Goal: Task Accomplishment & Management: Complete application form

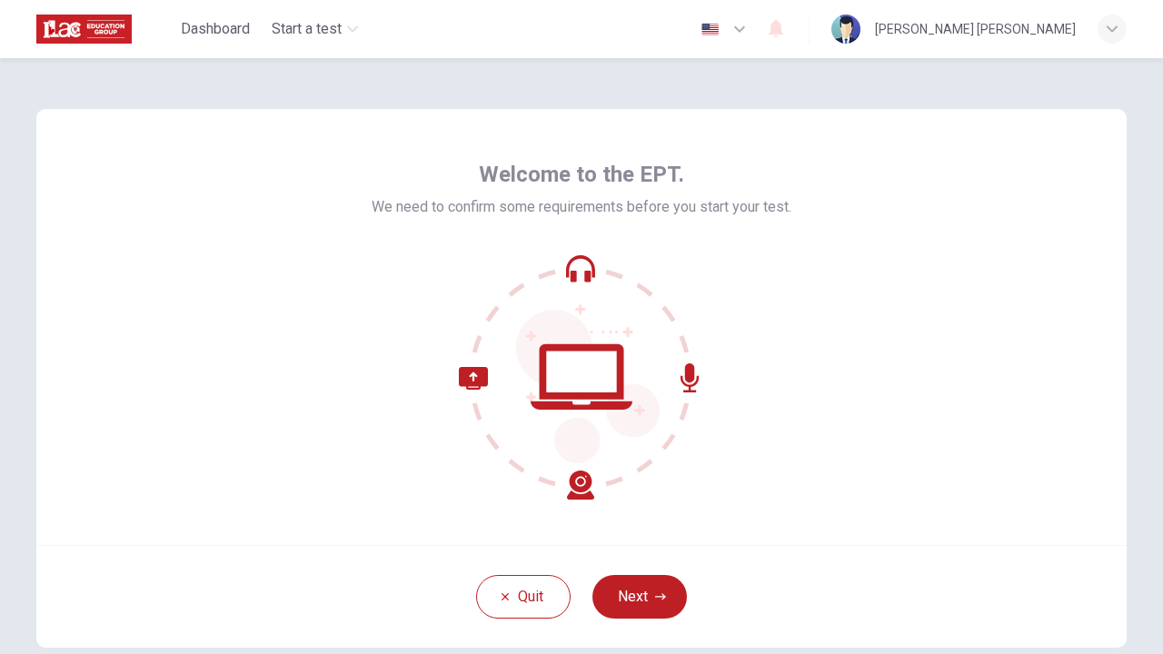
click at [574, 263] on icon at bounding box center [581, 376] width 245 height 245
click at [574, 373] on icon at bounding box center [581, 376] width 245 height 245
click at [624, 601] on button "Next" at bounding box center [639, 597] width 94 height 44
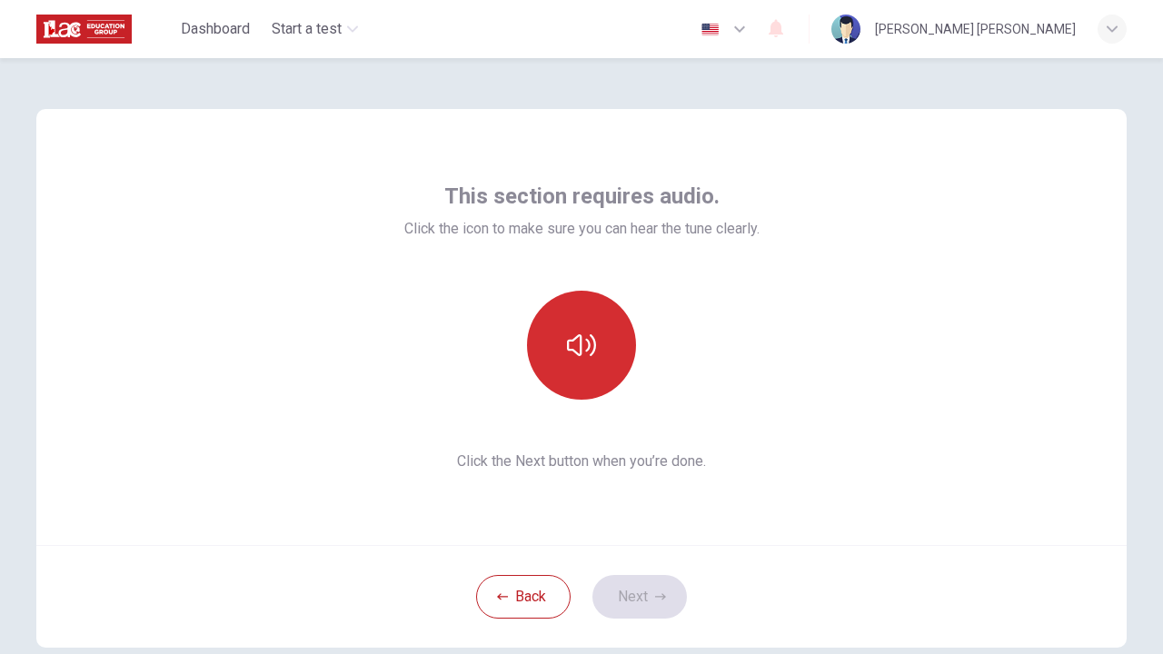
click at [582, 330] on button "button" at bounding box center [581, 345] width 109 height 109
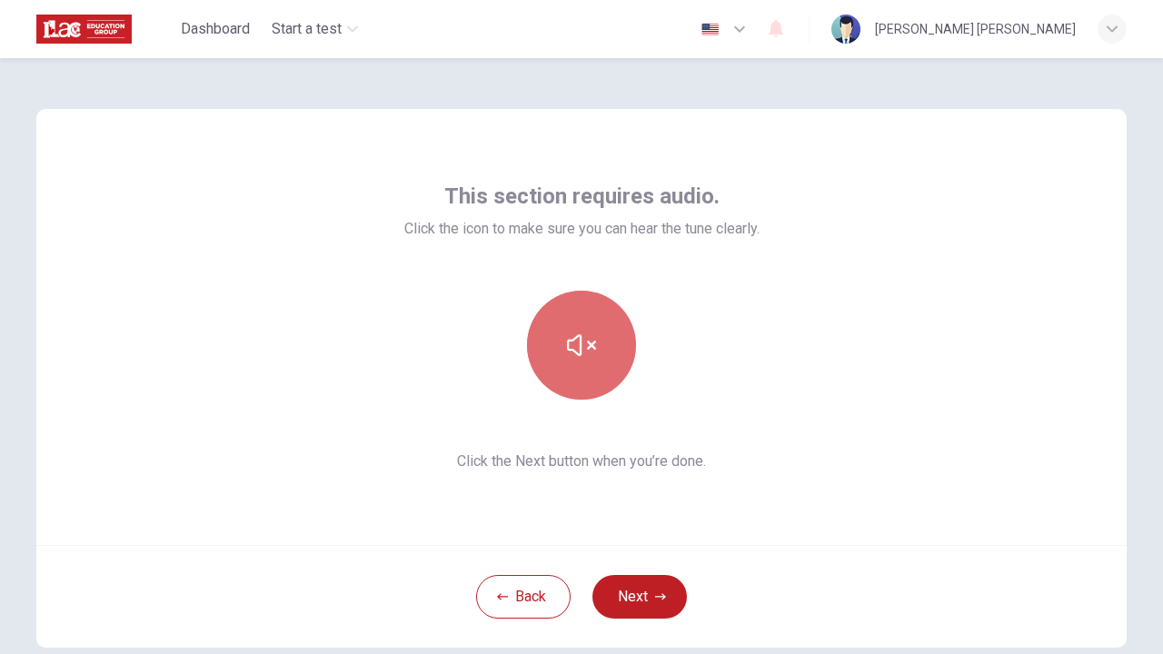
click at [616, 311] on button "button" at bounding box center [581, 345] width 109 height 109
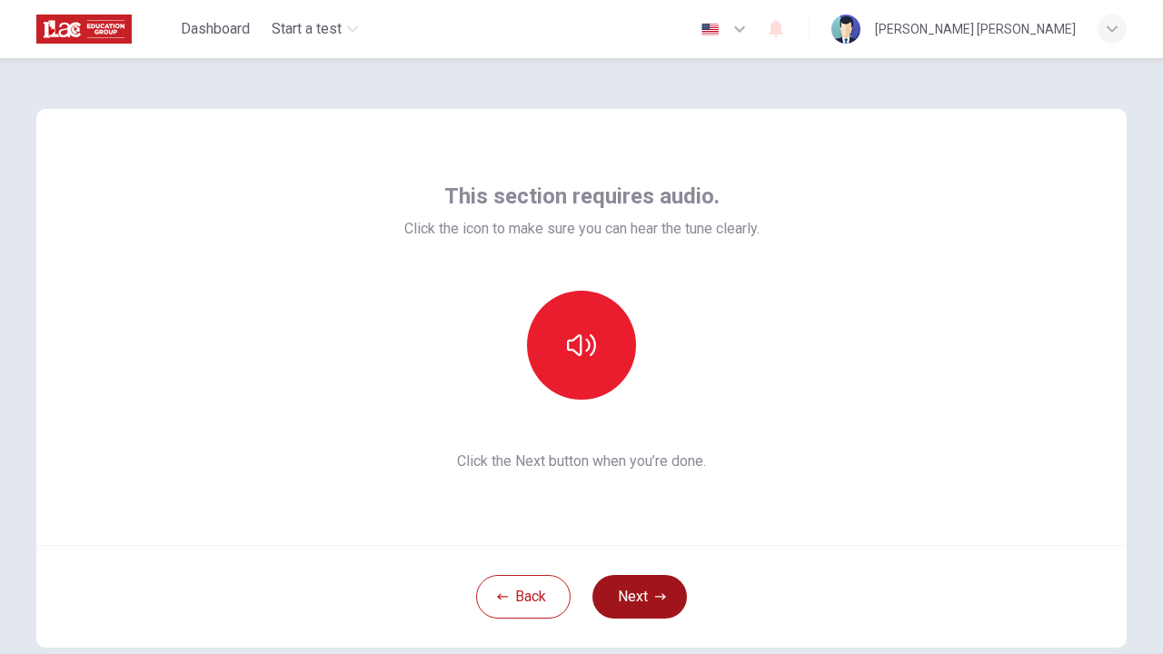
click at [643, 594] on button "Next" at bounding box center [639, 597] width 94 height 44
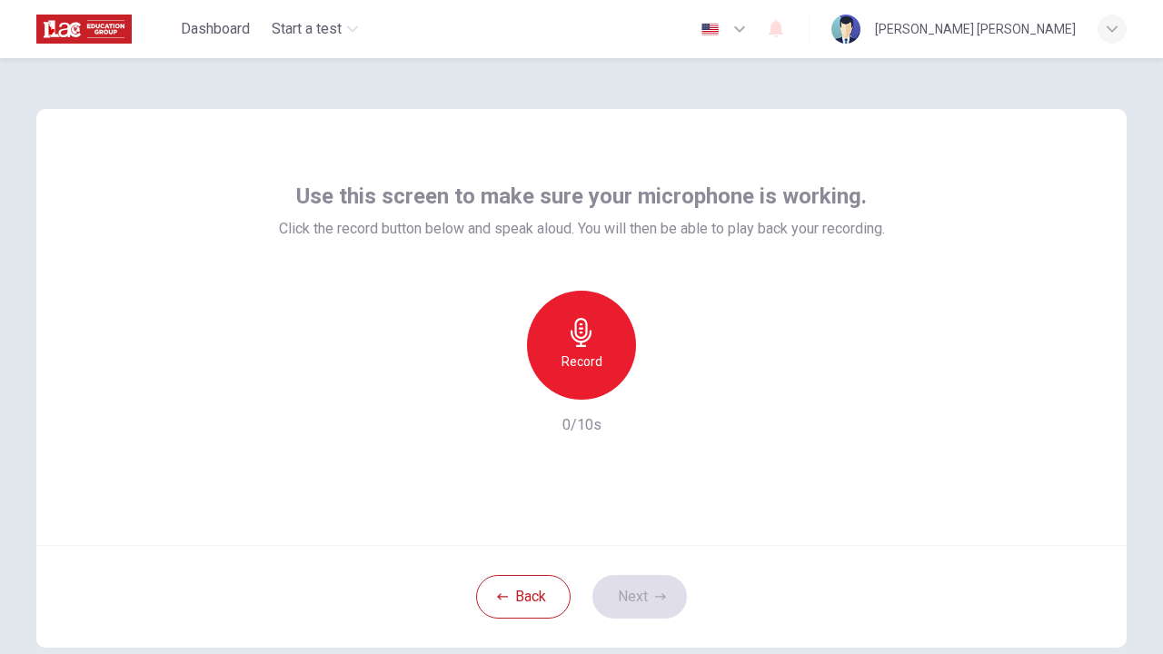
click at [600, 333] on div "Record" at bounding box center [581, 345] width 109 height 109
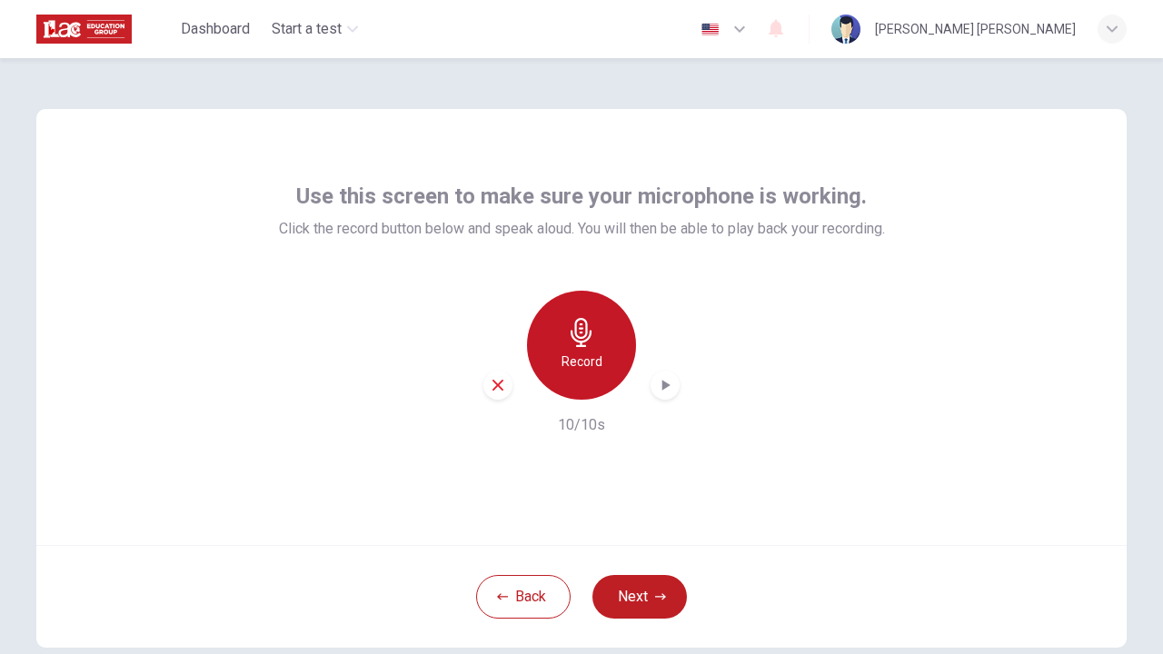
click at [537, 334] on div "Record" at bounding box center [581, 345] width 109 height 109
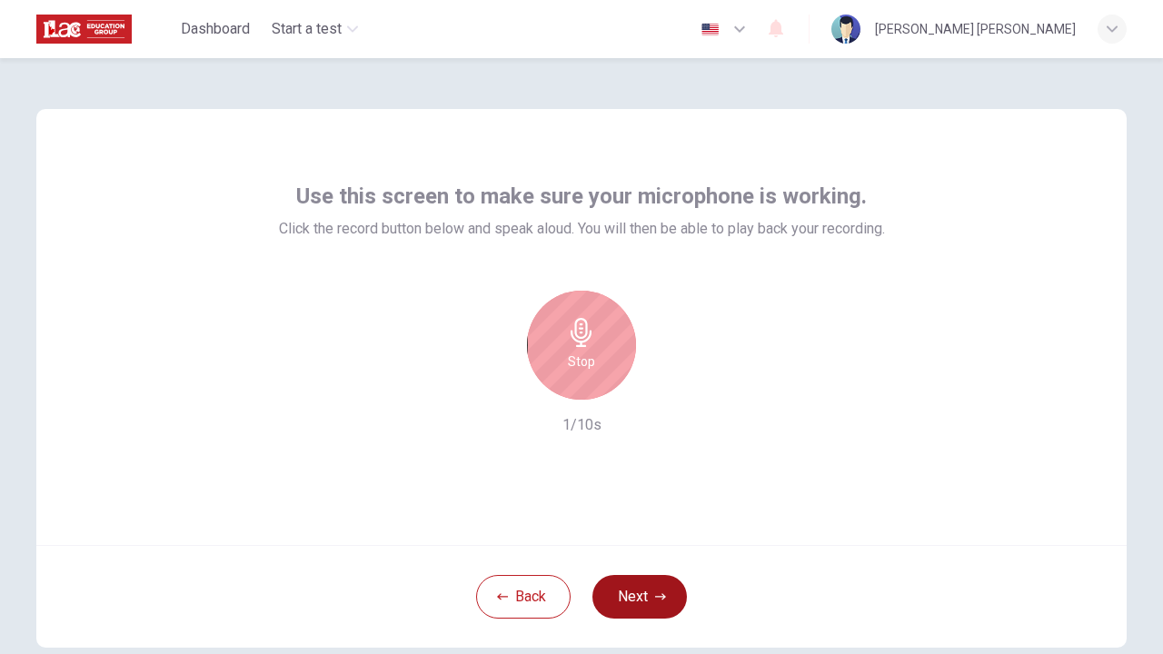
click at [645, 601] on button "Next" at bounding box center [639, 597] width 94 height 44
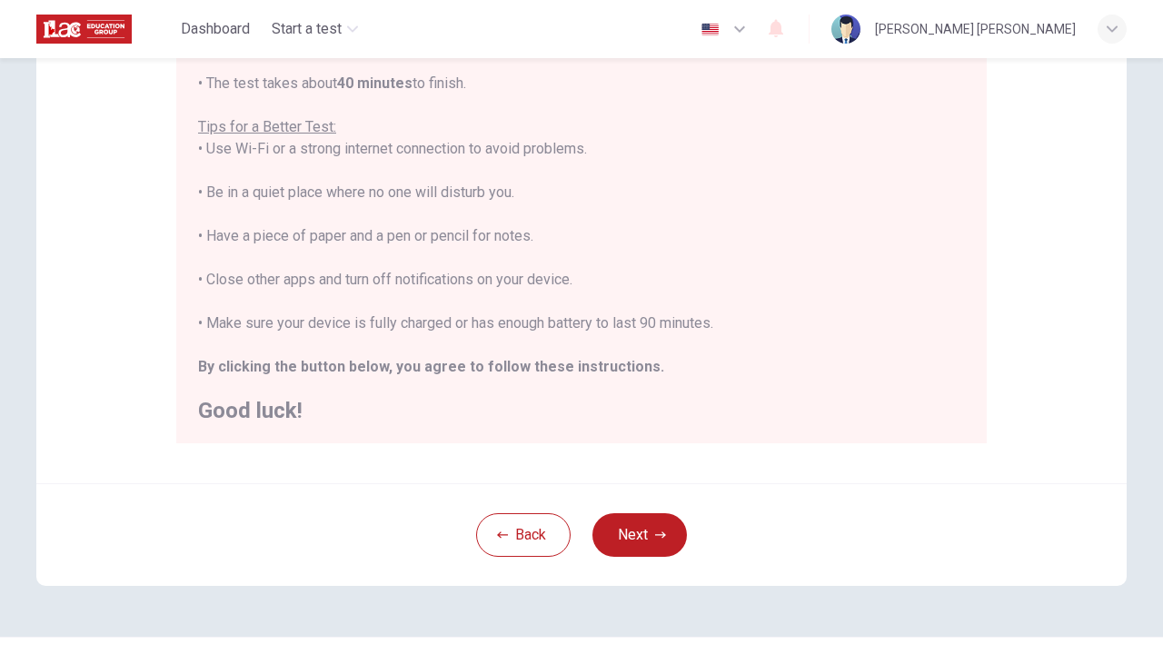
scroll to position [319, 0]
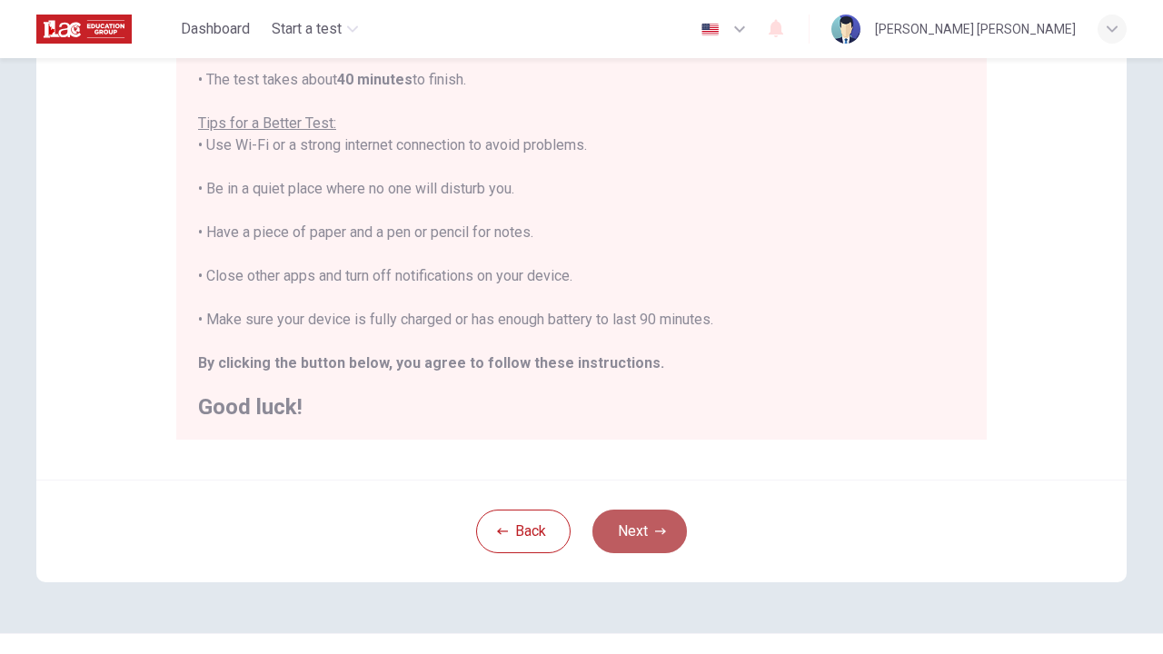
click at [627, 548] on button "Next" at bounding box center [639, 532] width 94 height 44
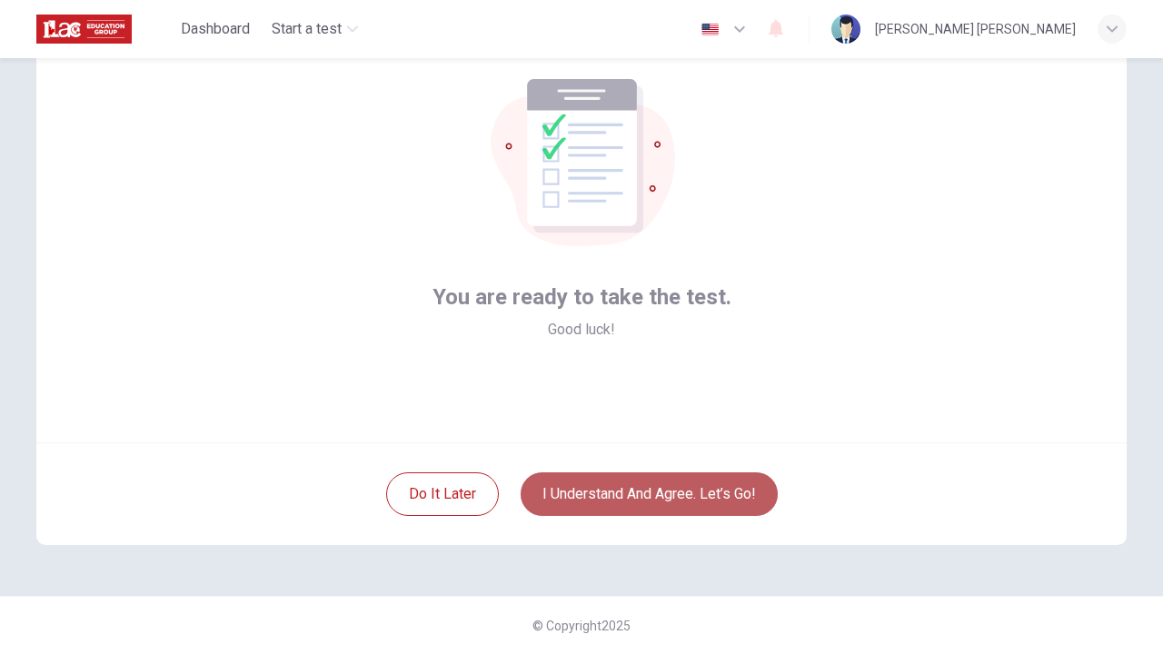
click at [628, 491] on button "I understand and agree. Let’s go!" at bounding box center [649, 494] width 257 height 44
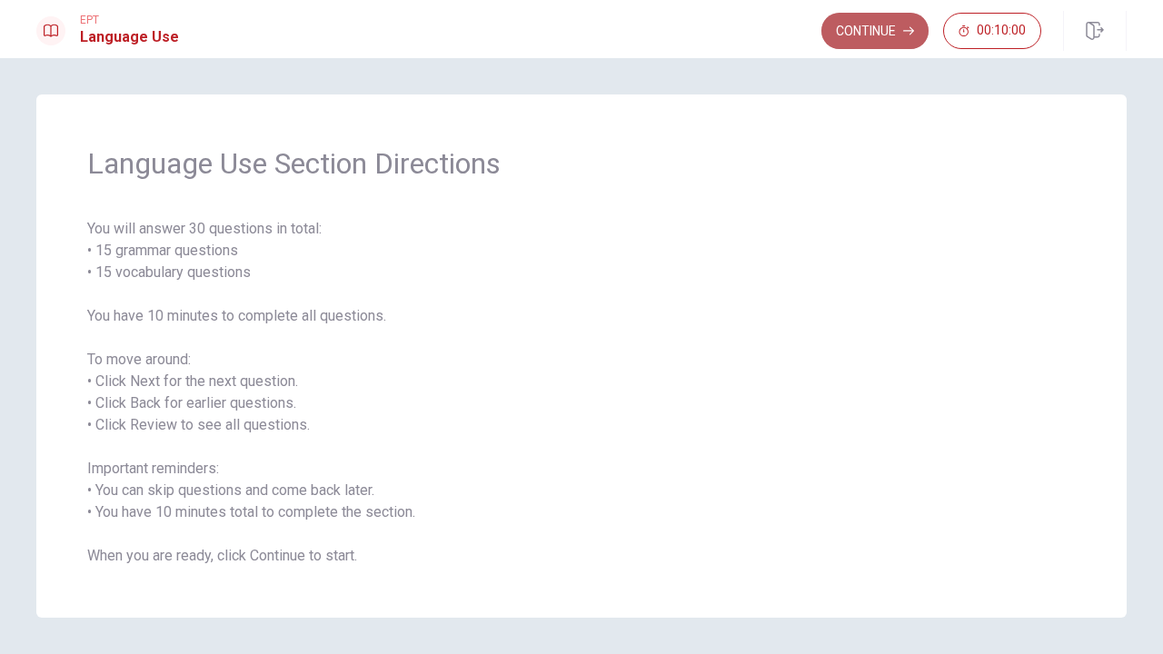
click at [880, 30] on button "Continue" at bounding box center [874, 31] width 107 height 36
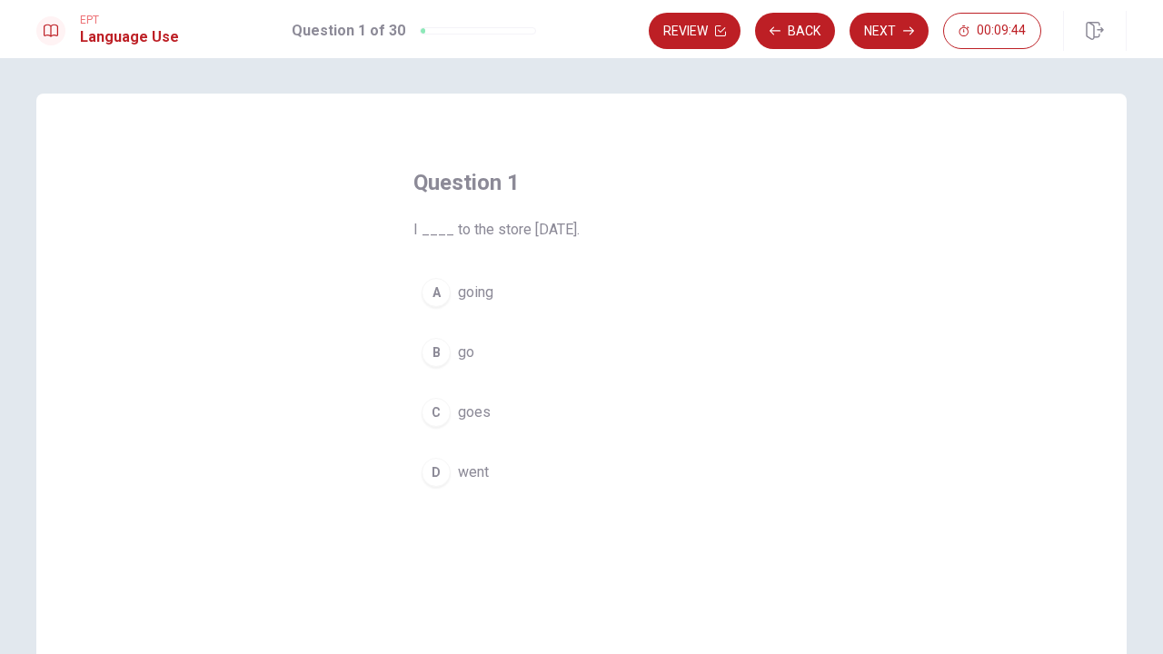
scroll to position [27, 0]
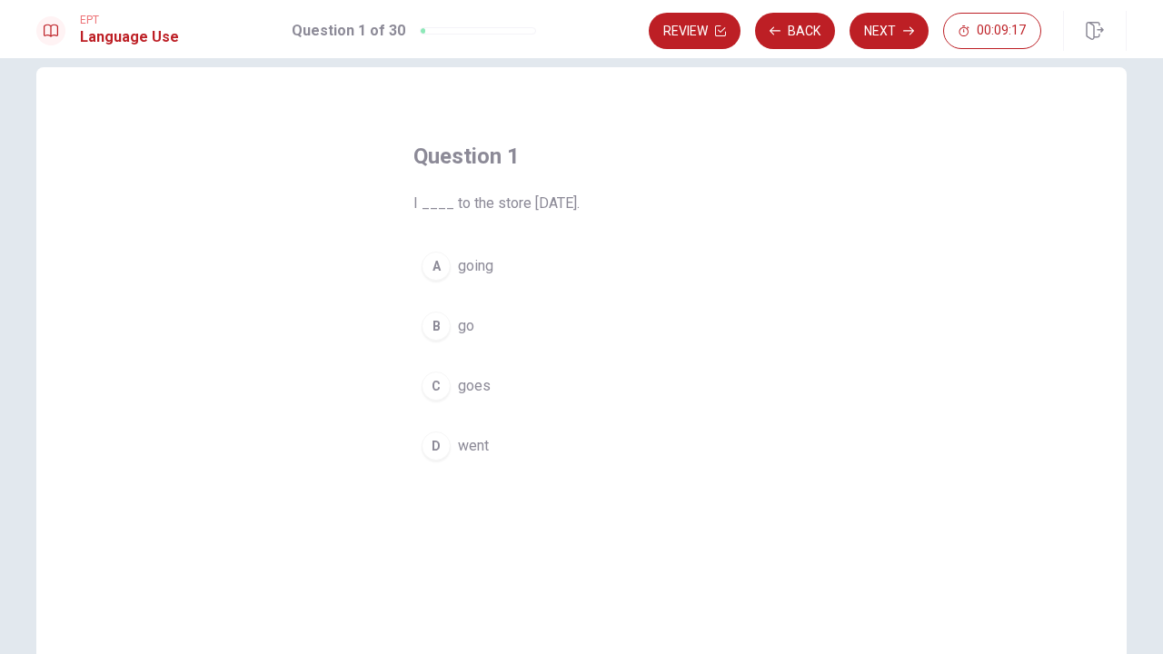
click at [431, 444] on div "D" at bounding box center [436, 446] width 29 height 29
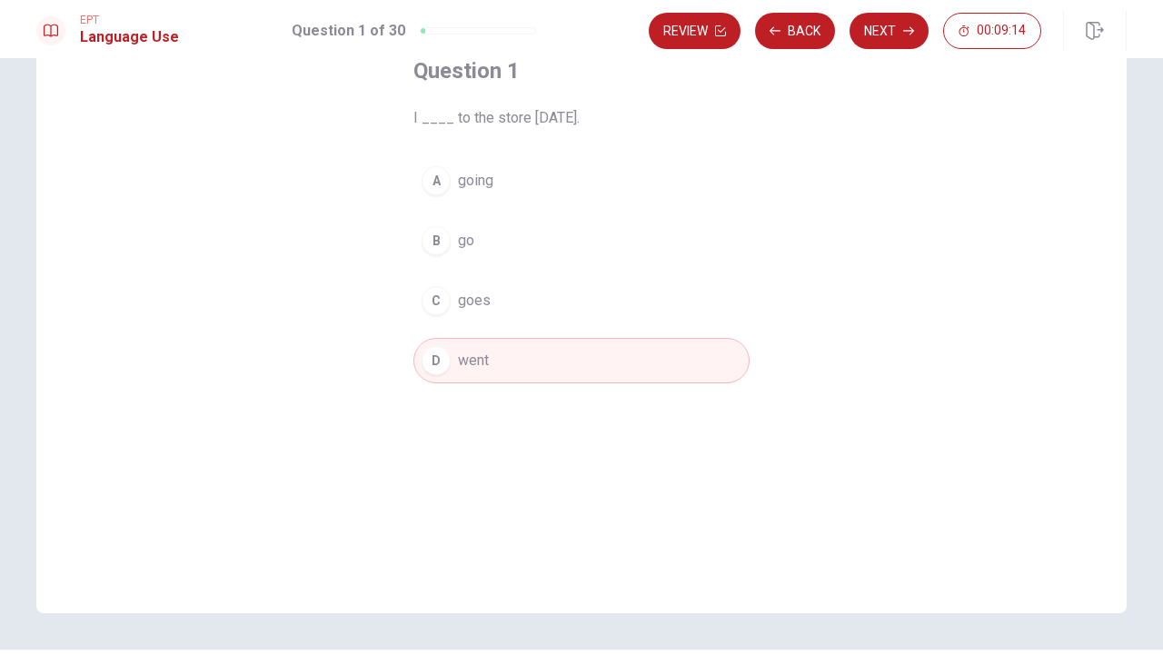
scroll to position [133, 0]
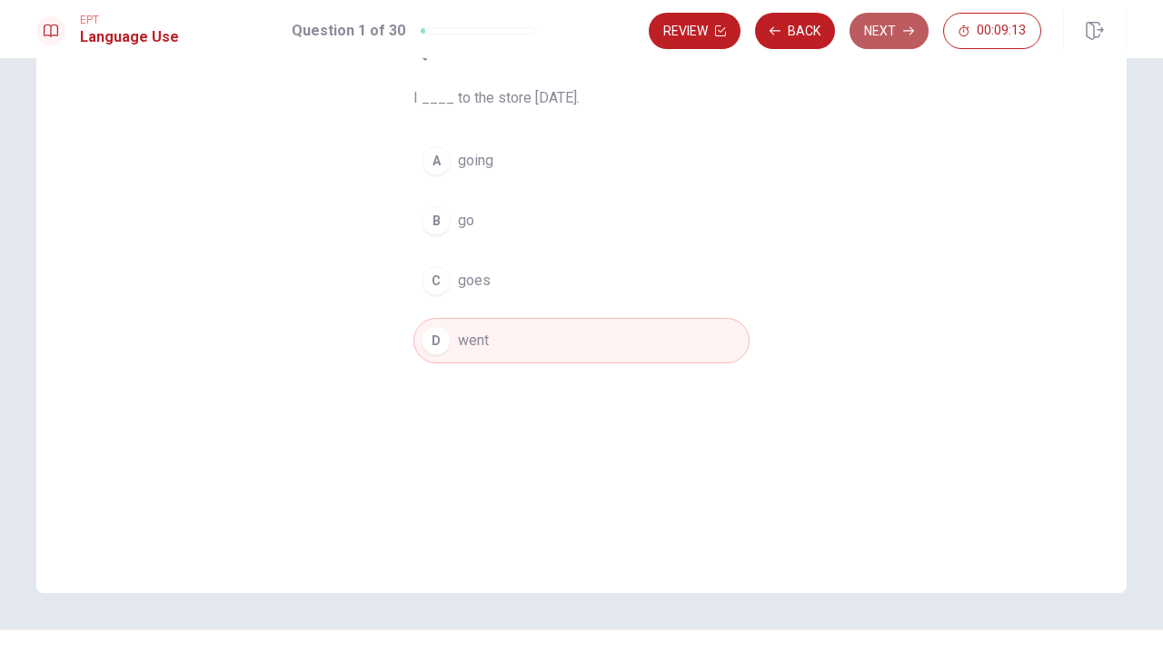
click at [875, 37] on button "Next" at bounding box center [889, 31] width 79 height 36
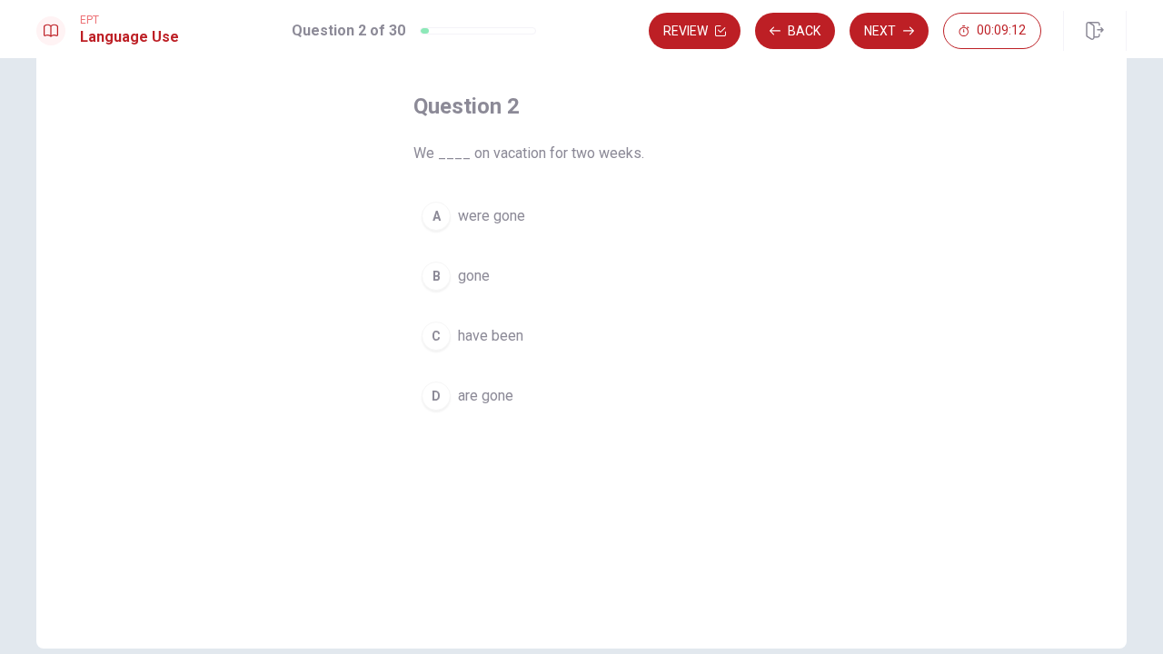
scroll to position [76, 0]
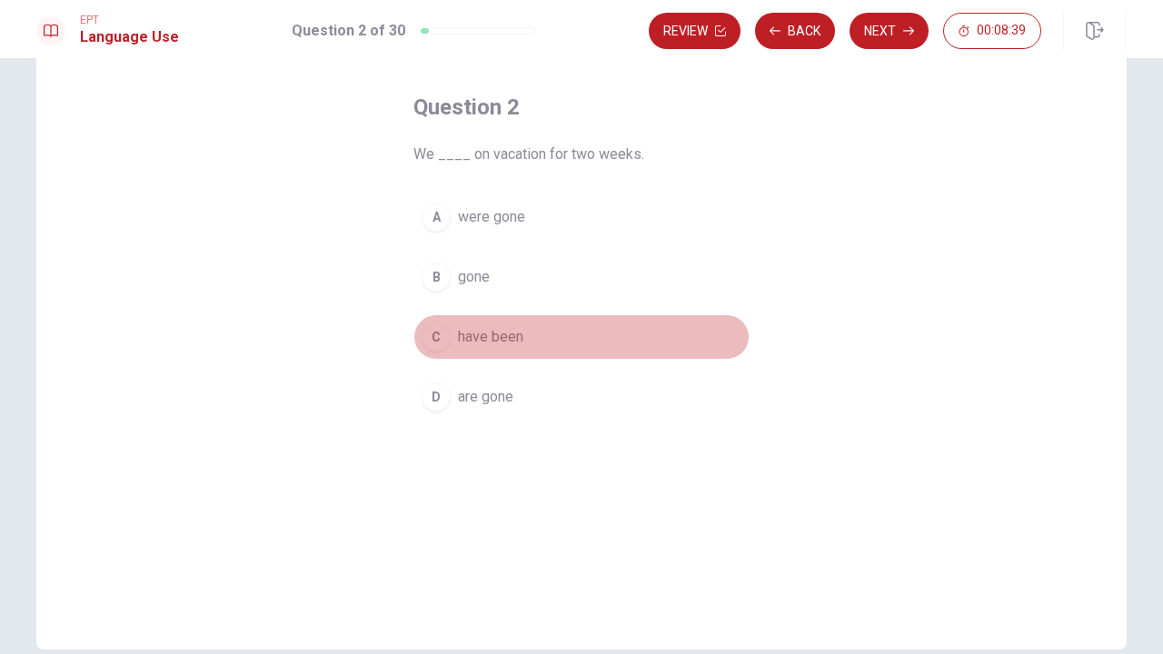
click at [438, 343] on div "C" at bounding box center [436, 337] width 29 height 29
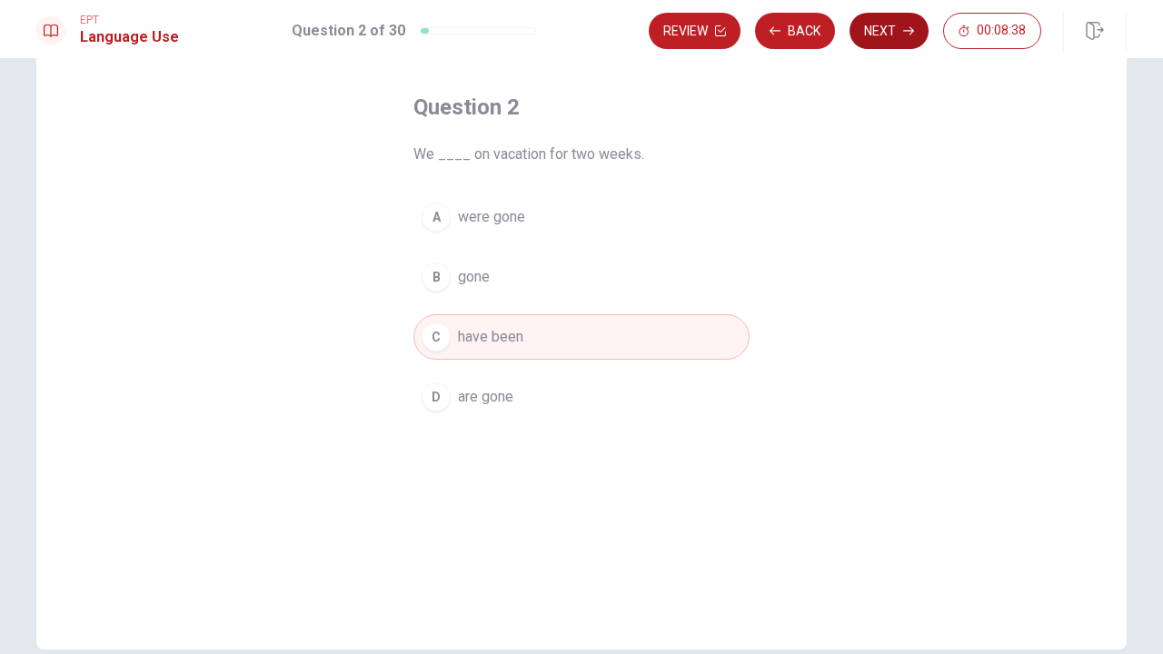
click at [869, 35] on button "Next" at bounding box center [889, 31] width 79 height 36
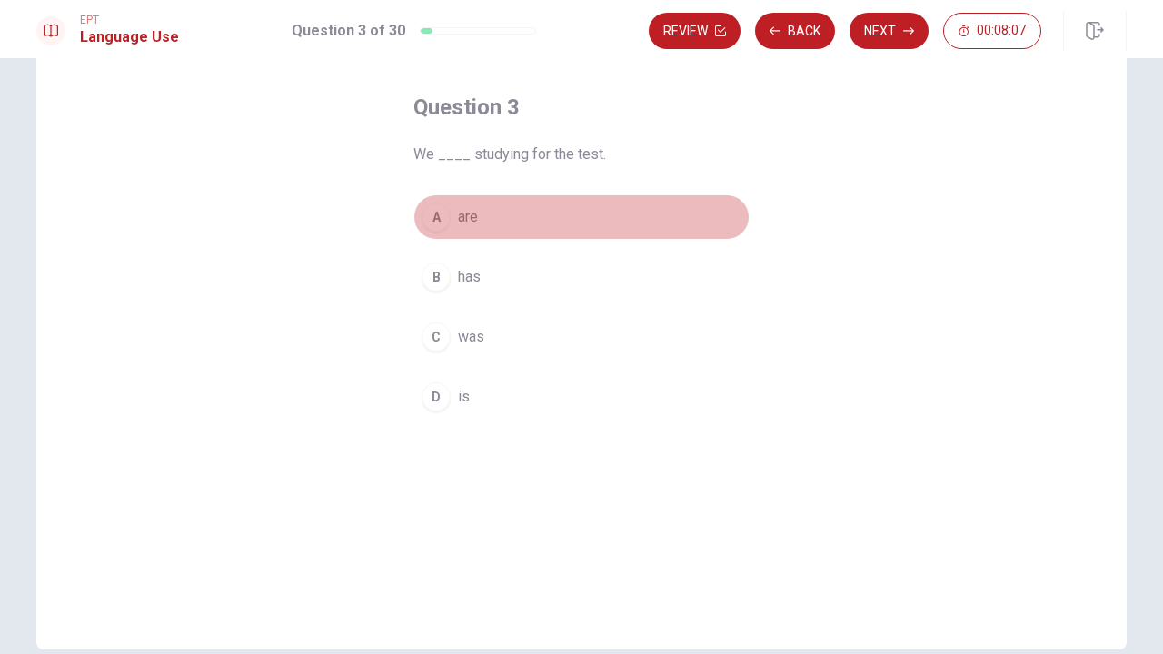
click at [439, 219] on div "A" at bounding box center [436, 217] width 29 height 29
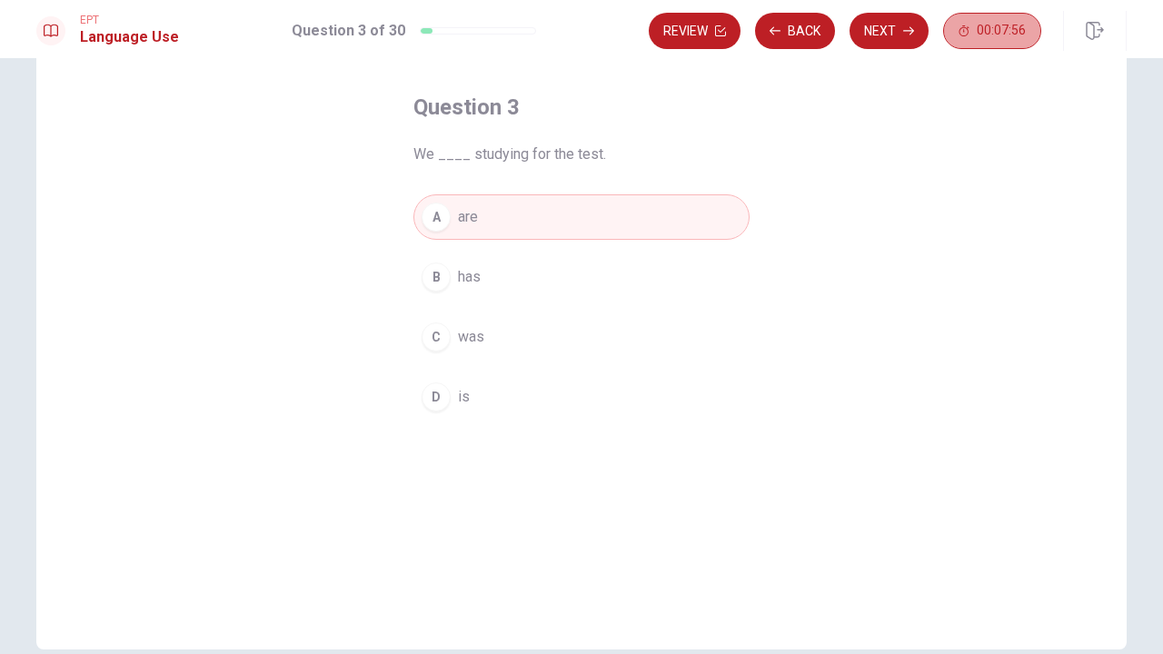
click at [997, 41] on button "00:07:56" at bounding box center [992, 31] width 98 height 36
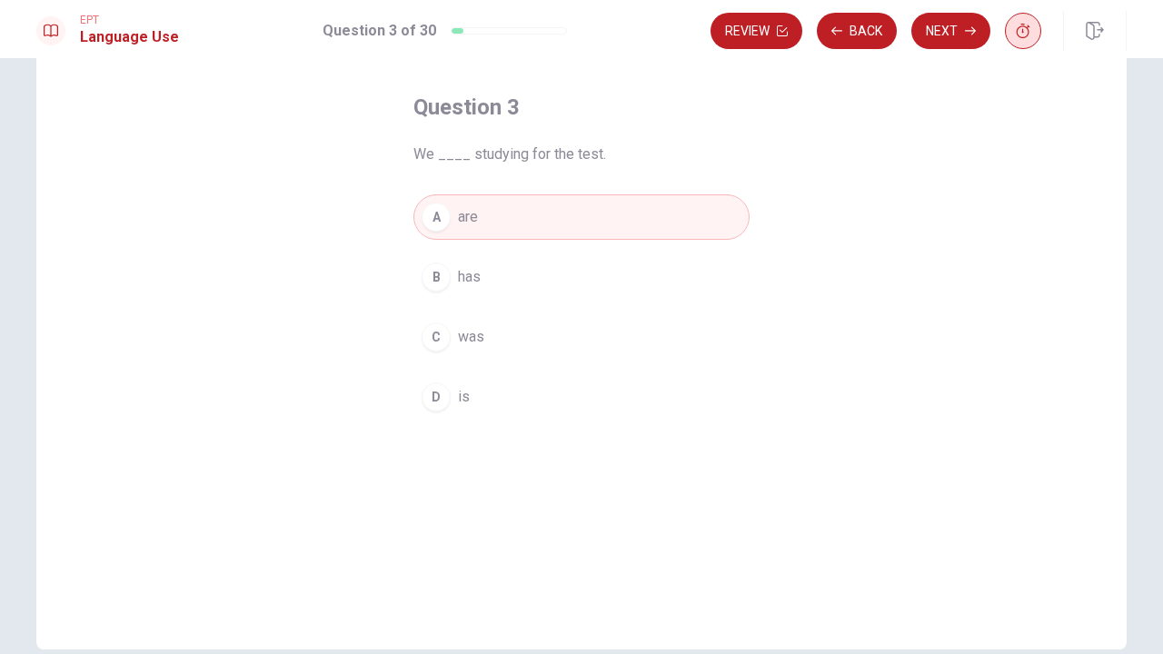
click at [1026, 37] on icon "button" at bounding box center [1024, 31] width 14 height 15
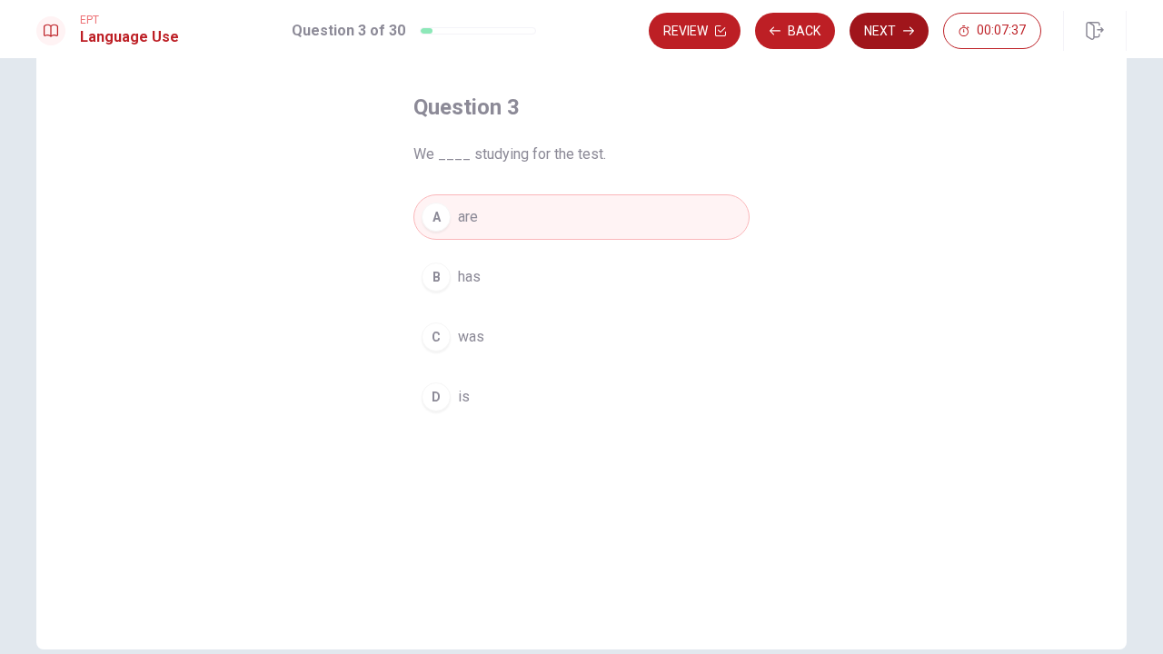
click at [885, 38] on button "Next" at bounding box center [889, 31] width 79 height 36
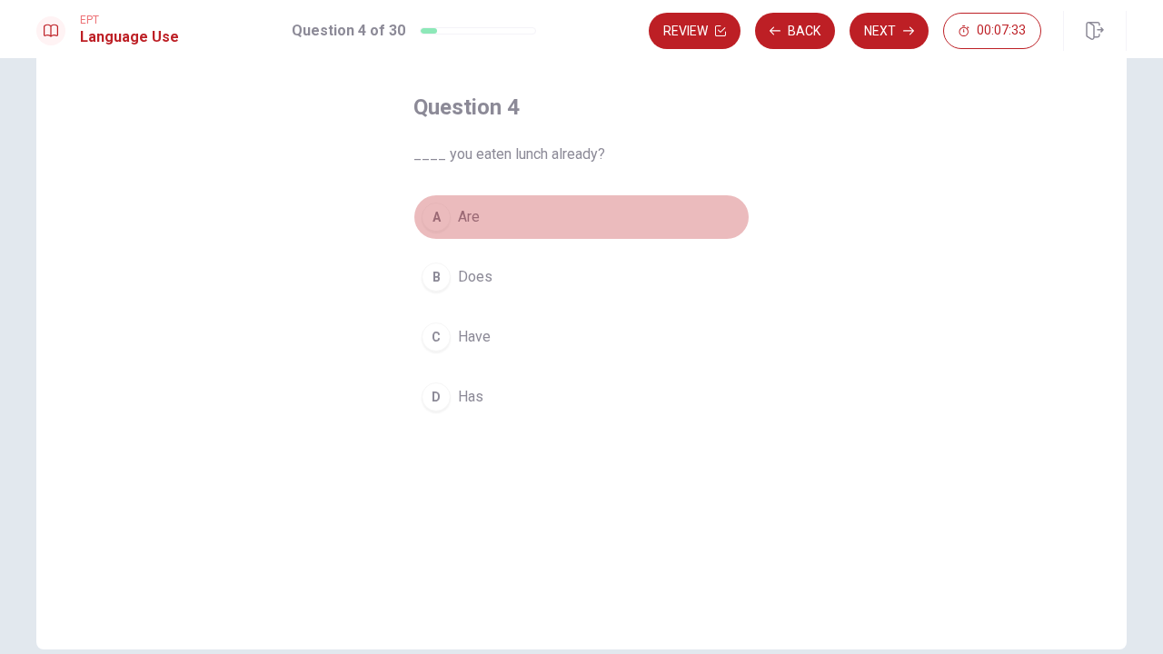
click at [433, 210] on div "A" at bounding box center [436, 217] width 29 height 29
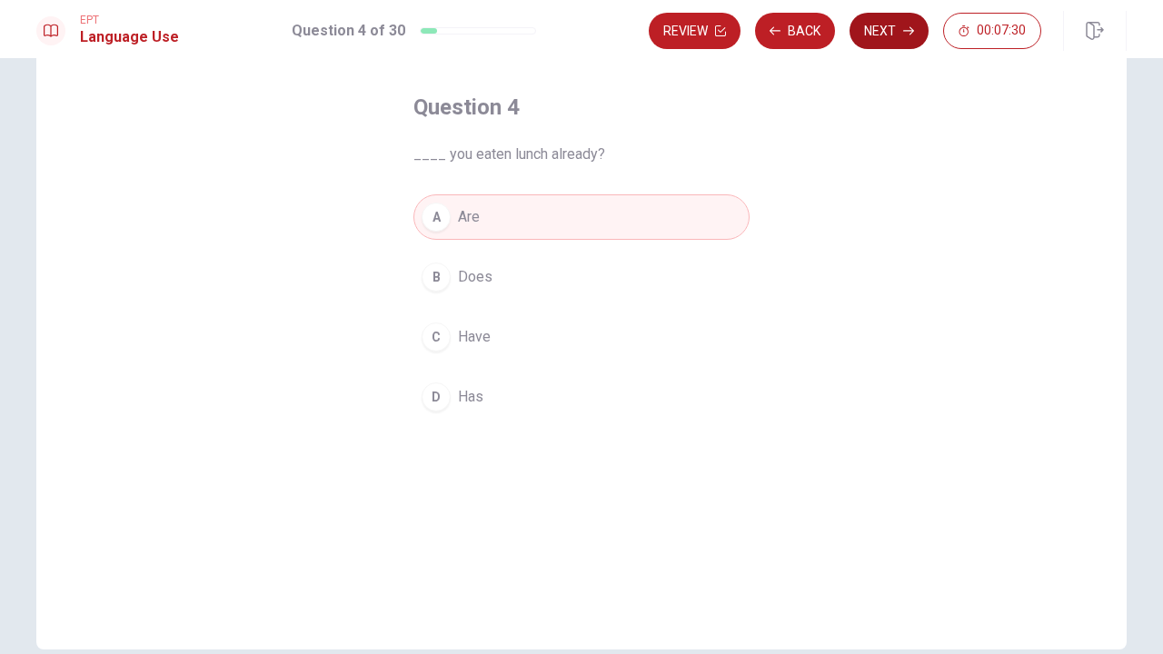
click at [880, 38] on button "Next" at bounding box center [889, 31] width 79 height 36
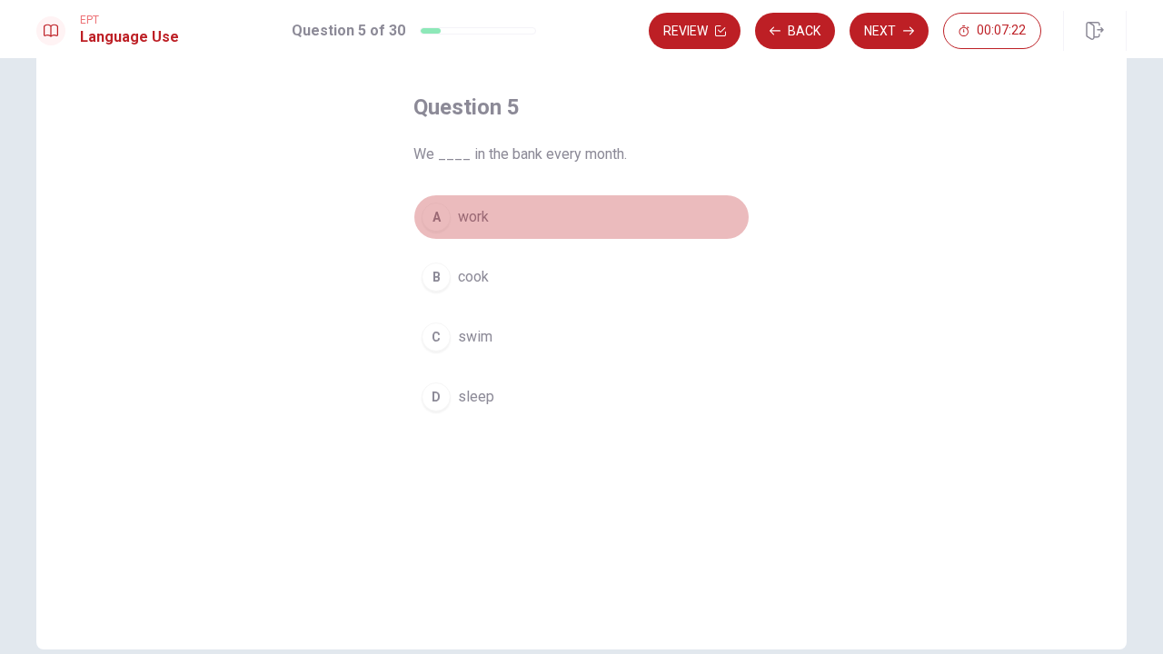
click at [426, 225] on div "A" at bounding box center [436, 217] width 29 height 29
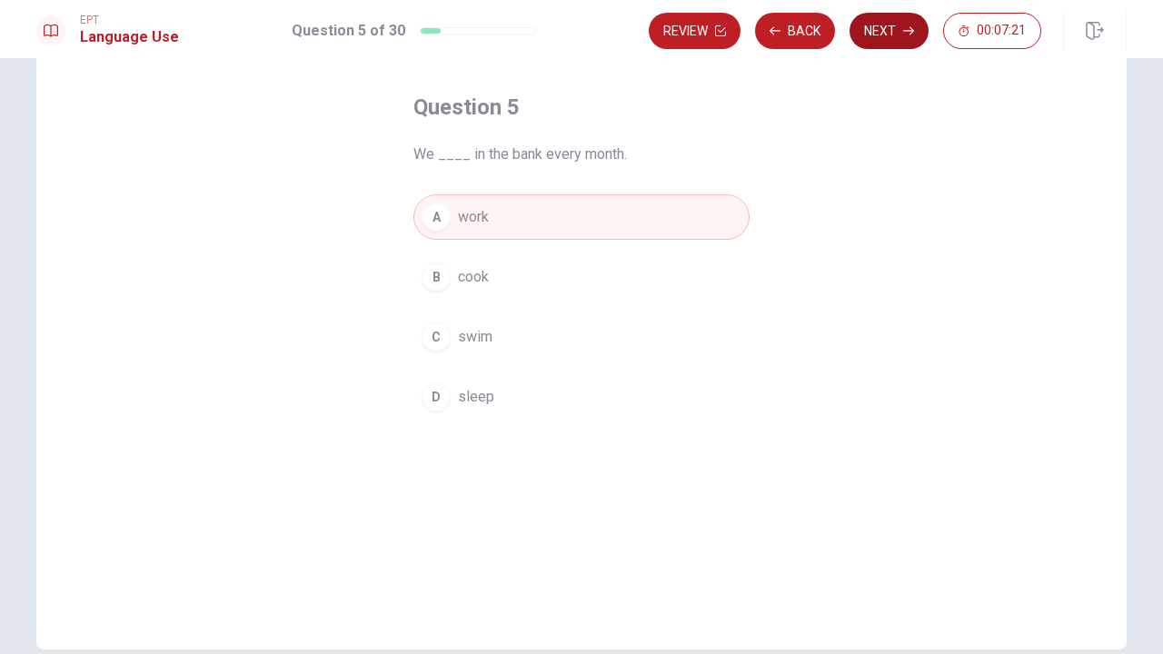
click at [861, 27] on button "Next" at bounding box center [889, 31] width 79 height 36
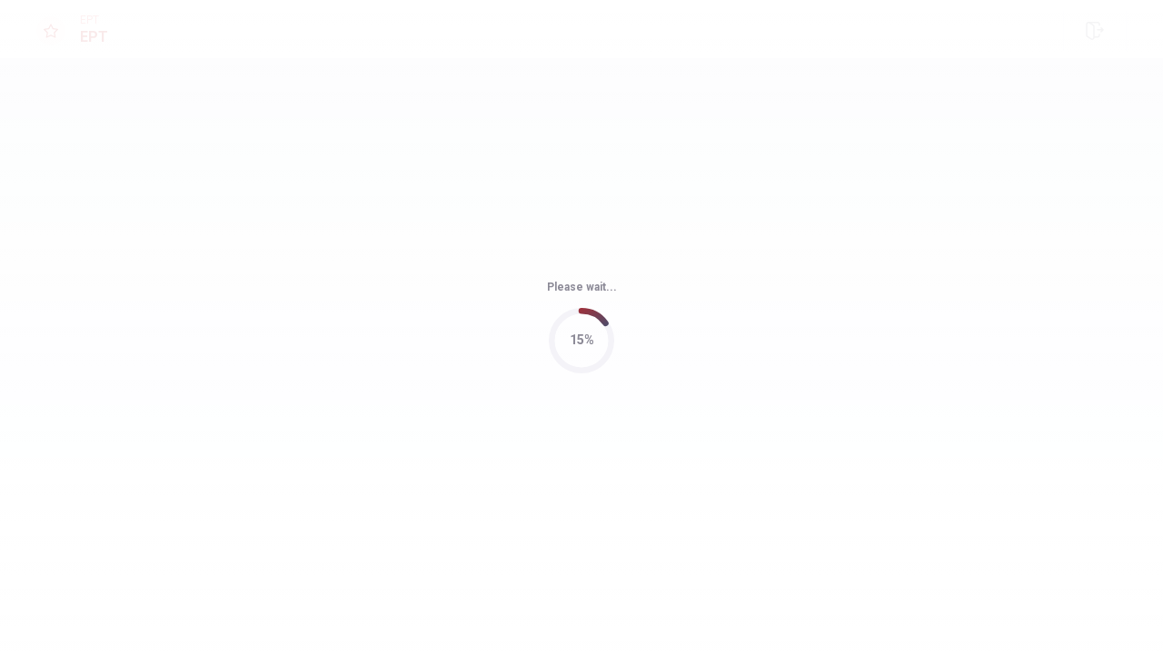
scroll to position [0, 0]
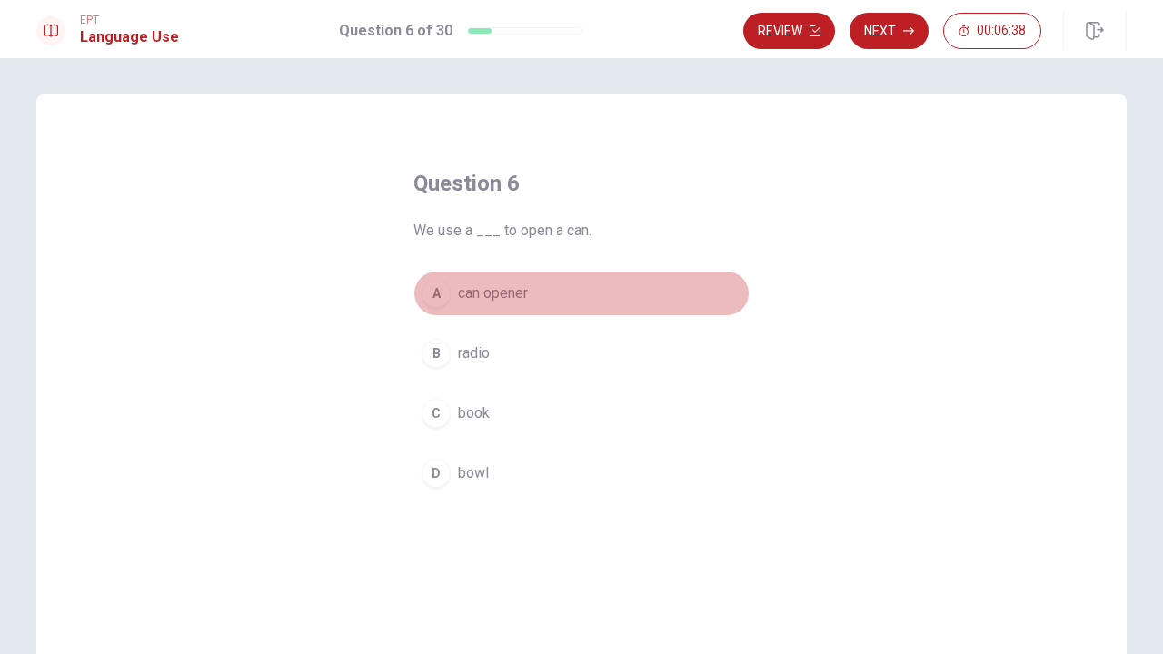
click at [432, 299] on div "A" at bounding box center [436, 293] width 29 height 29
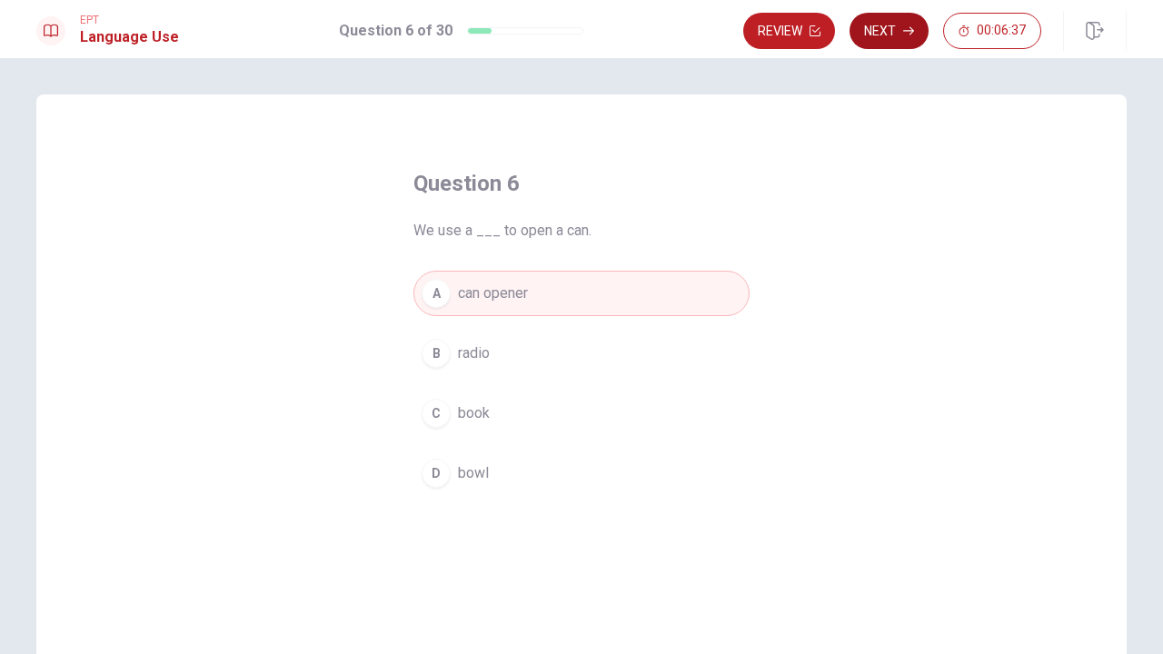
click at [910, 26] on icon "button" at bounding box center [908, 30] width 11 height 11
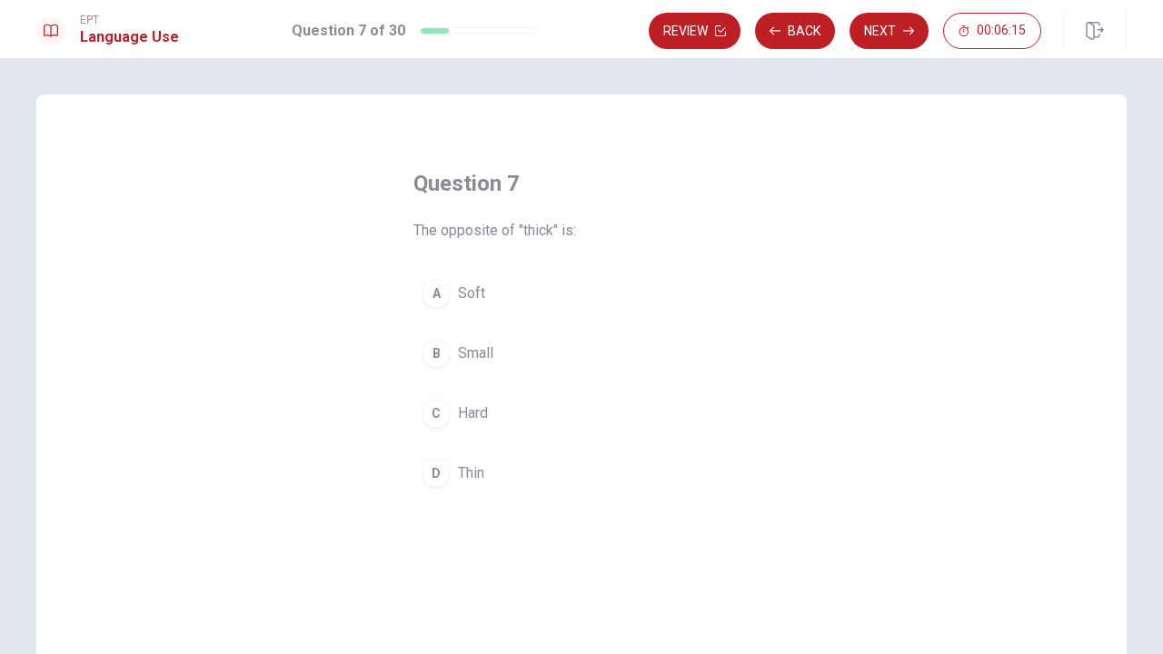
click at [471, 464] on span "Thin" at bounding box center [471, 473] width 26 height 22
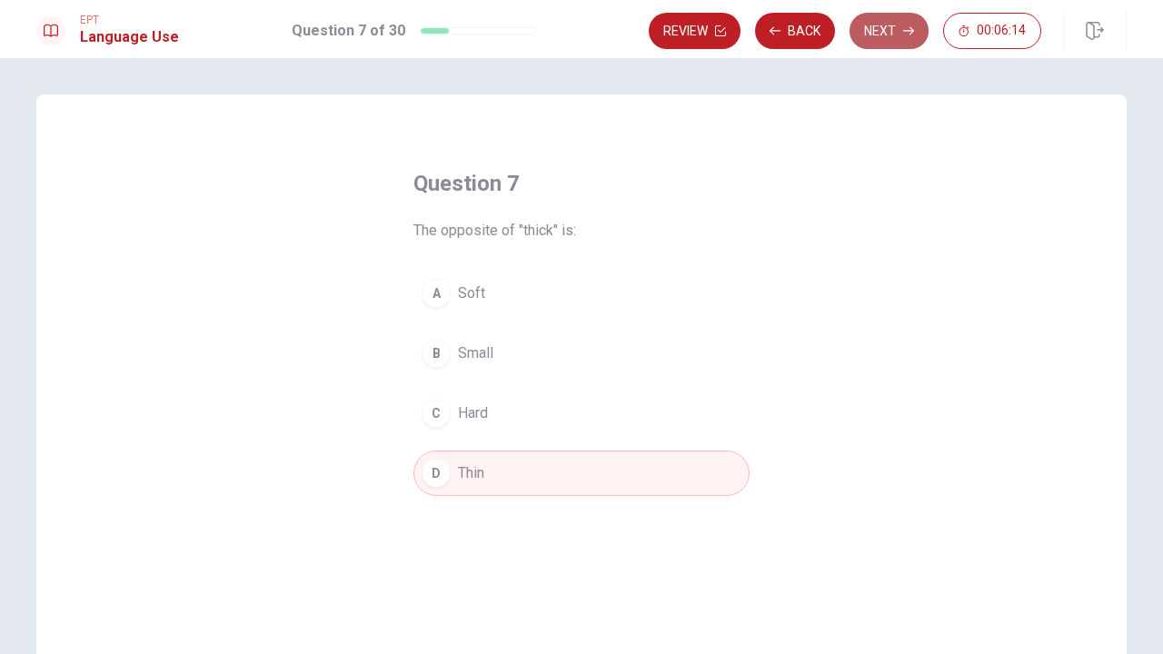
click at [891, 23] on button "Next" at bounding box center [889, 31] width 79 height 36
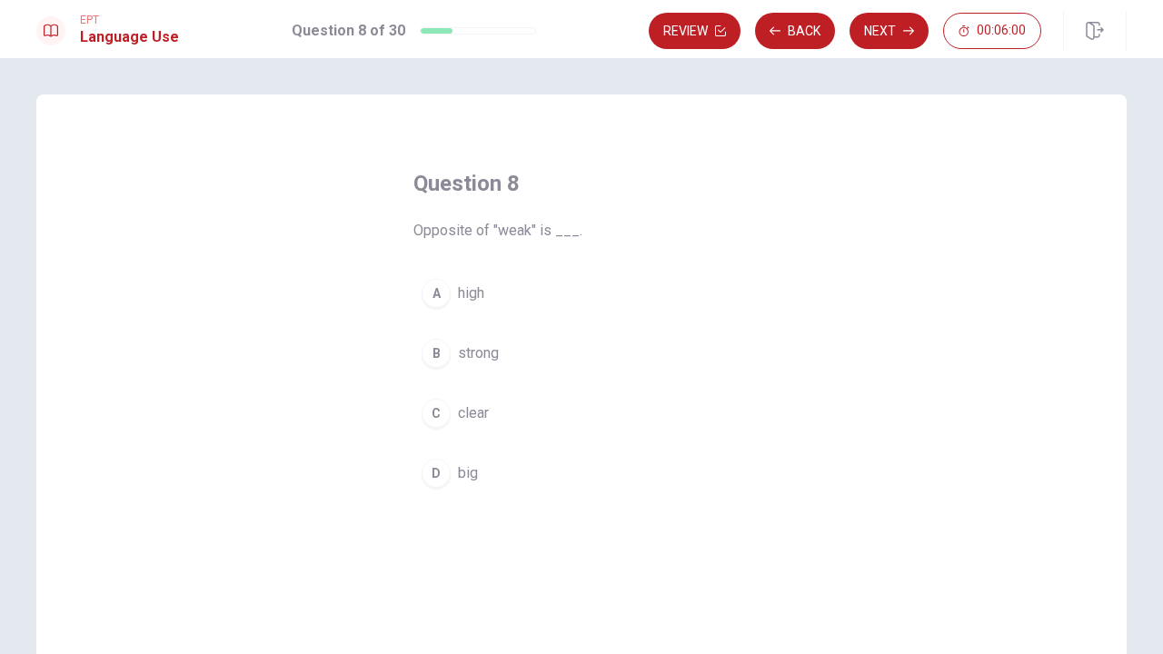
click at [438, 352] on div "B" at bounding box center [436, 353] width 29 height 29
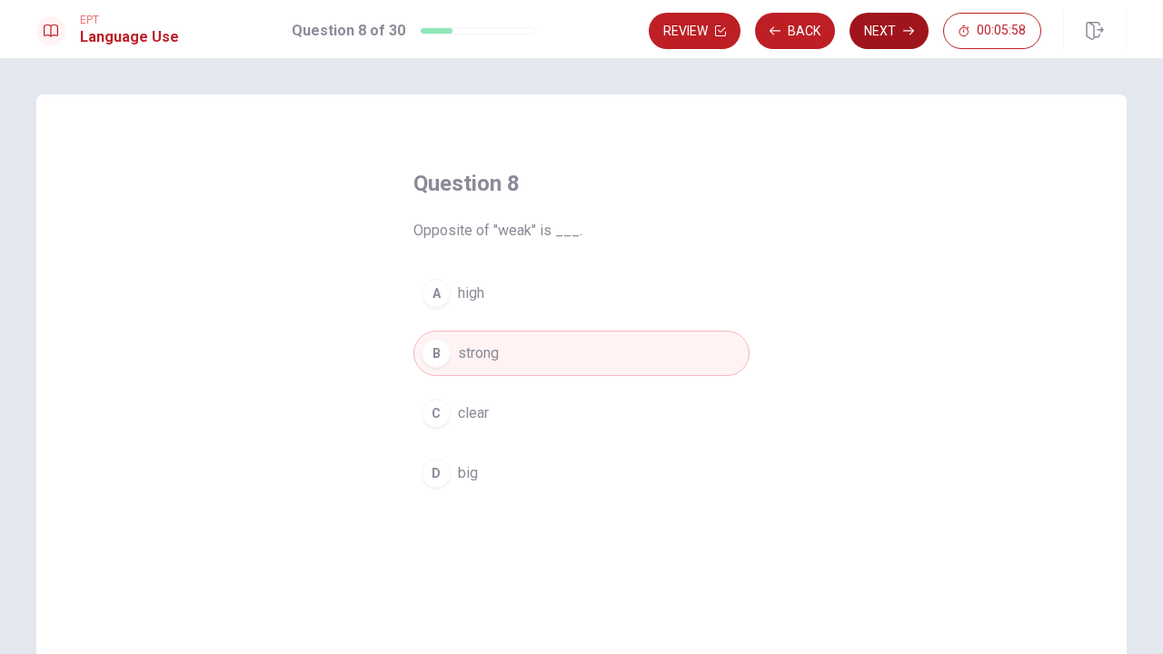
click at [873, 39] on button "Next" at bounding box center [889, 31] width 79 height 36
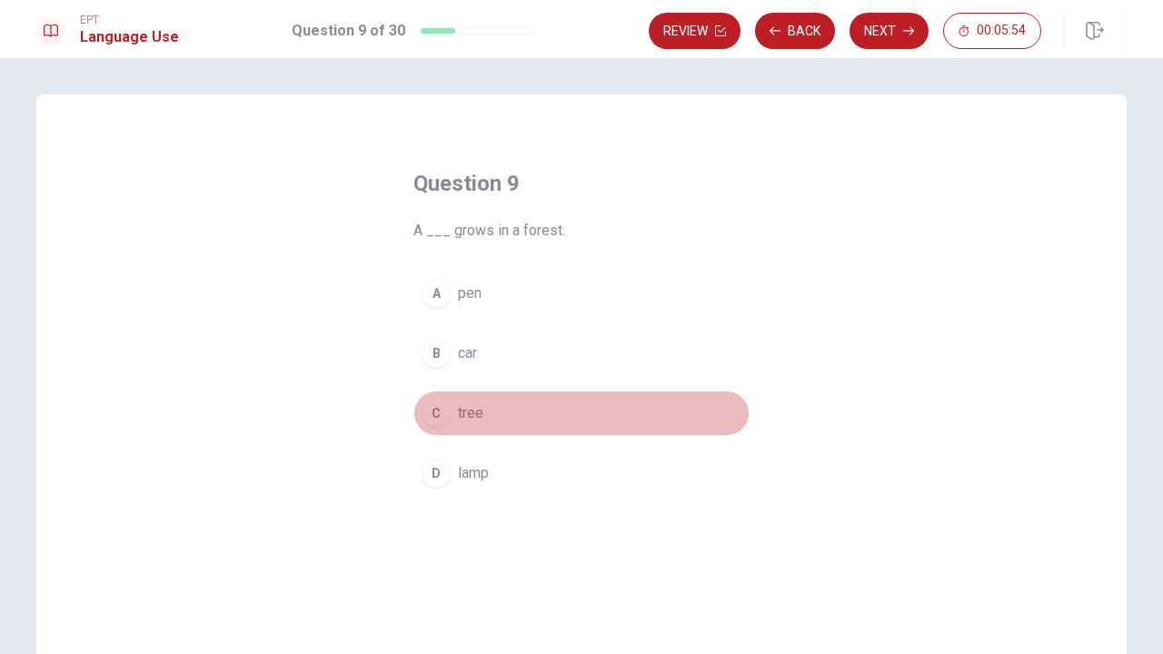
click at [432, 413] on div "C" at bounding box center [436, 413] width 29 height 29
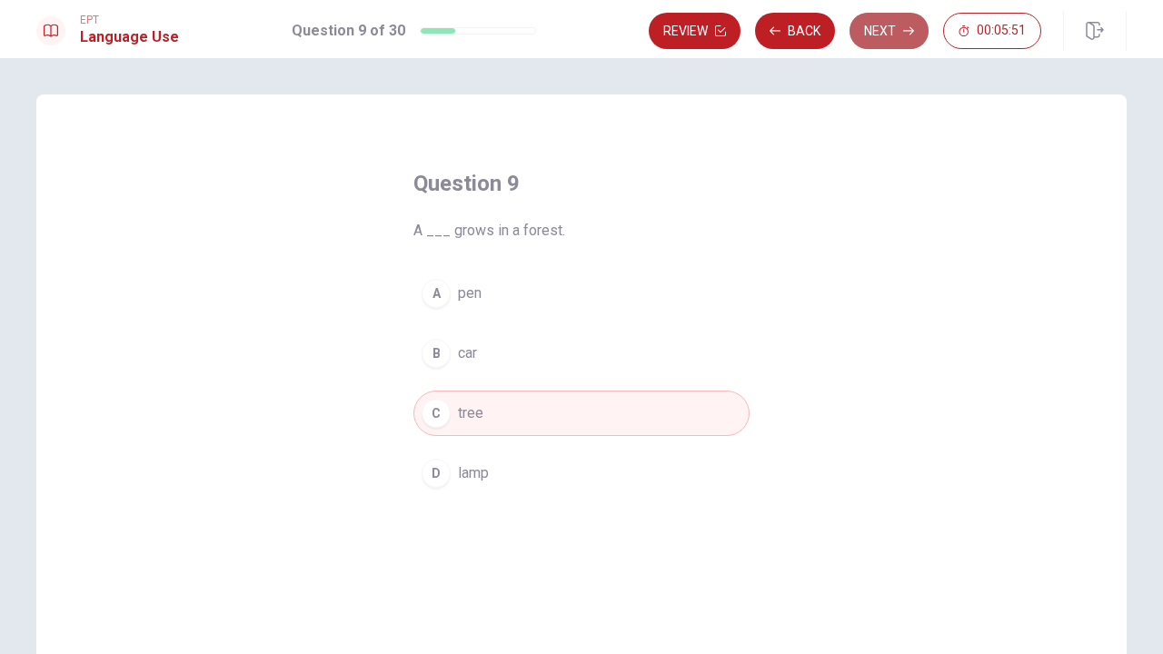
click at [867, 44] on button "Next" at bounding box center [889, 31] width 79 height 36
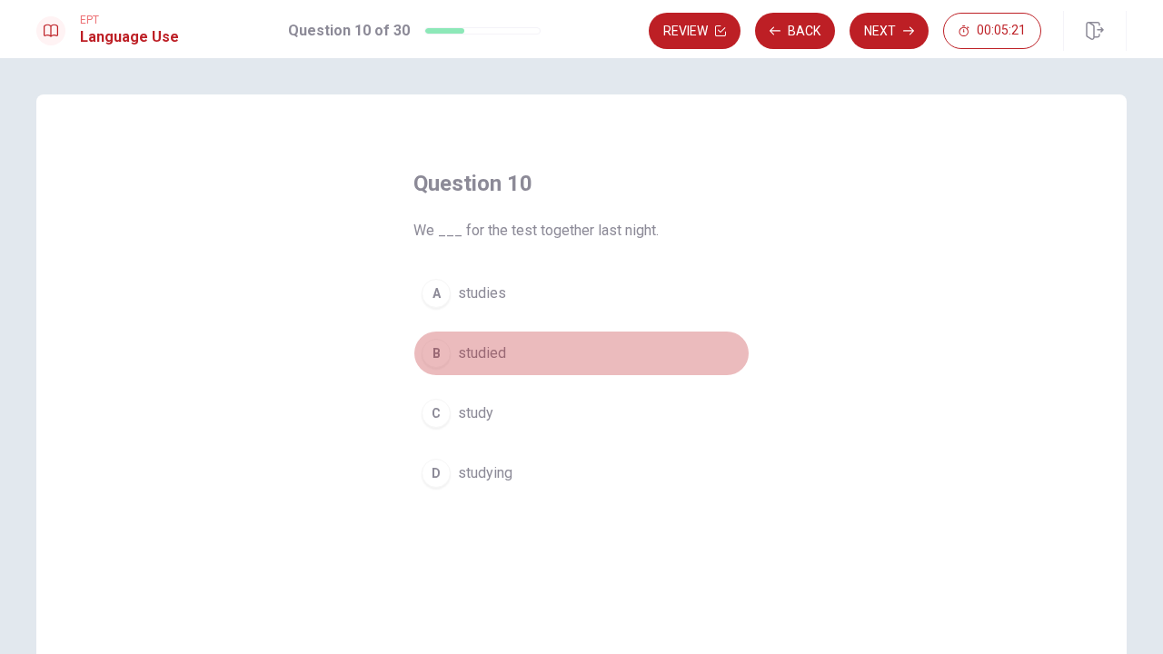
click at [431, 359] on div "B" at bounding box center [436, 353] width 29 height 29
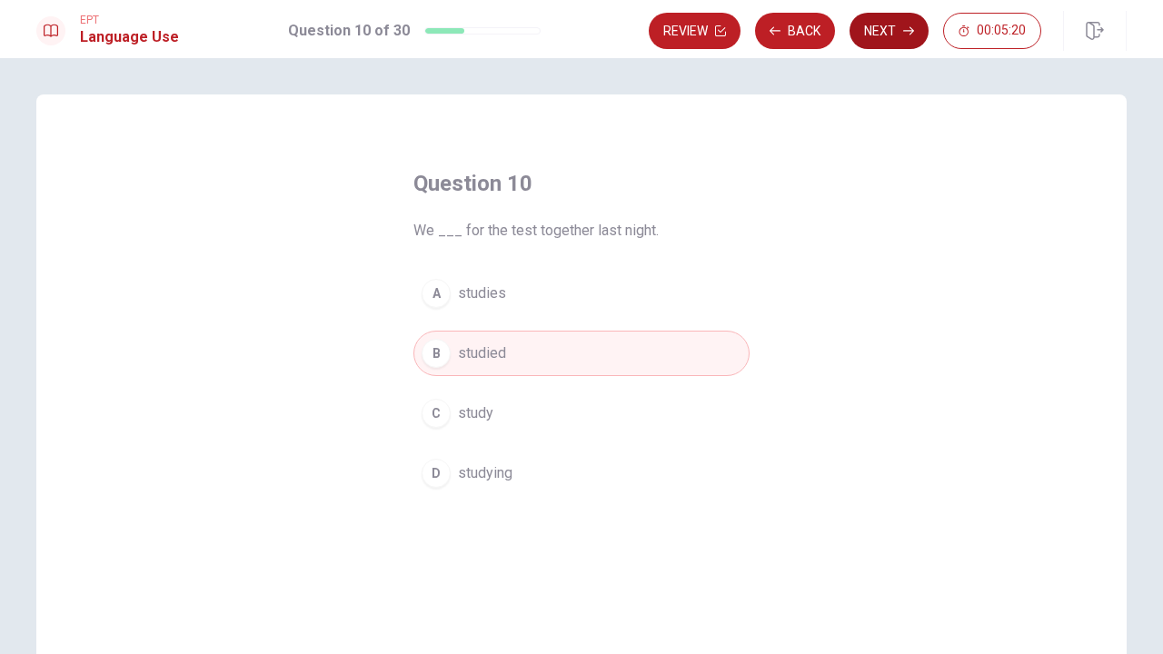
click at [865, 22] on button "Next" at bounding box center [889, 31] width 79 height 36
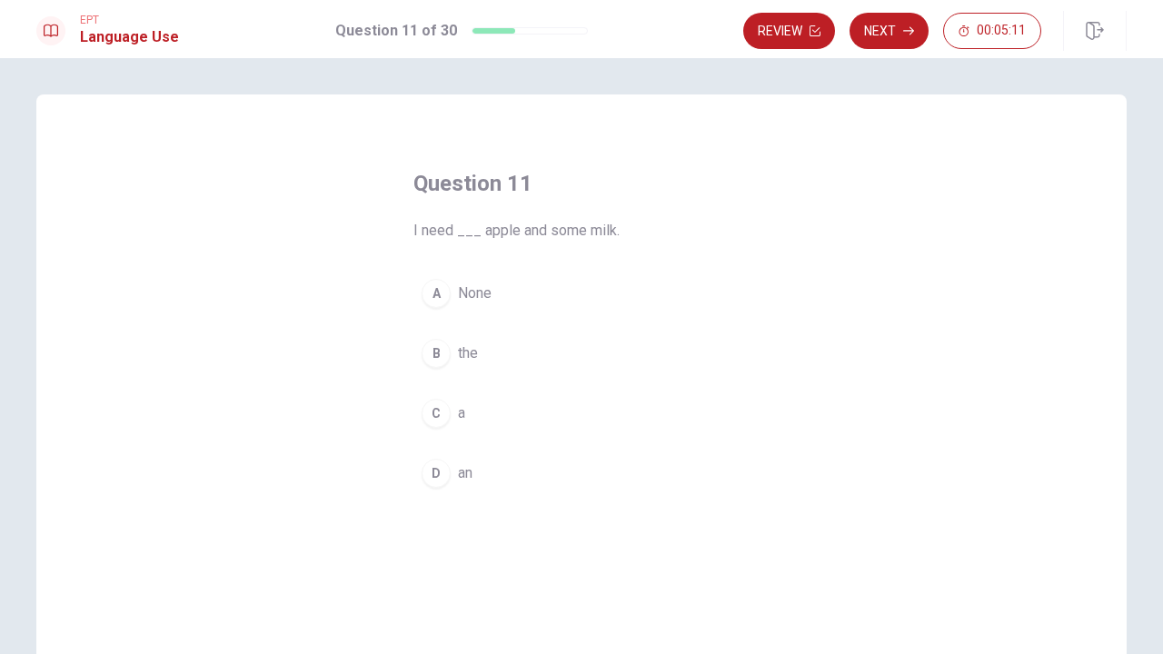
click at [433, 403] on div "C" at bounding box center [436, 413] width 29 height 29
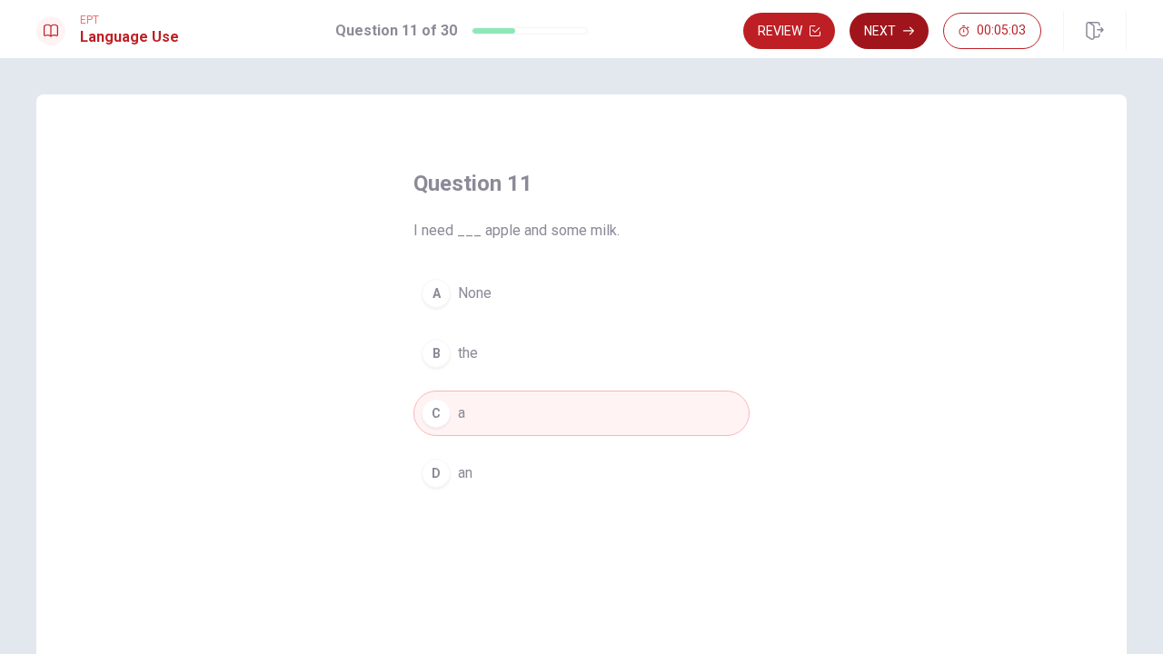
click at [904, 39] on button "Next" at bounding box center [889, 31] width 79 height 36
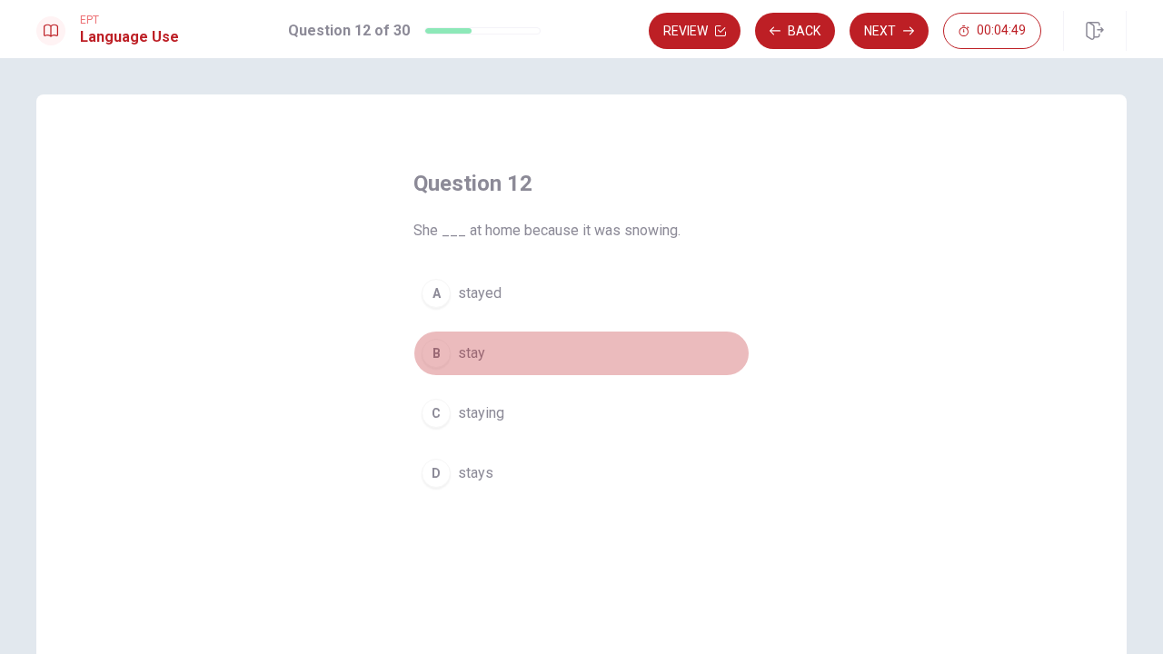
click at [443, 353] on div "B" at bounding box center [436, 353] width 29 height 29
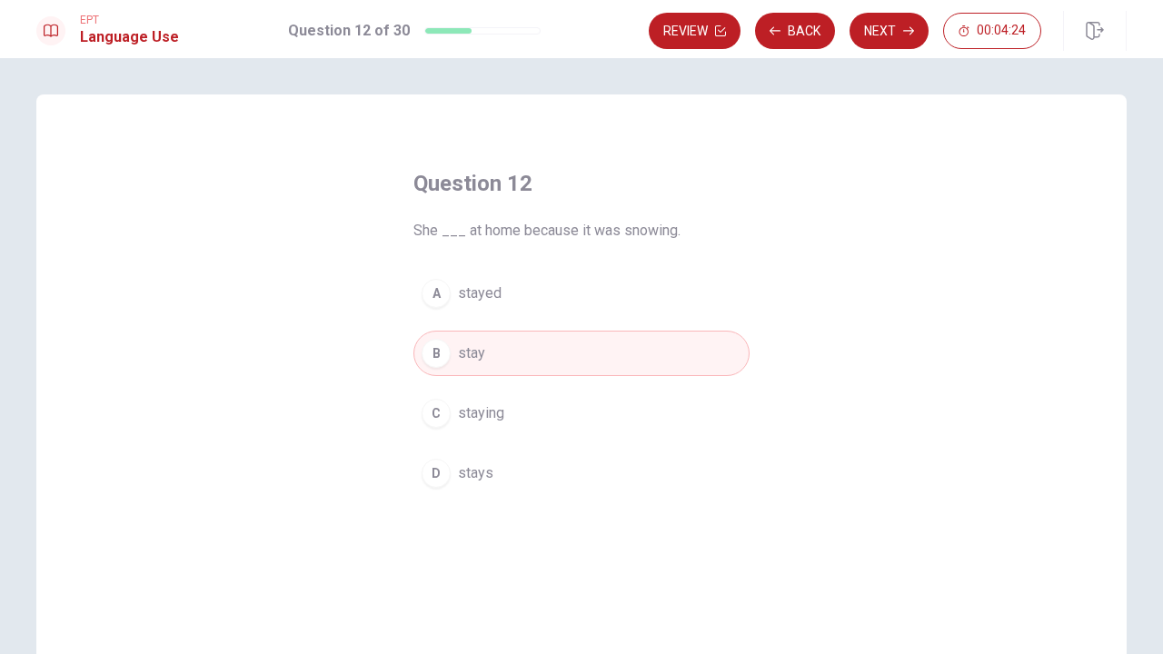
click at [554, 252] on div "Question 12 She ___ at home because it was snowing. A stayed B stay C staying D…" at bounding box center [581, 332] width 409 height 385
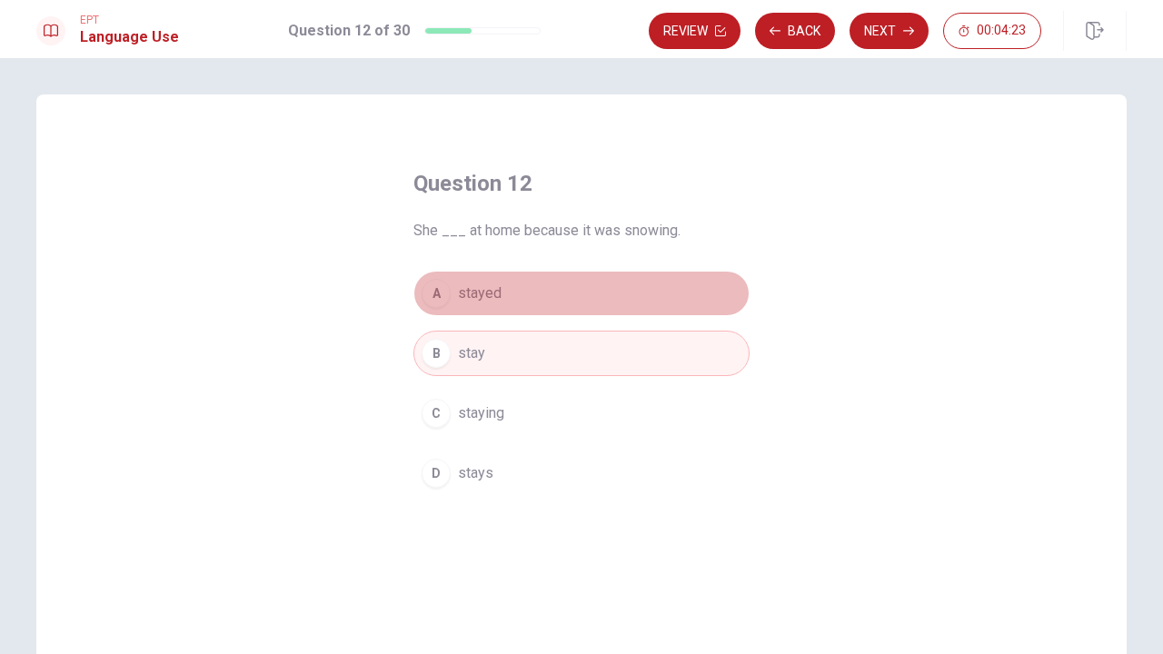
click at [554, 293] on button "A stayed" at bounding box center [581, 293] width 336 height 45
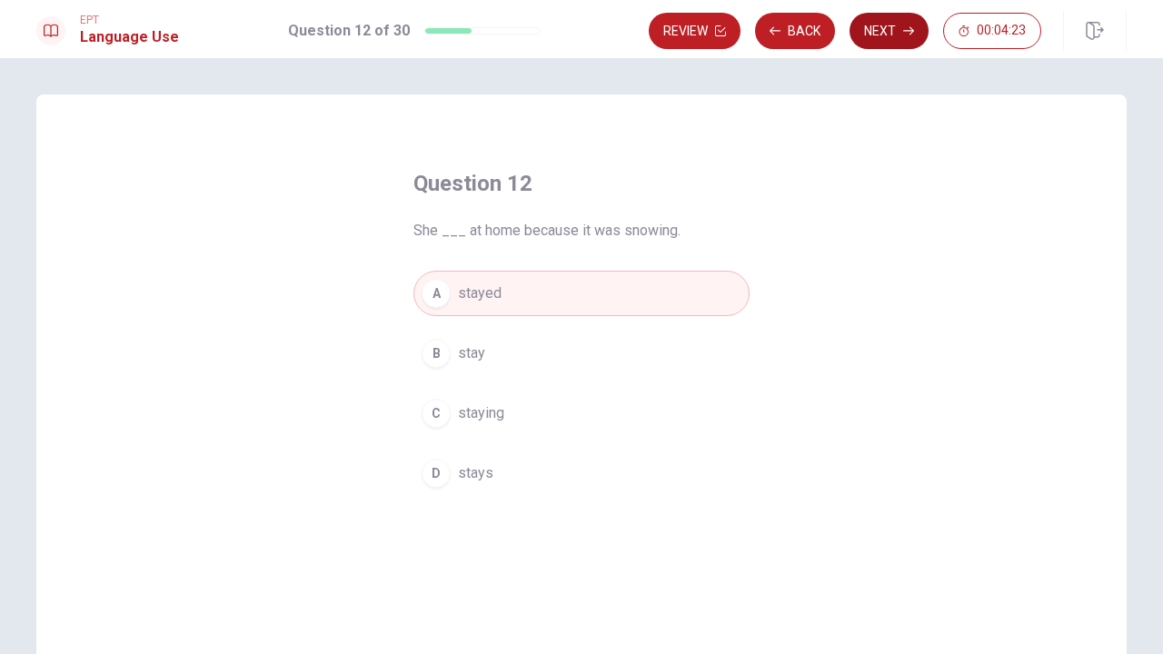
click at [899, 35] on button "Next" at bounding box center [889, 31] width 79 height 36
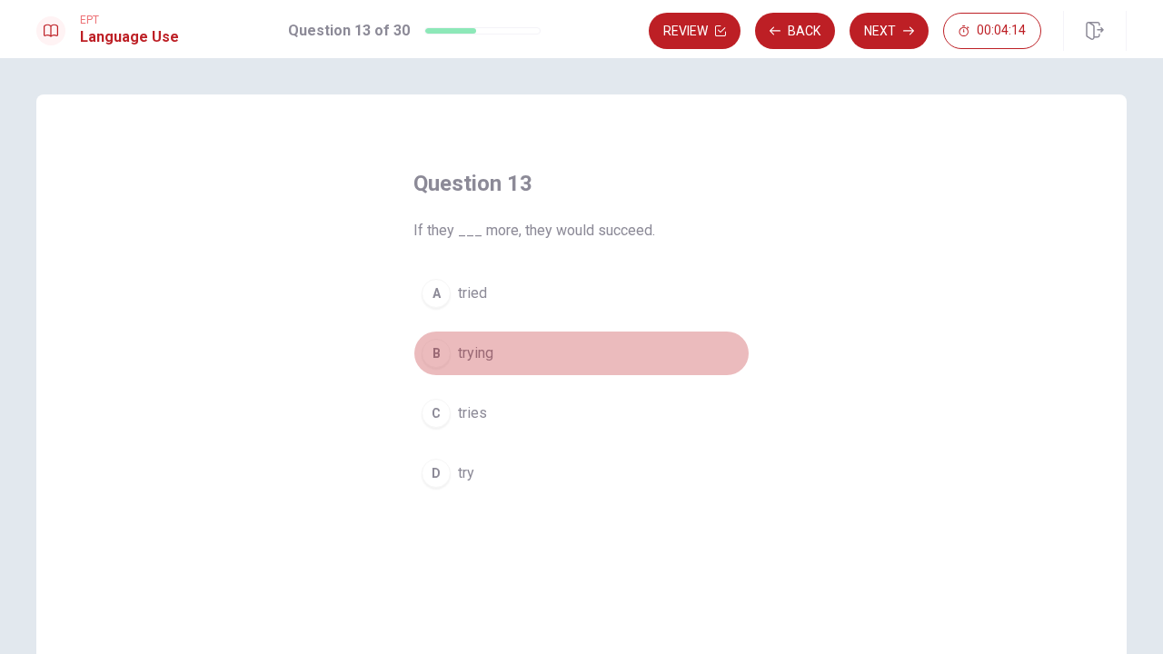
click at [442, 352] on div "B" at bounding box center [436, 353] width 29 height 29
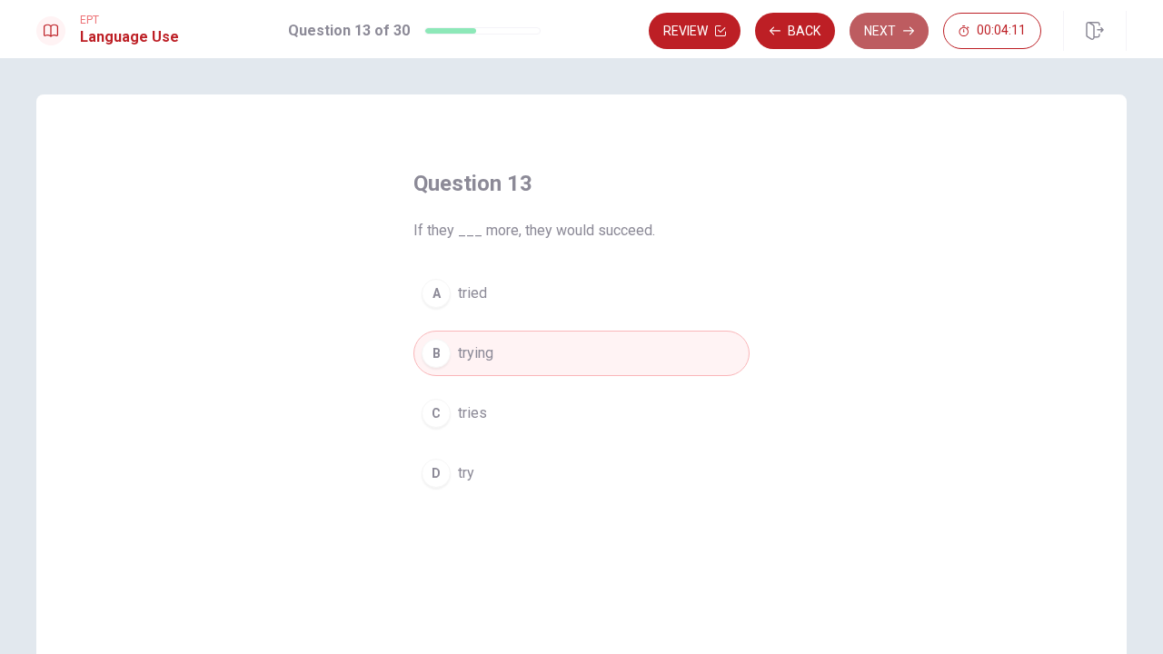
click at [881, 33] on button "Next" at bounding box center [889, 31] width 79 height 36
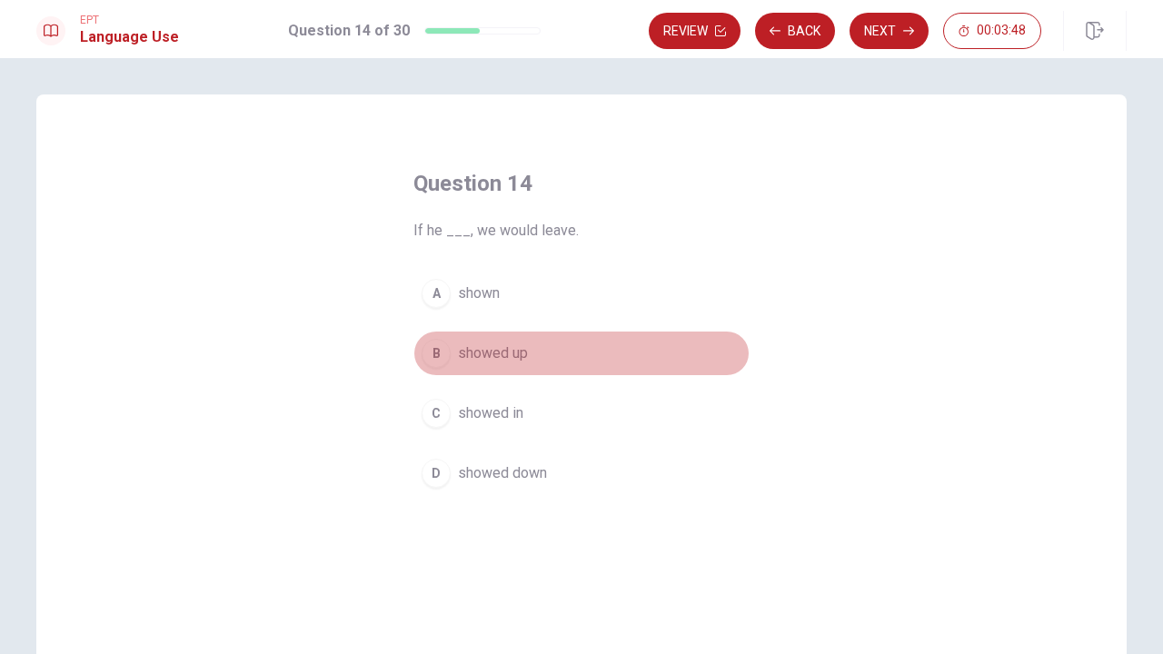
click at [467, 341] on button "B showed up" at bounding box center [581, 353] width 336 height 45
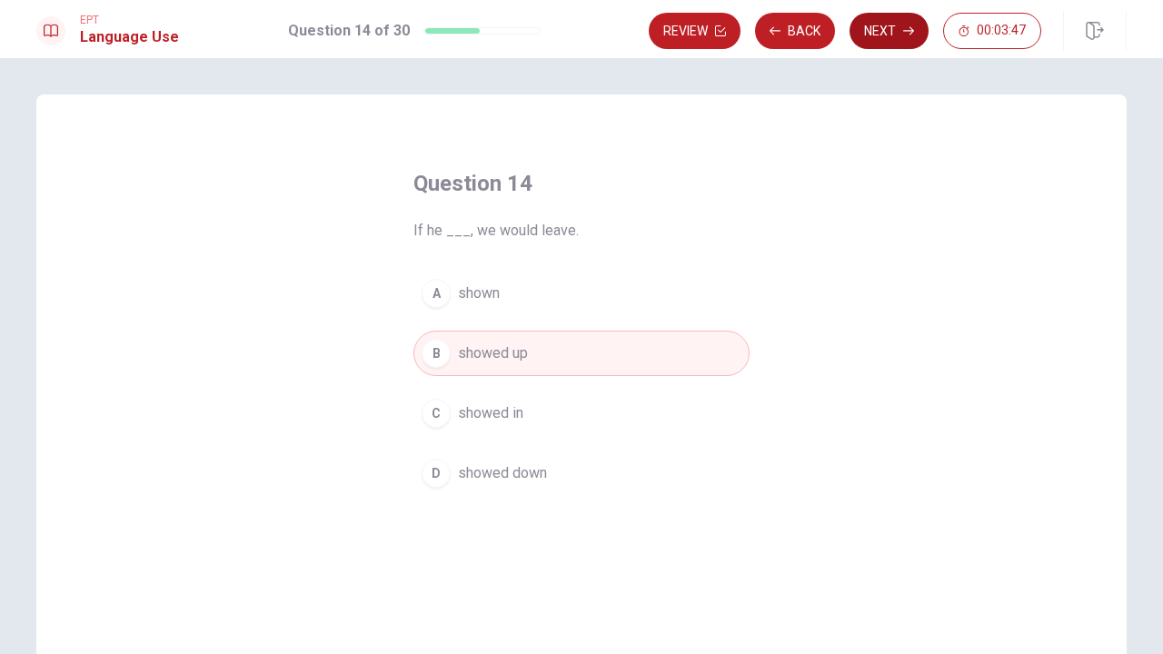
click at [898, 33] on button "Next" at bounding box center [889, 31] width 79 height 36
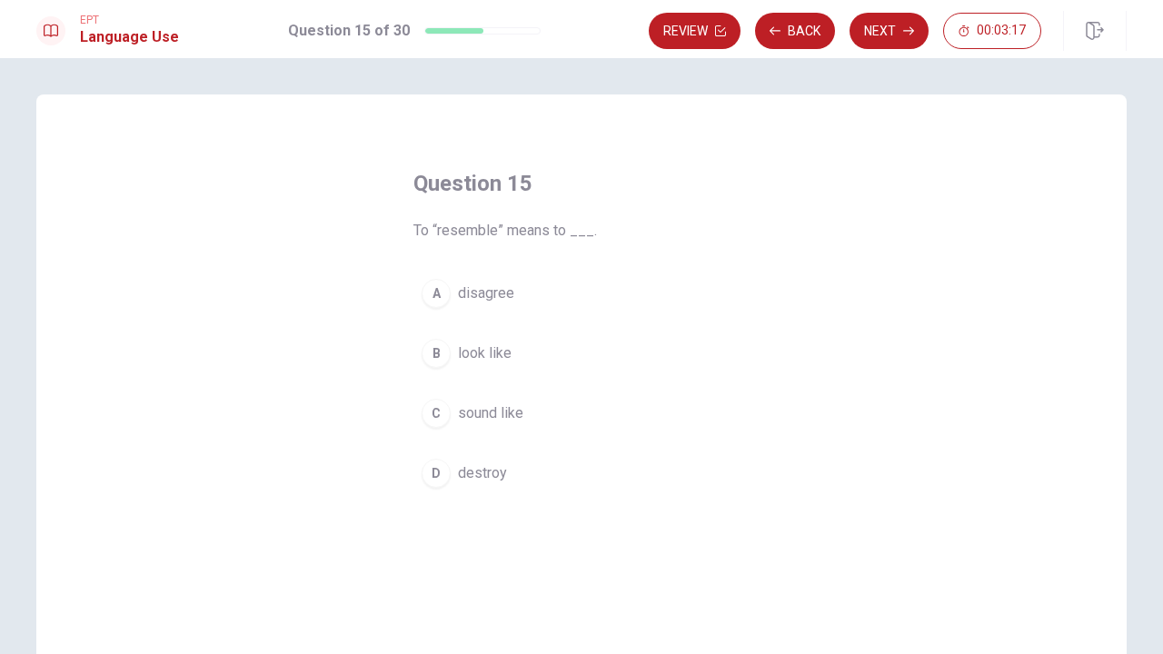
click at [431, 356] on div "B" at bounding box center [436, 353] width 29 height 29
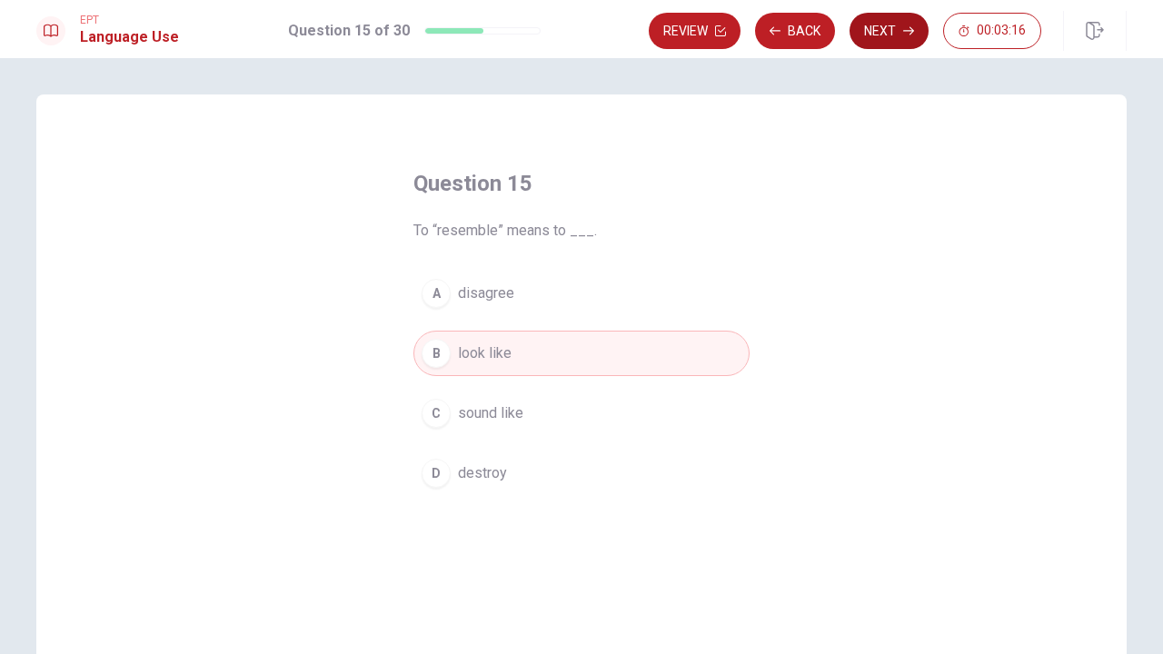
click at [890, 28] on button "Next" at bounding box center [889, 31] width 79 height 36
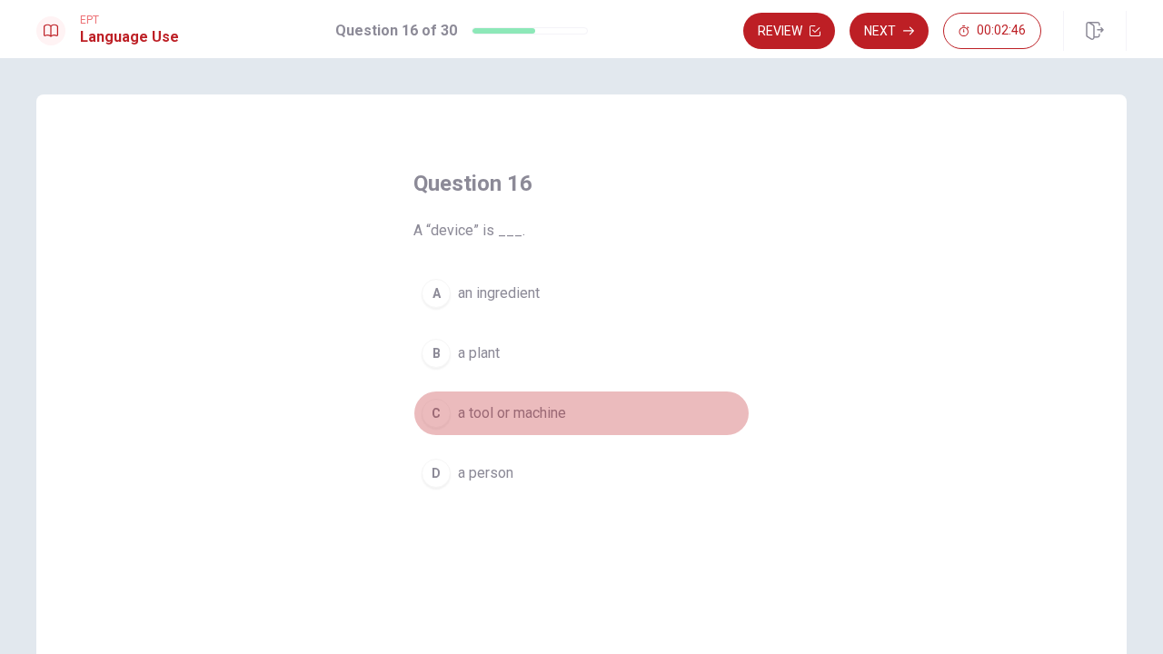
click at [479, 407] on span "a tool or machine" at bounding box center [512, 414] width 108 height 22
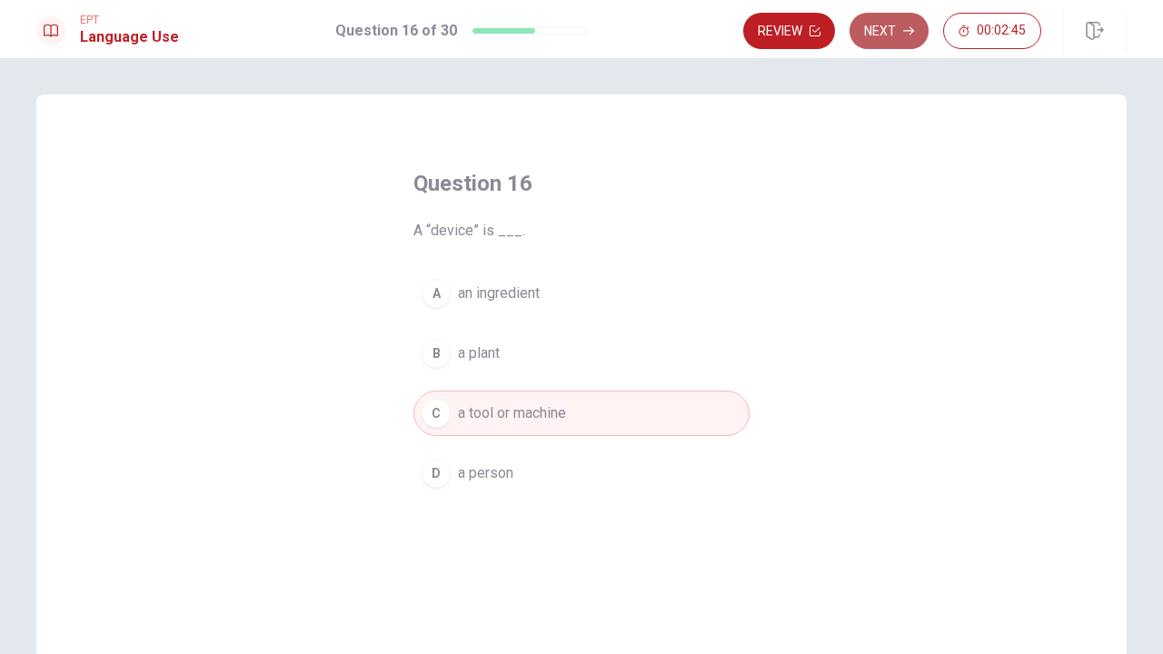
click at [896, 29] on button "Next" at bounding box center [889, 31] width 79 height 36
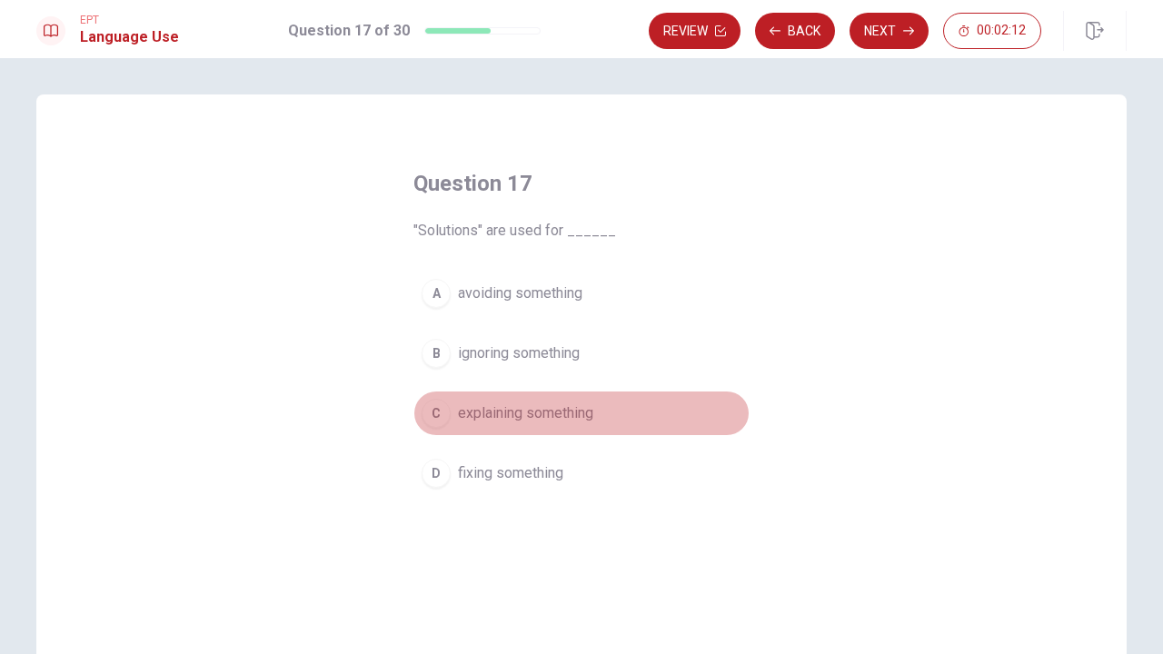
click at [532, 411] on span "explaining something" at bounding box center [525, 414] width 135 height 22
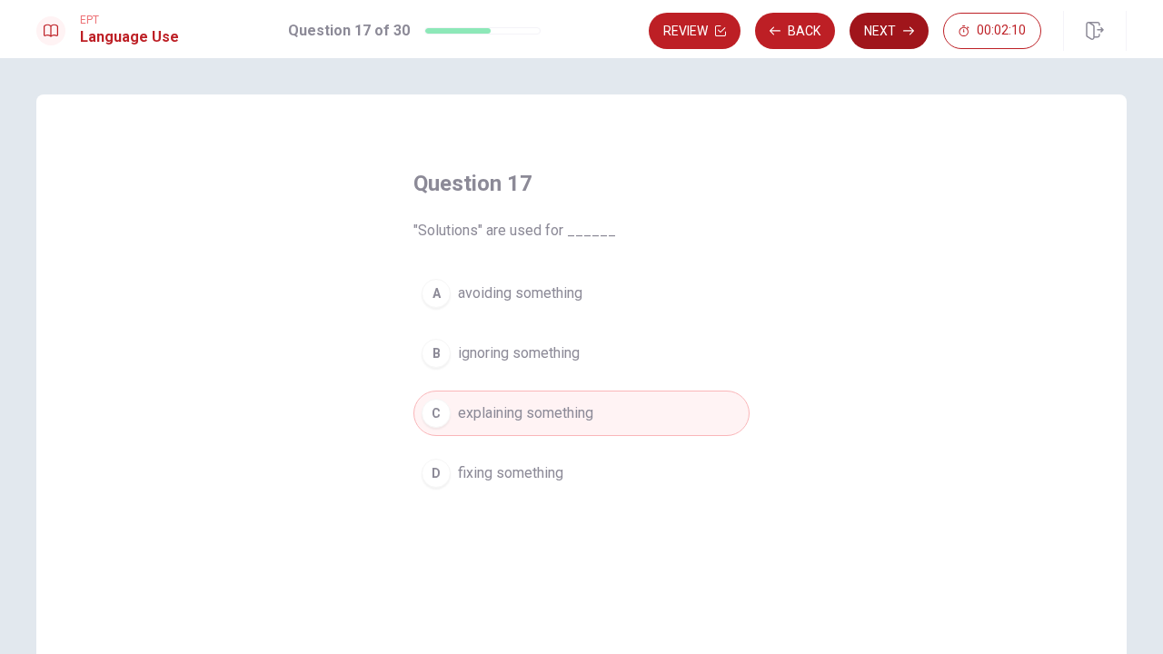
click at [876, 40] on button "Next" at bounding box center [889, 31] width 79 height 36
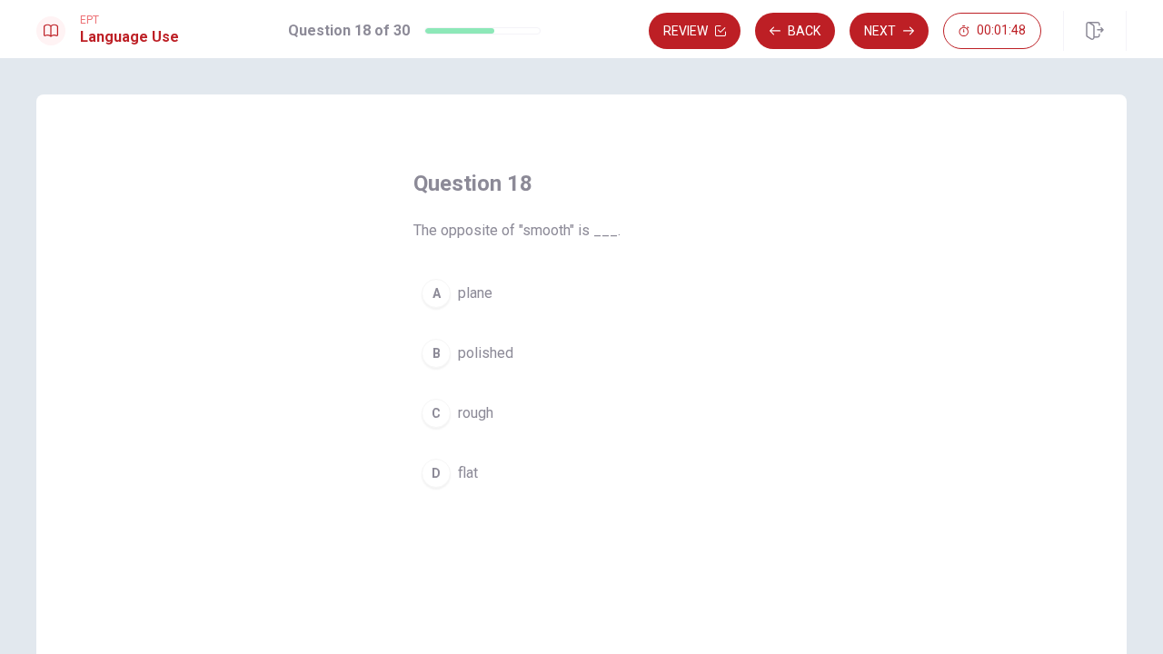
click at [448, 422] on button "C rough" at bounding box center [581, 413] width 336 height 45
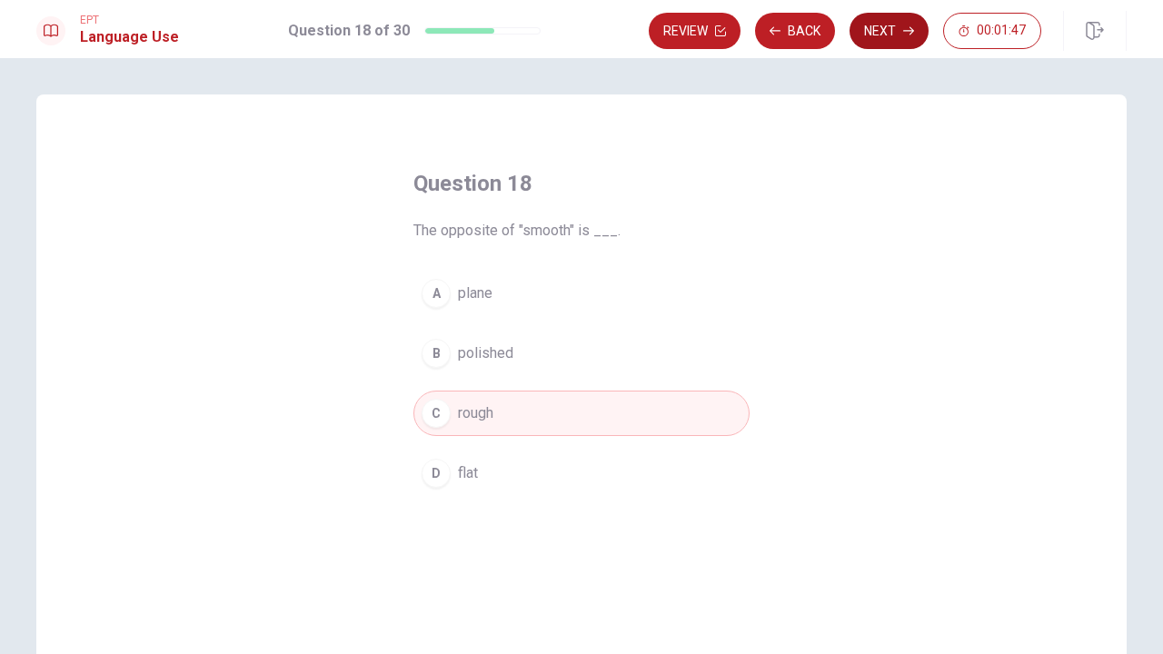
click at [883, 42] on button "Next" at bounding box center [889, 31] width 79 height 36
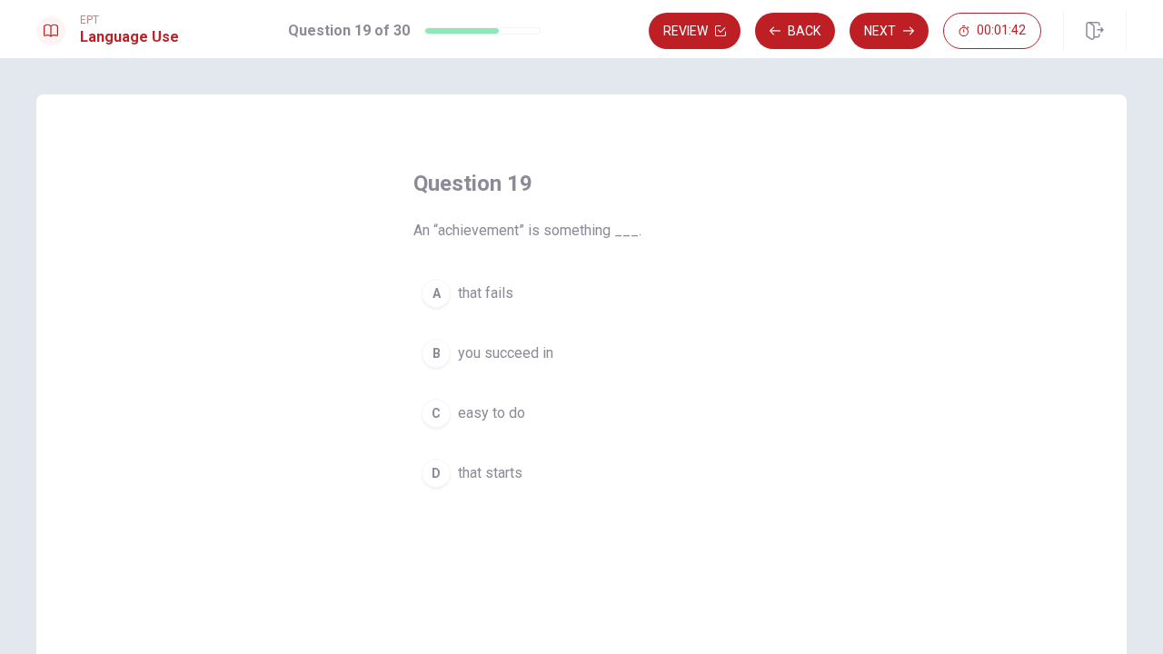
click at [459, 300] on span "that fails" at bounding box center [485, 294] width 55 height 22
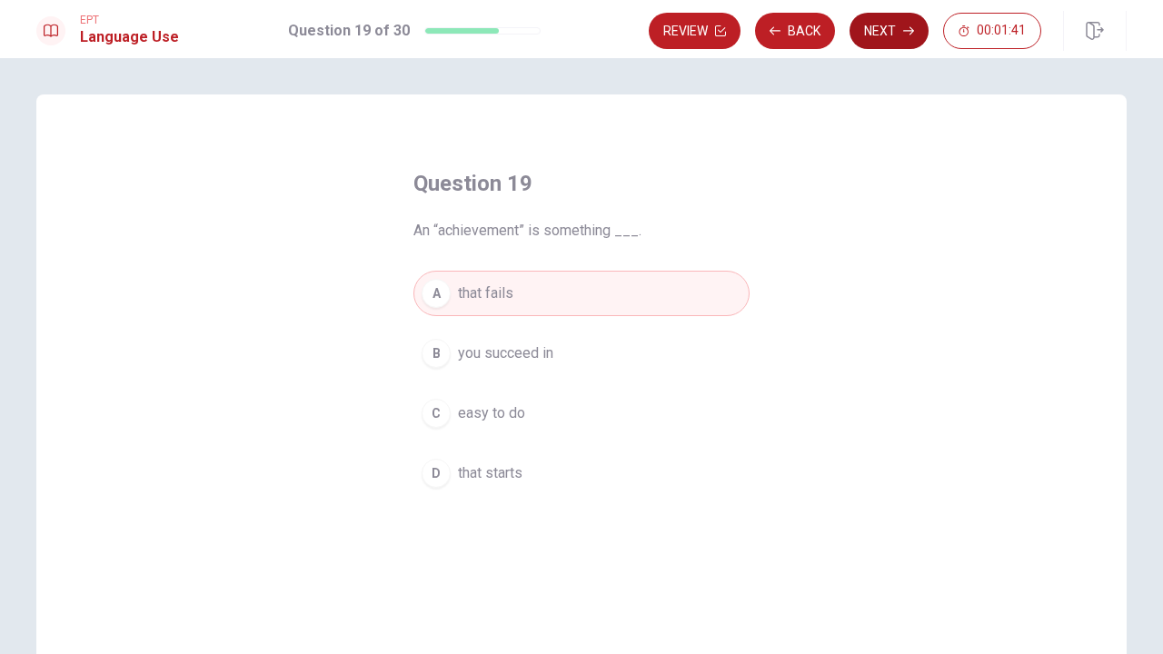
click at [874, 41] on button "Next" at bounding box center [889, 31] width 79 height 36
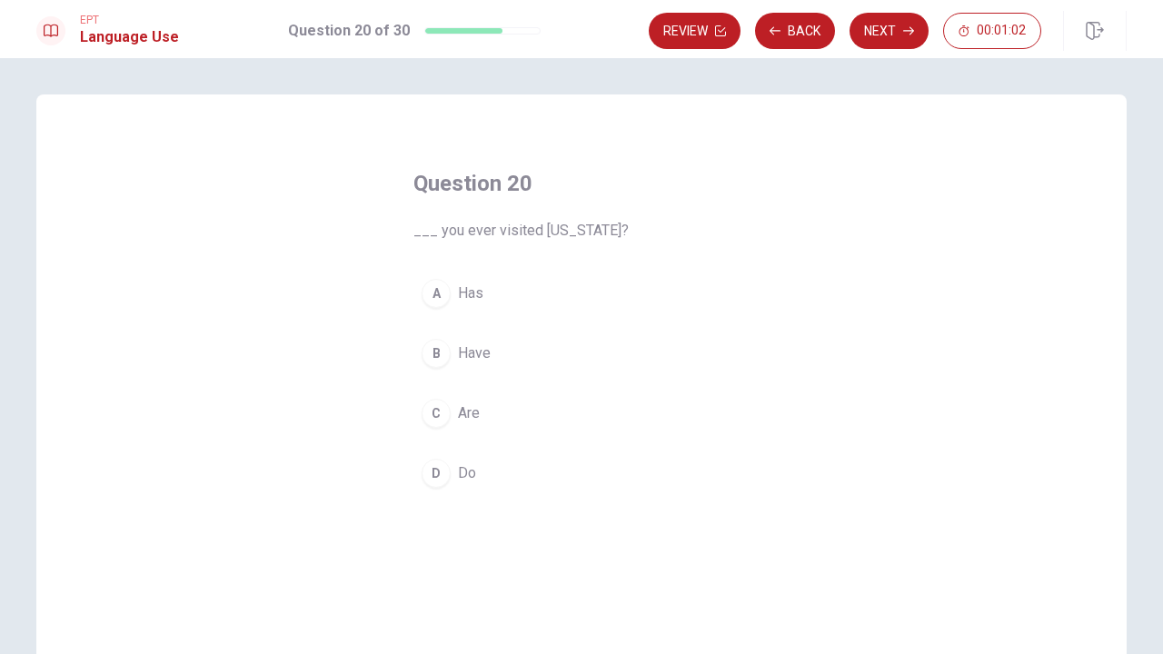
click at [451, 353] on button "B Have" at bounding box center [581, 353] width 336 height 45
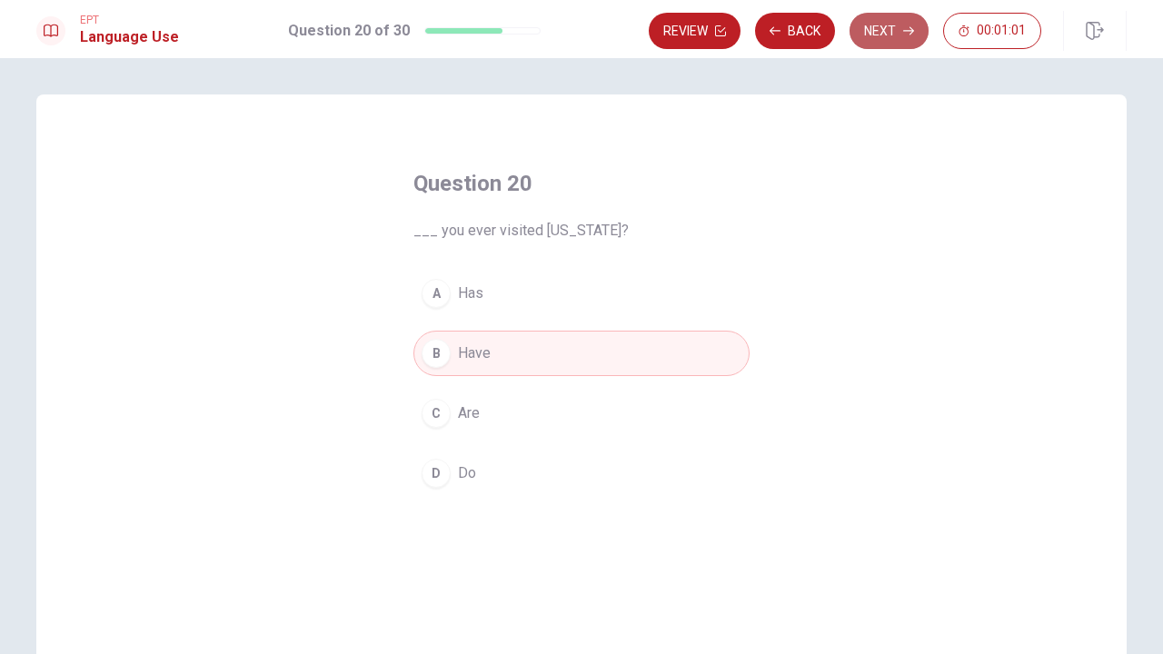
click at [886, 43] on button "Next" at bounding box center [889, 31] width 79 height 36
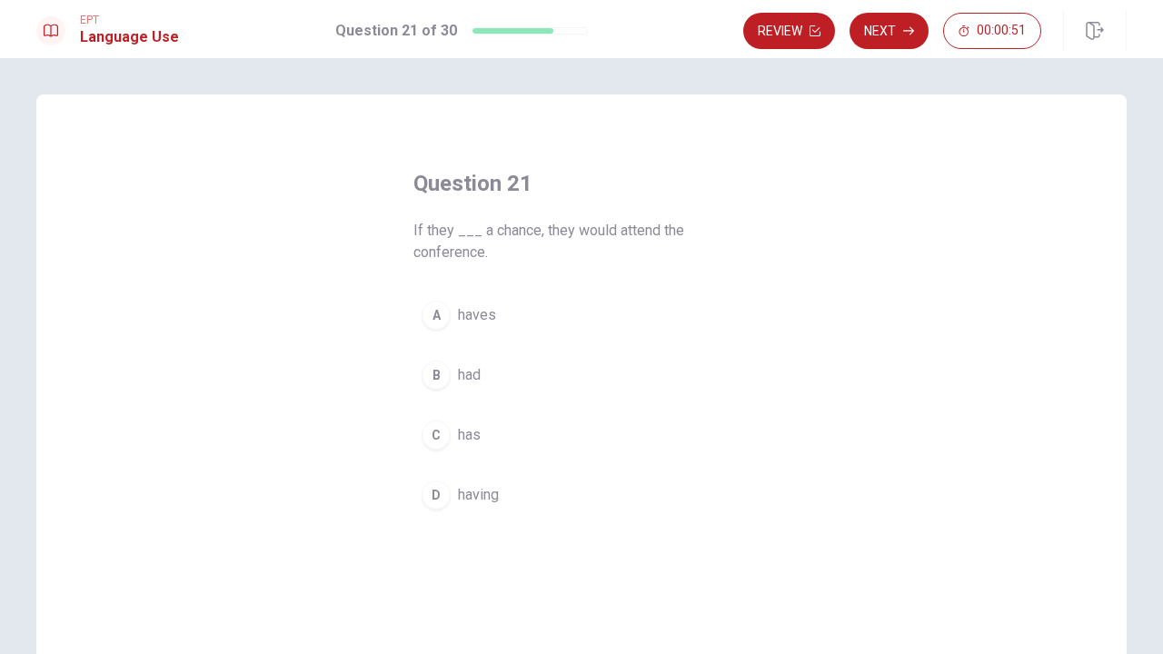
click at [434, 371] on div "B" at bounding box center [436, 375] width 29 height 29
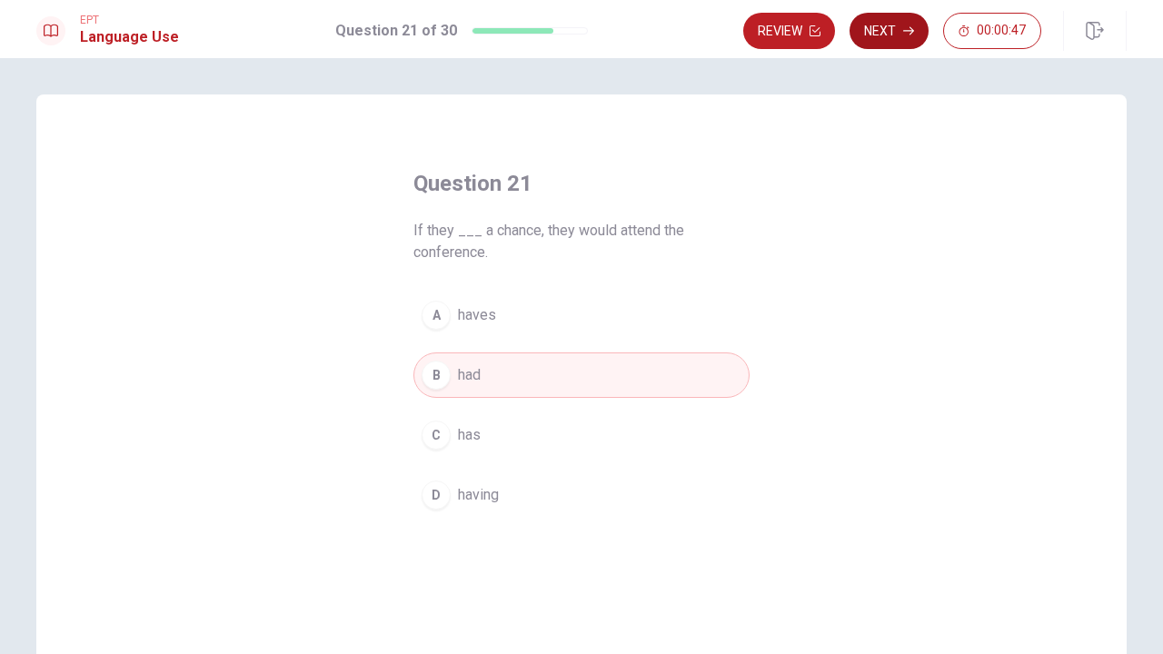
click at [880, 42] on button "Next" at bounding box center [889, 31] width 79 height 36
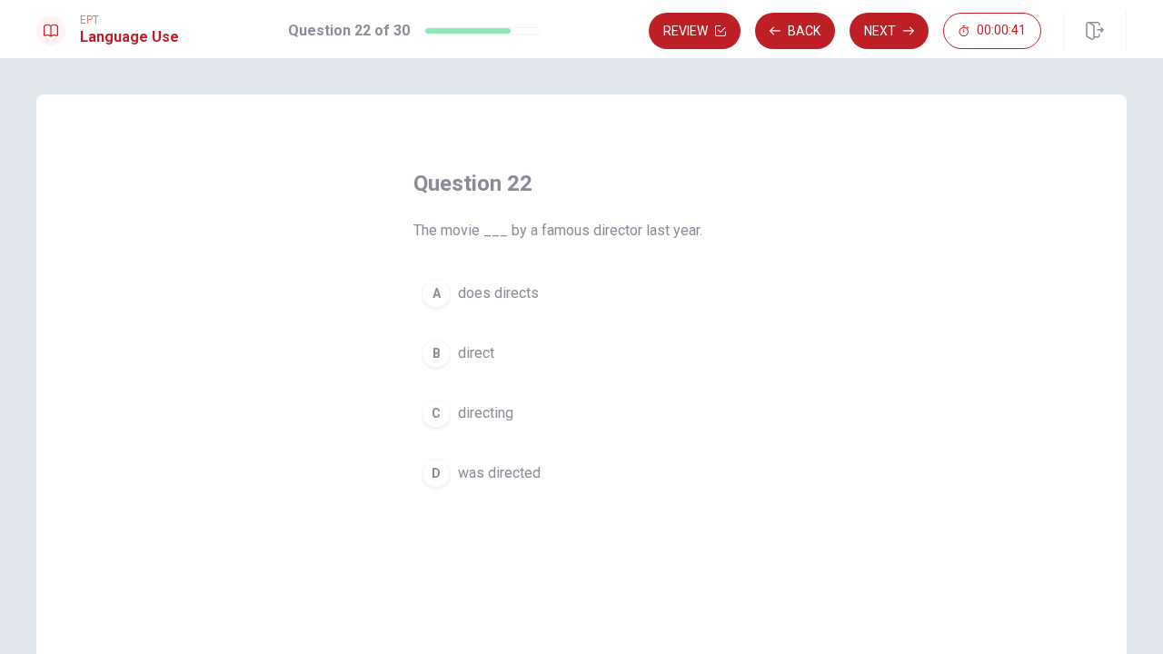
click at [447, 483] on button "D was directed" at bounding box center [581, 473] width 336 height 45
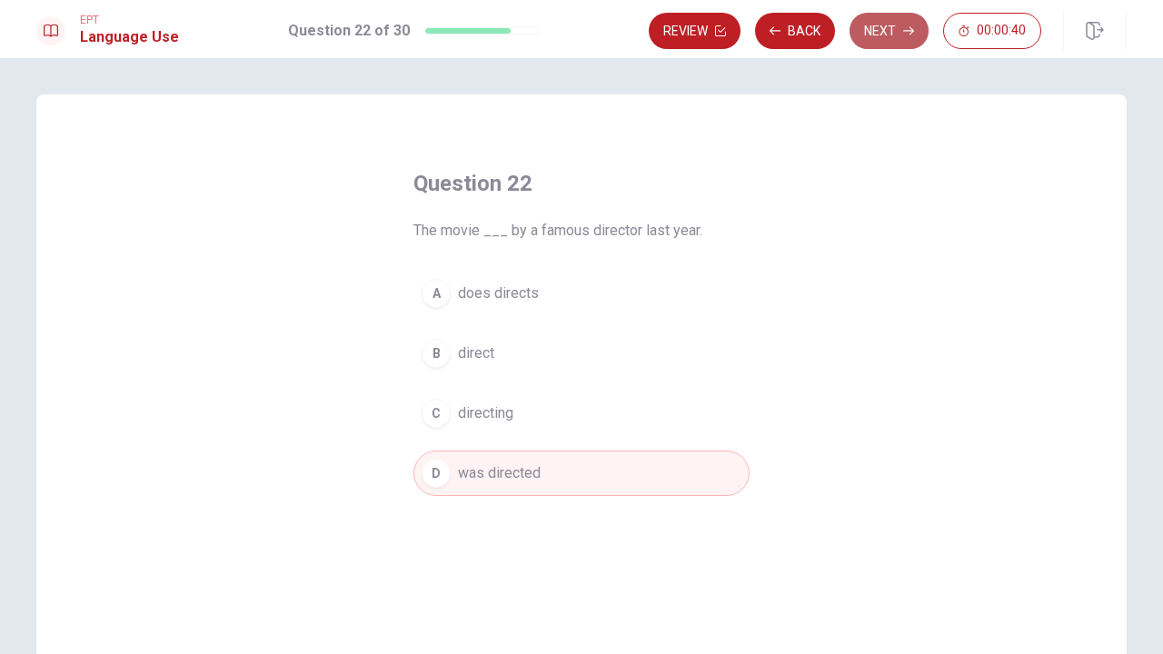
click at [874, 47] on button "Next" at bounding box center [889, 31] width 79 height 36
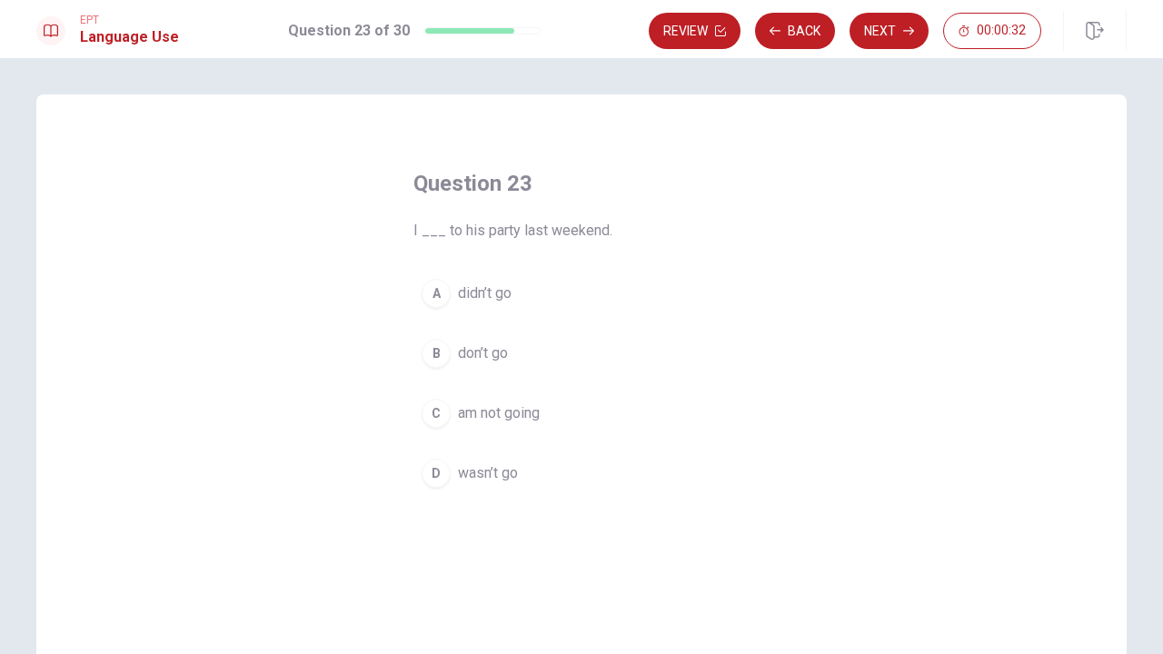
click at [462, 290] on span "didn’t go" at bounding box center [485, 294] width 54 height 22
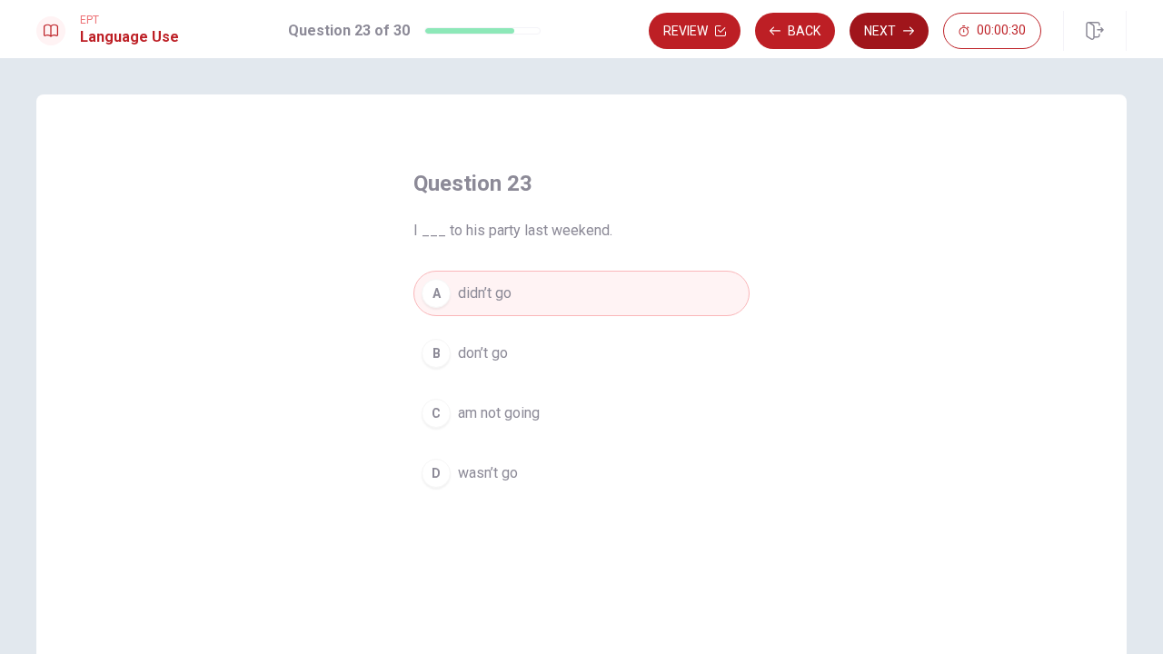
click at [881, 41] on button "Next" at bounding box center [889, 31] width 79 height 36
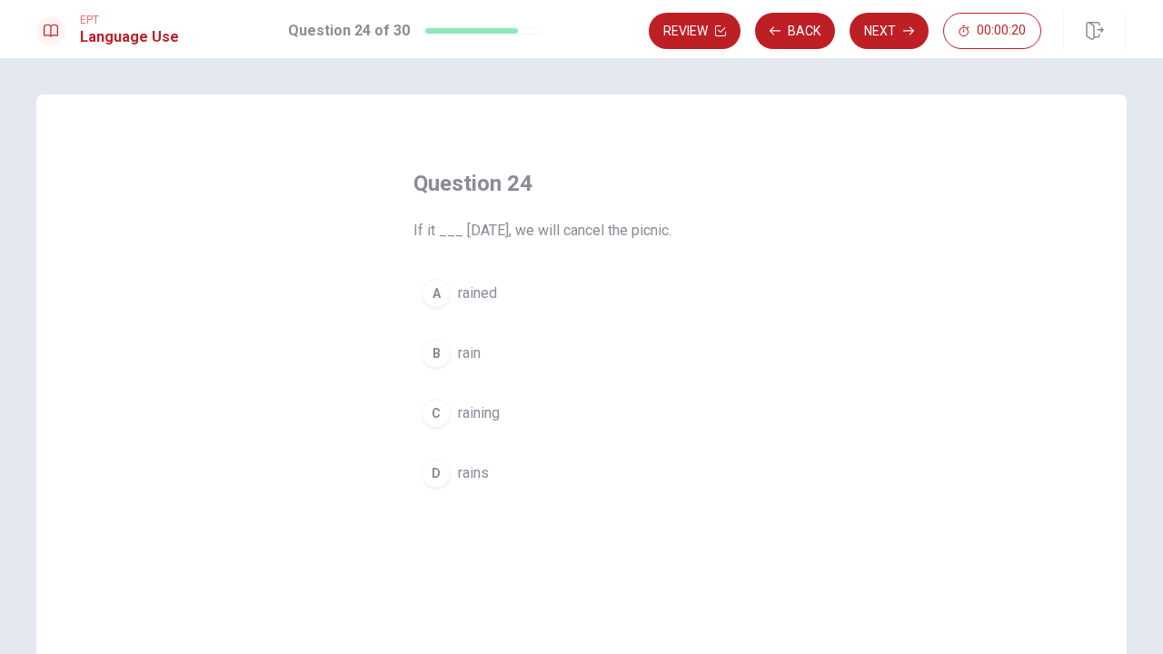
click at [447, 285] on button "A rained" at bounding box center [581, 293] width 336 height 45
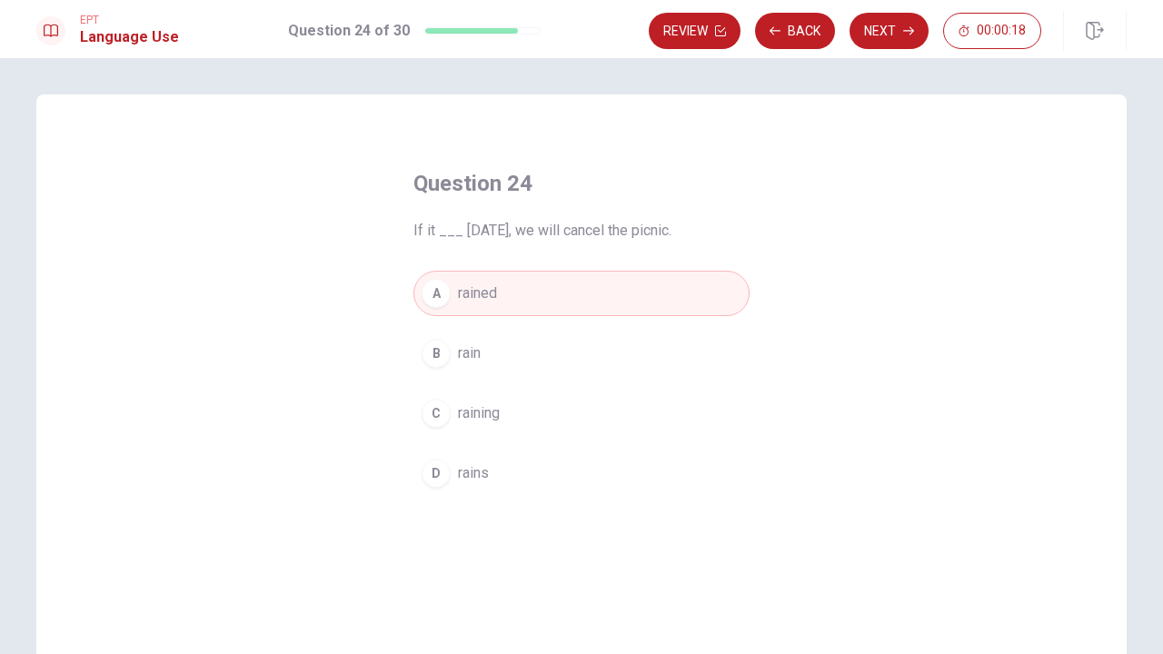
click at [456, 364] on button "B rain" at bounding box center [581, 353] width 336 height 45
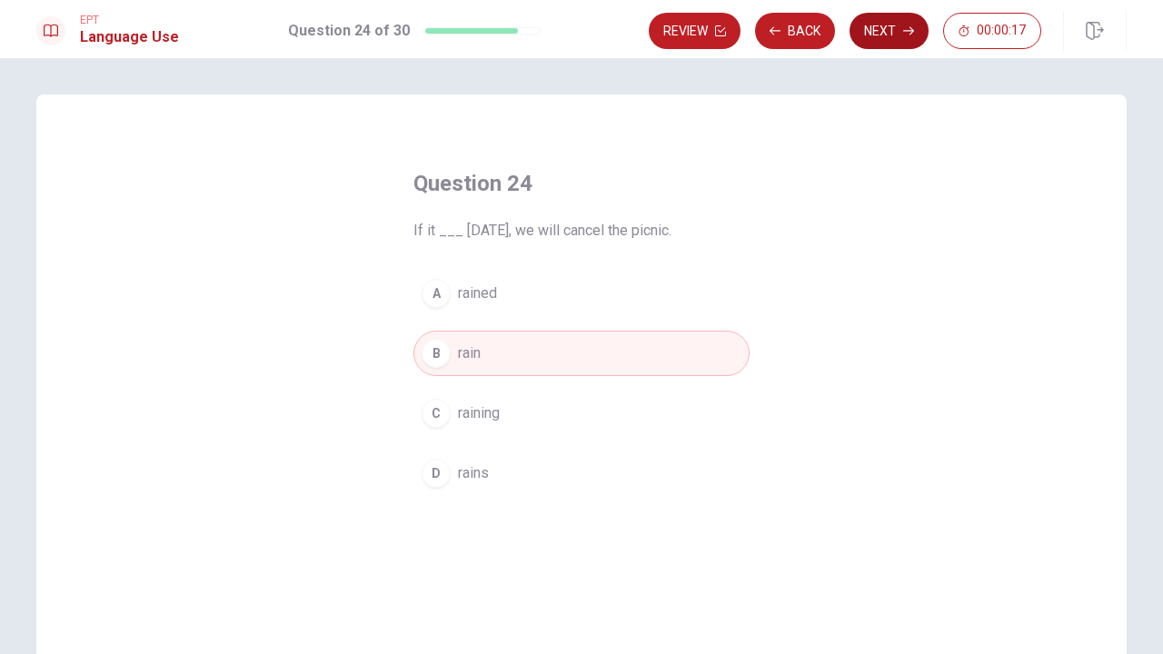
click at [885, 19] on button "Next" at bounding box center [889, 31] width 79 height 36
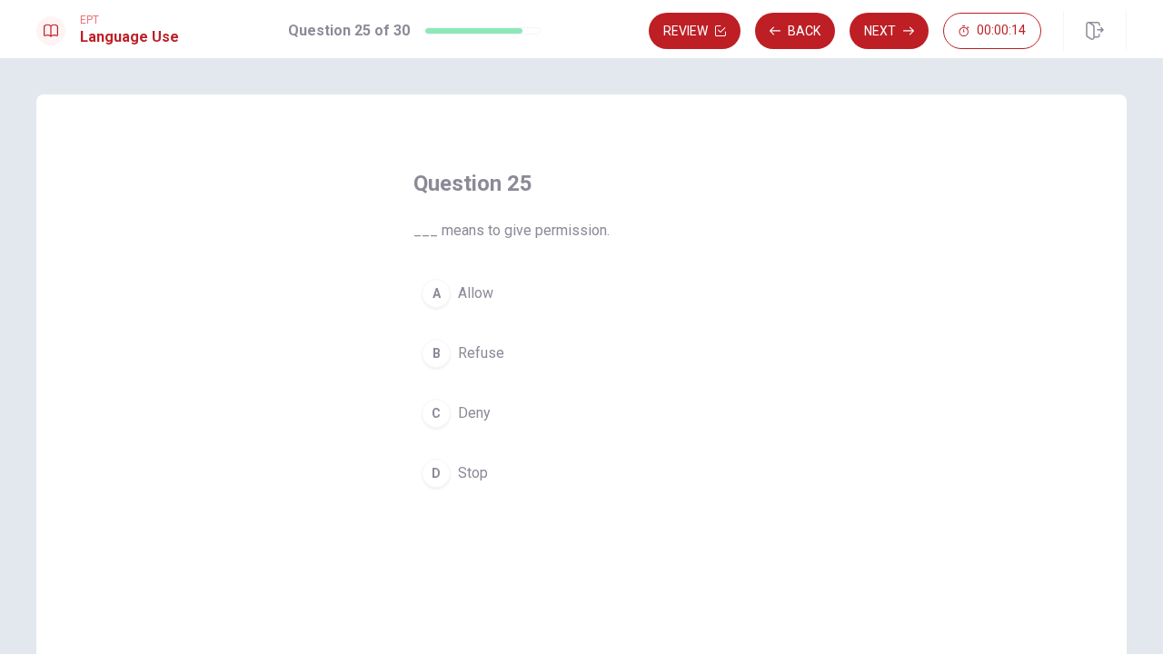
click at [438, 290] on div "A" at bounding box center [436, 293] width 29 height 29
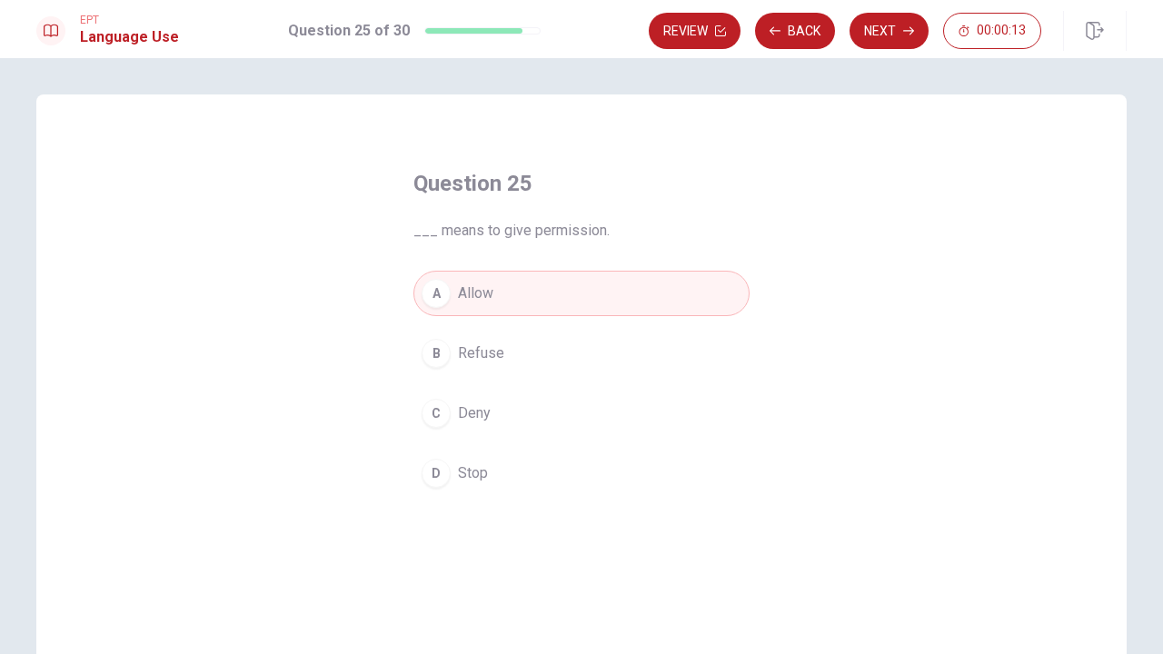
click at [891, 49] on div "Review Back Next 00:00:13" at bounding box center [888, 31] width 478 height 40
click at [893, 40] on button "Next" at bounding box center [889, 31] width 79 height 36
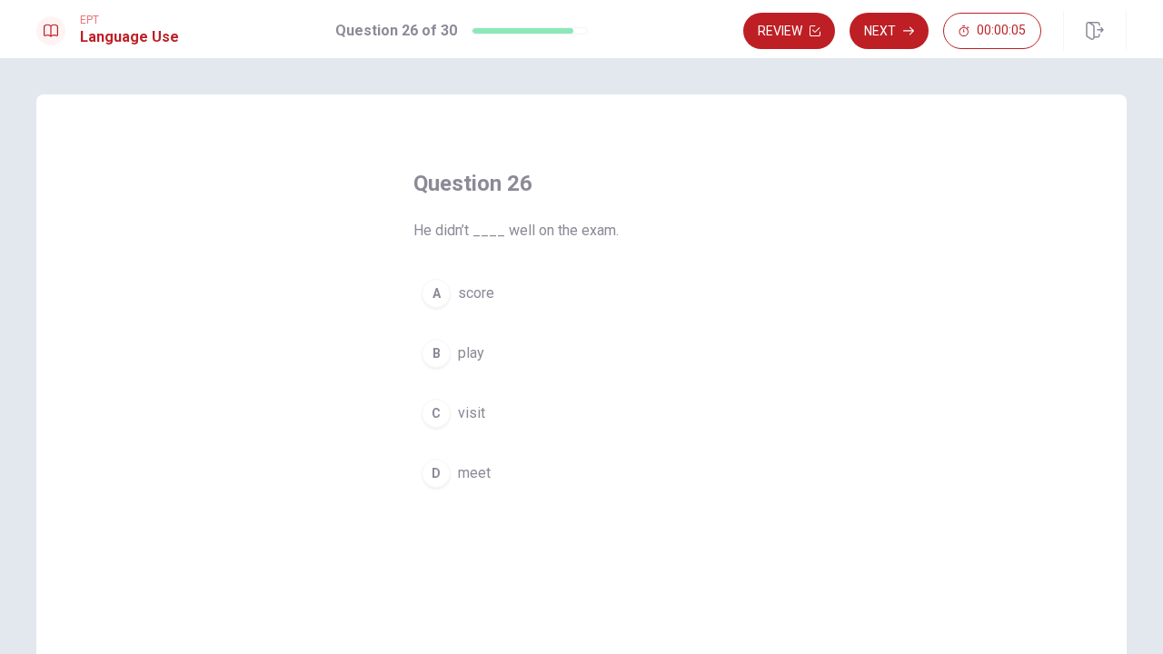
click at [435, 297] on div "A" at bounding box center [436, 293] width 29 height 29
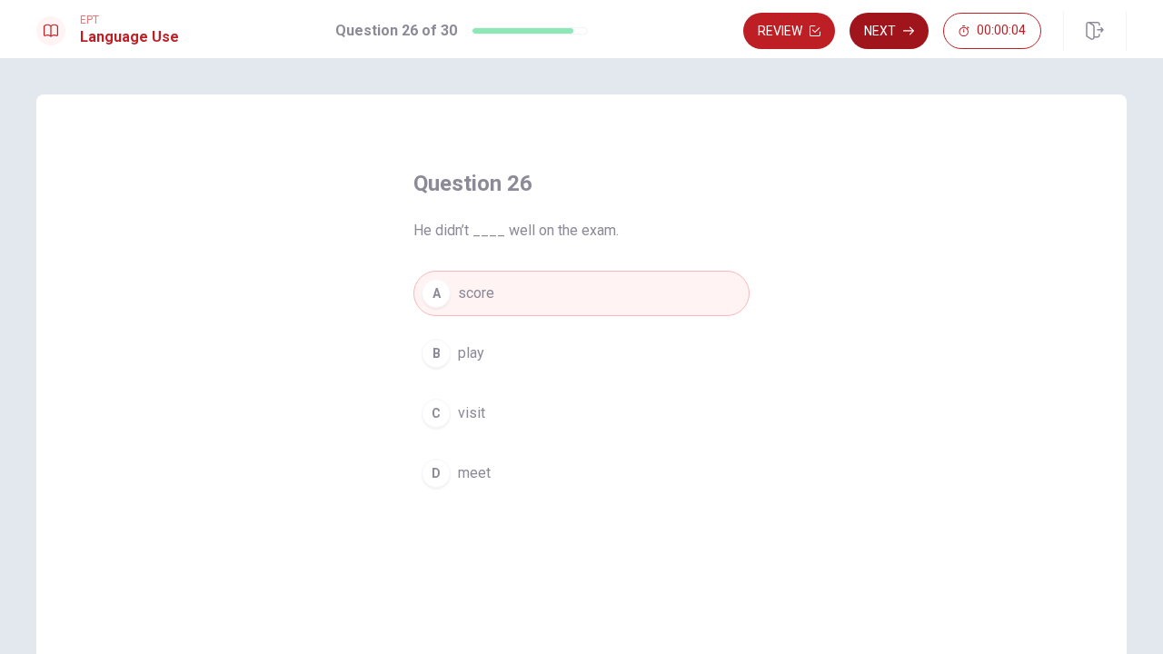
click at [886, 32] on button "Next" at bounding box center [889, 31] width 79 height 36
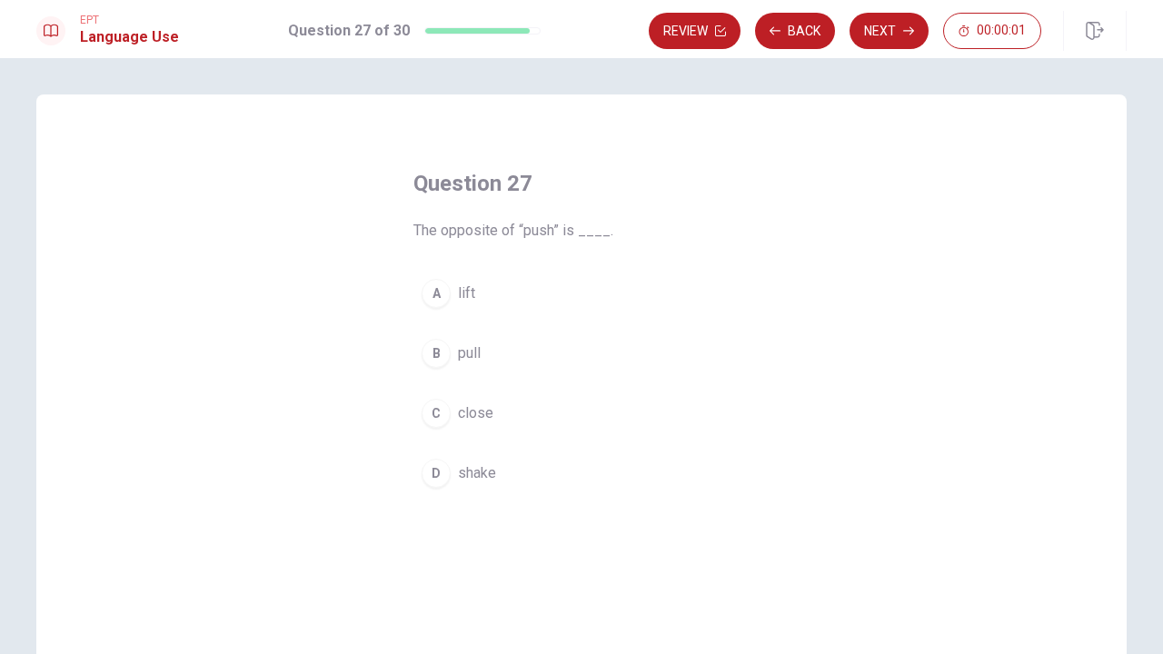
click at [437, 350] on div "B" at bounding box center [436, 353] width 29 height 29
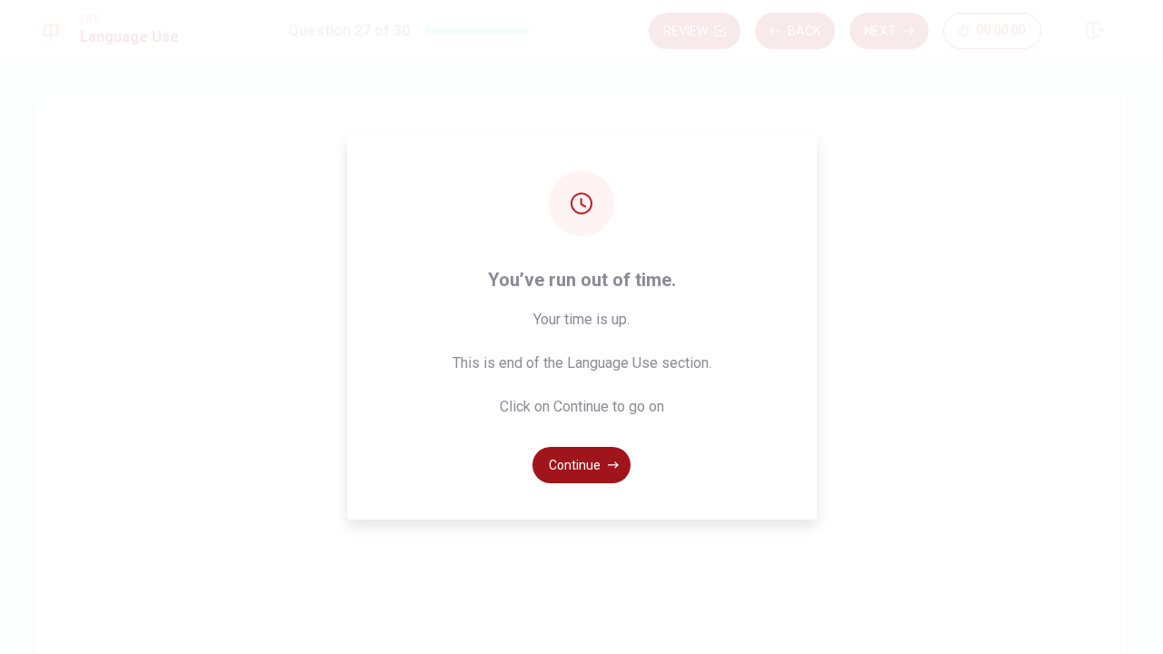
click at [576, 462] on button "Continue" at bounding box center [581, 465] width 98 height 36
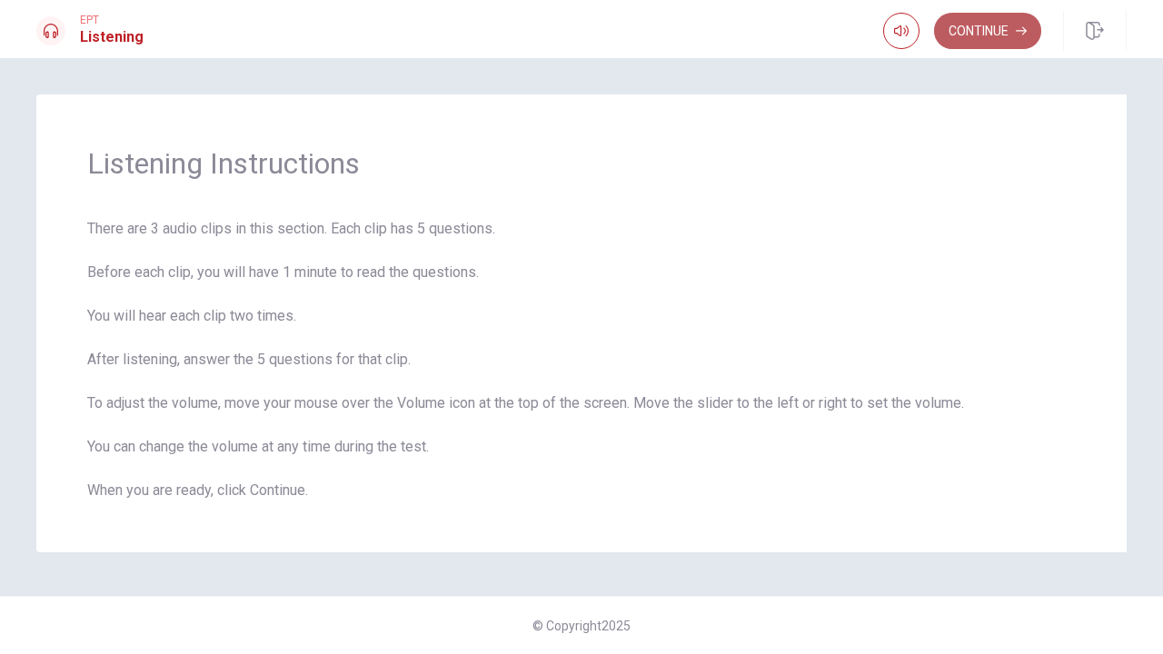
click at [999, 29] on button "Continue" at bounding box center [987, 31] width 107 height 36
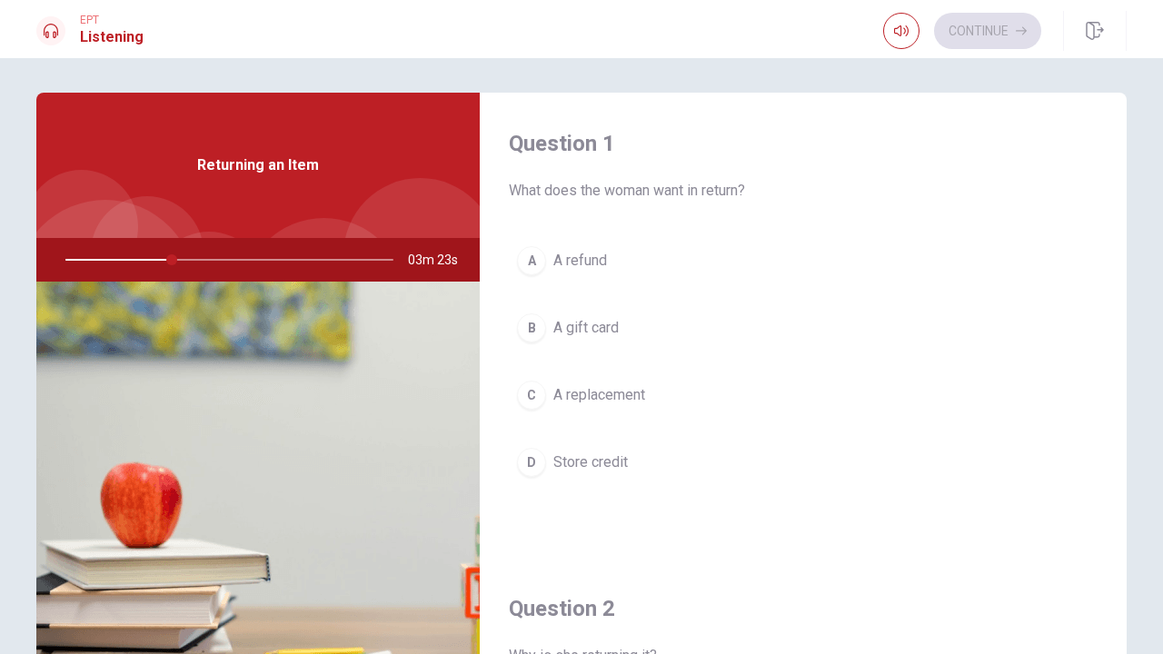
drag, startPoint x: 171, startPoint y: 262, endPoint x: 155, endPoint y: 263, distance: 15.5
click at [155, 263] on div at bounding box center [226, 260] width 364 height 44
click at [175, 260] on div at bounding box center [226, 260] width 364 height 44
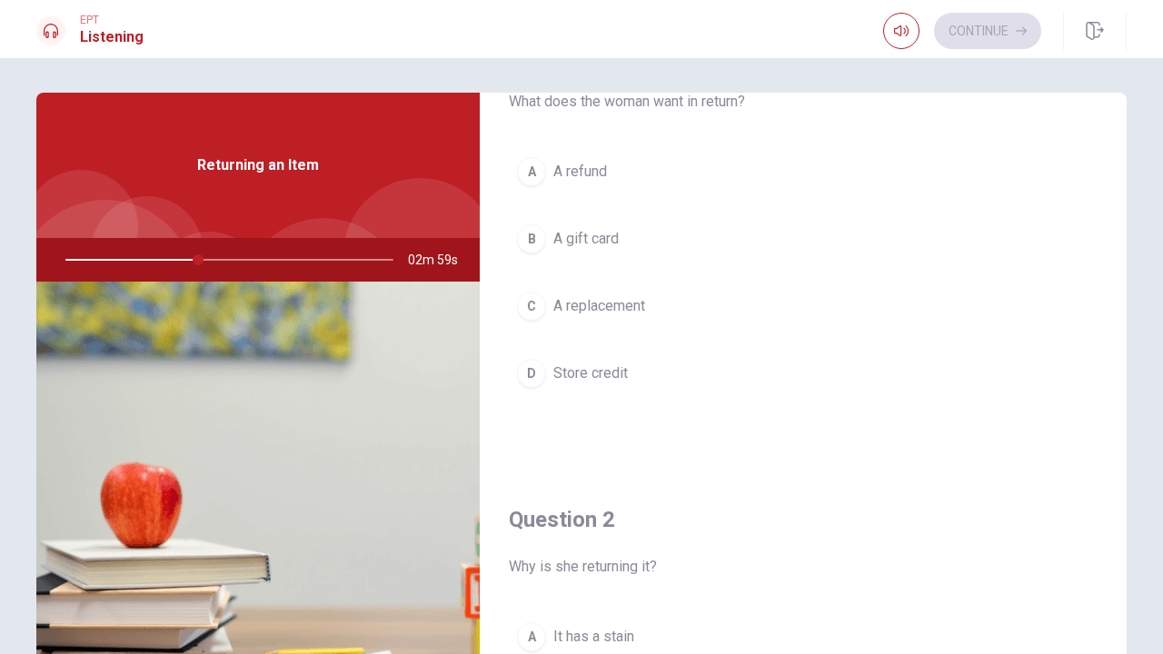
scroll to position [90, 0]
click at [531, 165] on div "A" at bounding box center [531, 170] width 29 height 29
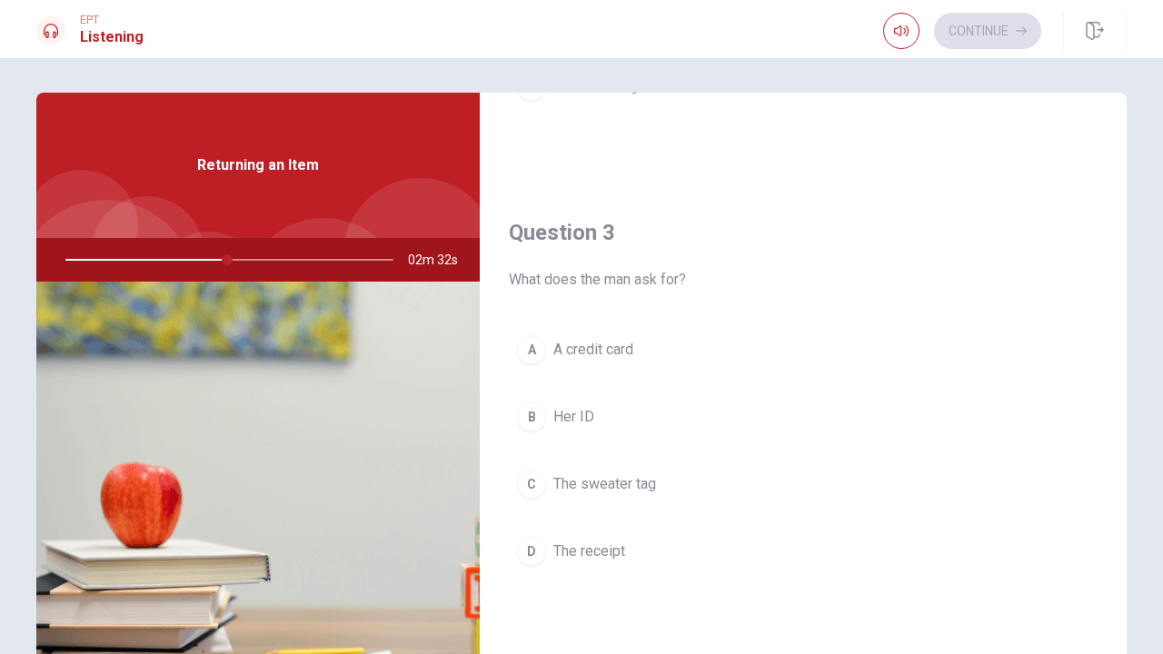
scroll to position [840, 0]
click at [542, 550] on div "D" at bounding box center [531, 553] width 29 height 29
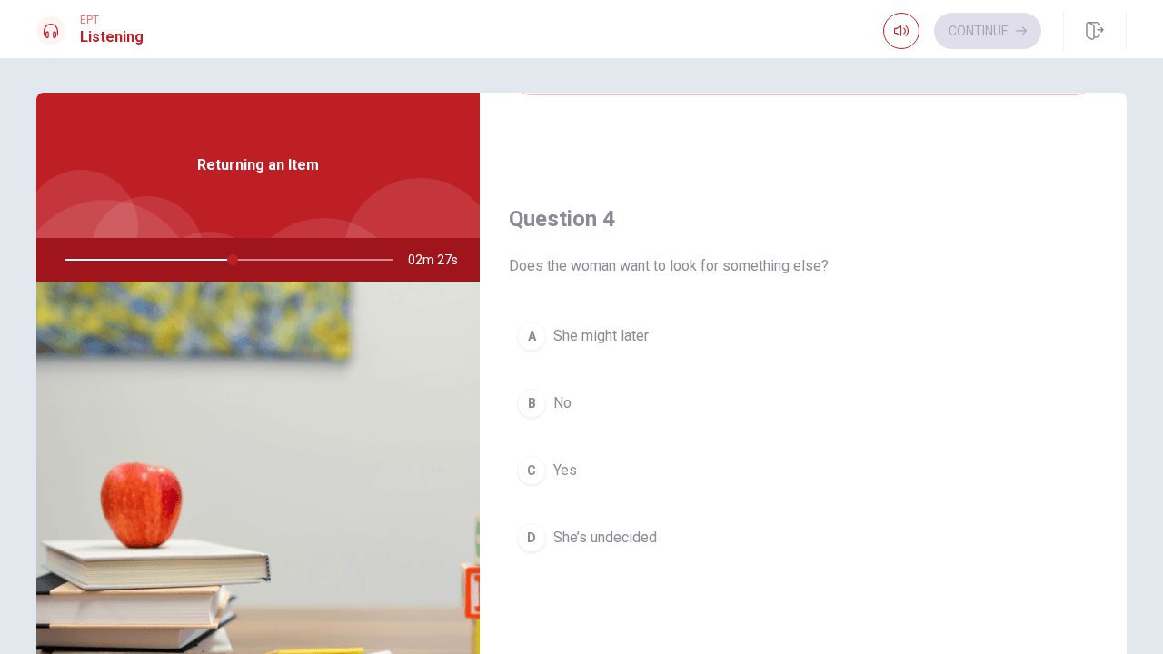
scroll to position [1331, 0]
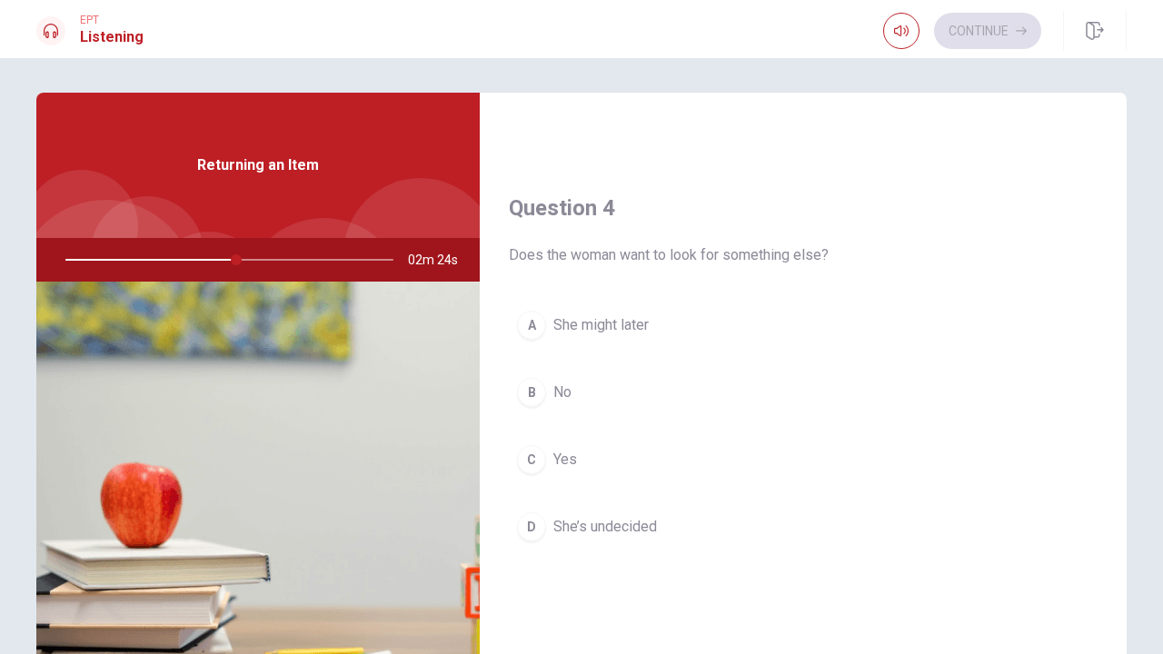
click at [537, 393] on div "B" at bounding box center [531, 392] width 29 height 29
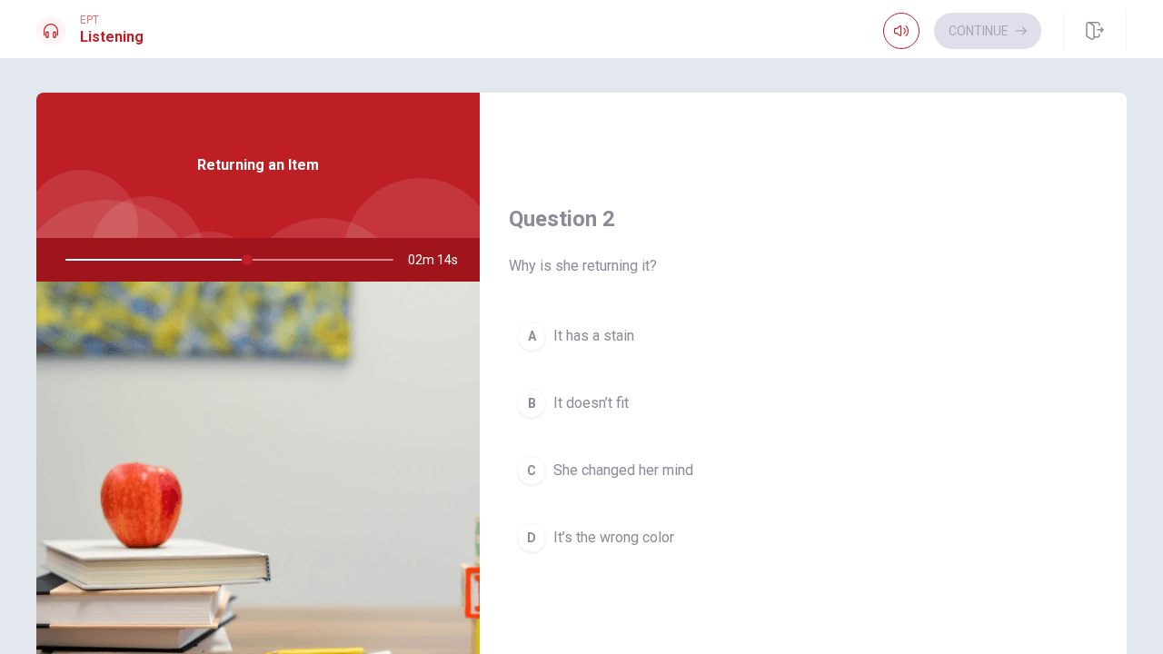
scroll to position [393, 0]
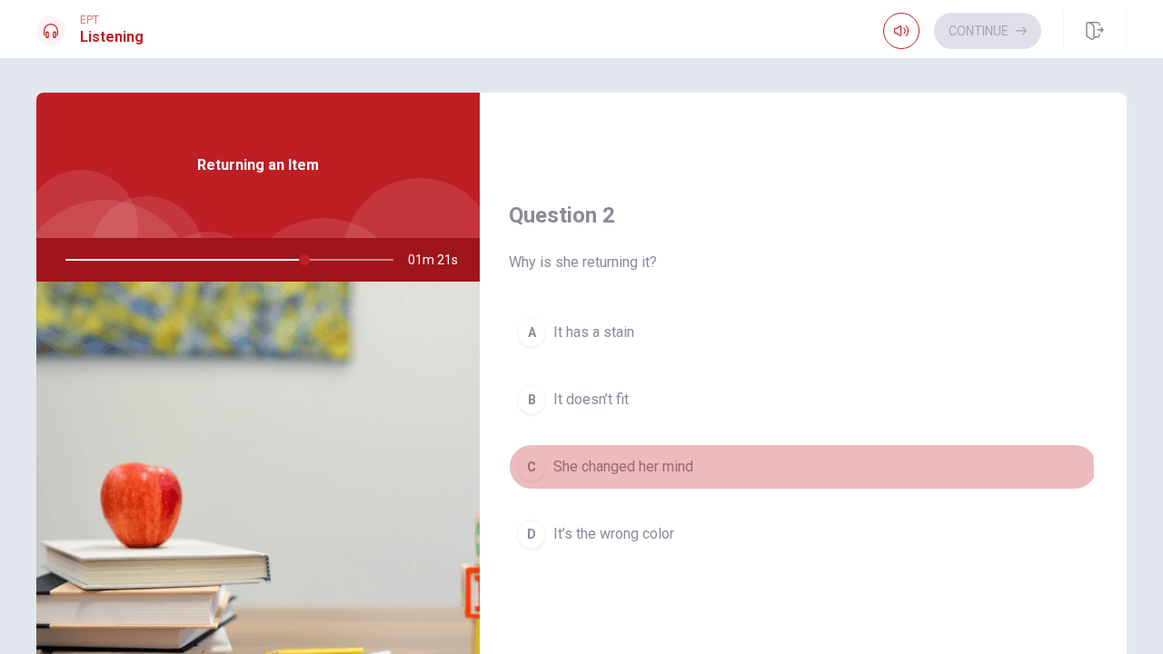
click at [535, 479] on div "C" at bounding box center [531, 466] width 29 height 29
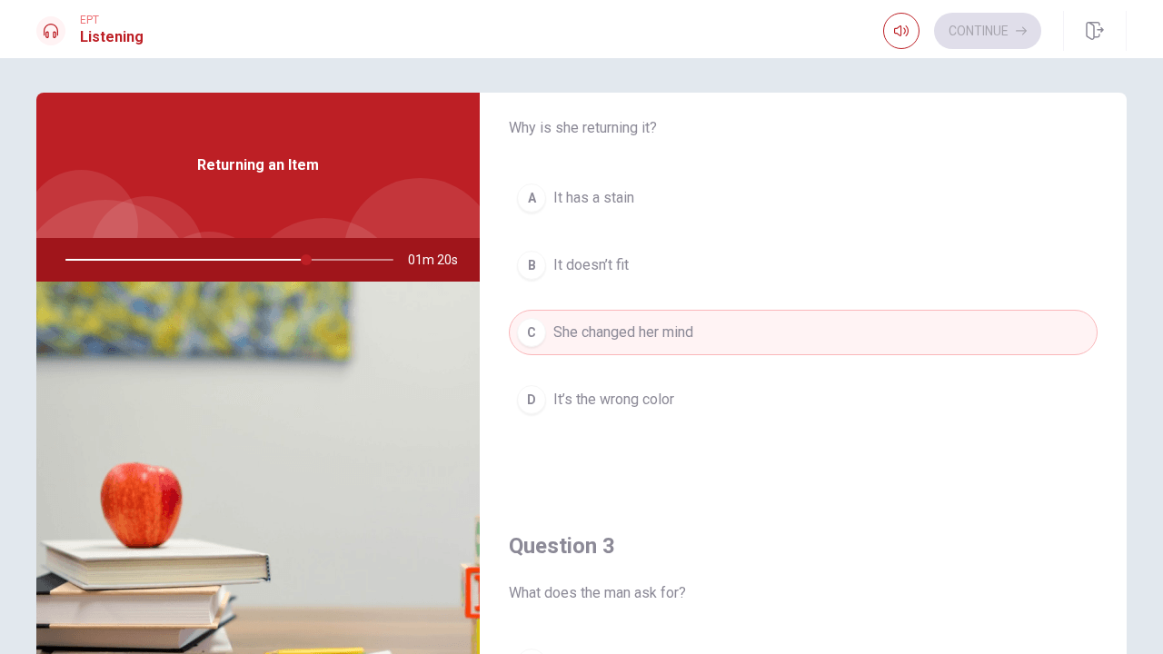
scroll to position [531, 0]
click at [533, 191] on div "A" at bounding box center [531, 195] width 29 height 29
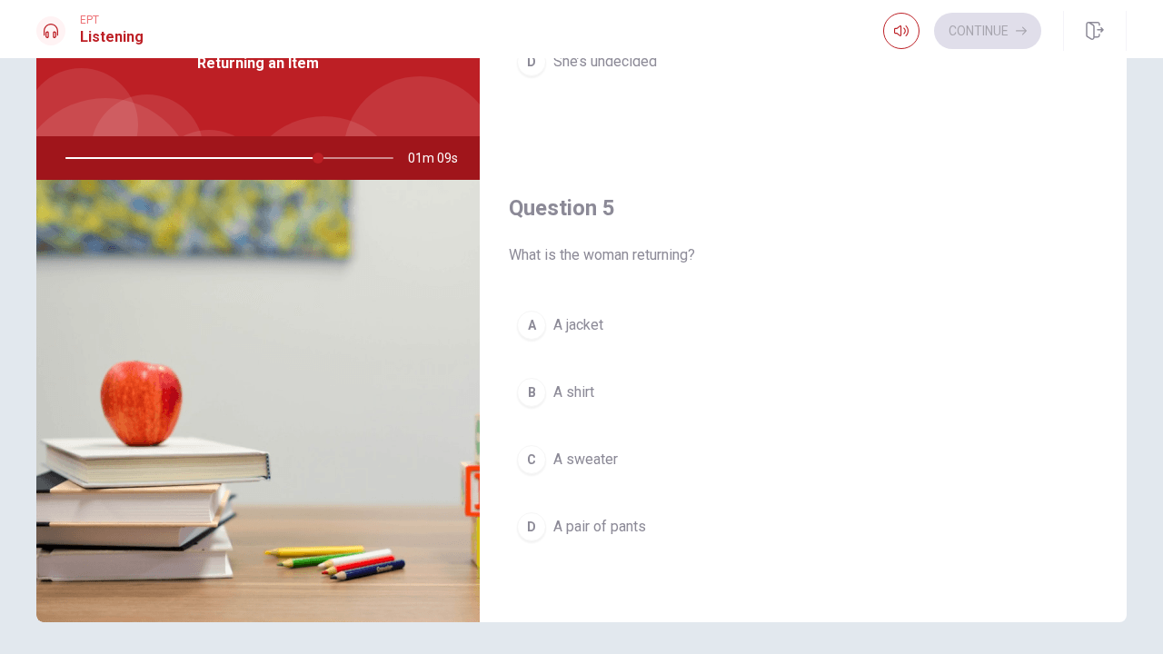
scroll to position [86, 0]
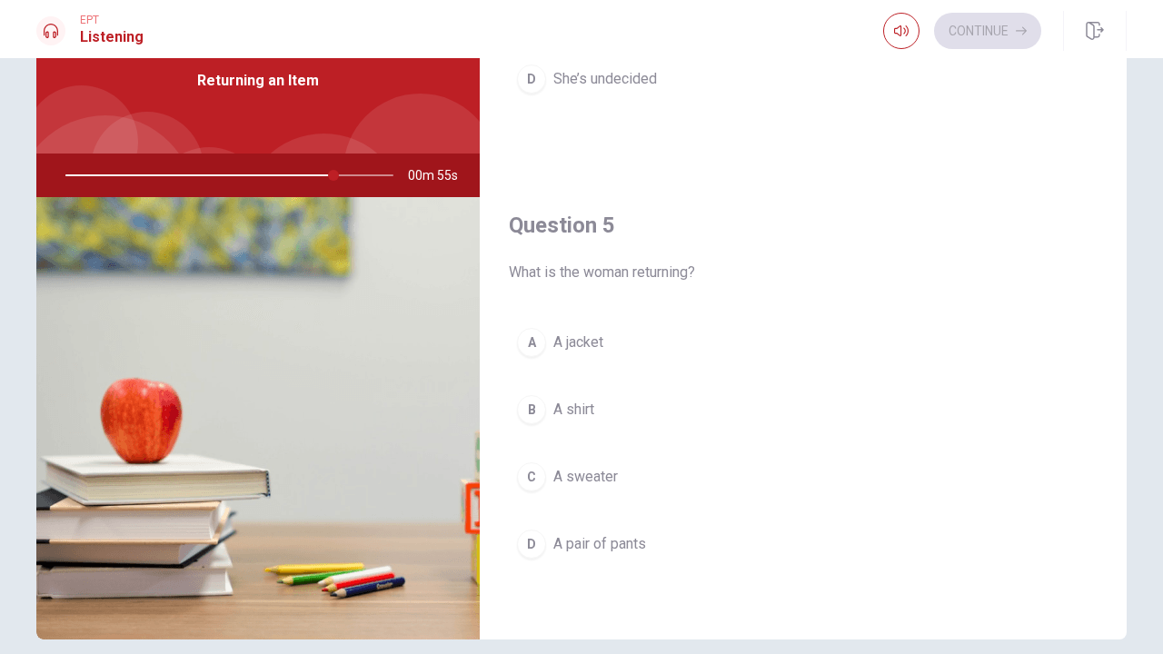
click at [542, 418] on button "B A shirt" at bounding box center [803, 409] width 589 height 45
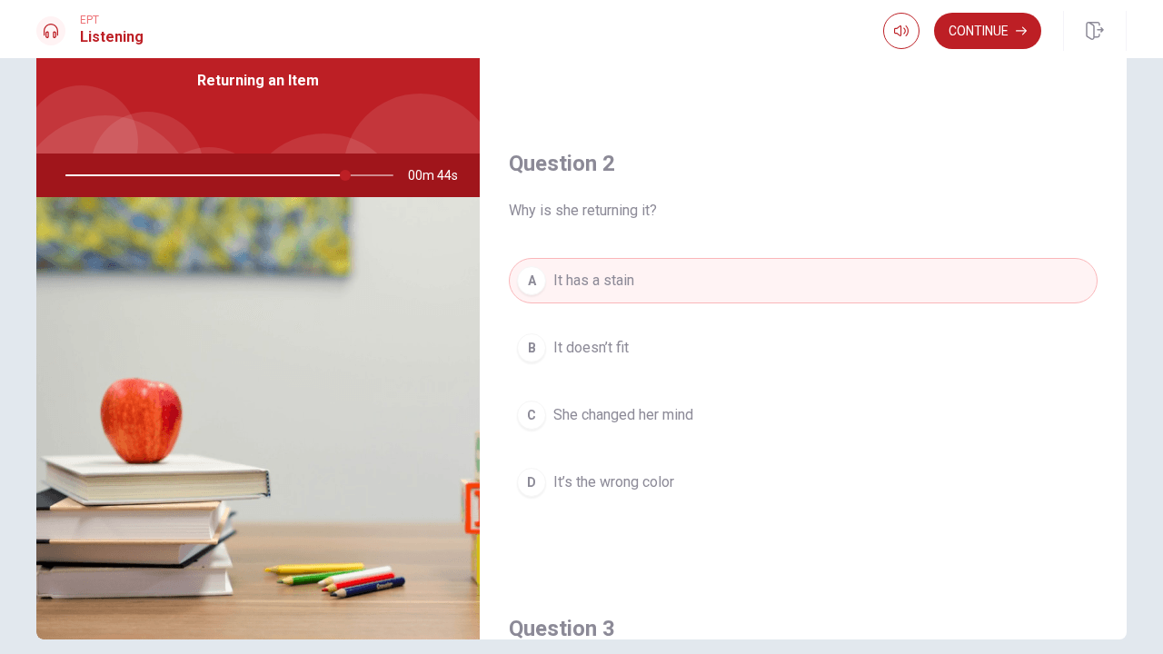
scroll to position [366, 0]
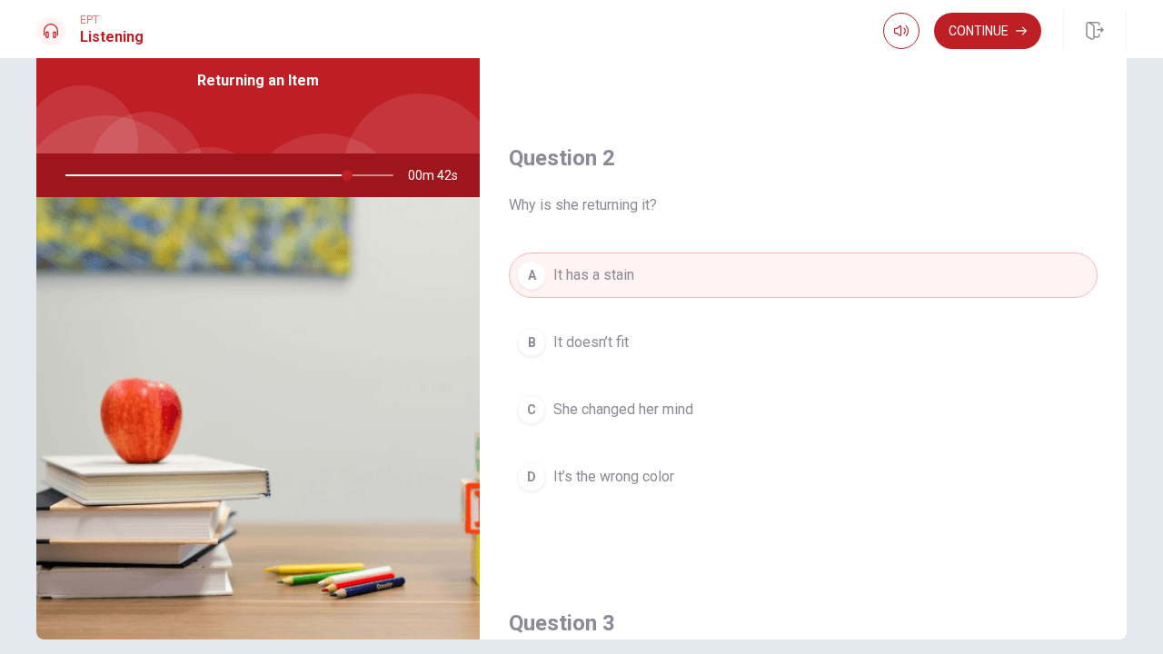
click at [568, 413] on span "She changed her mind" at bounding box center [623, 410] width 140 height 22
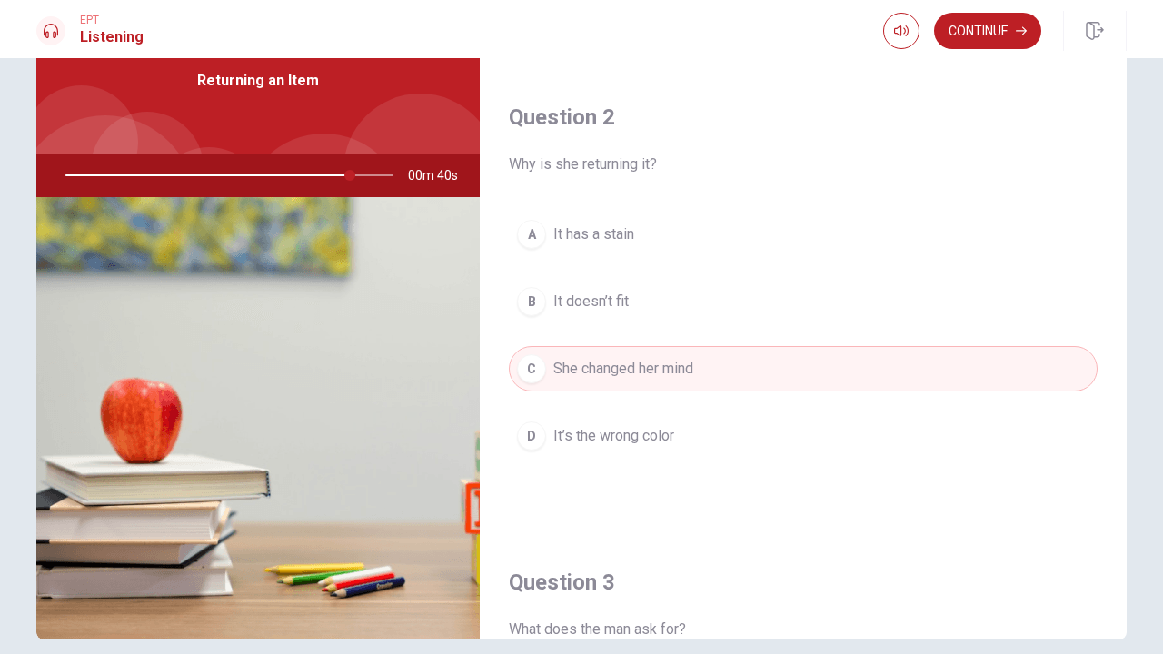
scroll to position [409, 0]
click at [588, 232] on span "It has a stain" at bounding box center [593, 233] width 81 height 22
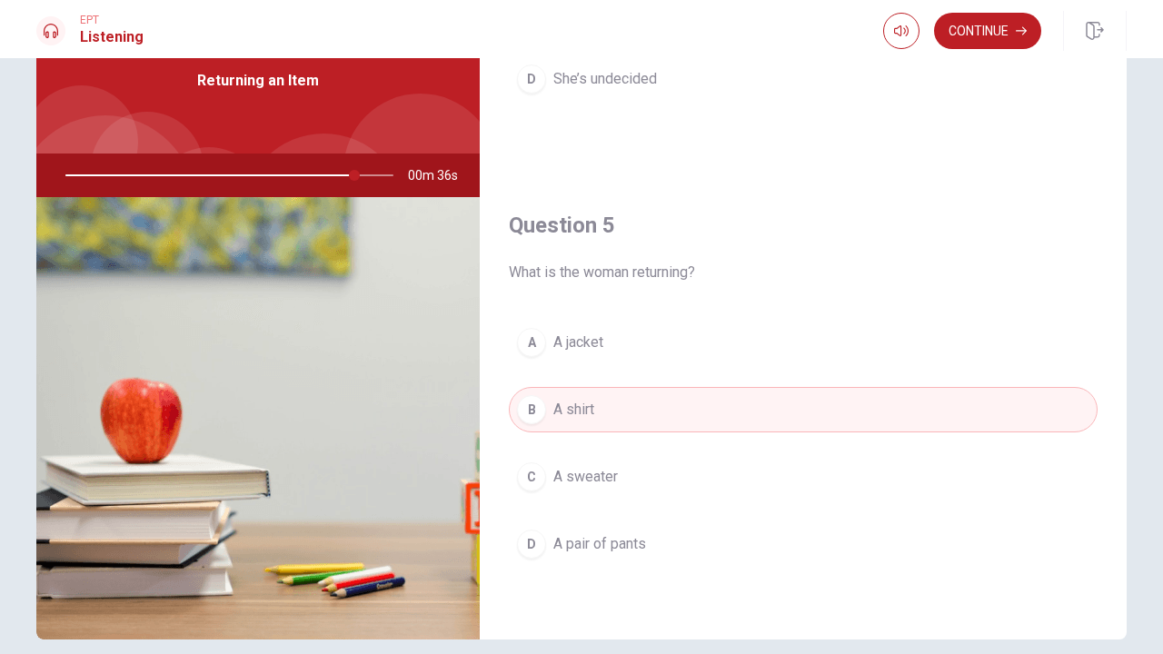
scroll to position [1695, 0]
click at [948, 19] on button "Continue" at bounding box center [987, 31] width 107 height 36
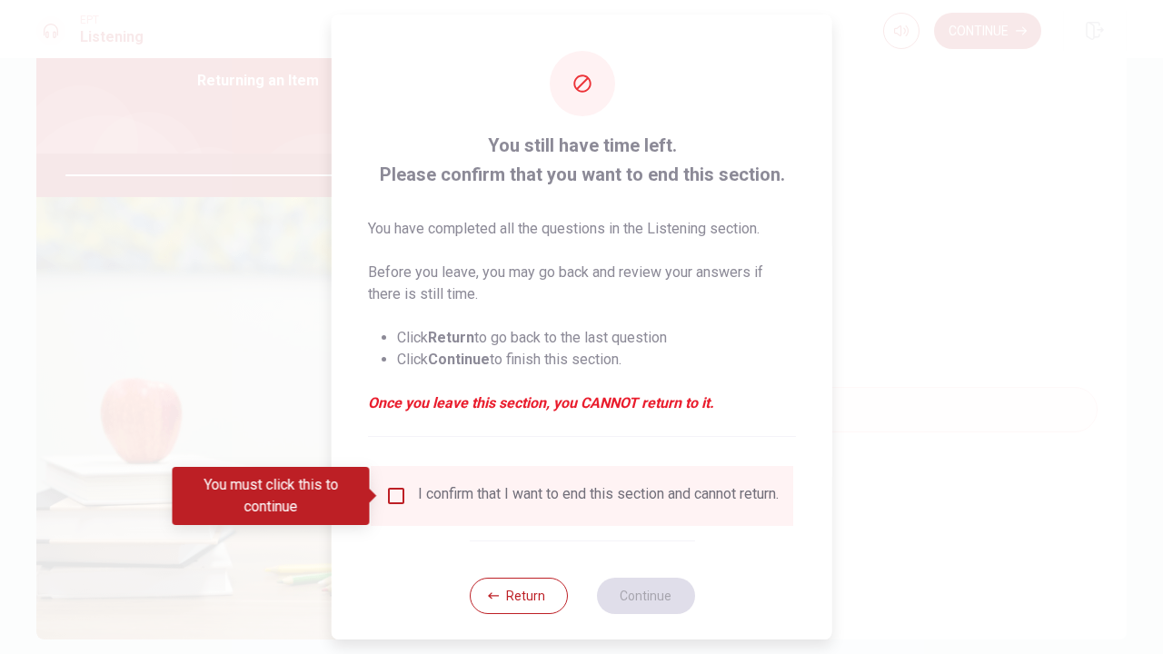
click at [403, 481] on div "I confirm that I want to end this section and cannot return." at bounding box center [582, 496] width 423 height 60
click at [399, 486] on input "You must click this to continue" at bounding box center [396, 496] width 22 height 22
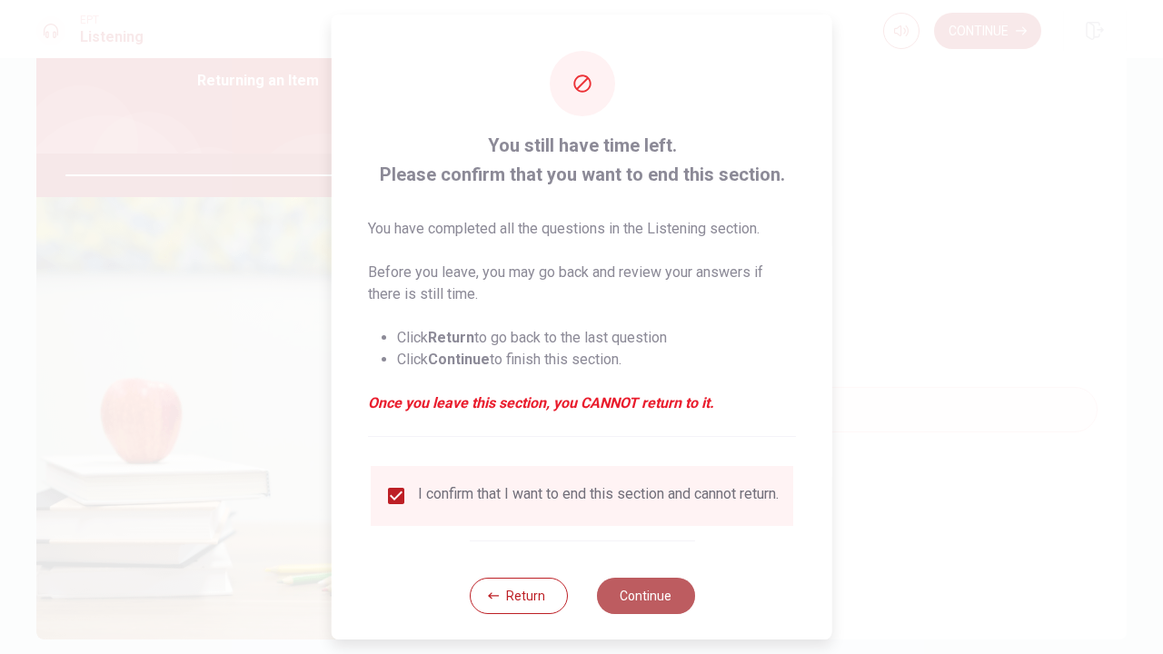
click at [644, 605] on button "Continue" at bounding box center [645, 596] width 98 height 36
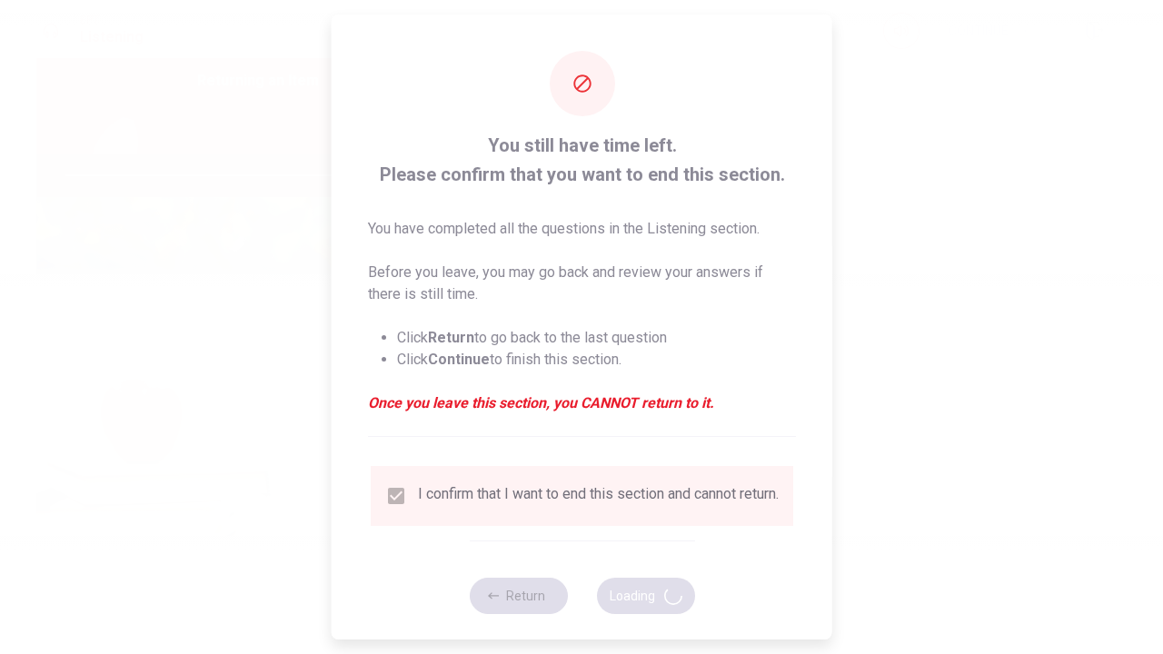
type input "91"
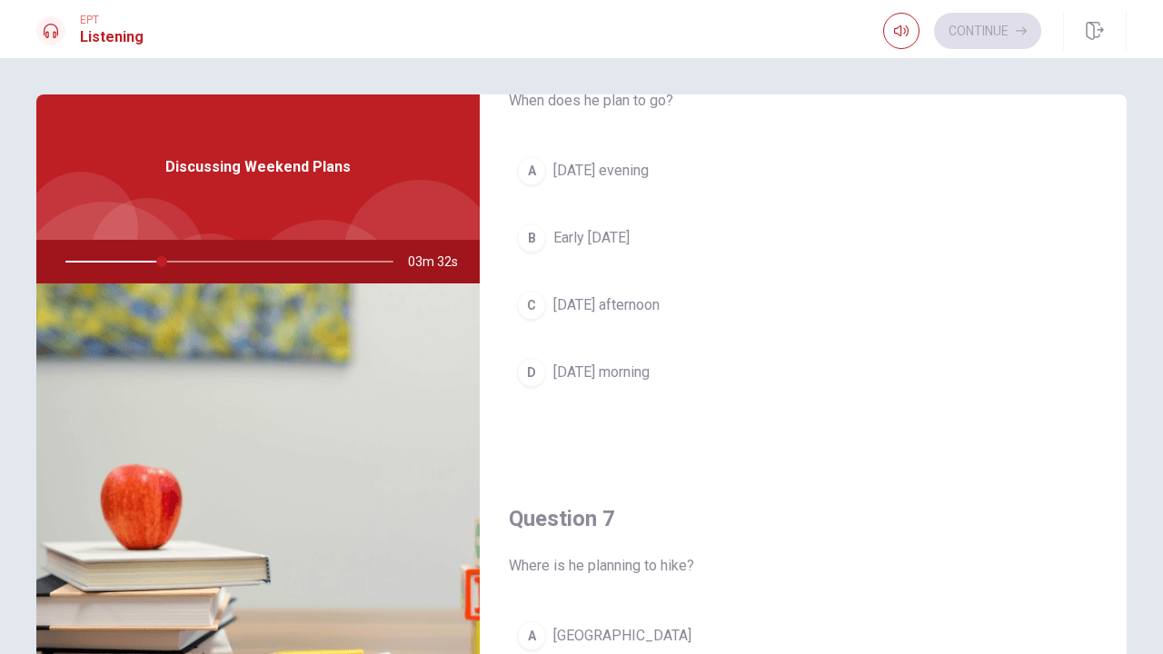
scroll to position [95, 0]
click at [577, 238] on span "Early [DATE]" at bounding box center [591, 235] width 76 height 22
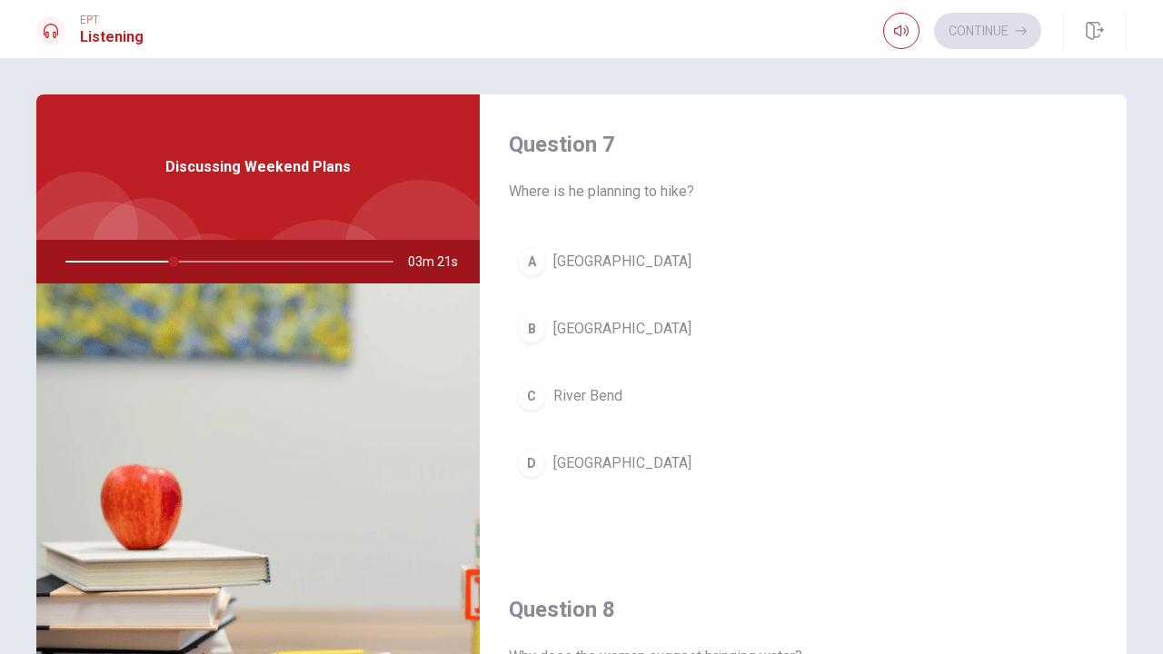
scroll to position [466, 0]
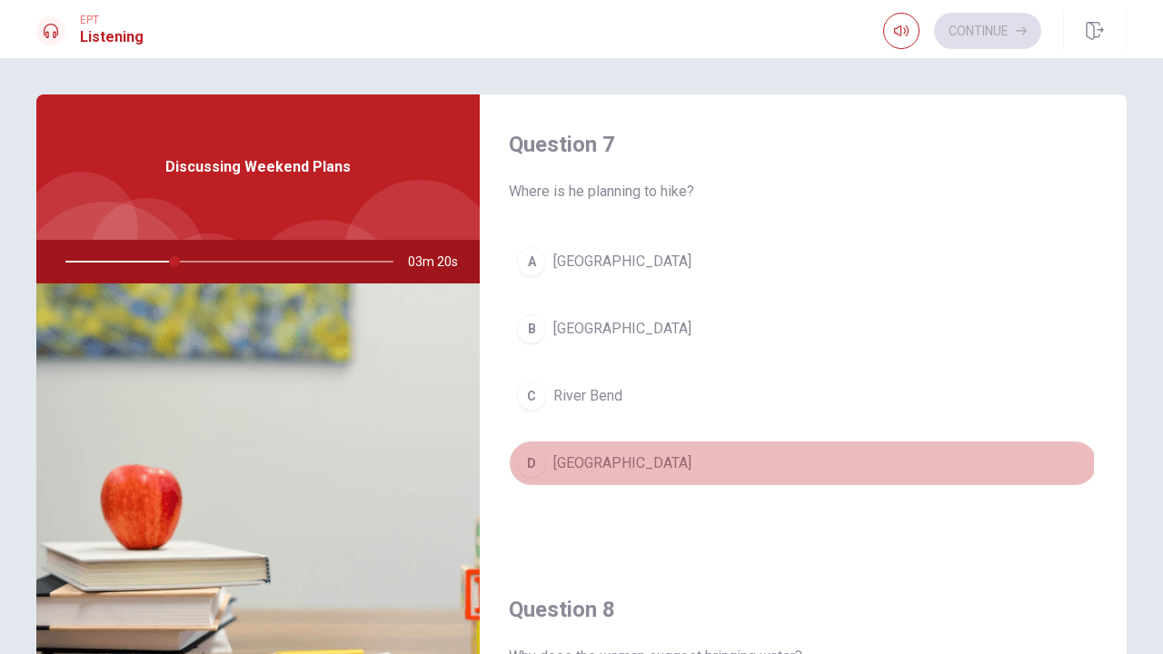
click at [568, 459] on span "[GEOGRAPHIC_DATA]" at bounding box center [622, 463] width 138 height 22
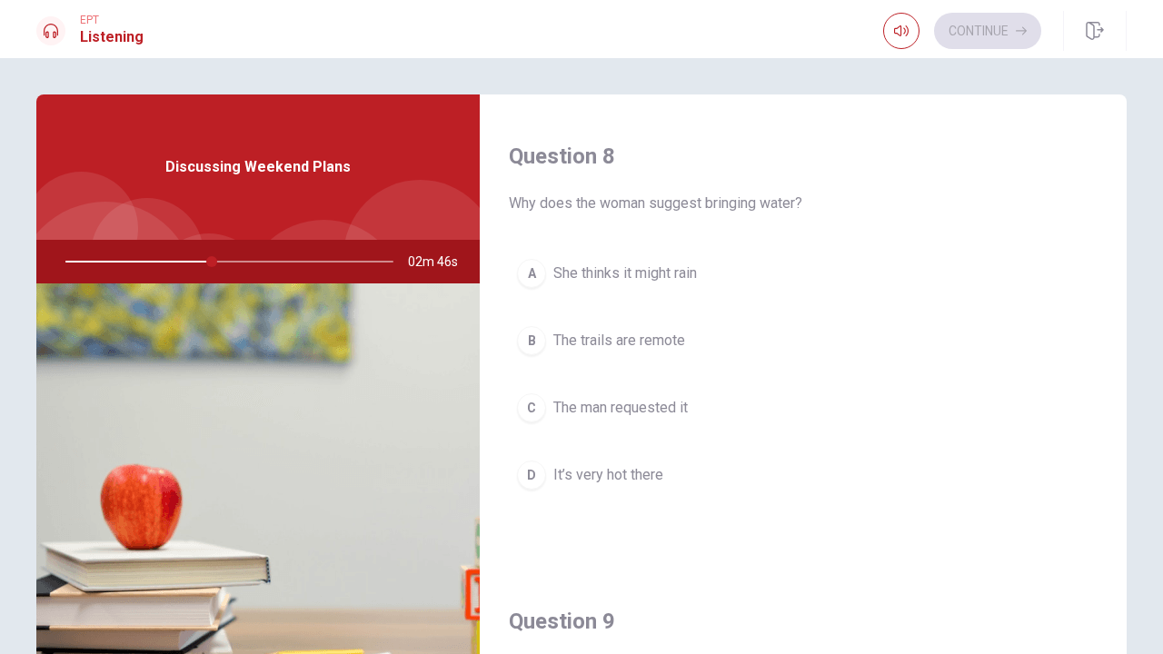
scroll to position [924, 0]
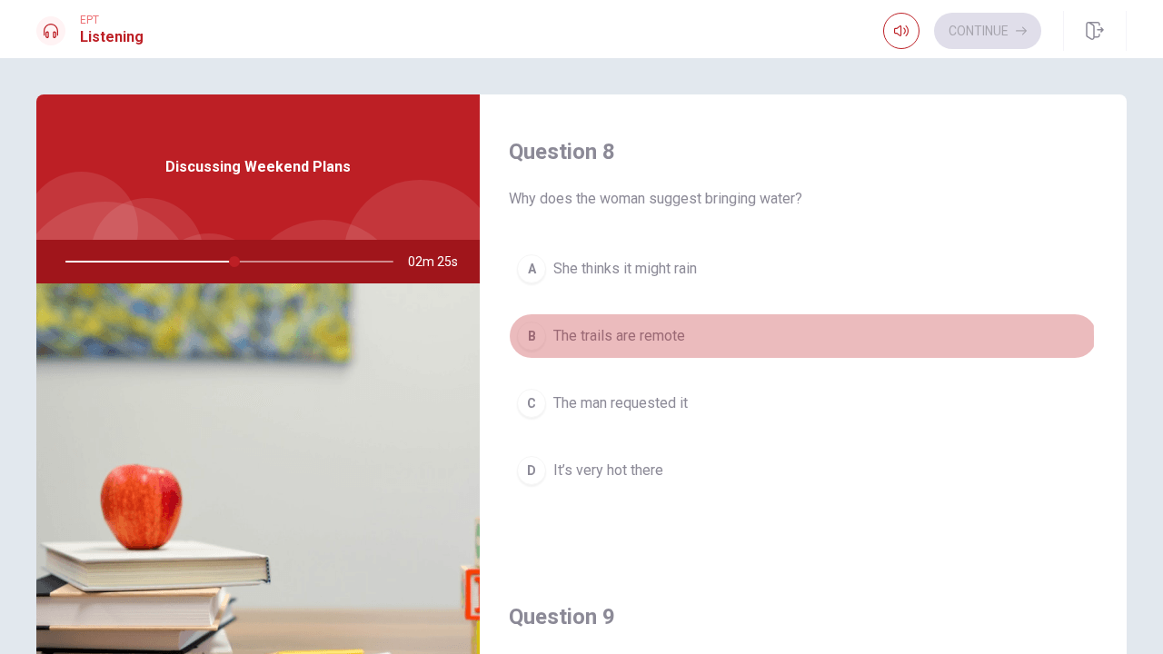
click at [615, 338] on span "The trails are remote" at bounding box center [619, 336] width 132 height 22
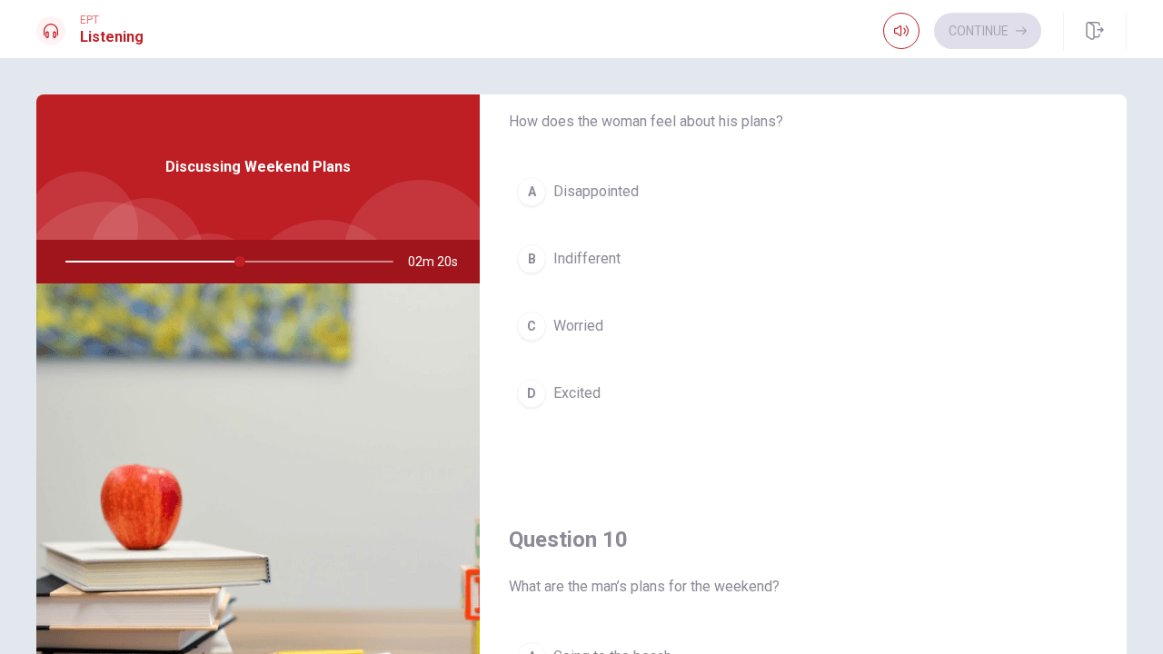
scroll to position [1471, 0]
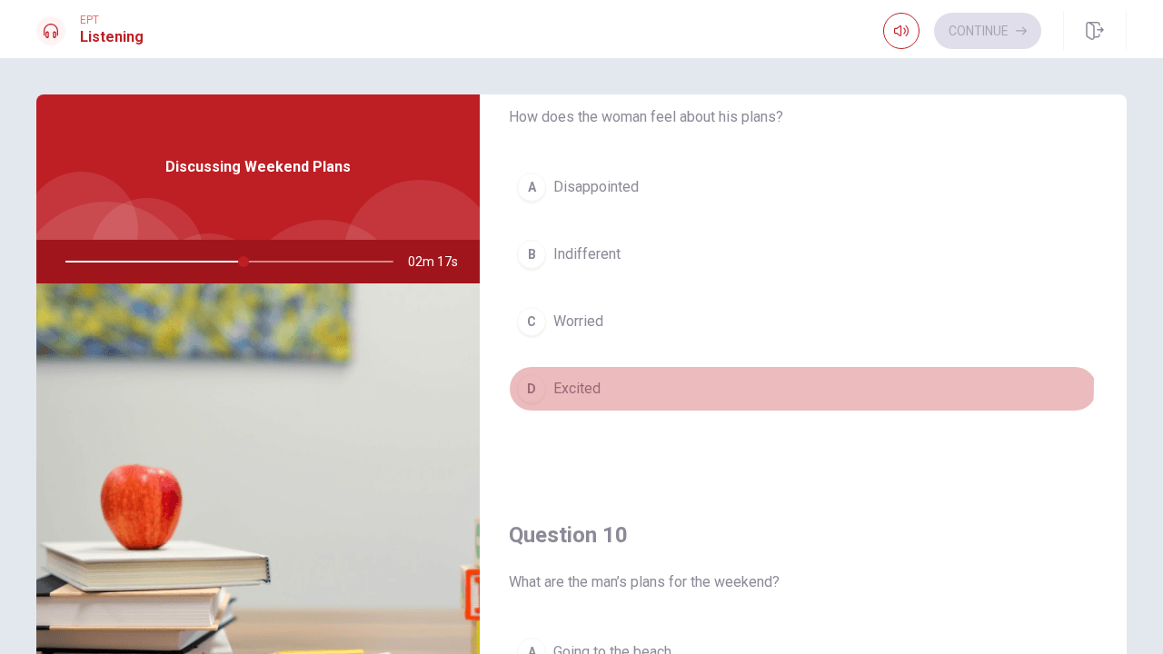
click at [567, 379] on span "Excited" at bounding box center [576, 389] width 47 height 22
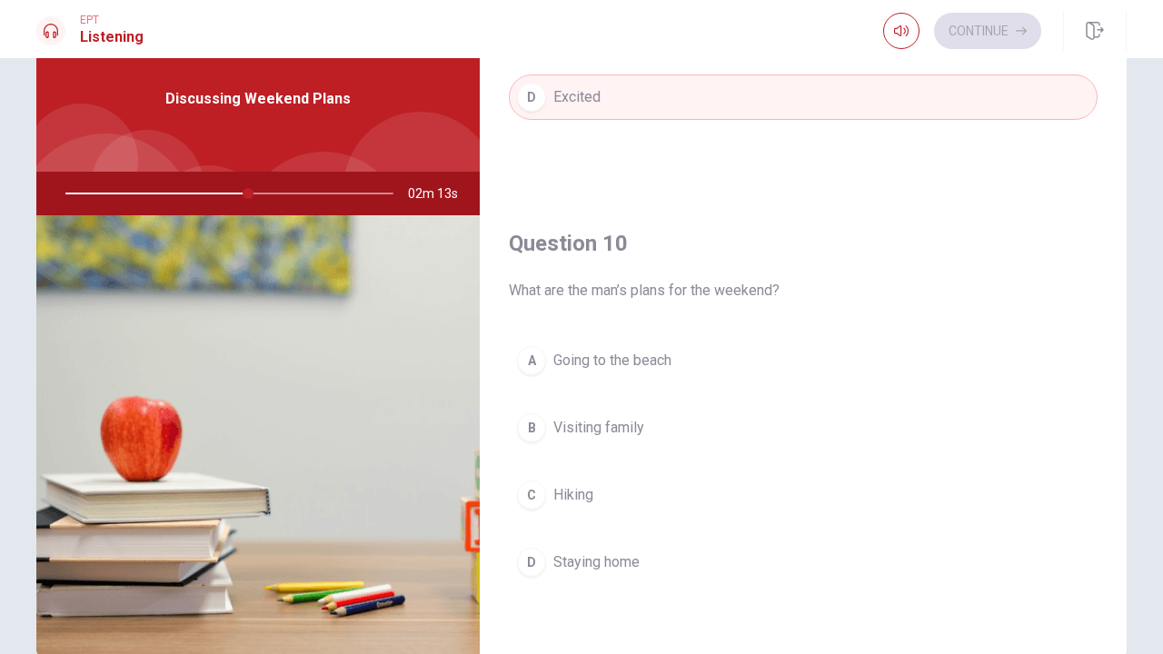
scroll to position [69, 0]
click at [569, 500] on span "Hiking" at bounding box center [573, 494] width 40 height 22
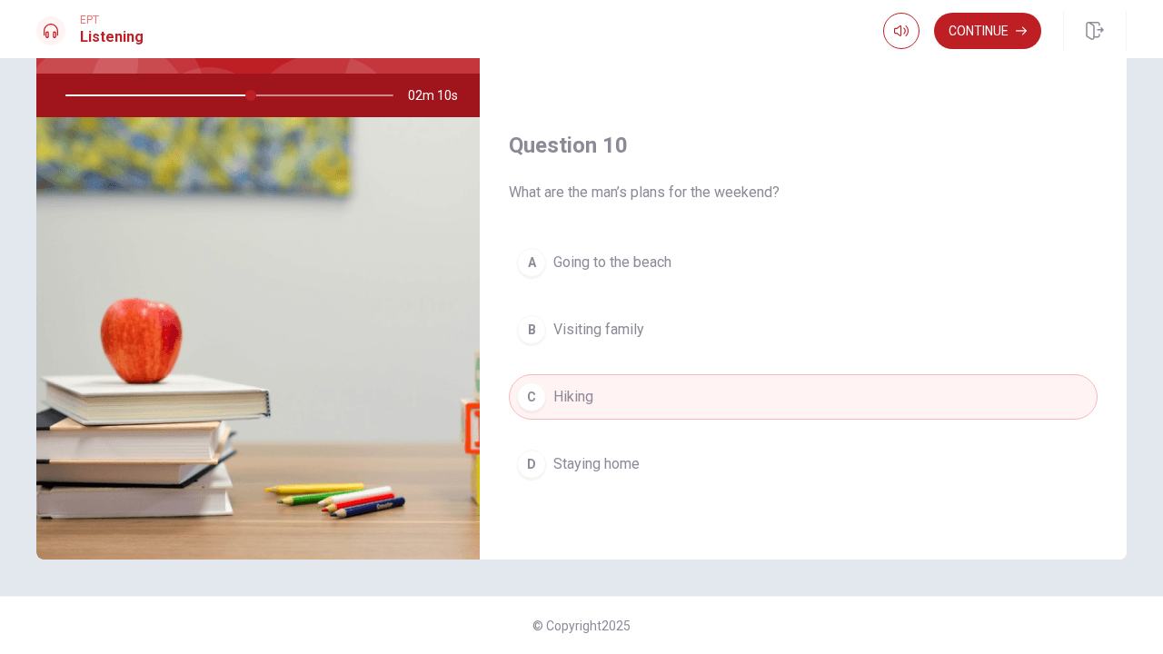
scroll to position [166, 0]
click at [980, 12] on div "Continue" at bounding box center [1005, 31] width 244 height 40
click at [980, 20] on button "Continue" at bounding box center [987, 31] width 107 height 36
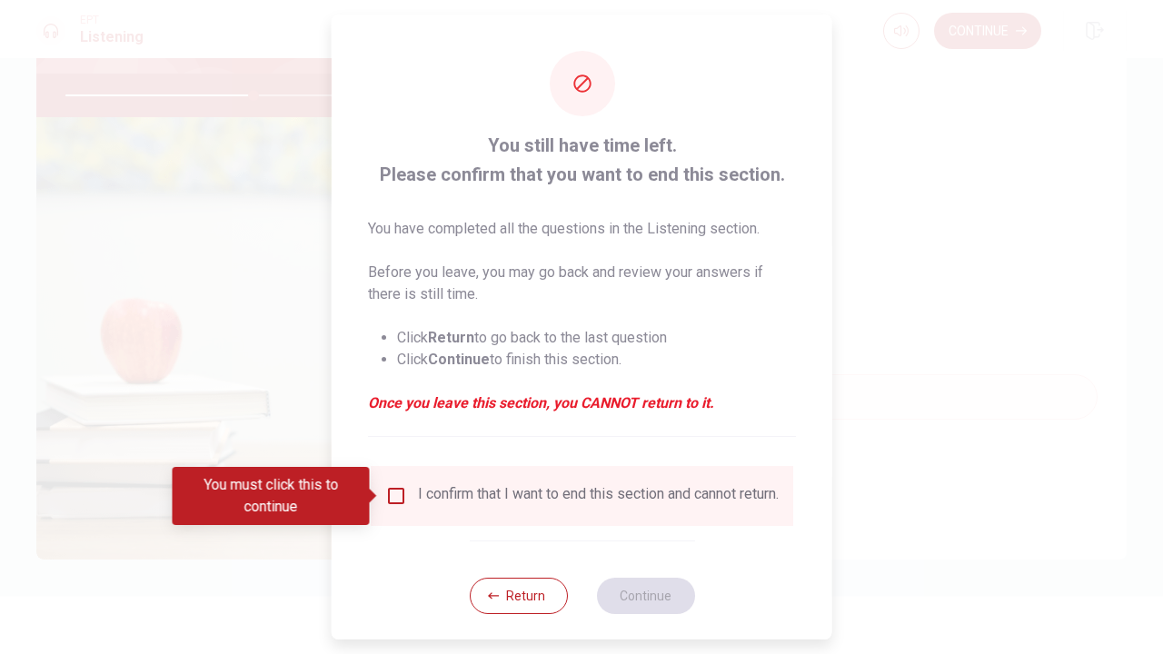
click at [420, 507] on div "I confirm that I want to end this section and cannot return." at bounding box center [598, 496] width 361 height 22
click at [393, 503] on input "You must click this to continue" at bounding box center [396, 496] width 22 height 22
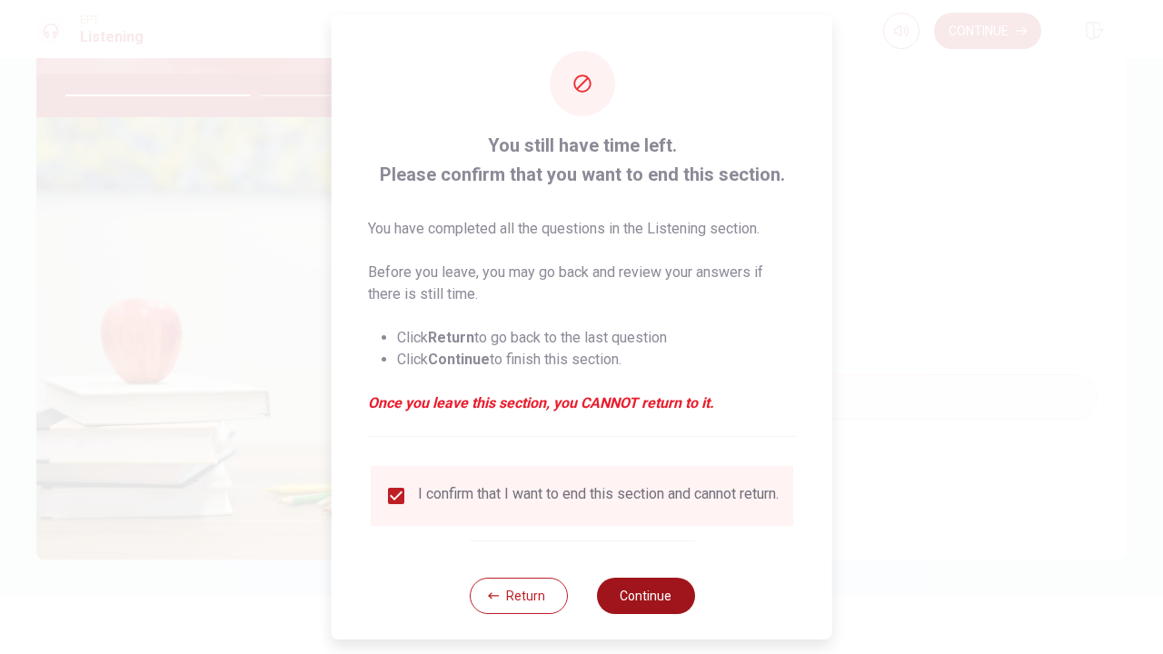
click at [631, 596] on button "Continue" at bounding box center [645, 596] width 98 height 36
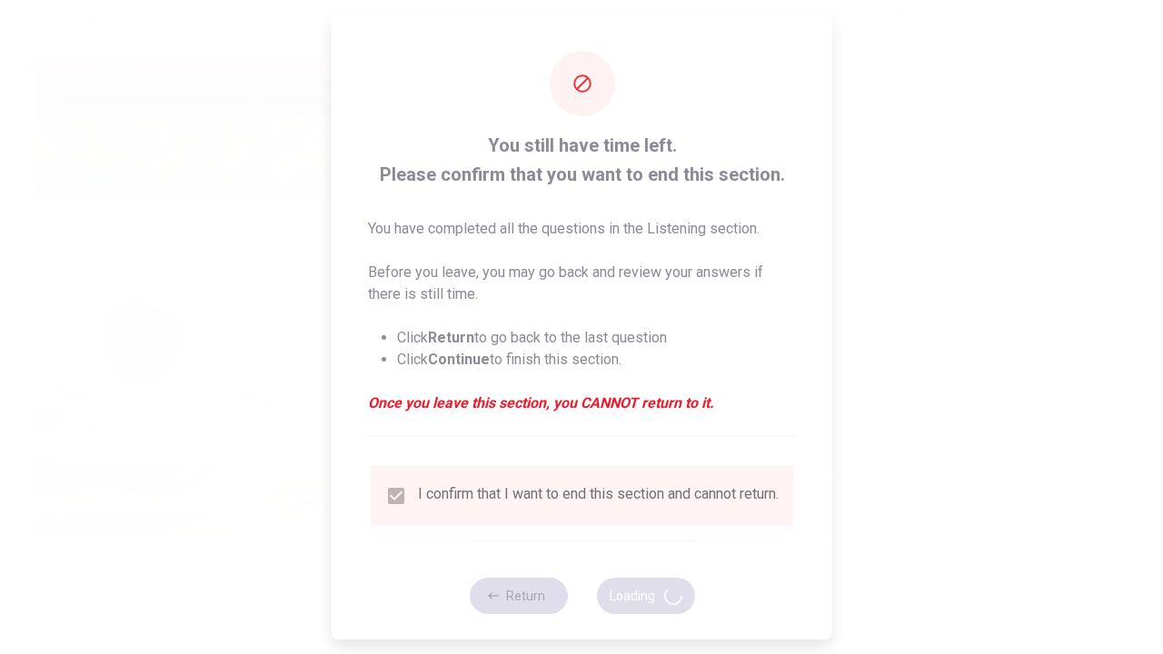
type input "59"
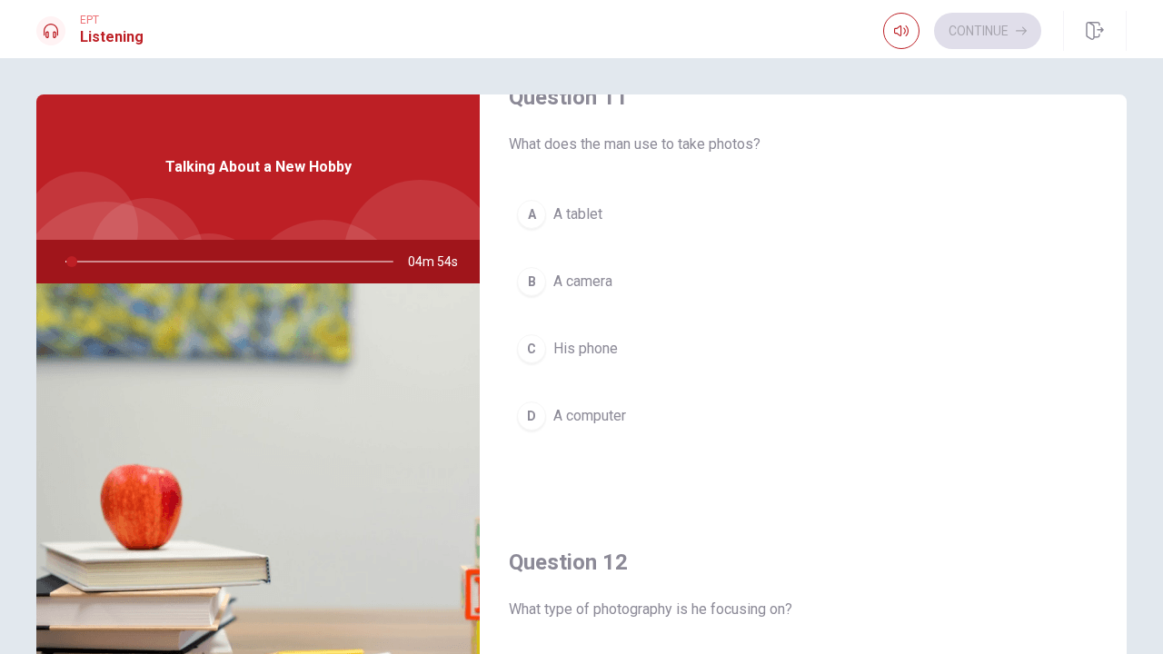
scroll to position [55, 0]
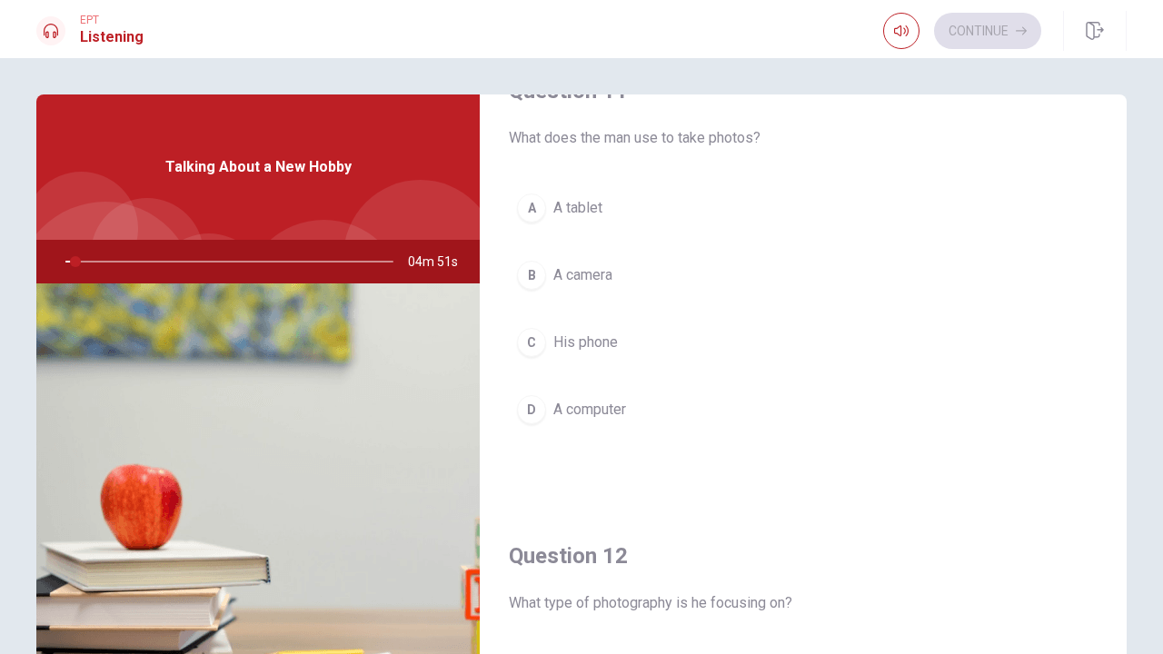
drag, startPoint x: 73, startPoint y: 264, endPoint x: 88, endPoint y: 266, distance: 15.7
click at [88, 266] on div at bounding box center [226, 262] width 364 height 44
click at [87, 263] on div at bounding box center [226, 262] width 364 height 44
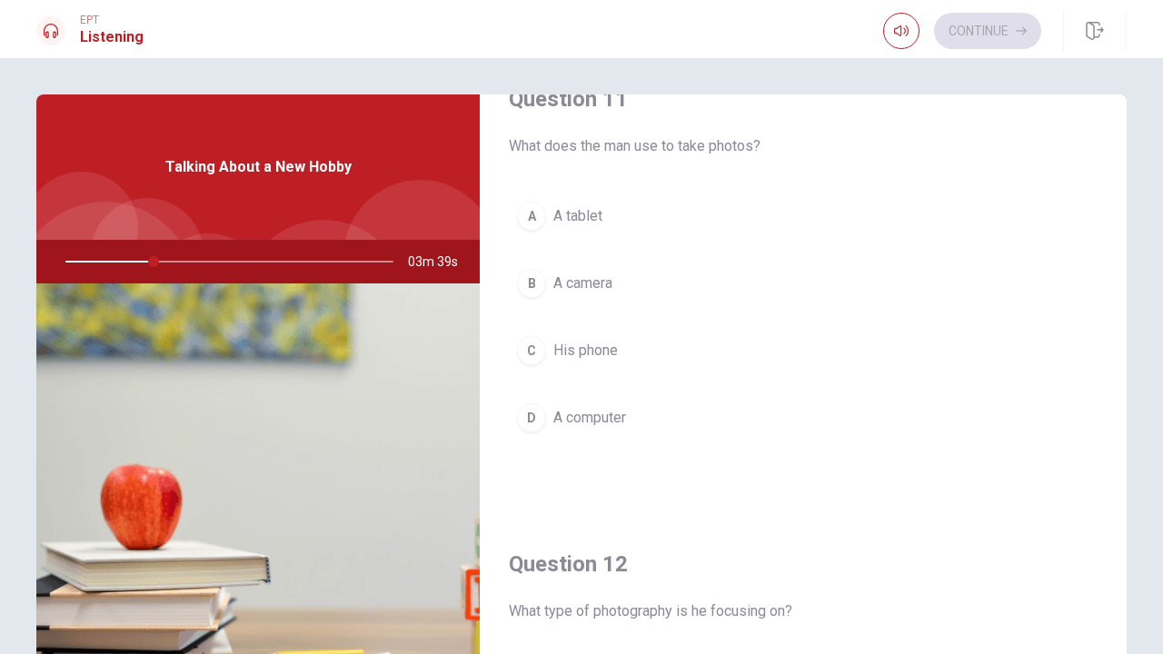
scroll to position [36, 0]
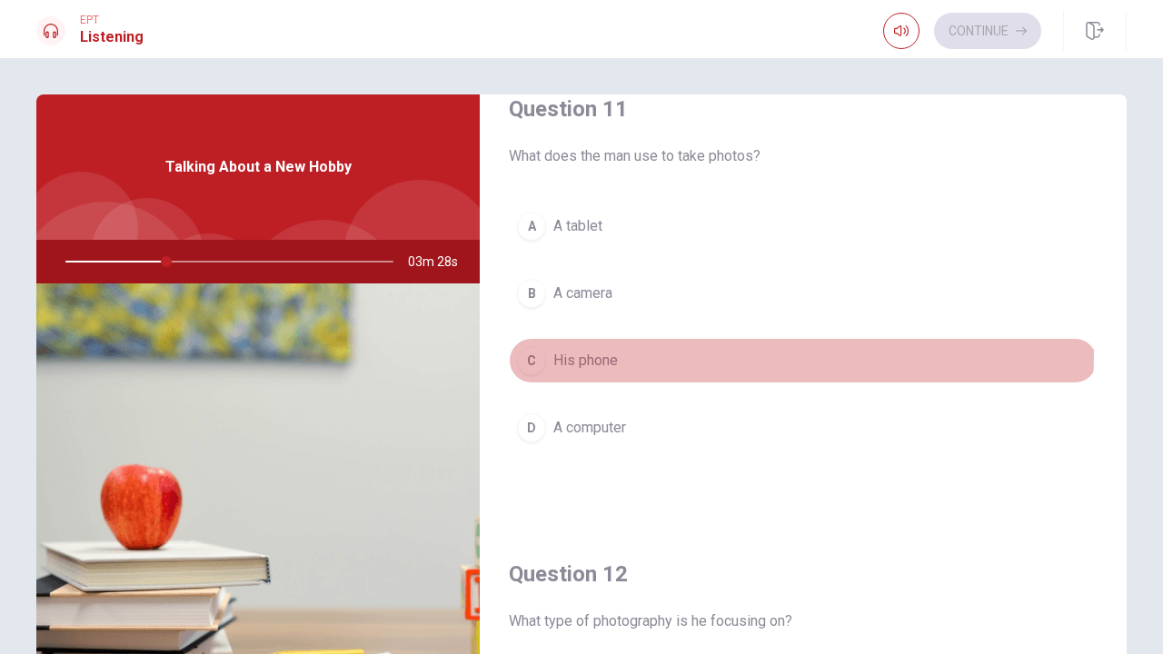
click at [531, 352] on div "C" at bounding box center [531, 360] width 29 height 29
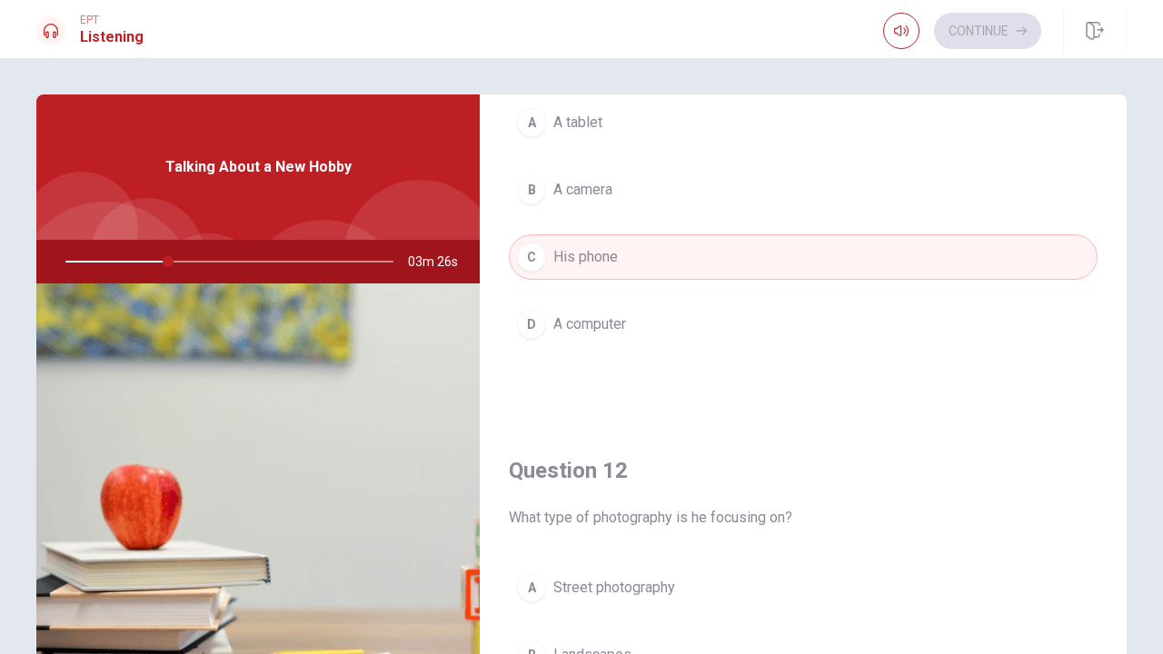
scroll to position [111, 0]
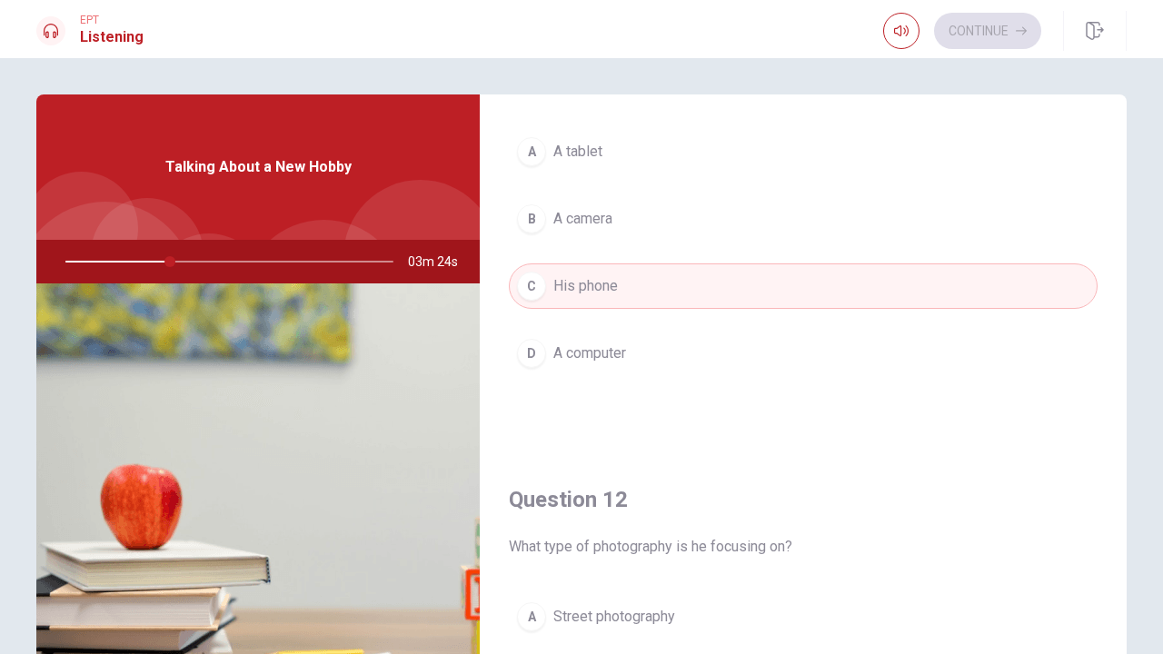
click at [584, 239] on button "B A camera" at bounding box center [803, 218] width 589 height 45
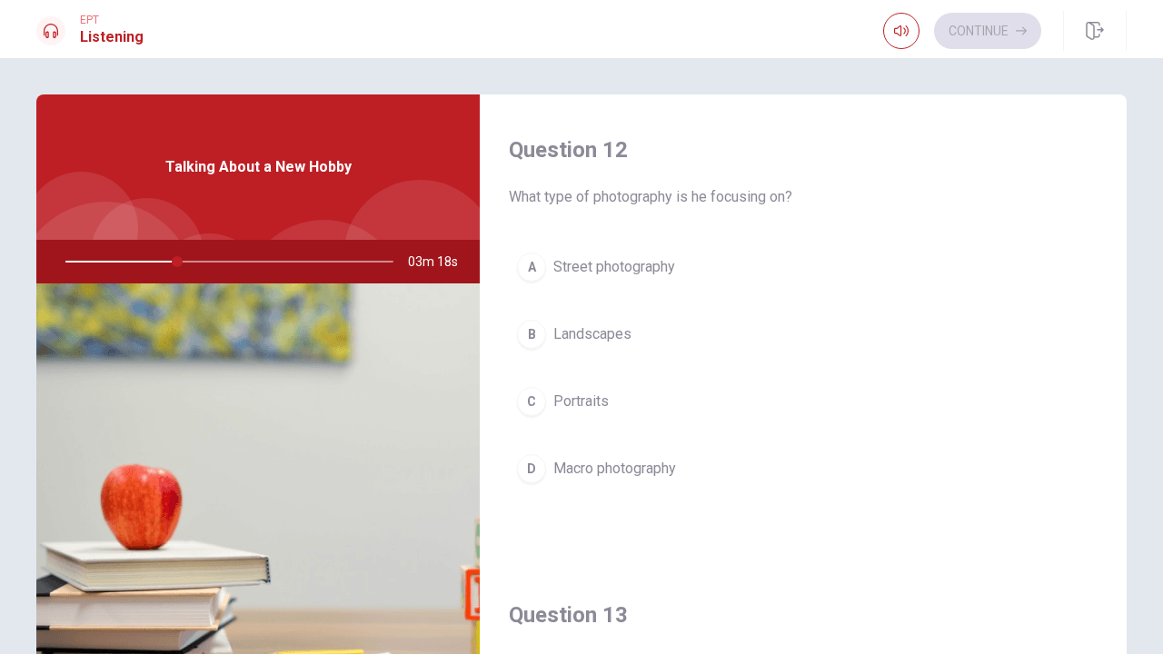
scroll to position [462, 0]
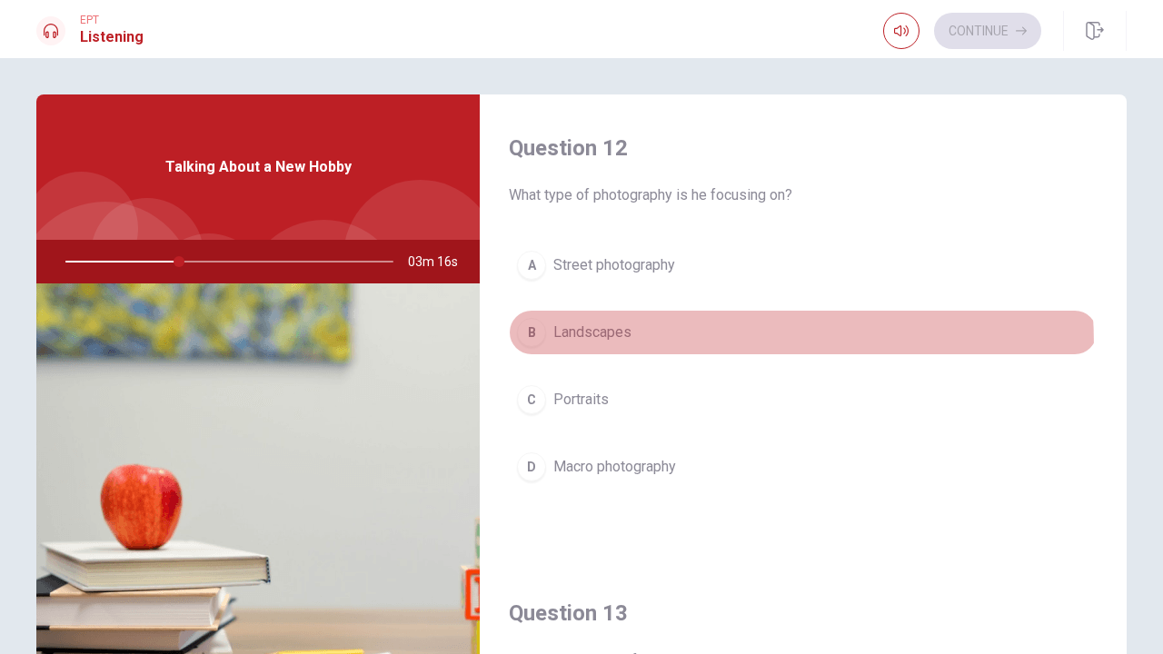
click at [602, 346] on button "B Landscapes" at bounding box center [803, 332] width 589 height 45
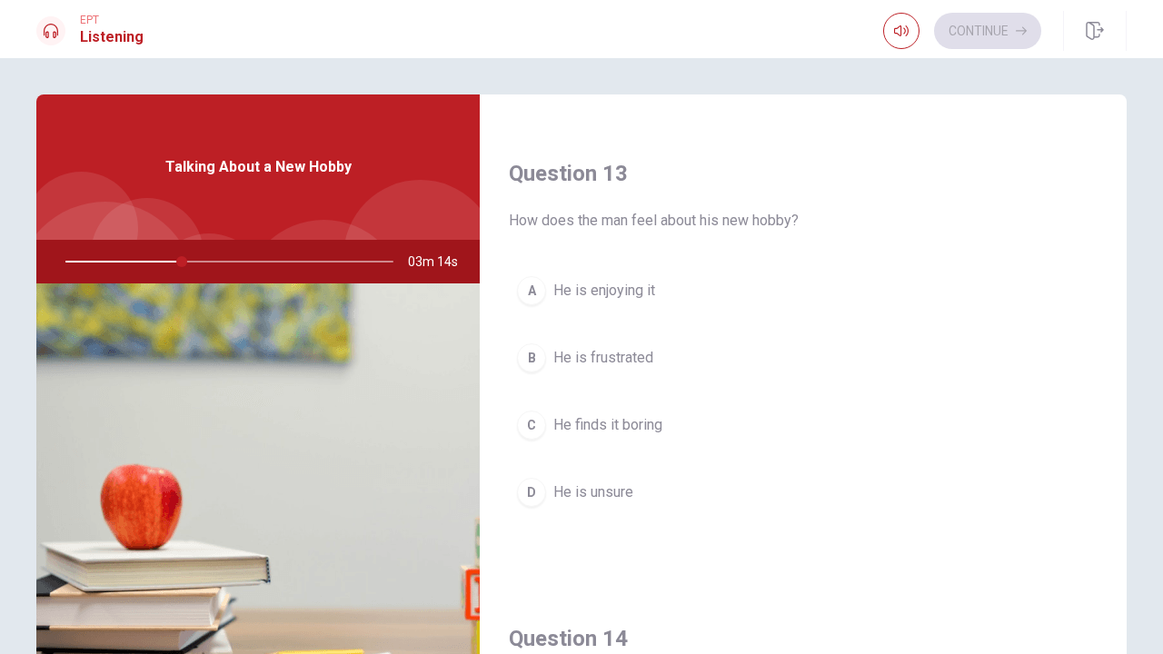
scroll to position [904, 0]
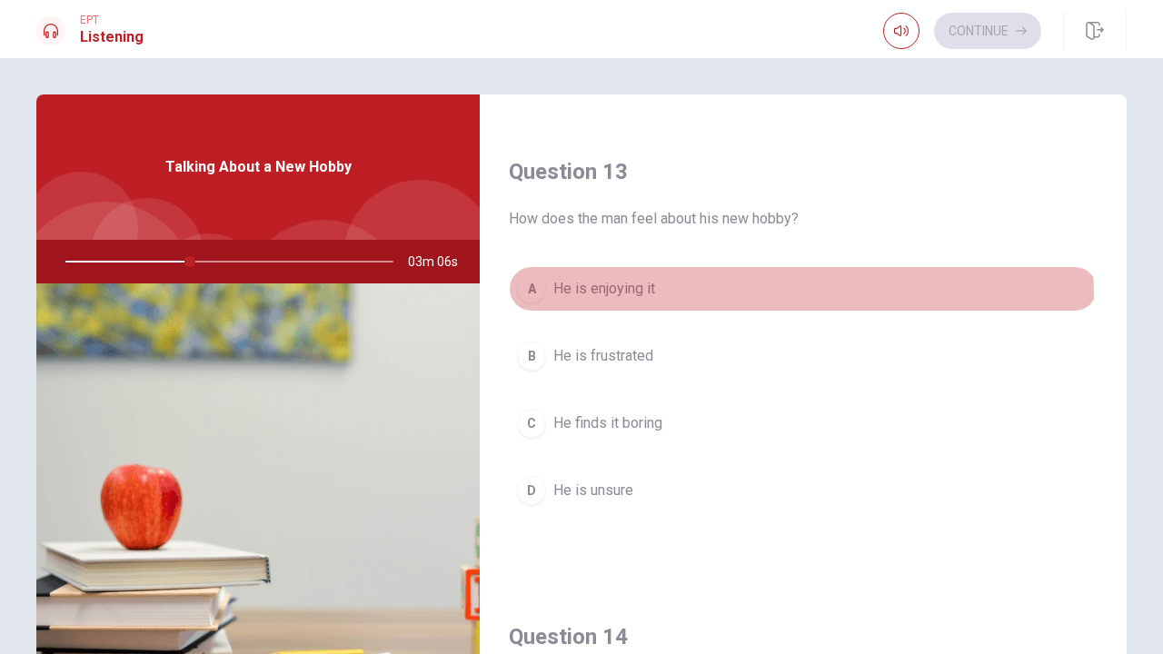
click at [649, 299] on span "He is enjoying it" at bounding box center [604, 289] width 102 height 22
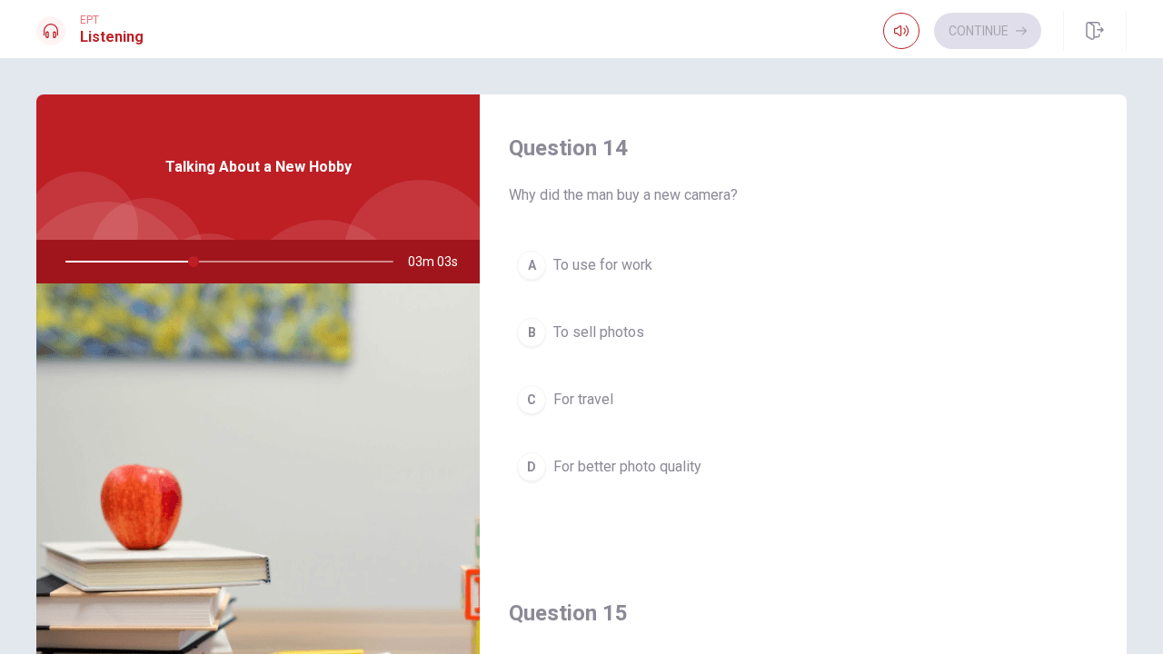
scroll to position [1395, 0]
click at [633, 328] on span "To sell photos" at bounding box center [598, 331] width 91 height 22
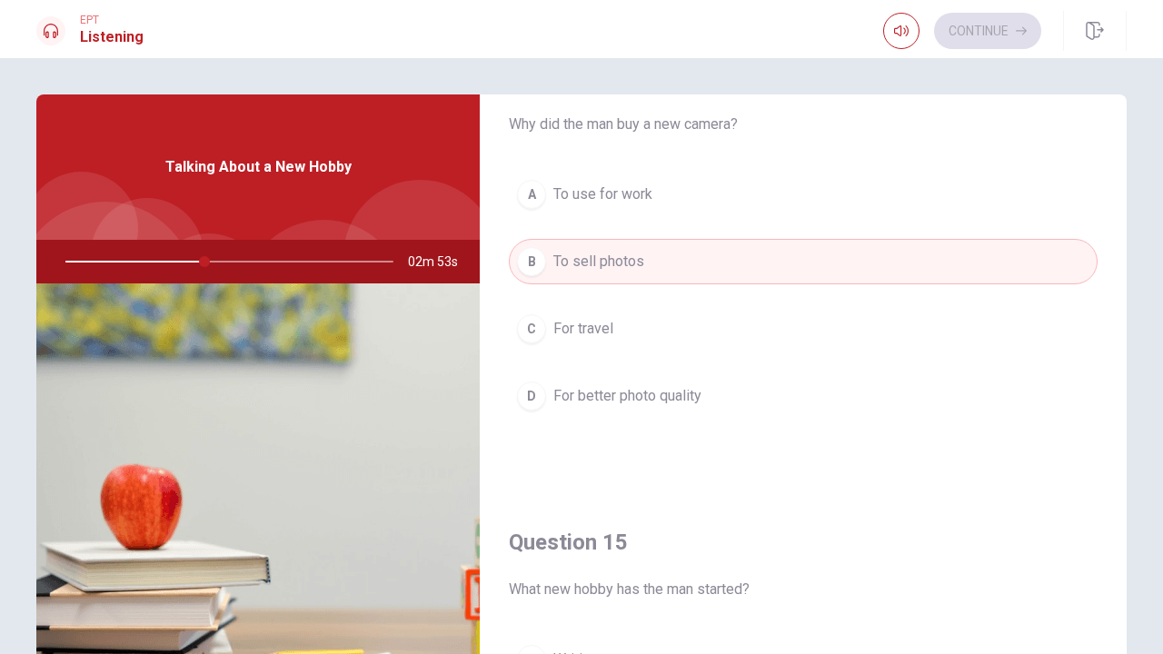
scroll to position [1457, 0]
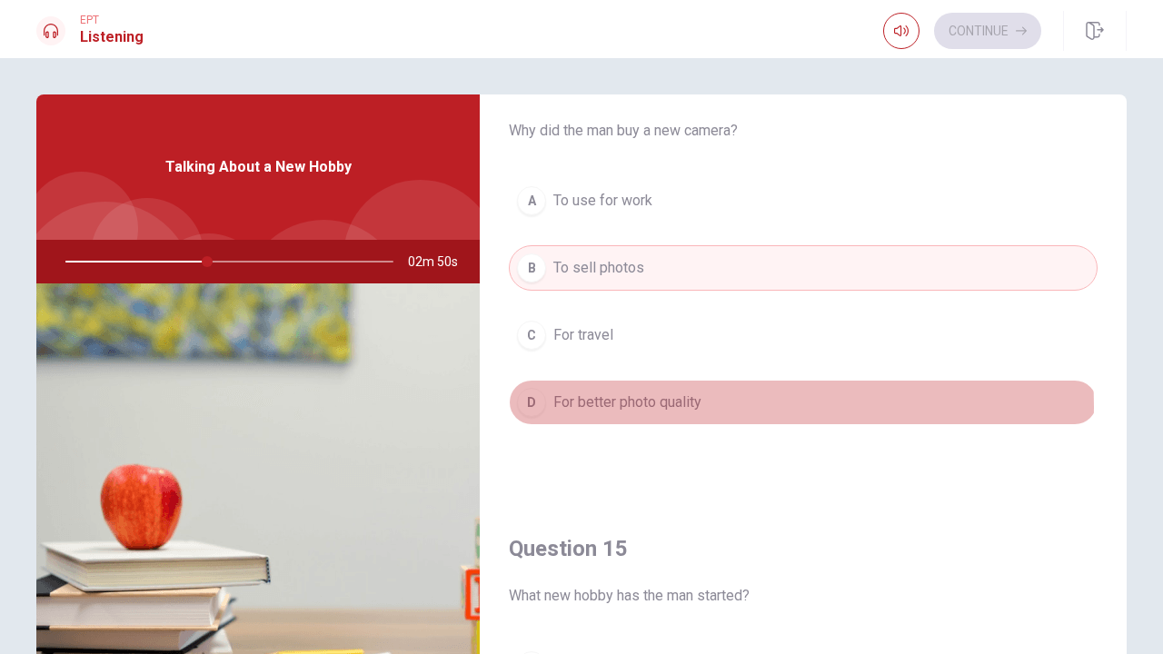
click at [676, 407] on span "For better photo quality" at bounding box center [627, 403] width 148 height 22
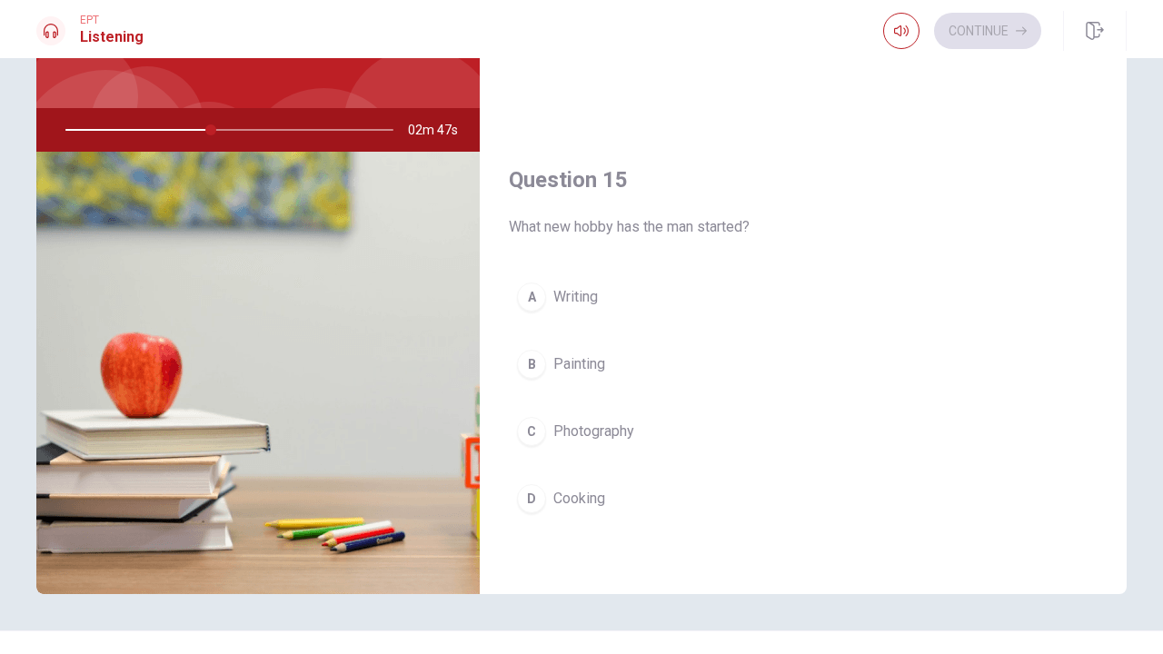
scroll to position [135, 0]
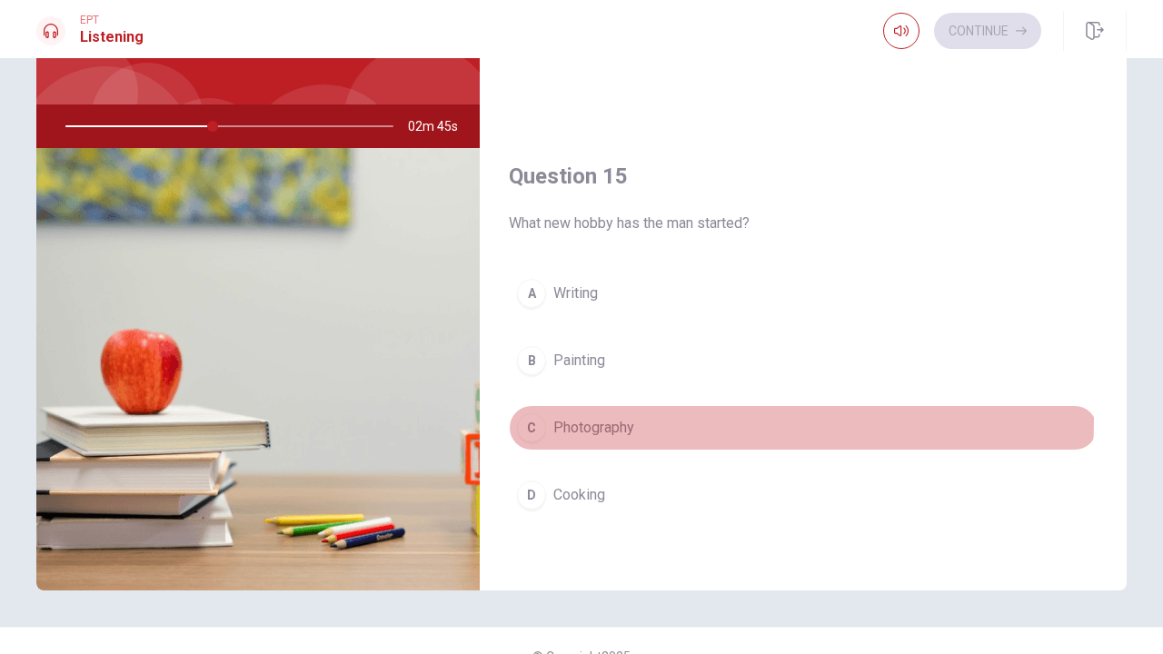
click at [631, 419] on span "Photography" at bounding box center [593, 428] width 81 height 22
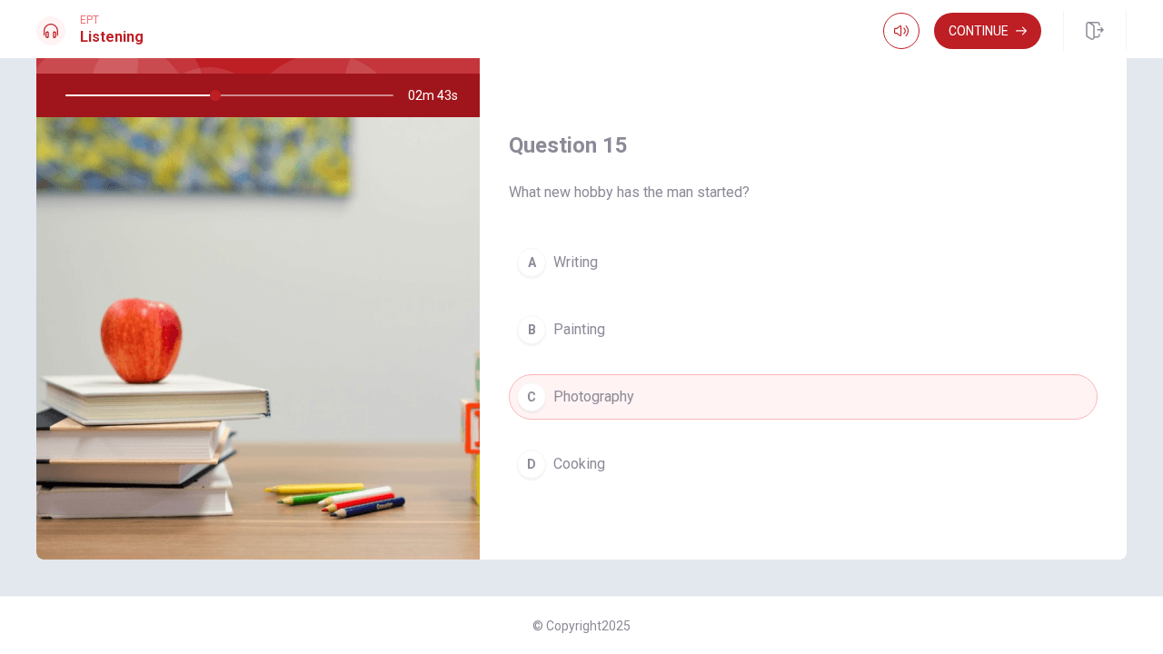
scroll to position [166, 0]
click at [973, 26] on button "Continue" at bounding box center [987, 31] width 107 height 36
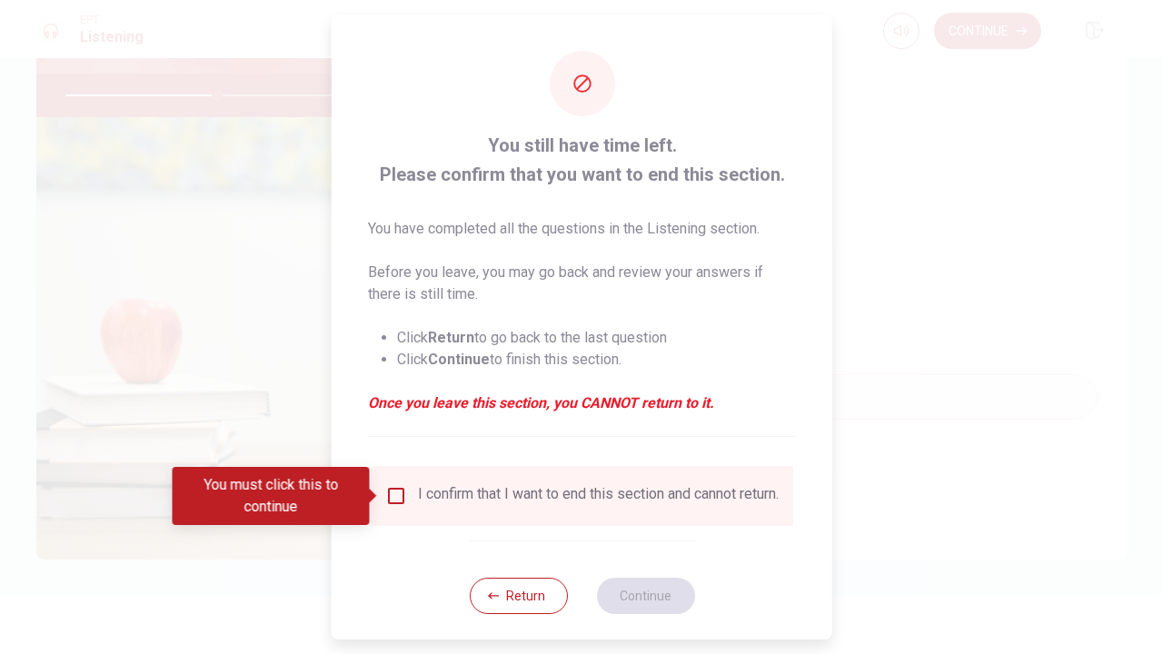
click at [398, 482] on div "I confirm that I want to end this section and cannot return." at bounding box center [582, 496] width 423 height 60
click at [397, 485] on input "You must click this to continue" at bounding box center [396, 496] width 22 height 22
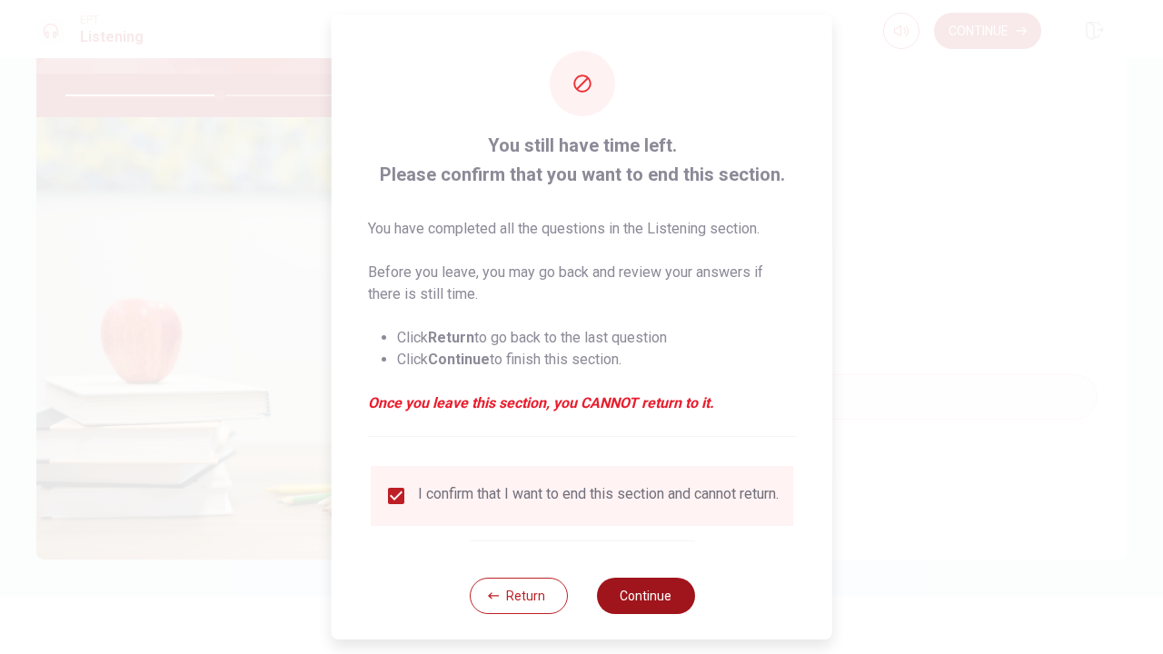
click at [645, 597] on button "Continue" at bounding box center [645, 596] width 98 height 36
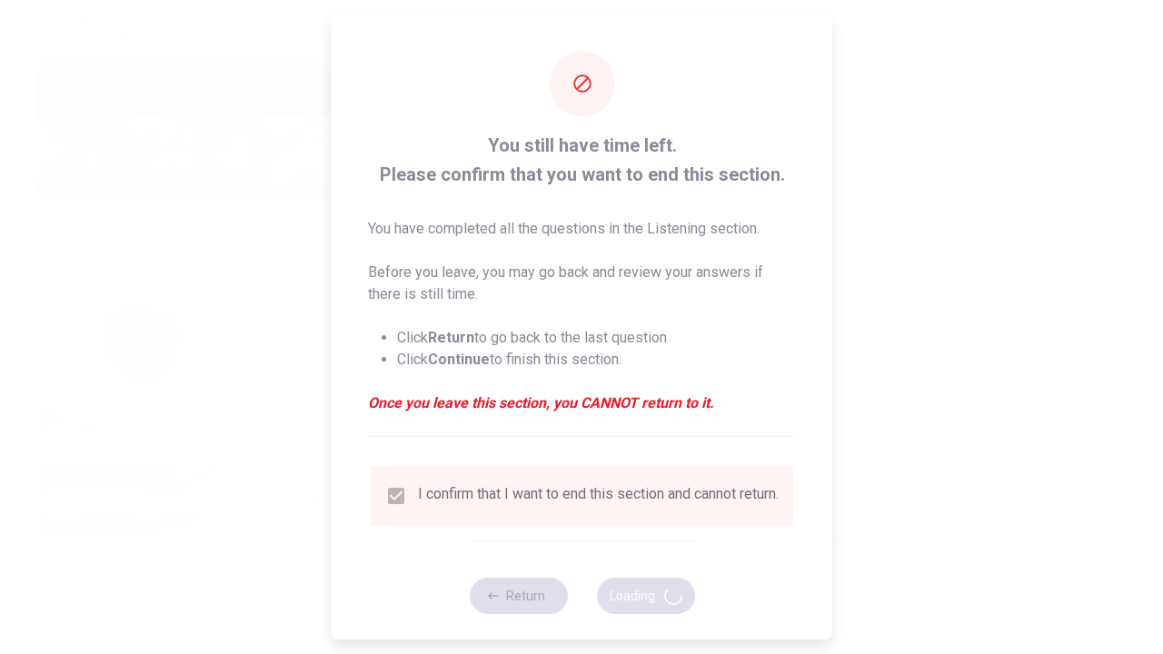
type input "48"
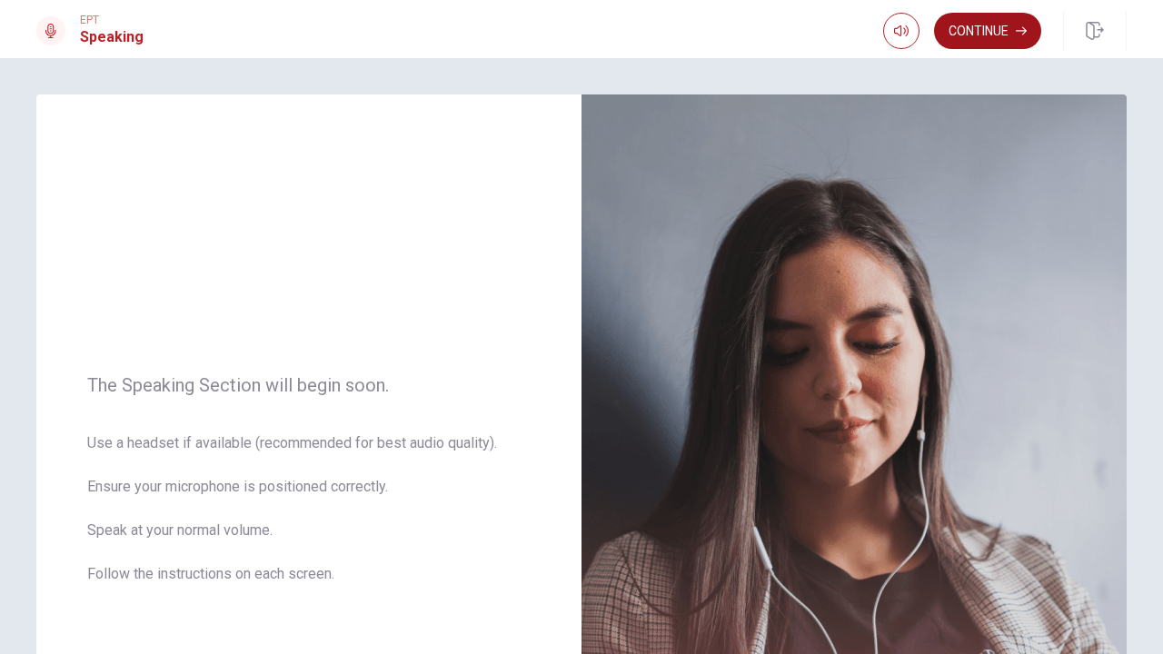
scroll to position [0, 0]
click at [1008, 22] on button "Continue" at bounding box center [987, 31] width 107 height 36
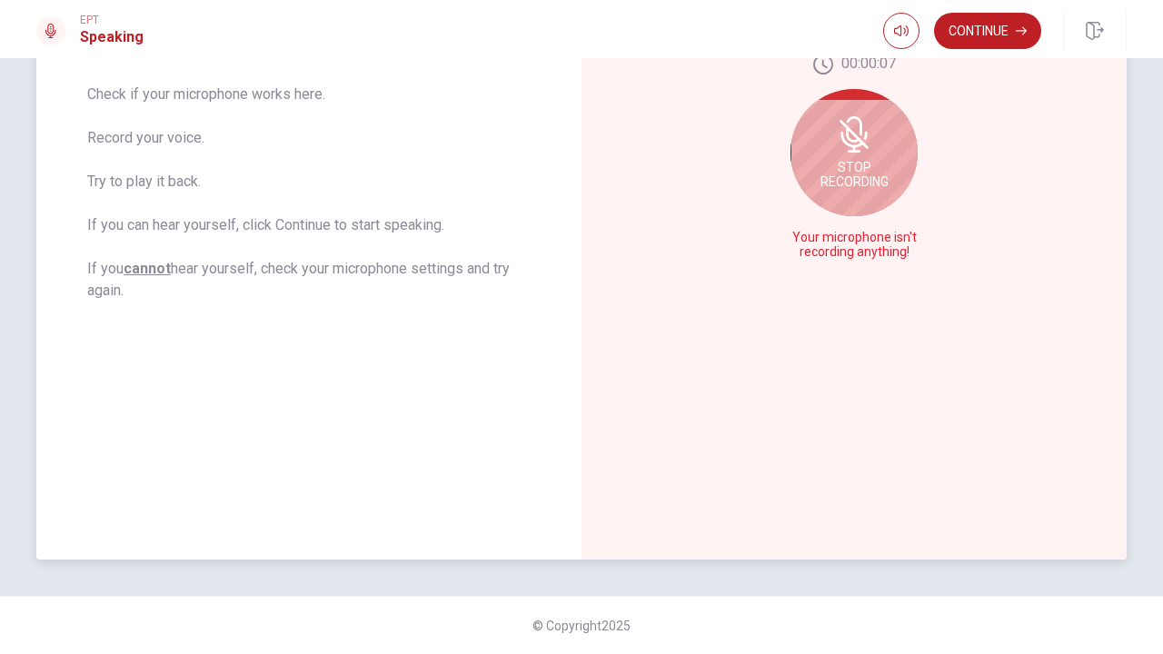
scroll to position [327, 0]
click at [853, 178] on span "Stop Recording" at bounding box center [854, 174] width 68 height 29
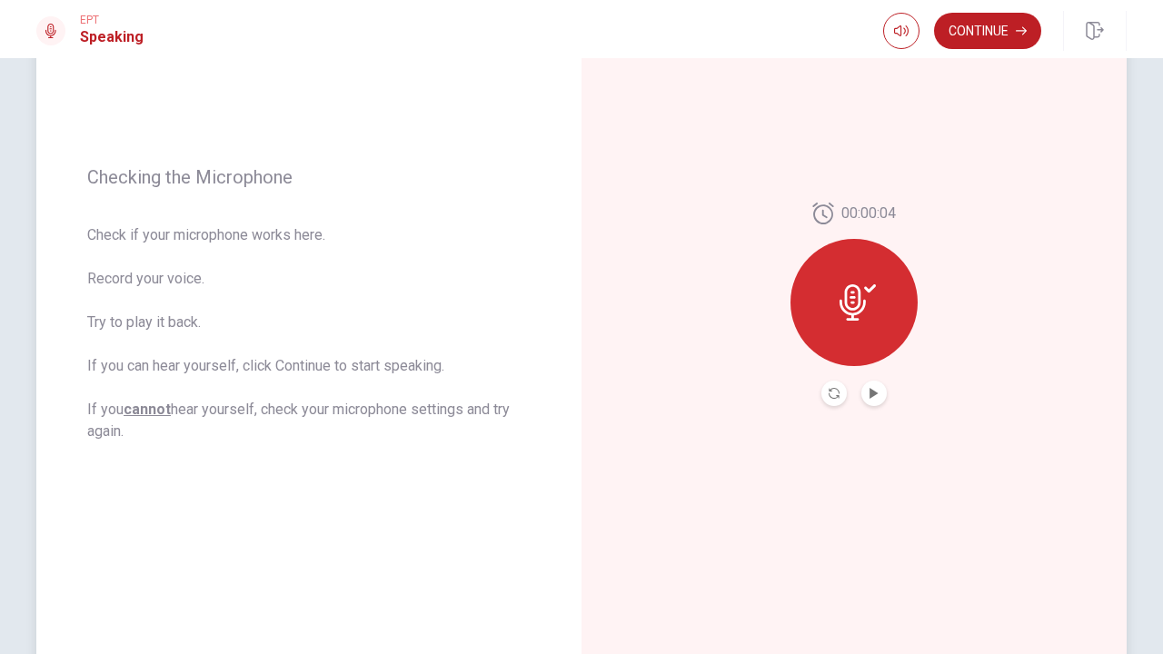
scroll to position [180, 0]
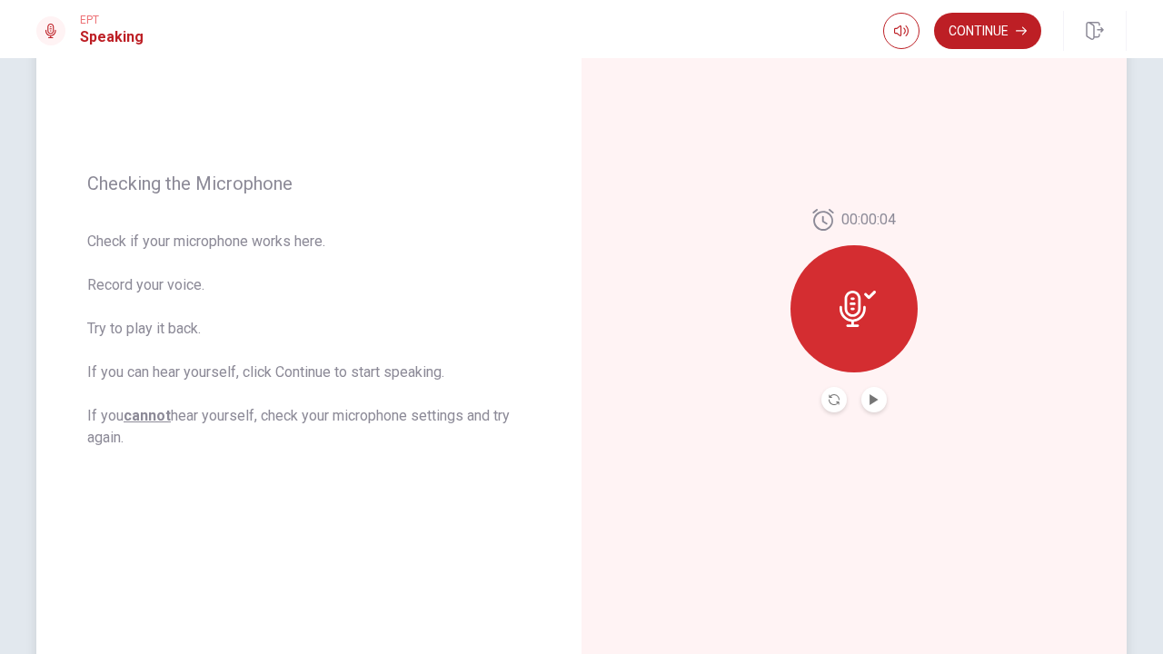
click at [870, 381] on div "00:00:04" at bounding box center [854, 311] width 127 height 204
click at [870, 399] on icon "Play Audio" at bounding box center [874, 399] width 8 height 11
click at [832, 399] on icon "Record Again" at bounding box center [834, 399] width 11 height 11
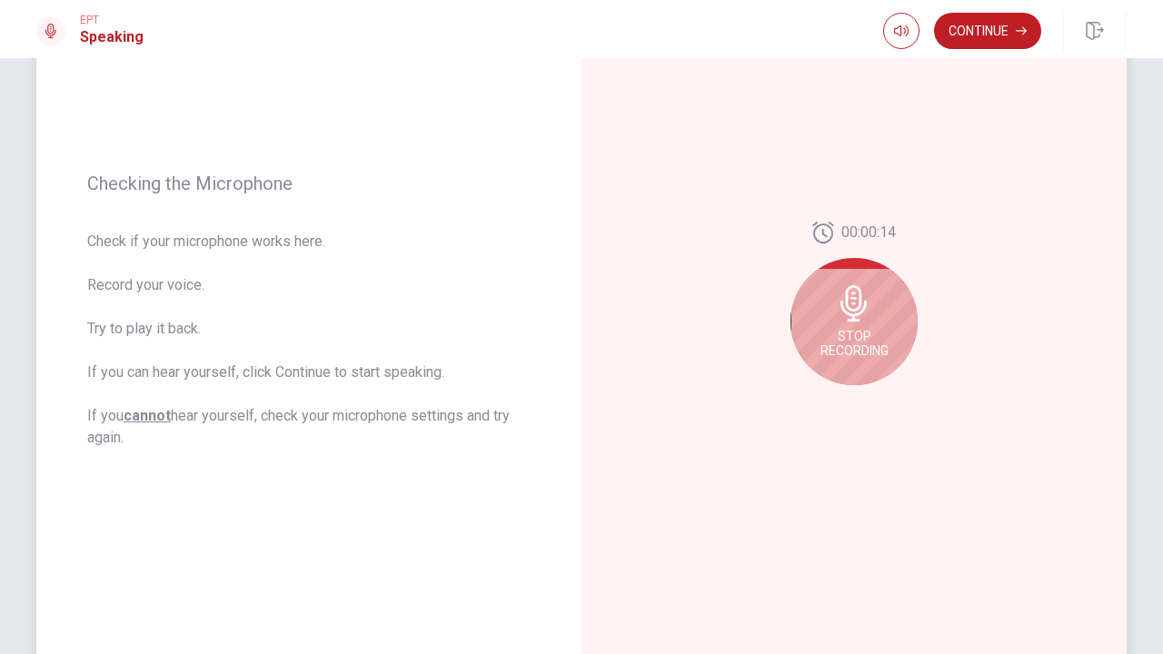
click at [850, 344] on span "Stop Recording" at bounding box center [854, 343] width 68 height 29
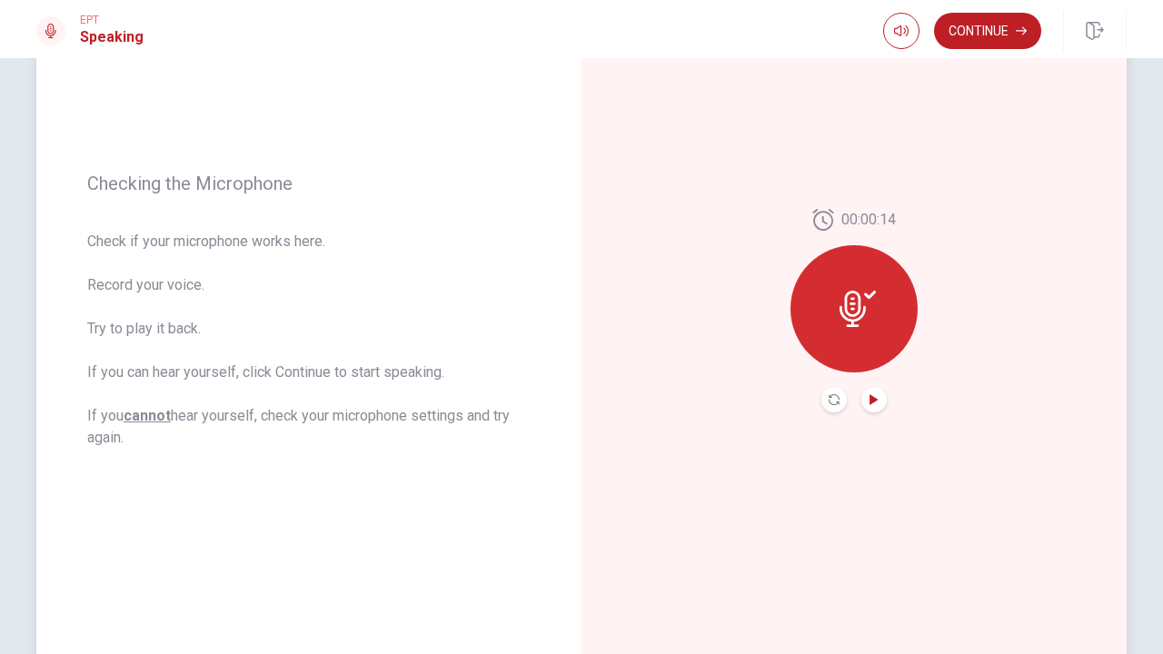
click at [875, 404] on icon "Play Audio" at bounding box center [874, 399] width 11 height 11
click at [897, 351] on div at bounding box center [854, 308] width 127 height 127
click at [875, 334] on div at bounding box center [854, 308] width 127 height 127
click at [829, 399] on icon "Record Again" at bounding box center [834, 399] width 11 height 11
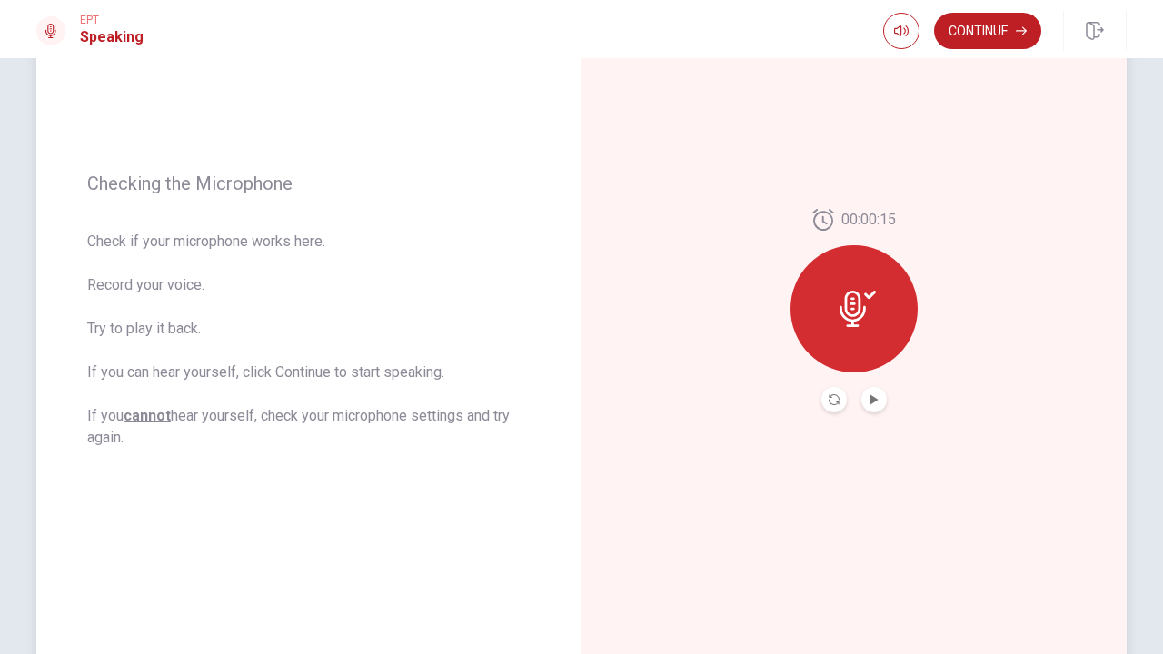
click at [875, 348] on div at bounding box center [854, 308] width 127 height 127
click at [876, 398] on icon "Play Audio" at bounding box center [874, 399] width 11 height 11
click at [876, 398] on icon "Pause Audio" at bounding box center [874, 399] width 9 height 11
click at [983, 24] on button "Continue" at bounding box center [987, 31] width 107 height 36
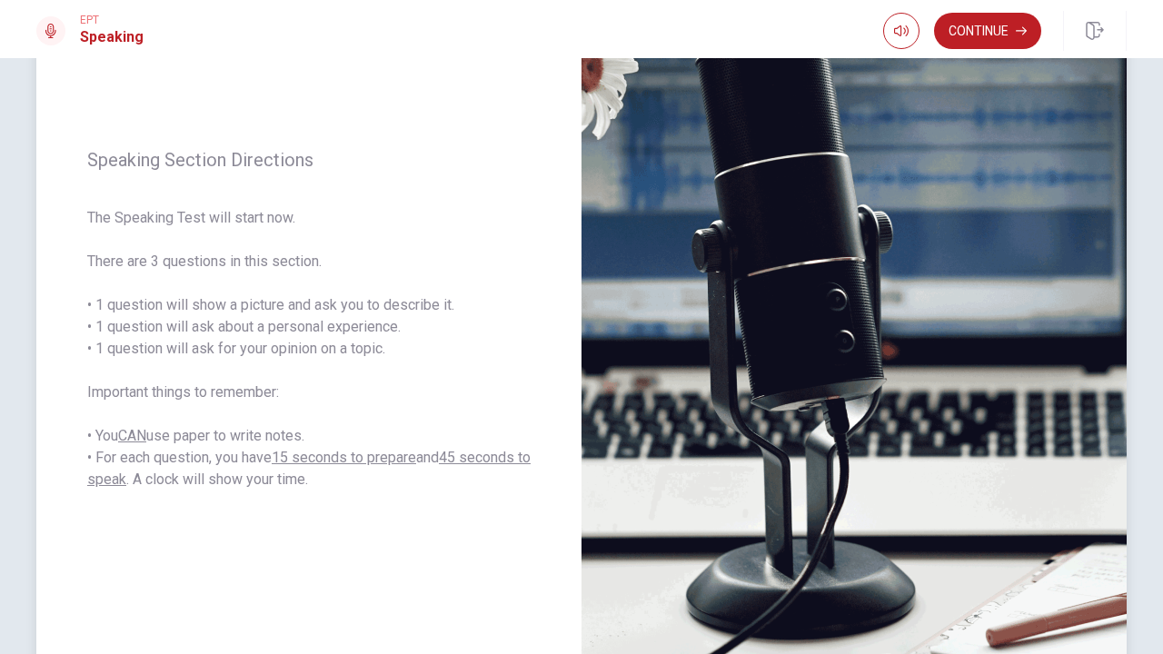
scroll to position [175, 0]
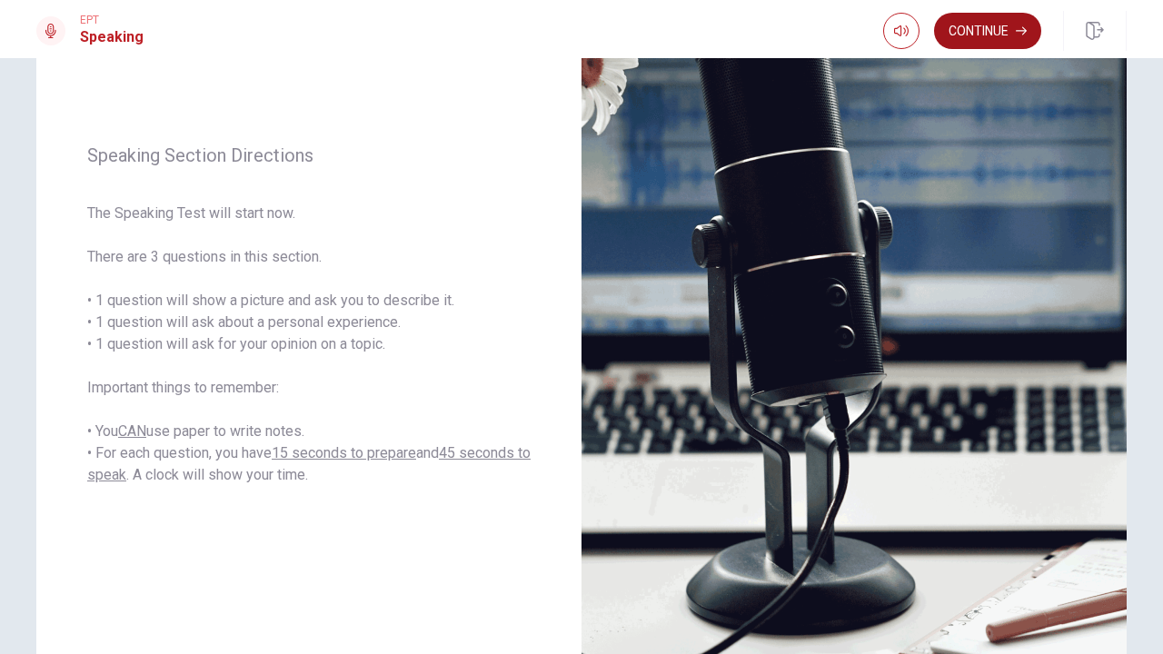
click at [983, 36] on button "Continue" at bounding box center [987, 31] width 107 height 36
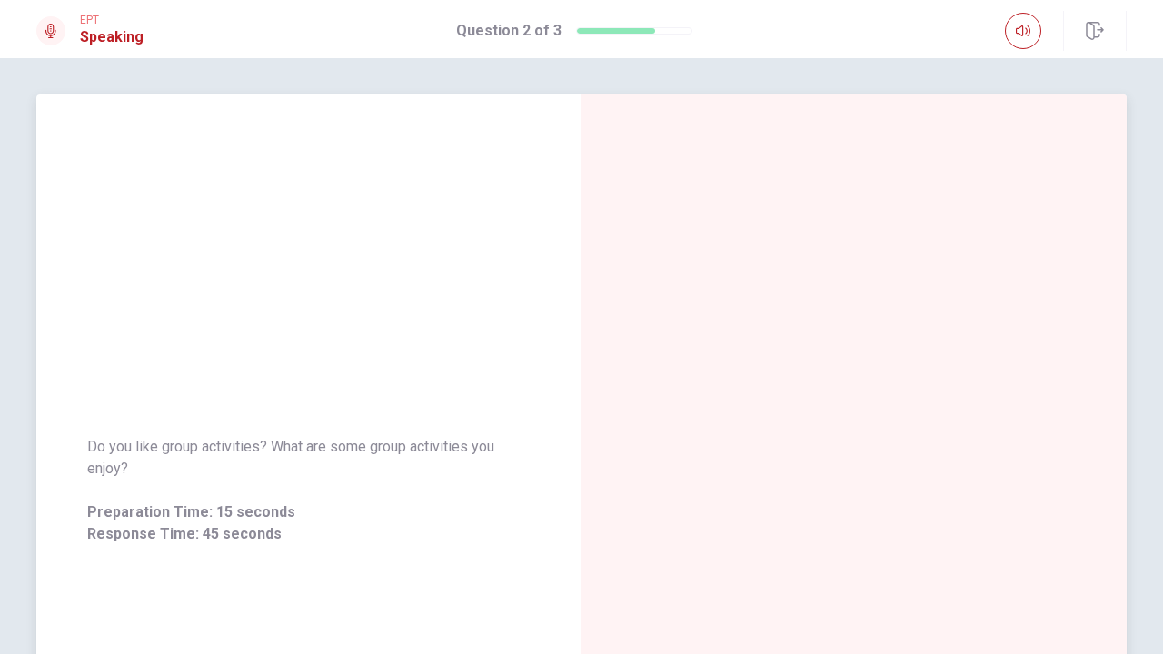
scroll to position [0, 0]
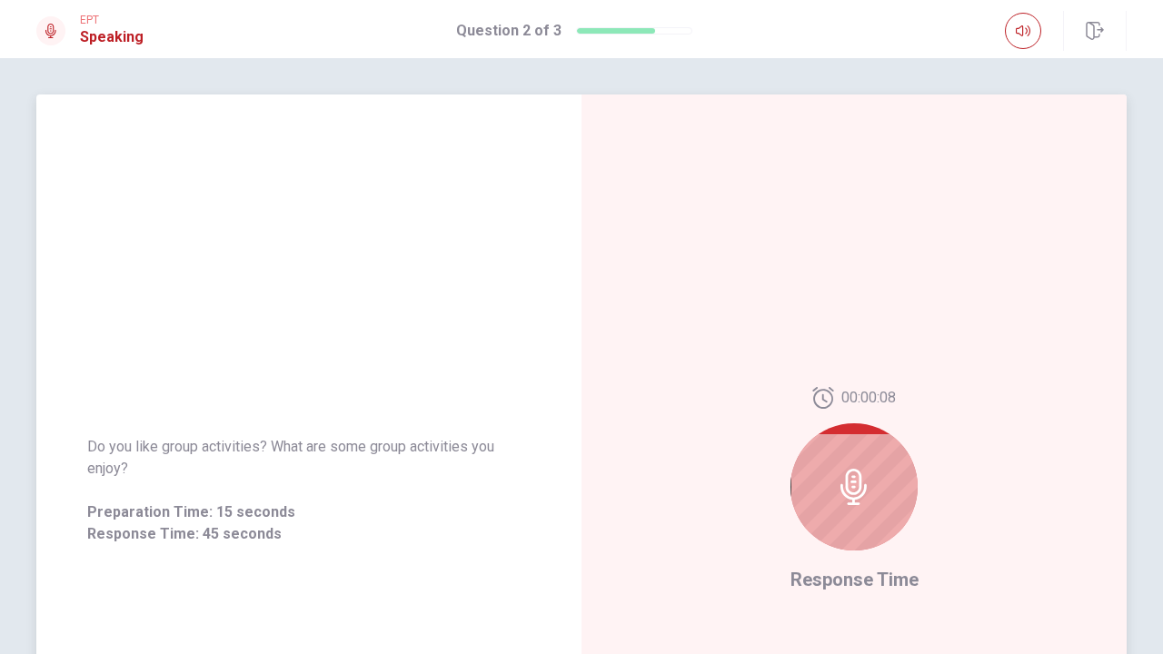
click at [611, 314] on div "00:00:08 Response Time" at bounding box center [854, 490] width 545 height 792
click at [611, 314] on div "00:00:05 Response Time" at bounding box center [854, 490] width 545 height 792
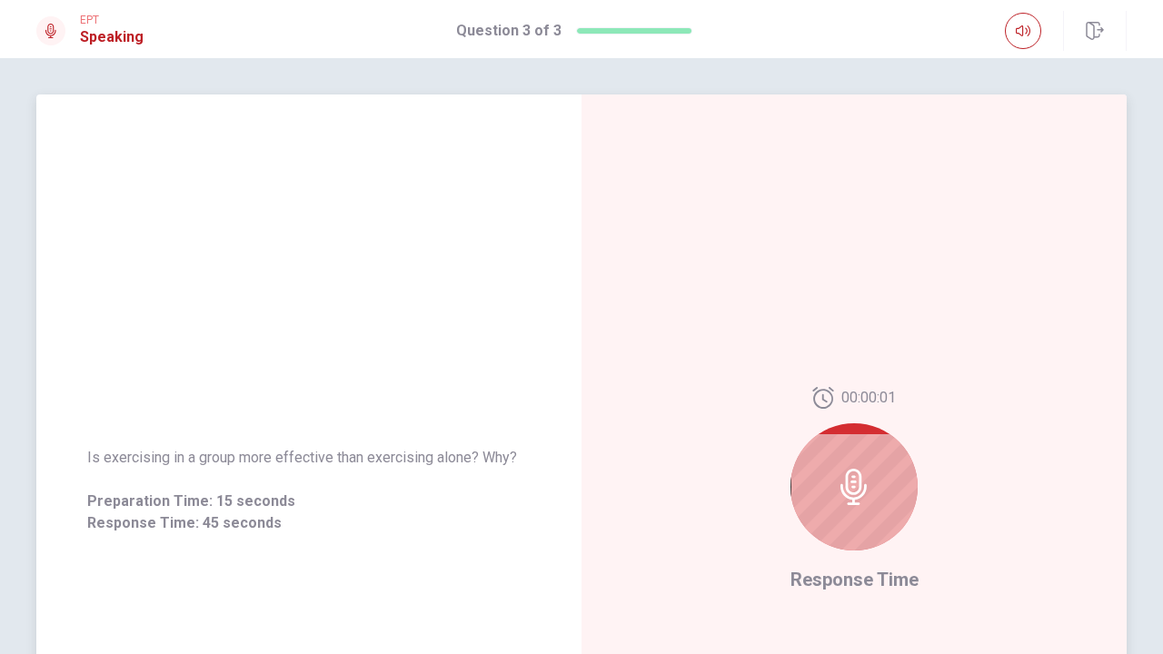
click at [851, 492] on icon at bounding box center [854, 487] width 36 height 36
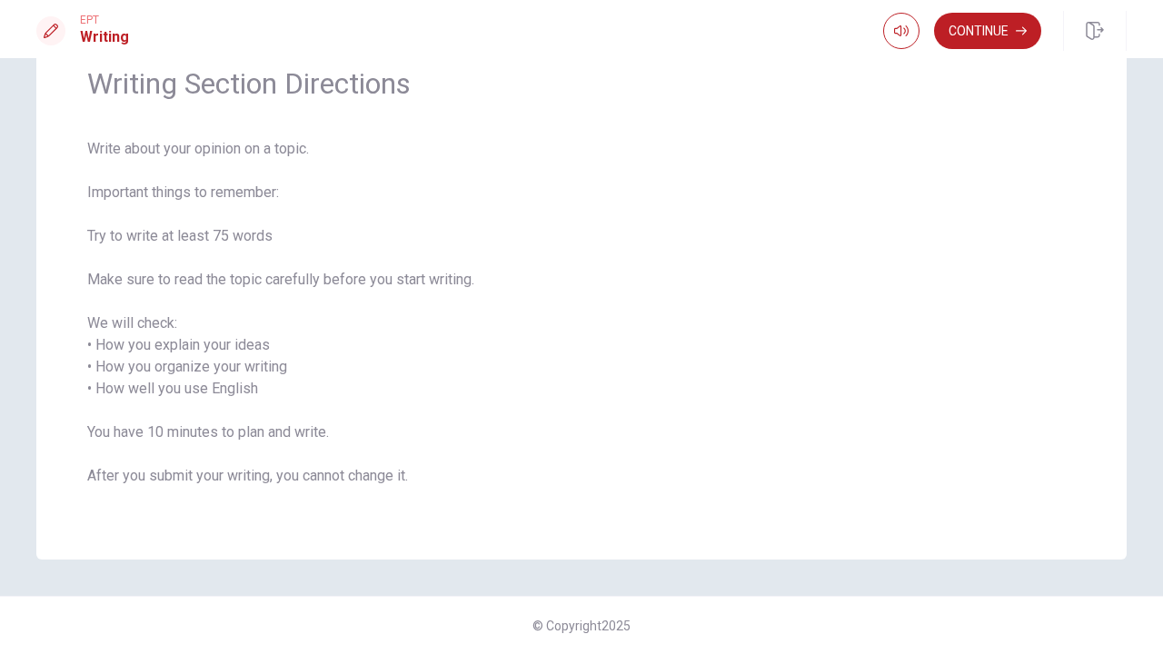
scroll to position [80, 0]
click at [962, 31] on button "Continue" at bounding box center [987, 31] width 107 height 36
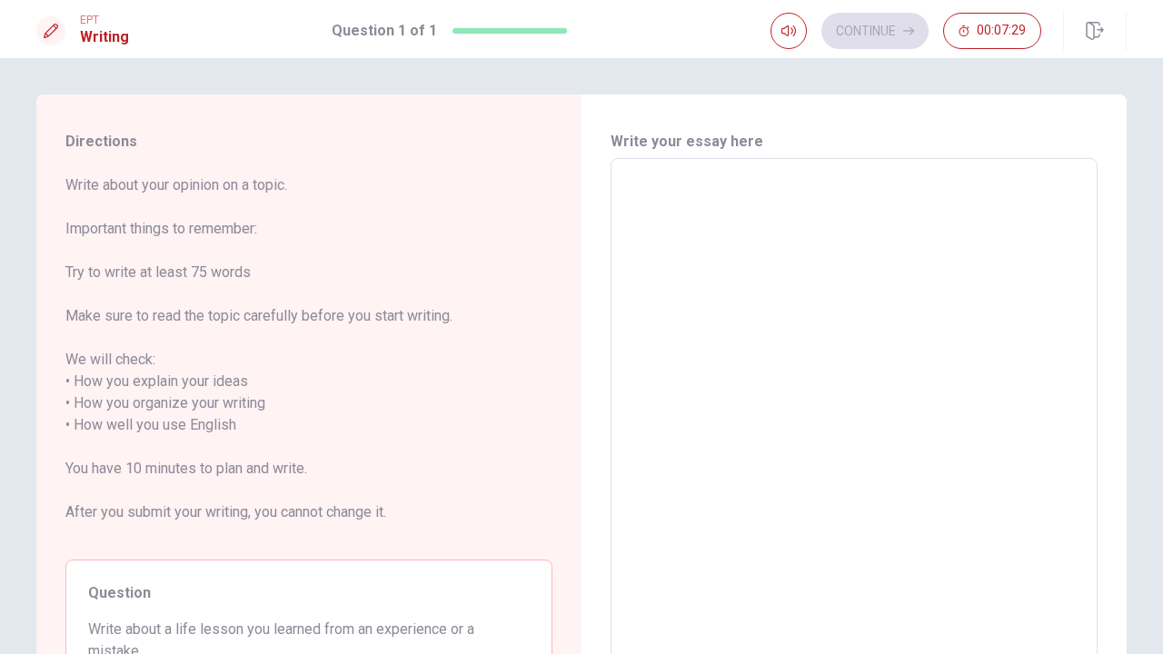
scroll to position [65, 0]
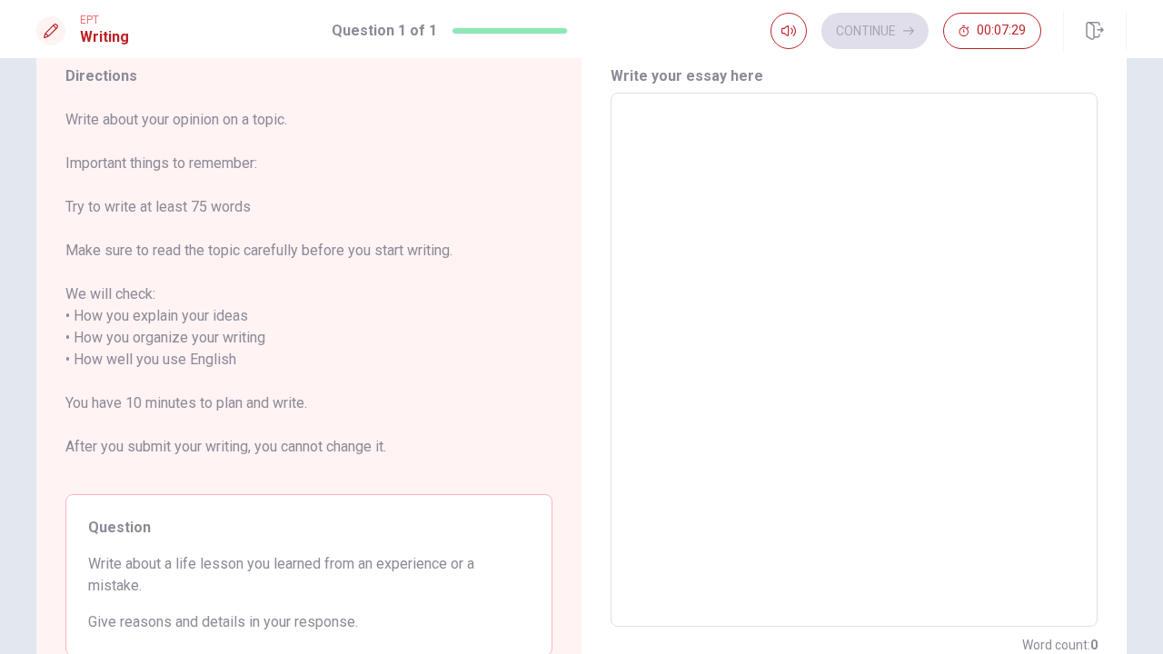
click at [659, 272] on textarea at bounding box center [854, 360] width 462 height 504
type textarea "o"
type textarea "x"
type textarea "on"
type textarea "x"
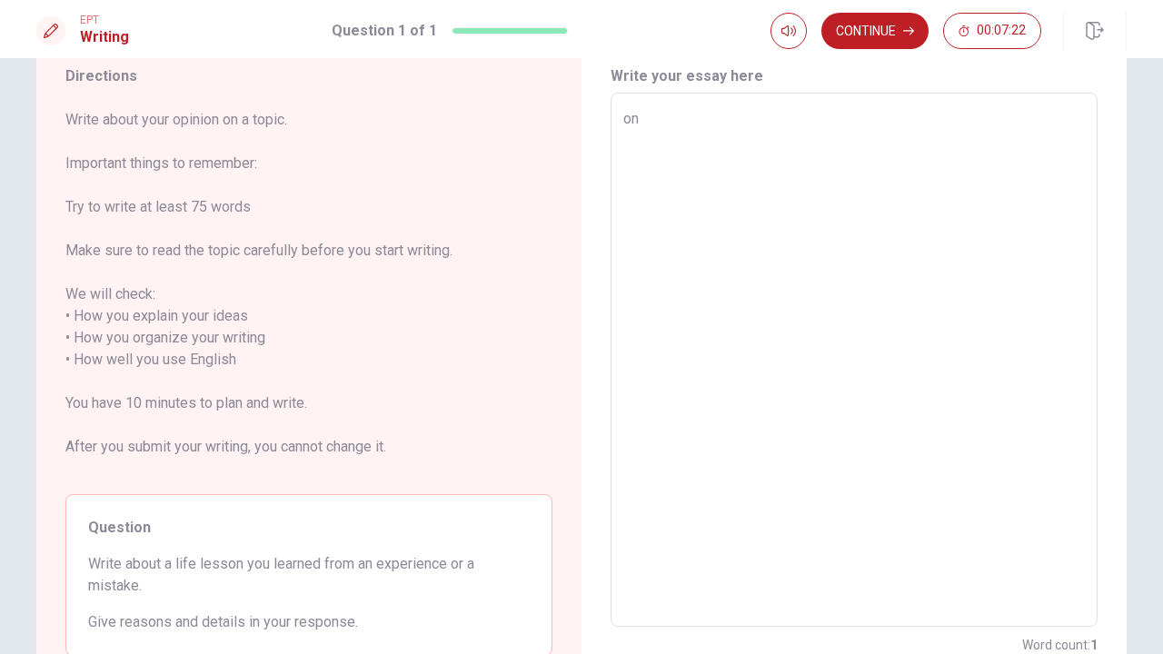
type textarea "one"
type textarea "x"
type textarea "one"
type textarea "x"
type textarea "one i"
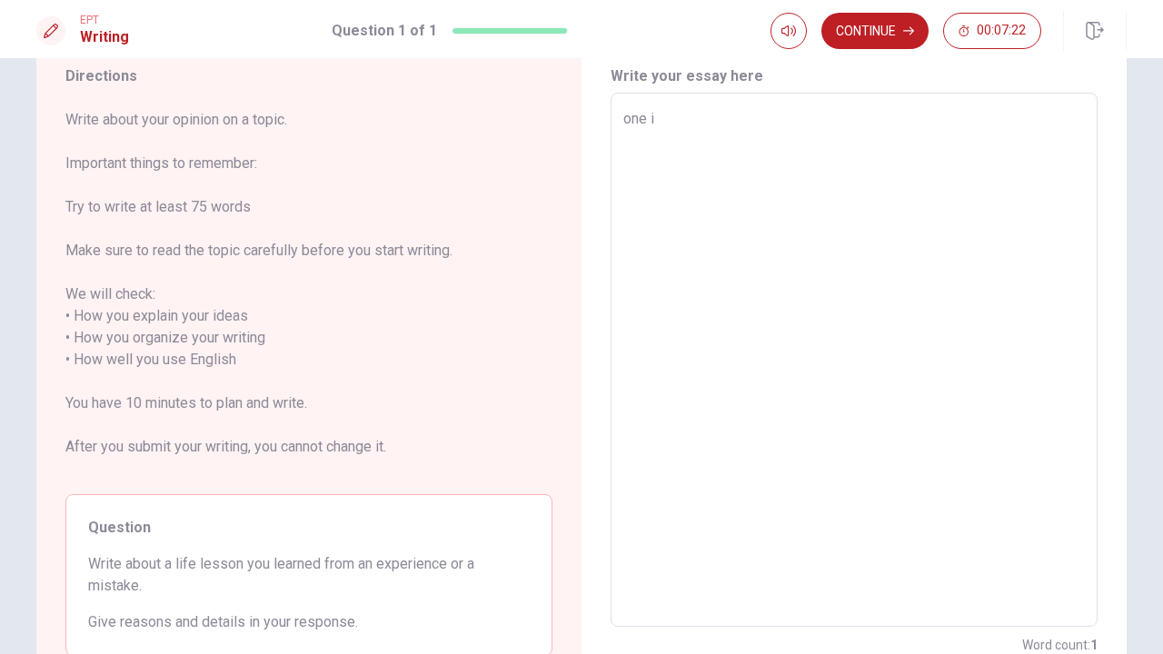
type textarea "x"
type textarea "one im"
type textarea "x"
type textarea "one imp"
type textarea "x"
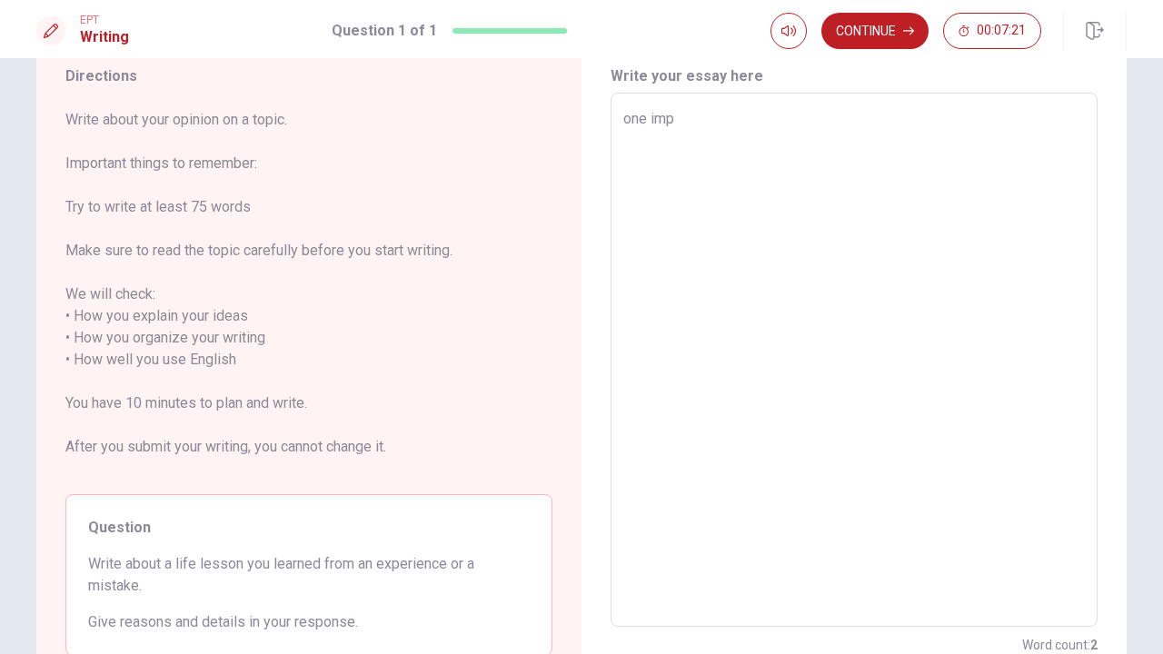
type textarea "one impo"
type textarea "x"
type textarea "one impor"
type textarea "x"
type textarea "one import"
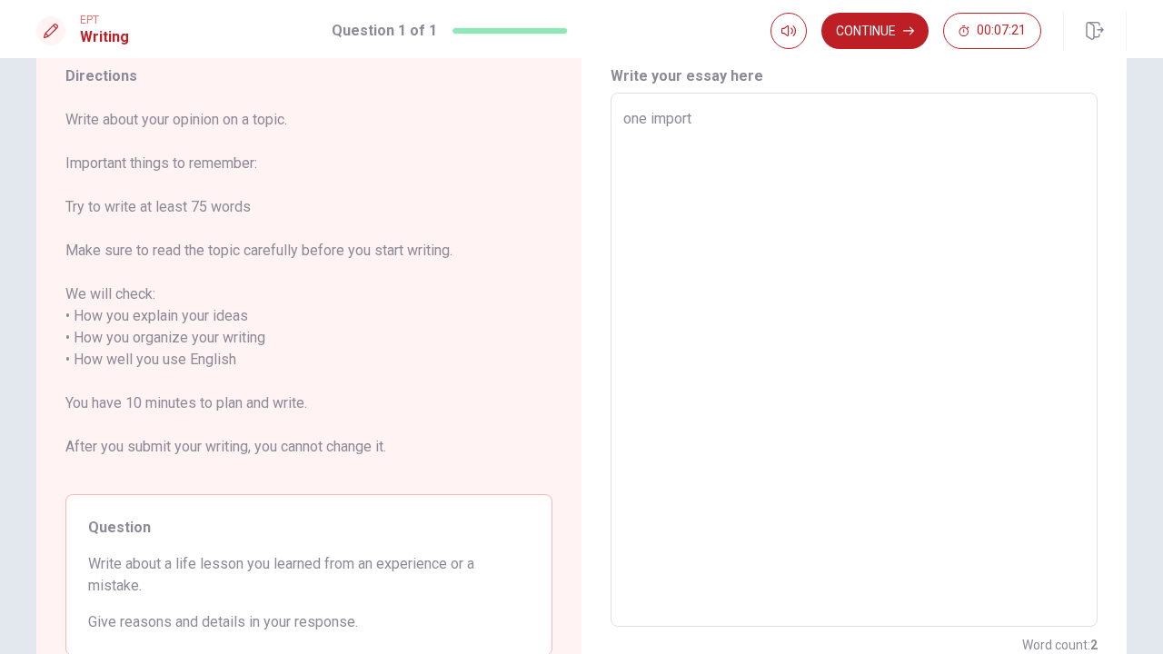
type textarea "x"
type textarea "one importa"
type textarea "x"
type textarea "one importan"
type textarea "x"
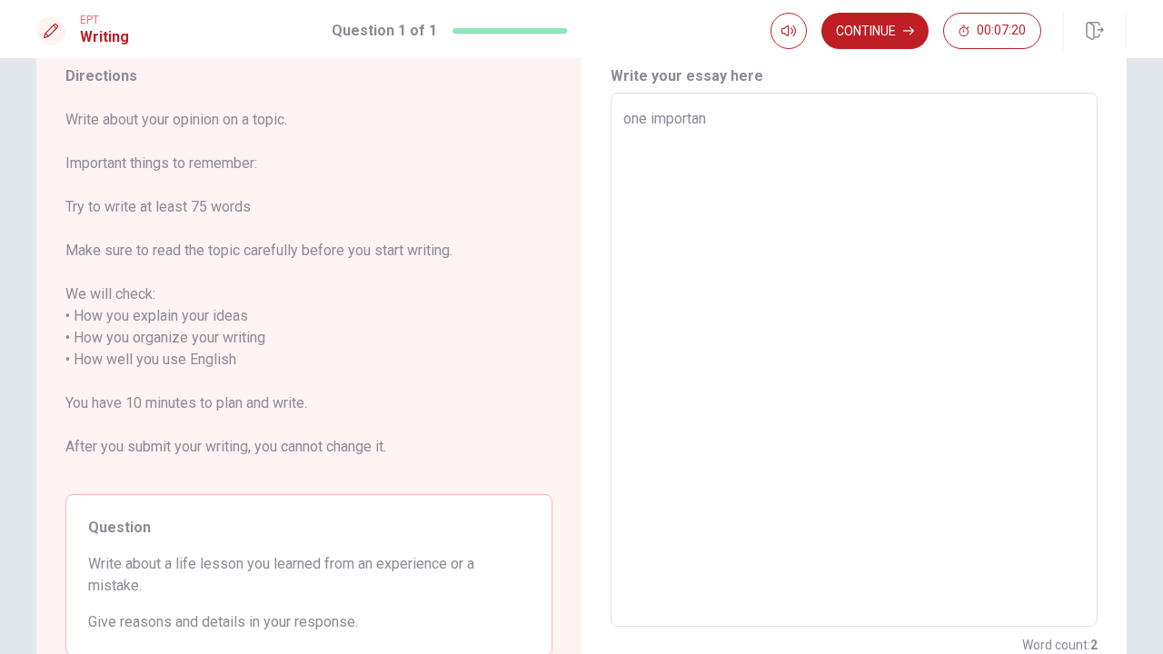
type textarea "one important"
type textarea "x"
type textarea "one important"
type textarea "x"
type textarea "one important l"
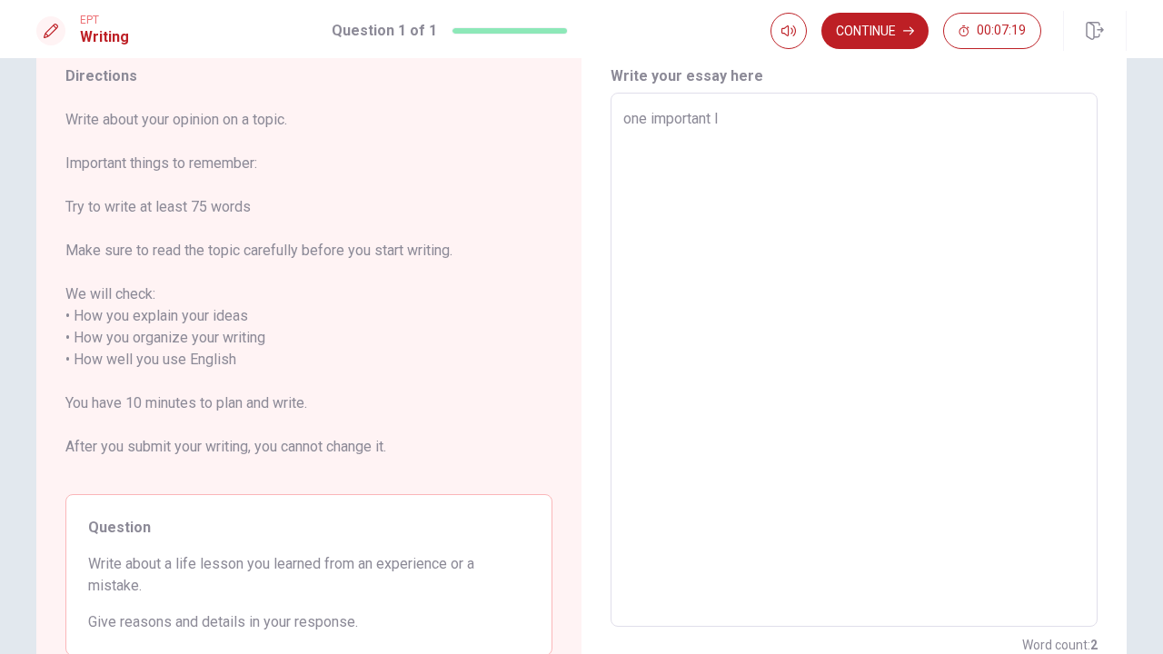
type textarea "x"
type textarea "one important li"
type textarea "x"
type textarea "one important lif"
type textarea "x"
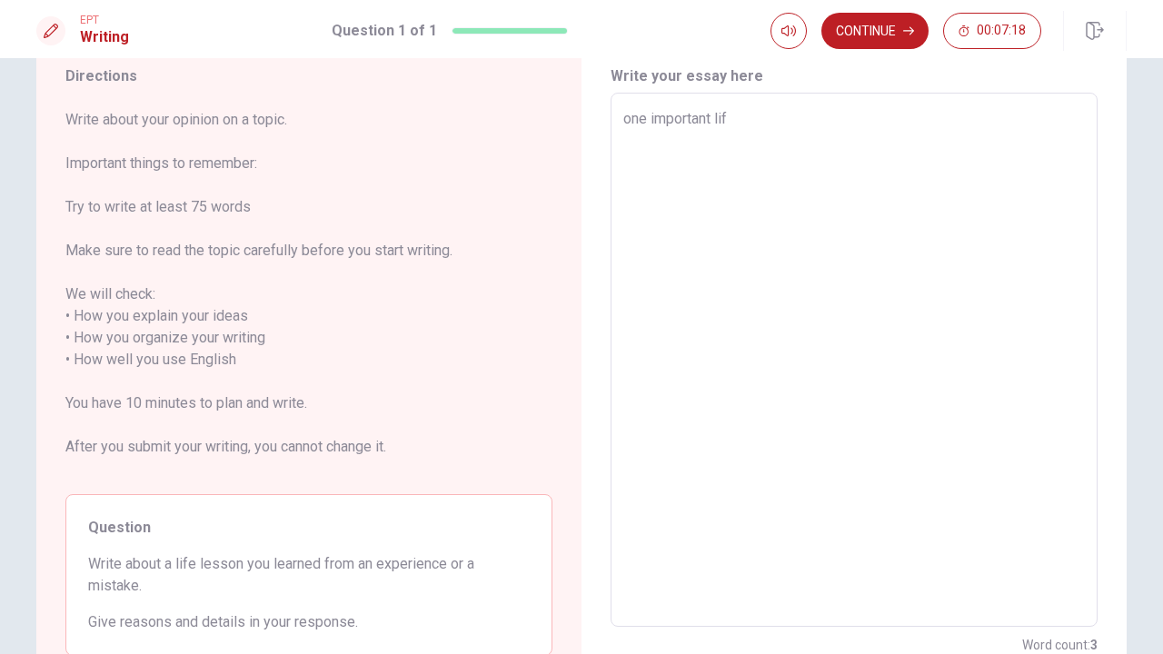
type textarea "one important life"
type textarea "x"
type textarea "one important life"
type textarea "x"
type textarea "one important life l"
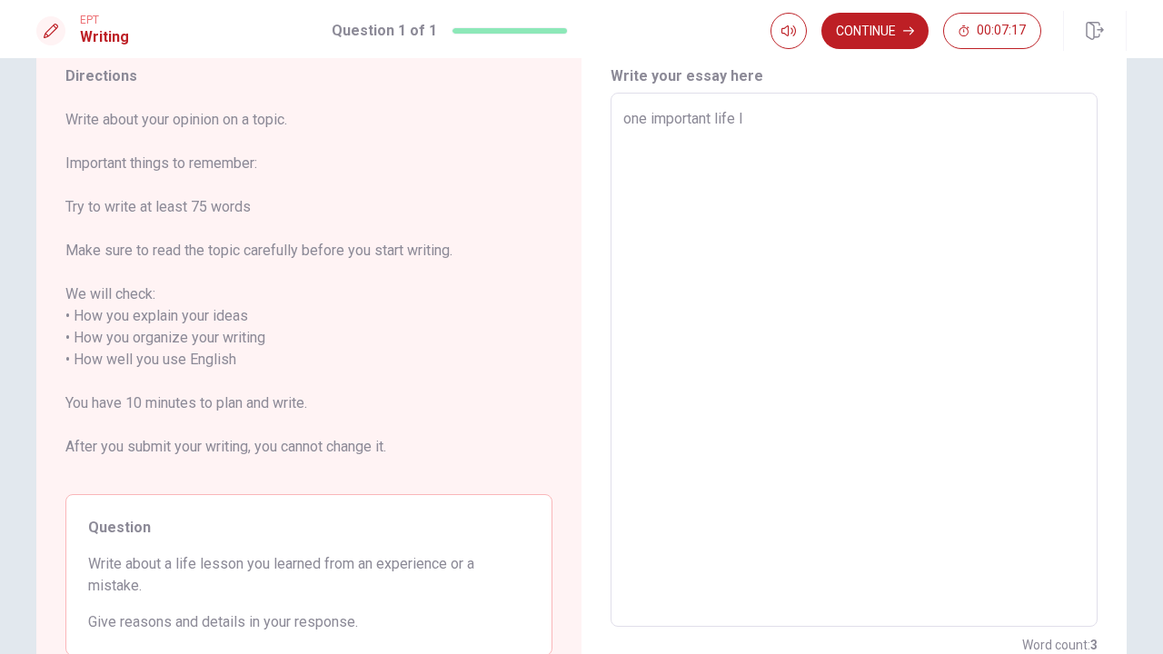
type textarea "x"
type textarea "one important life le"
type textarea "x"
type textarea "one important life les"
type textarea "x"
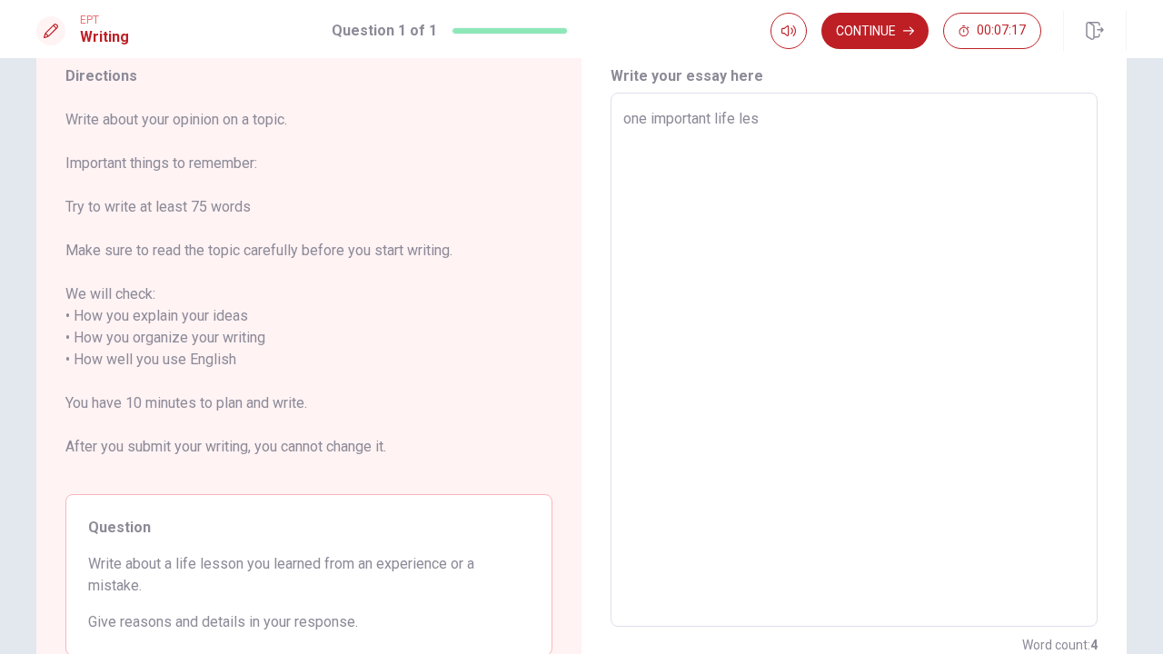
type textarea "one important life less"
type textarea "x"
type textarea "one important life lesso"
type textarea "x"
type textarea "one important life lesson"
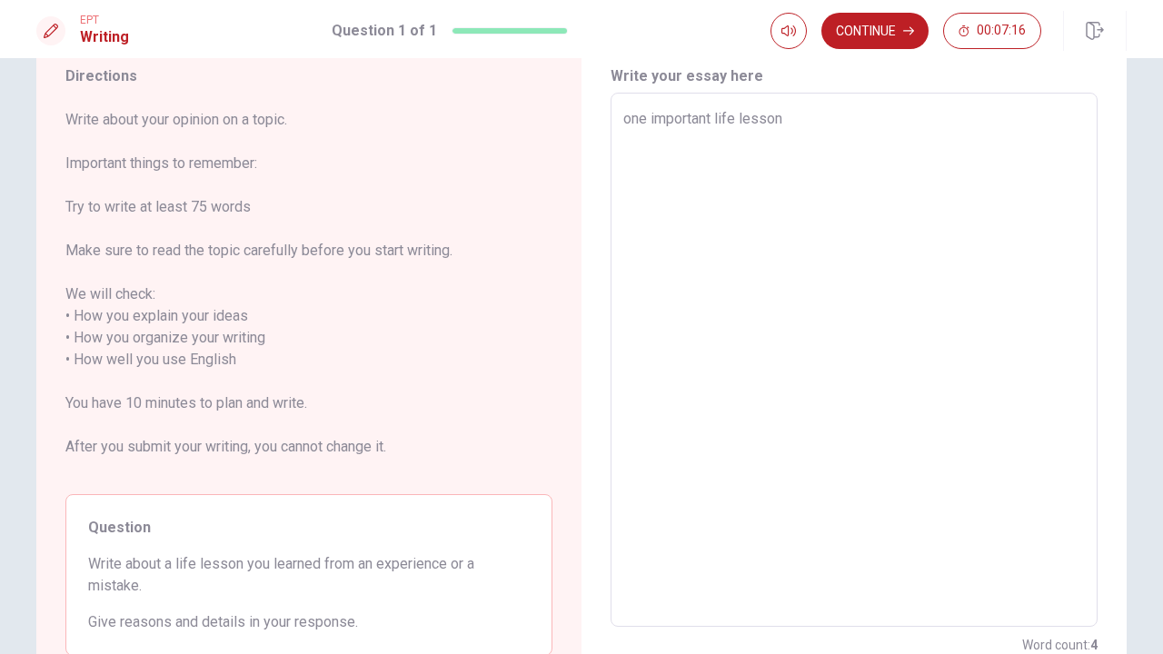
type textarea "x"
type textarea "one important life lesson"
type textarea "x"
type textarea "one important life lesson i"
type textarea "x"
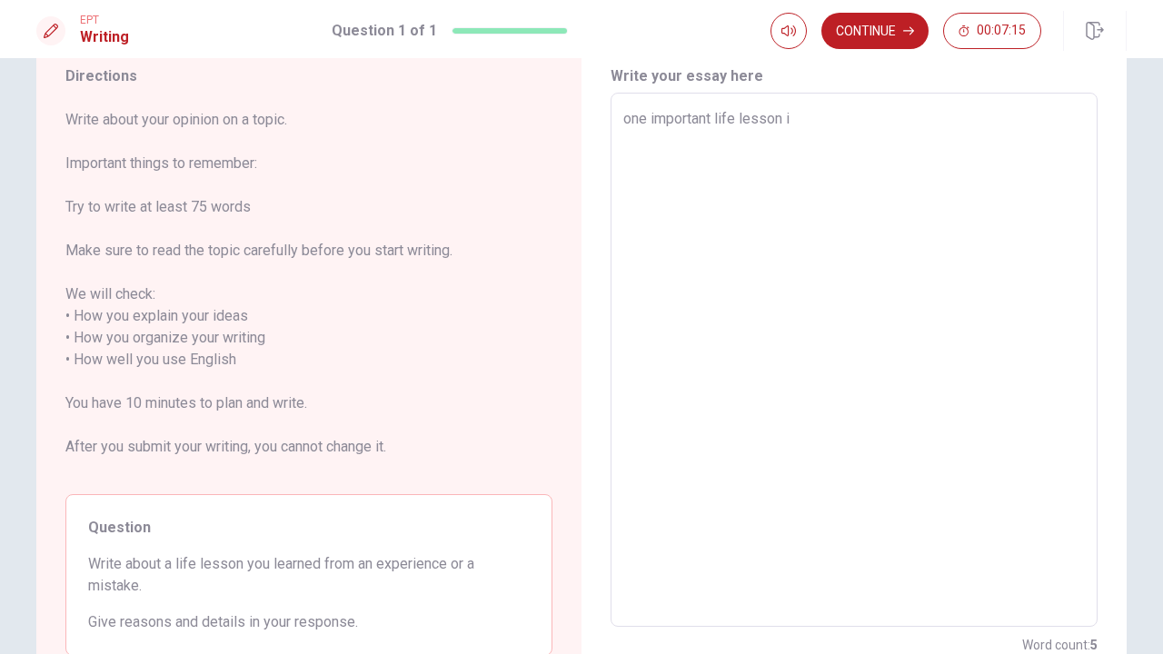
type textarea "one important life lesson i"
type textarea "x"
type textarea "one important life lesson i l"
type textarea "x"
type textarea "one important life lesson i le"
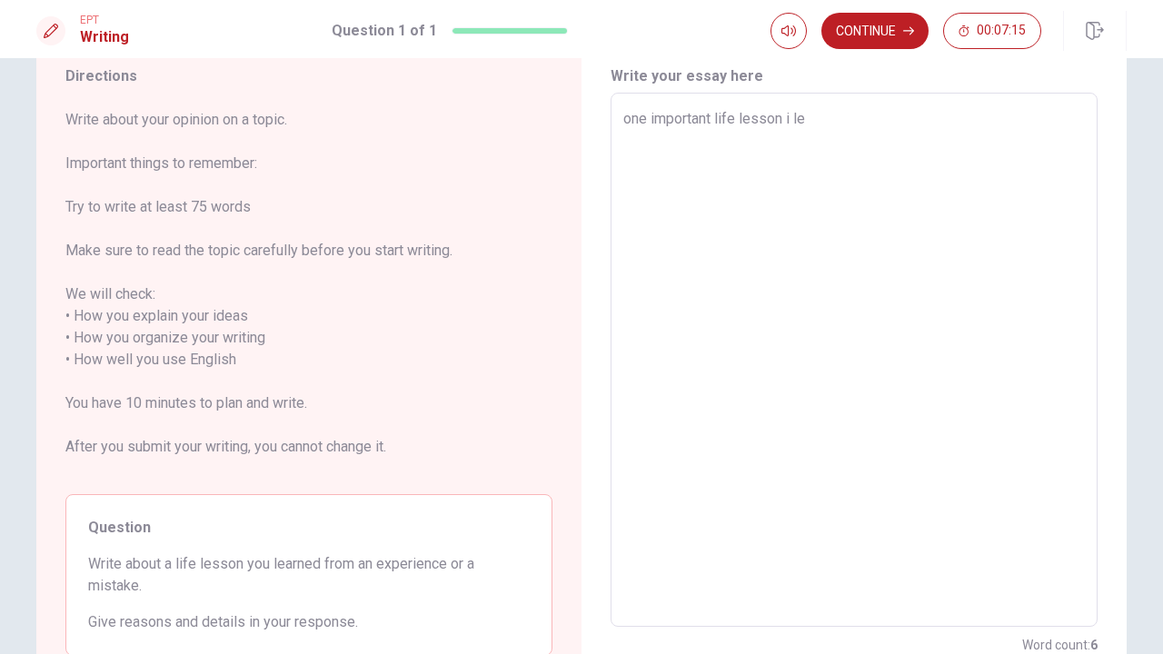
type textarea "x"
type textarea "one important life lesson i lea"
type textarea "x"
type textarea "one important life lesson i [PERSON_NAME]"
type textarea "x"
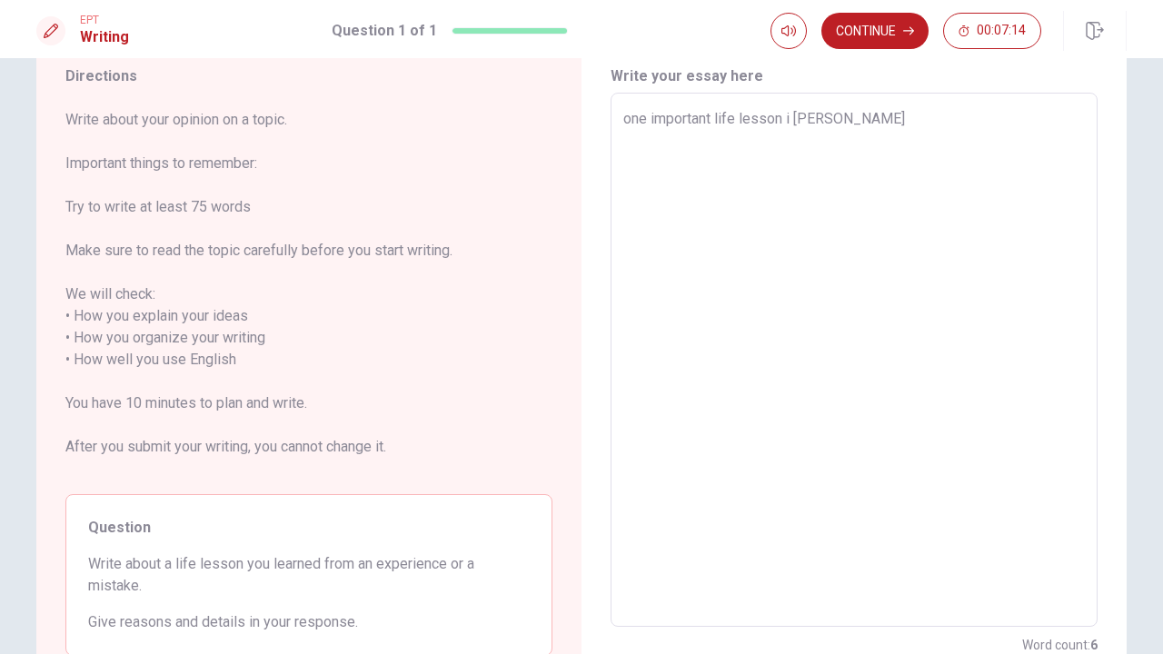
type textarea "one important life lesson i learn"
type textarea "x"
type textarea "one important life lesson i learne"
type textarea "x"
type textarea "one important life lesson i learned"
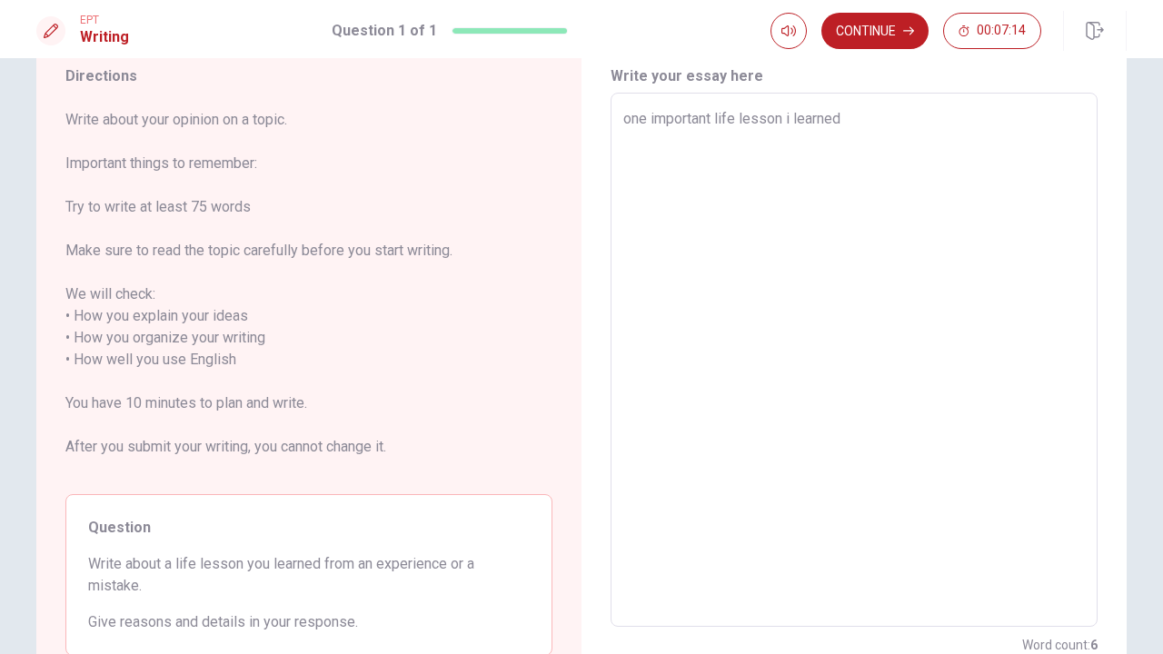
type textarea "x"
type textarea "one important life lesson i learned"
type textarea "x"
type textarea "one important life lesson i learned c"
type textarea "x"
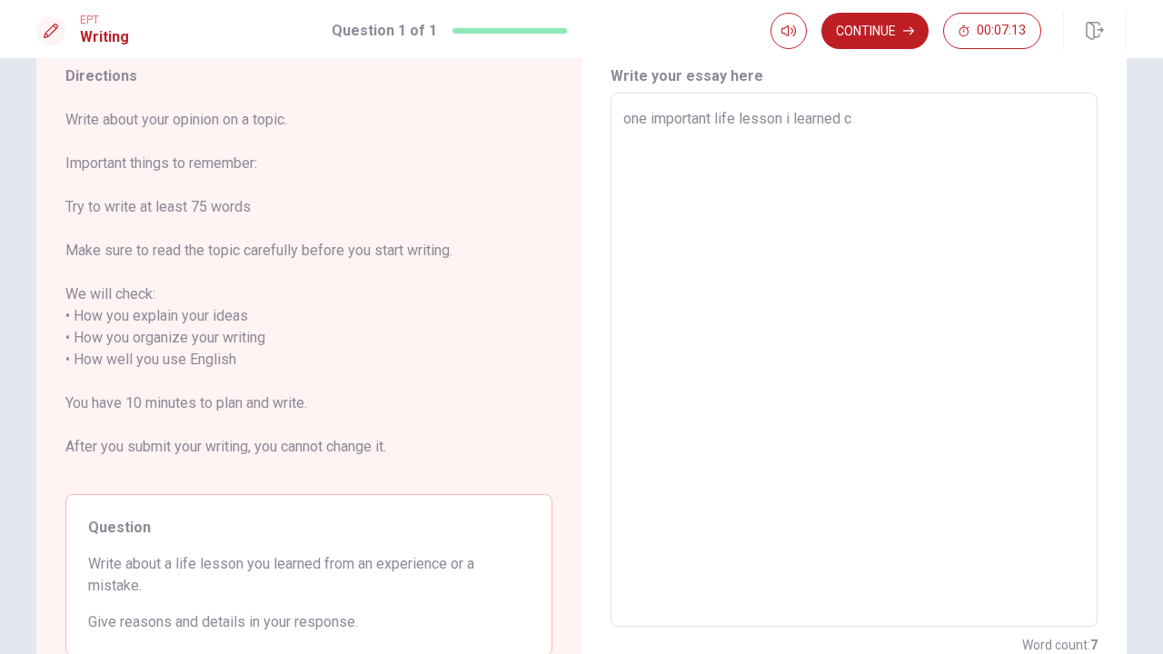
type textarea "one important life lesson i learned ca"
type textarea "x"
type textarea "one important life lesson i learned cam"
type textarea "x"
type textarea "one important life lesson i learned came"
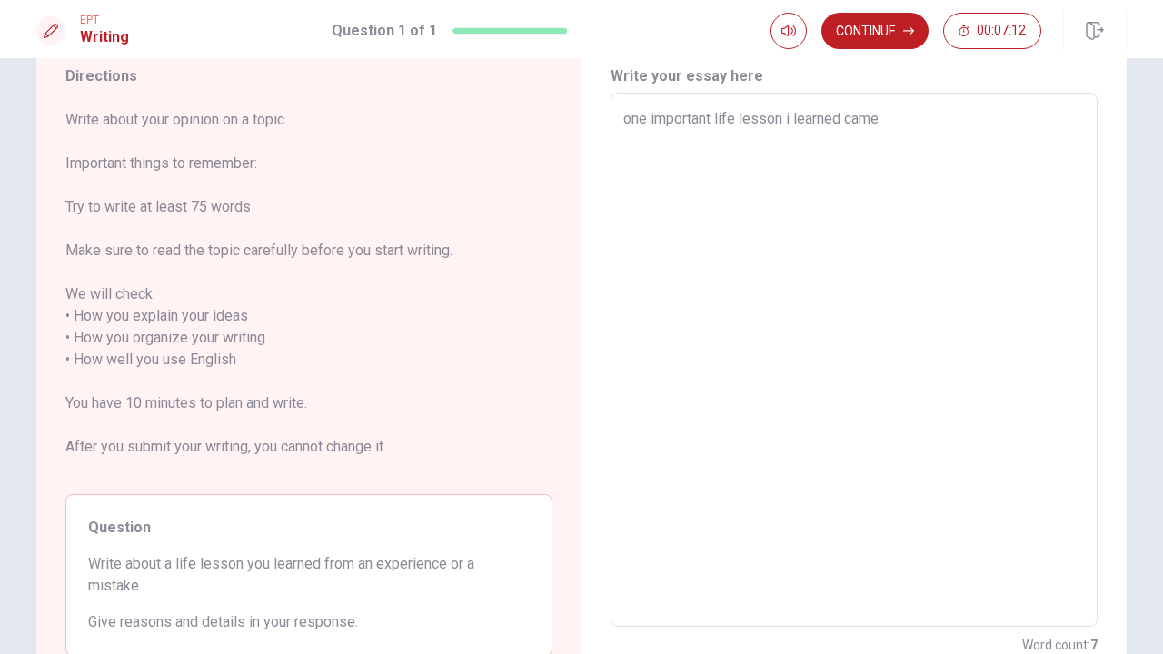
type textarea "x"
type textarea "one important life lesson i learned came"
type textarea "x"
type textarea "one important life lesson i learned came f"
type textarea "x"
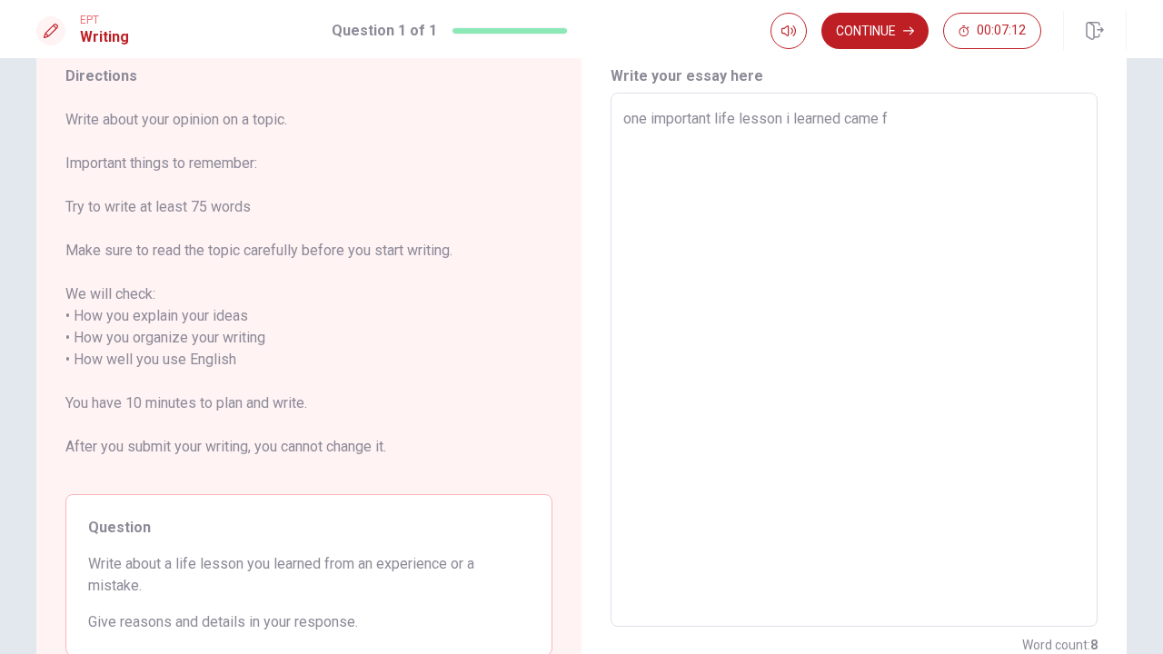
type textarea "one important life lesson i learned came fr"
type textarea "x"
type textarea "one important life lesson i learned came fro"
type textarea "x"
type textarea "one important life lesson i learned came from"
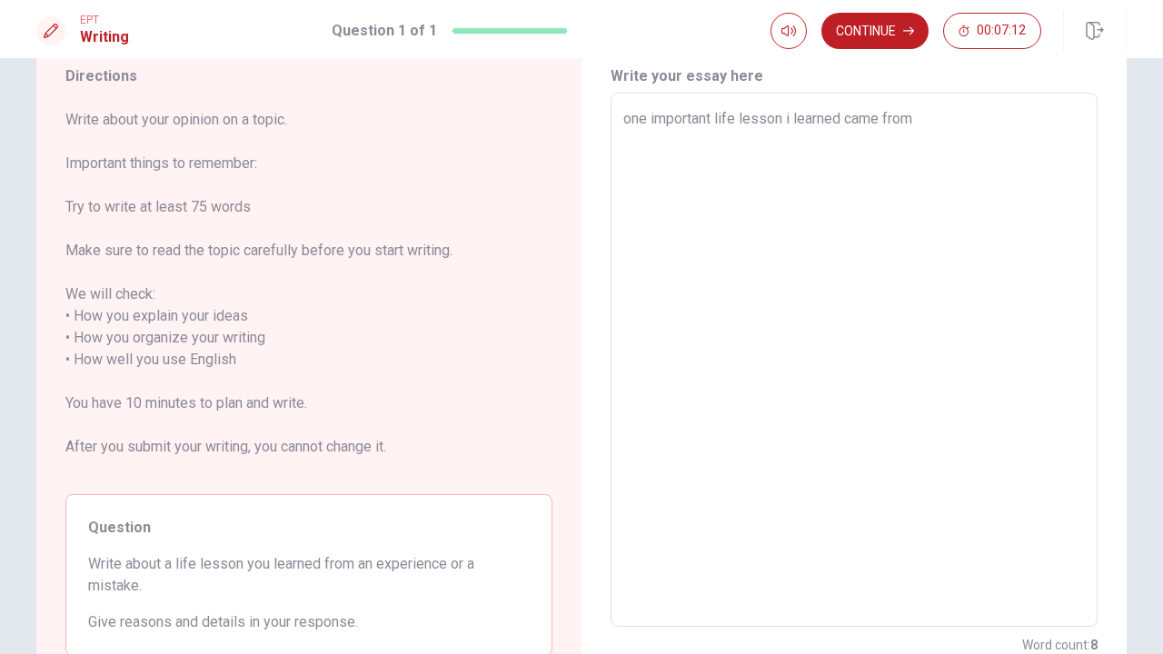
type textarea "x"
type textarea "one important life lesson i learned came from"
type textarea "x"
type textarea "one important life lesson i learned came from m"
type textarea "x"
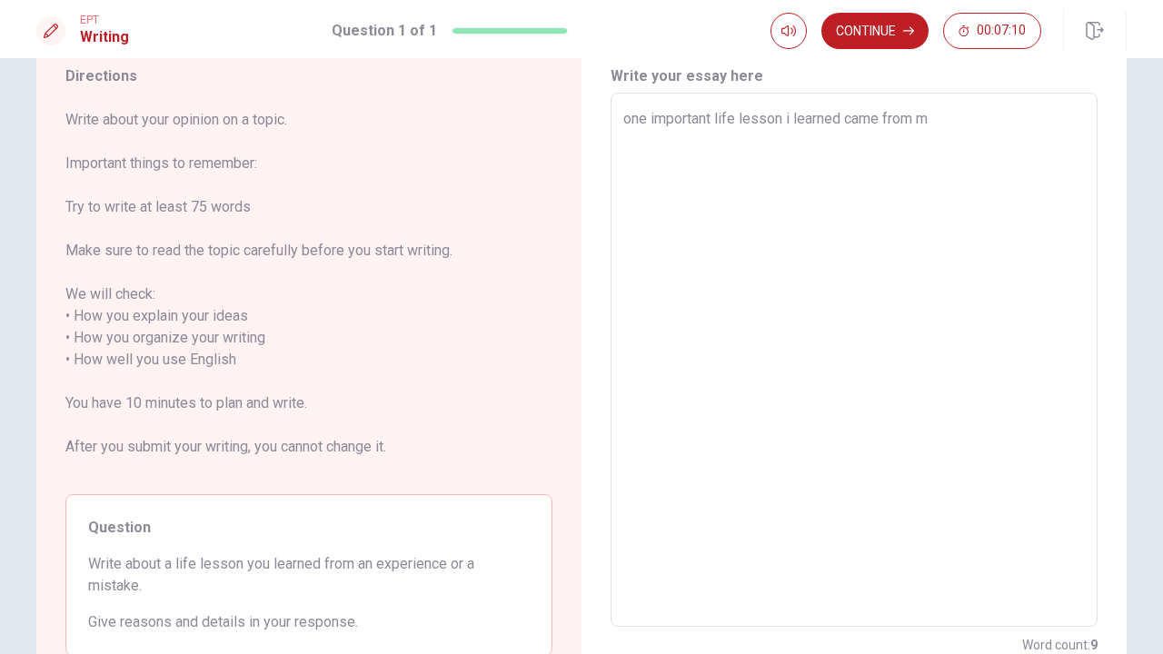
type textarea "one important life lesson i learned came from my"
type textarea "x"
type textarea "one important life lesson i learned came from my"
type textarea "x"
type textarea "one important life lesson i learned came from my e"
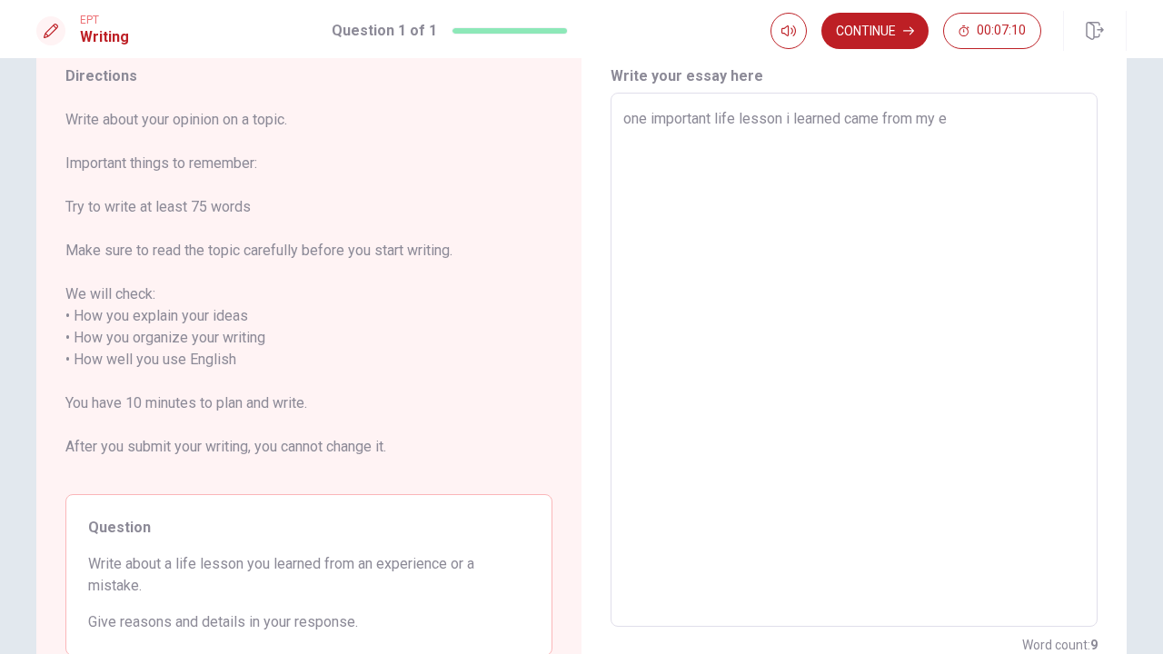
type textarea "x"
type textarea "one important life lesson i learned came from my ex"
type textarea "x"
type textarea "one important life lesson i learned came from my exp"
type textarea "x"
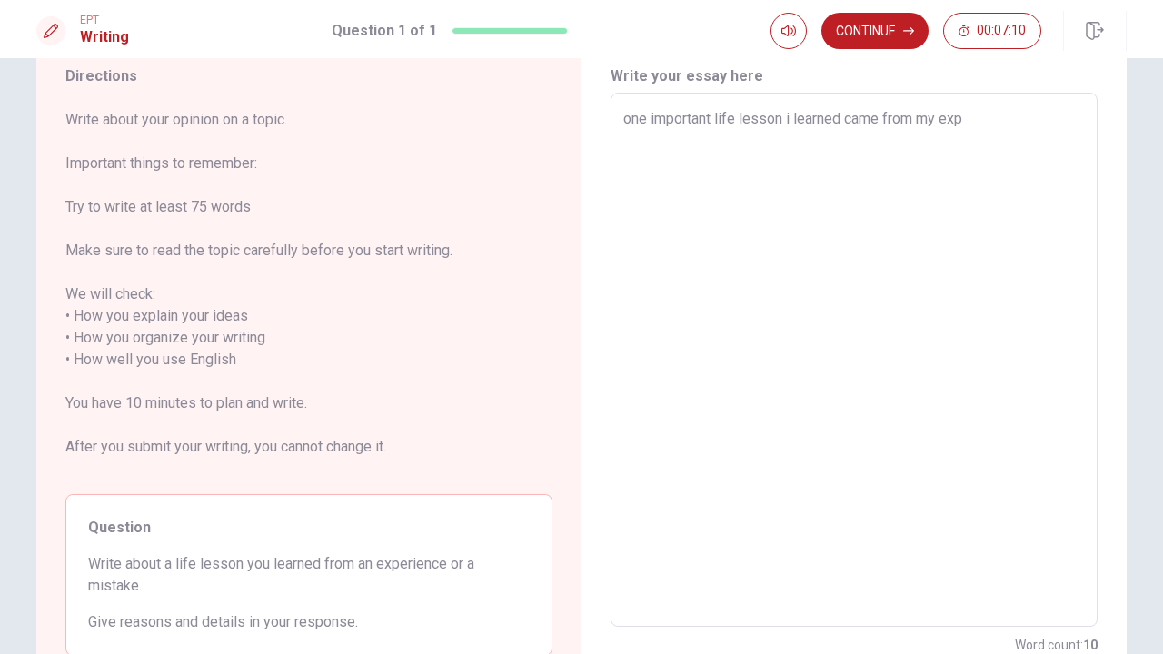
type textarea "one important life lesson i learned came from my expe"
type textarea "x"
type textarea "one important life lesson i learned came from my exper"
type textarea "x"
type textarea "one important life lesson i learned came from my experi"
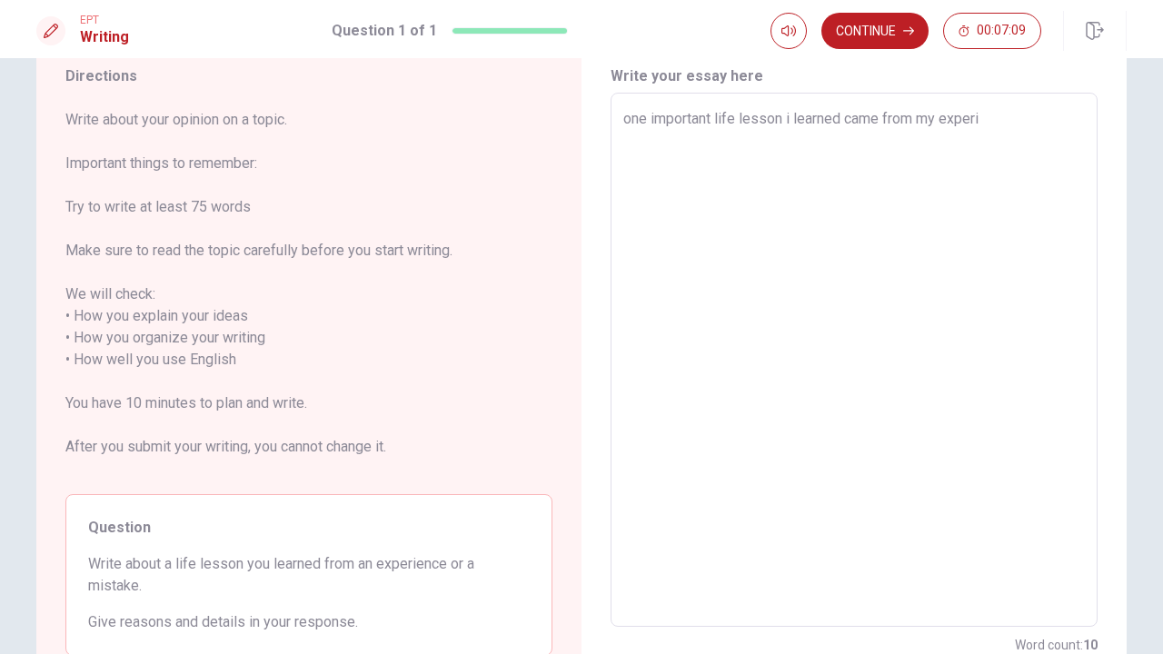
type textarea "x"
type textarea "one important life lesson i learned came from my experie"
type textarea "x"
type textarea "one important life lesson i learned came from my experien"
type textarea "x"
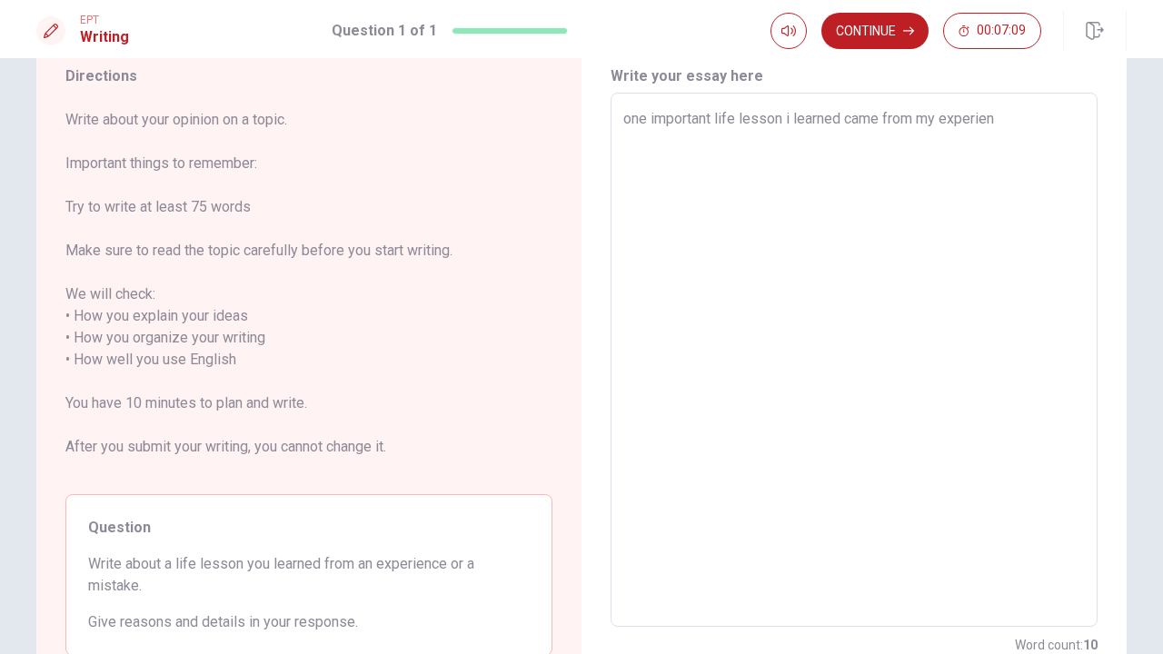
type textarea "one important life lesson i learned came from my experienc"
type textarea "x"
type textarea "one important life lesson i learned came from my experience"
type textarea "x"
type textarea "one important life lesson i learned came from my experience"
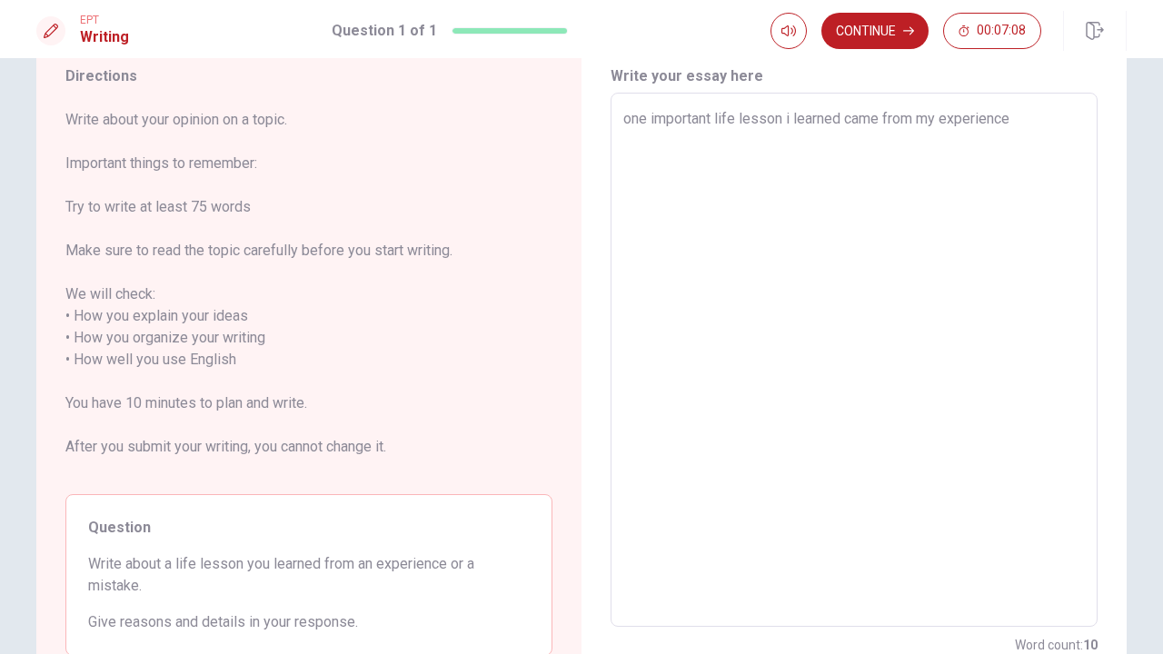
type textarea "x"
type textarea "one important life lesson i learned came from my experience w"
type textarea "x"
type textarea "one important life lesson i learned came from my experience wi"
type textarea "x"
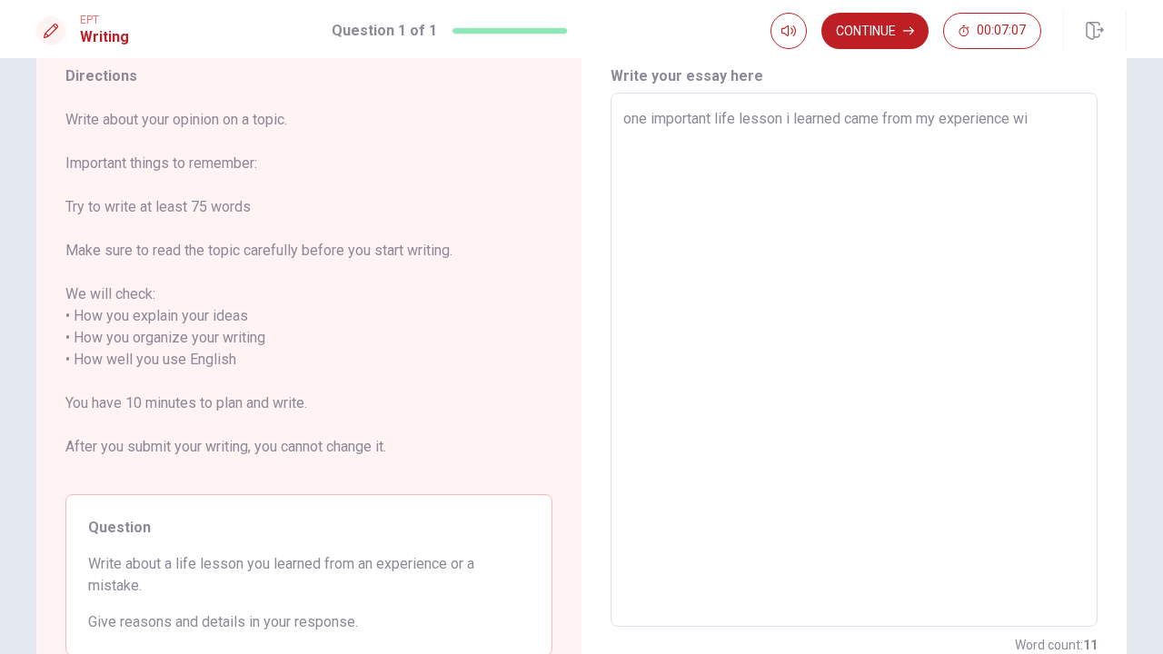
type textarea "one important life lesson i learned came from my experience wit"
type textarea "x"
type textarea "one important life lesson i learned came from my experience with"
type textarea "x"
type textarea "one important life lesson i learned came from my experience with"
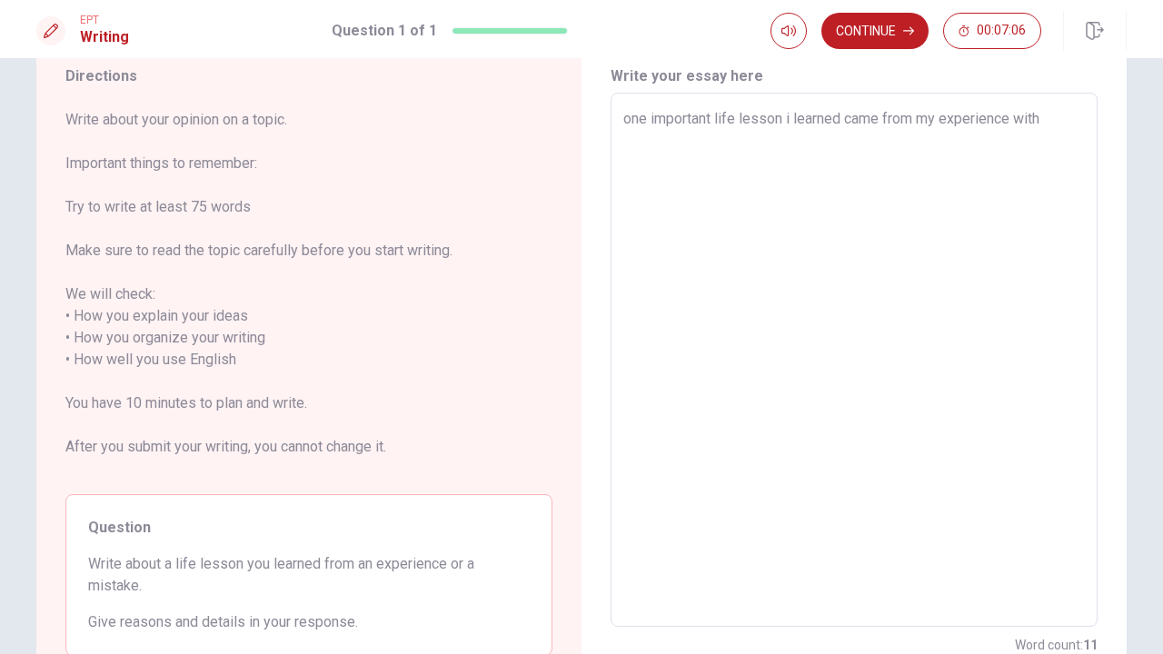
type textarea "x"
type textarea "one important life lesson i learned came from my experience with s"
type textarea "x"
type textarea "one important life lesson i learned came from my experience with sw"
type textarea "x"
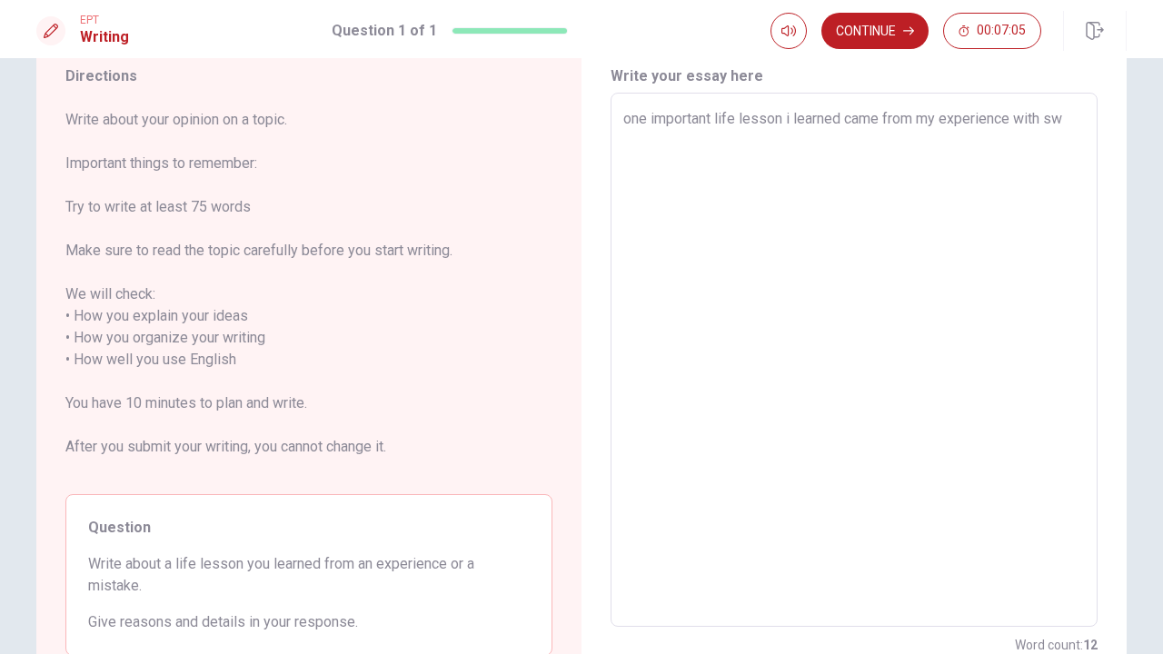
type textarea "one important life lesson i learned came from my experience with swi"
type textarea "x"
type textarea "one important life lesson i learned came from my experience with swim"
type textarea "x"
type textarea "one important life lesson i learned came from my experience with [PERSON_NAME]"
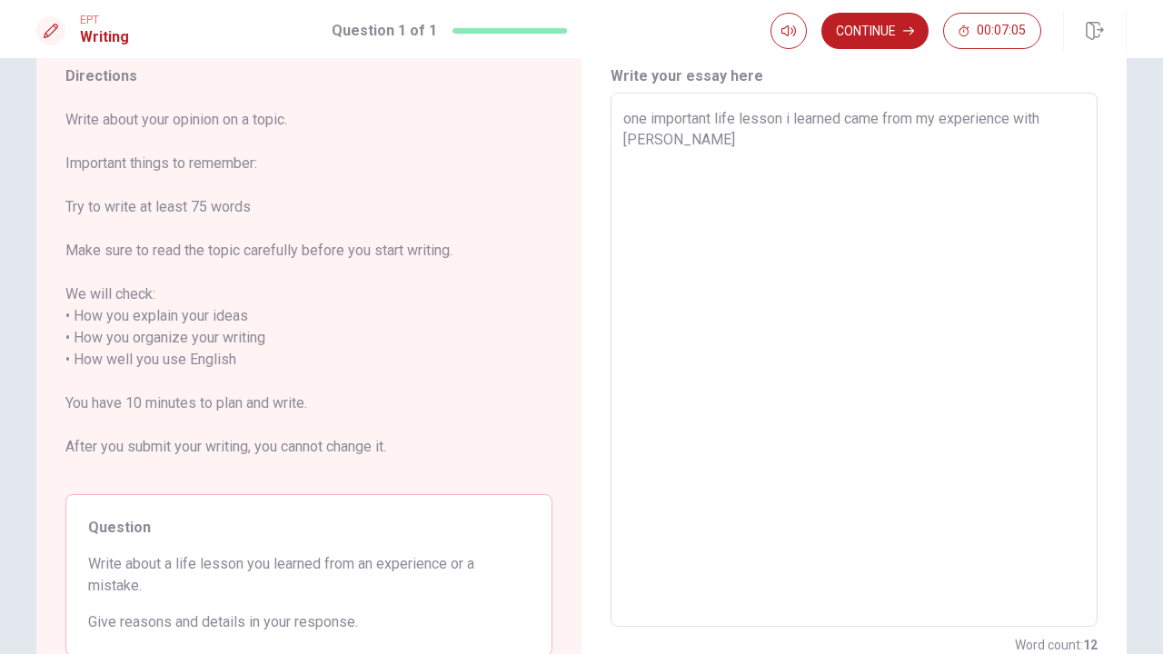
type textarea "x"
type textarea "one important life lesson i learned came from my experience with swimmi"
type textarea "x"
type textarea "one important life lesson i learned came from my experience with swimmin"
type textarea "x"
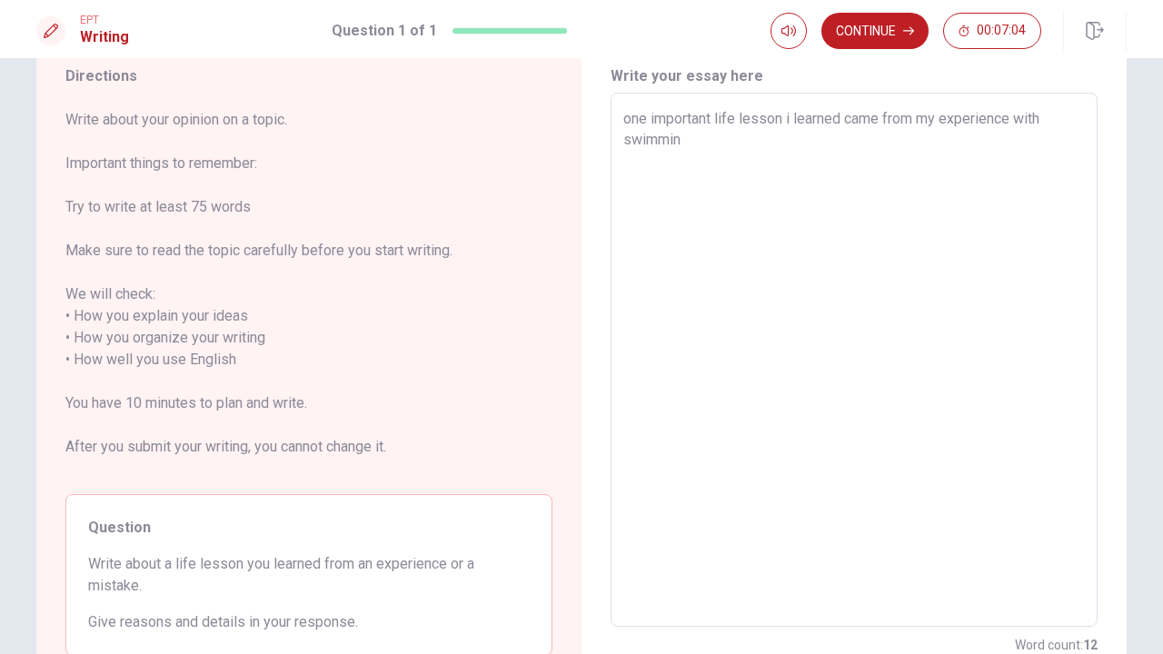
type textarea "one important life lesson i learned came from my experience with swimming"
type textarea "x"
type textarea "one important life lesson i learned came from my experience with swimming."
type textarea "x"
type textarea "one important life lesson i learned came from my experience with swimming."
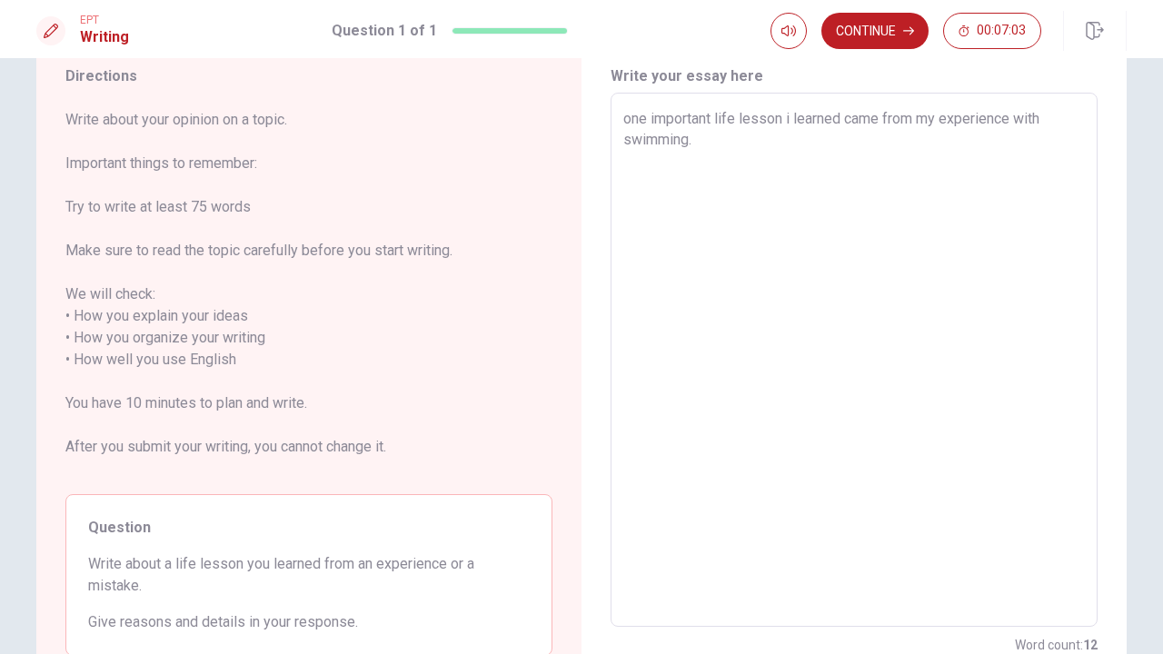
type textarea "x"
type textarea "one important life lesson i learned came from my experience with swimming. I"
type textarea "x"
type textarea "one important life lesson i learned came from my experience with swimming. I"
type textarea "x"
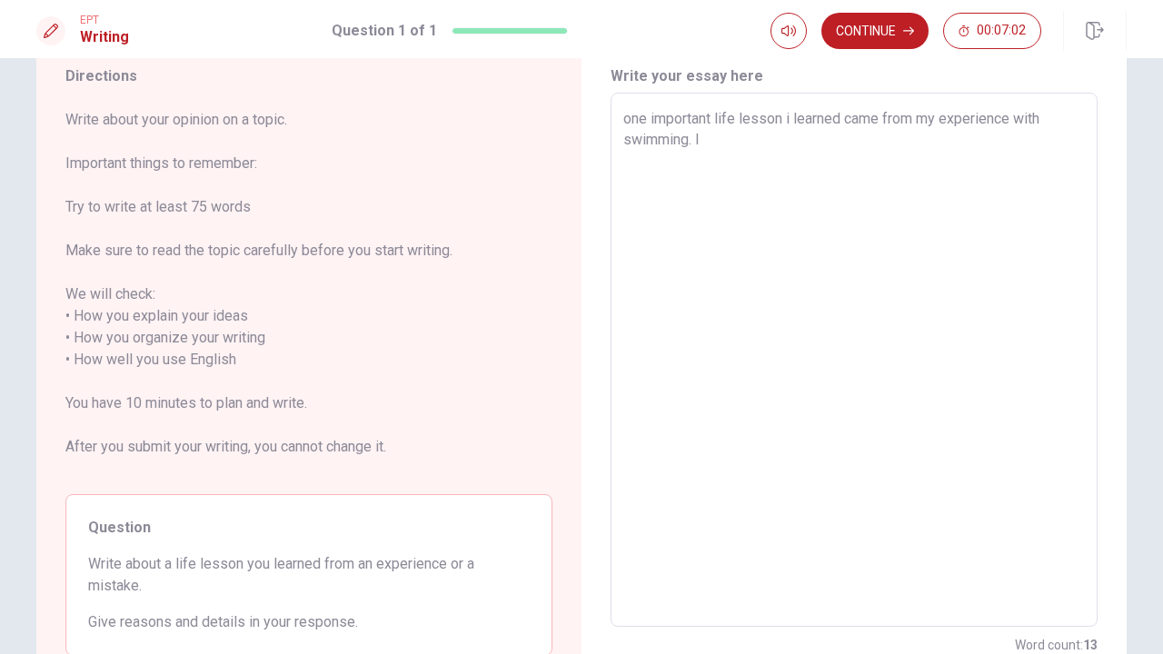
type textarea "one important life lesson i learned came from my experience with swimming. I u"
type textarea "x"
type textarea "one important life lesson i learned came from my experience with swimming. I us"
type textarea "x"
type textarea "one important life lesson i learned came from my experience with swimming. I use"
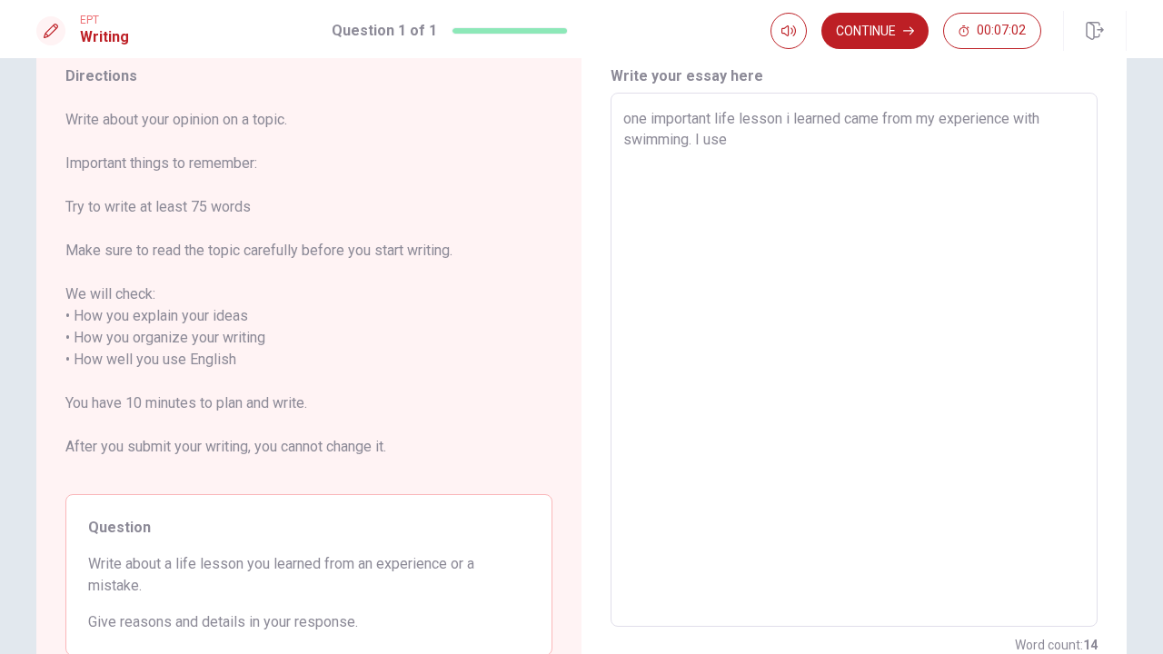
type textarea "x"
type textarea "one important life lesson i learned came from my experience with swimming. I us…"
type textarea "x"
type textarea "one important life lesson i learned came from my experience with swimming. I us…"
type textarea "x"
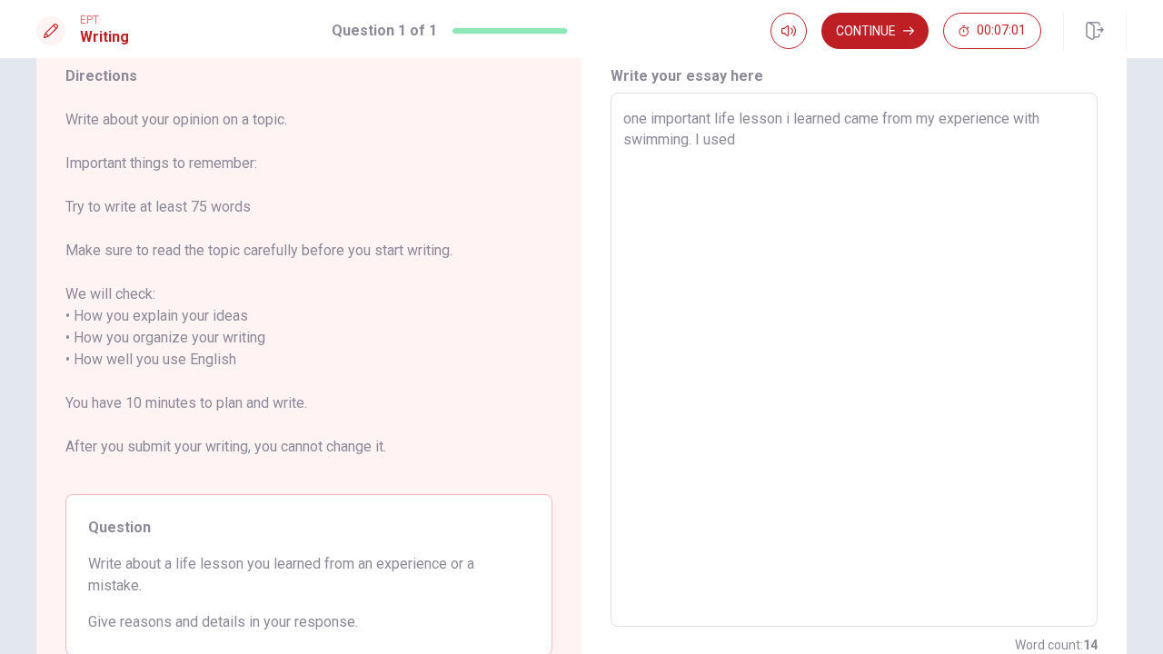
type textarea "one important life lesson i learned came from my experience with swimming. I us…"
type textarea "x"
type textarea "one important life lesson i learned came from my experience with swimming. I us…"
type textarea "x"
type textarea "one important life lesson i learned came from my experience with swimming. I us…"
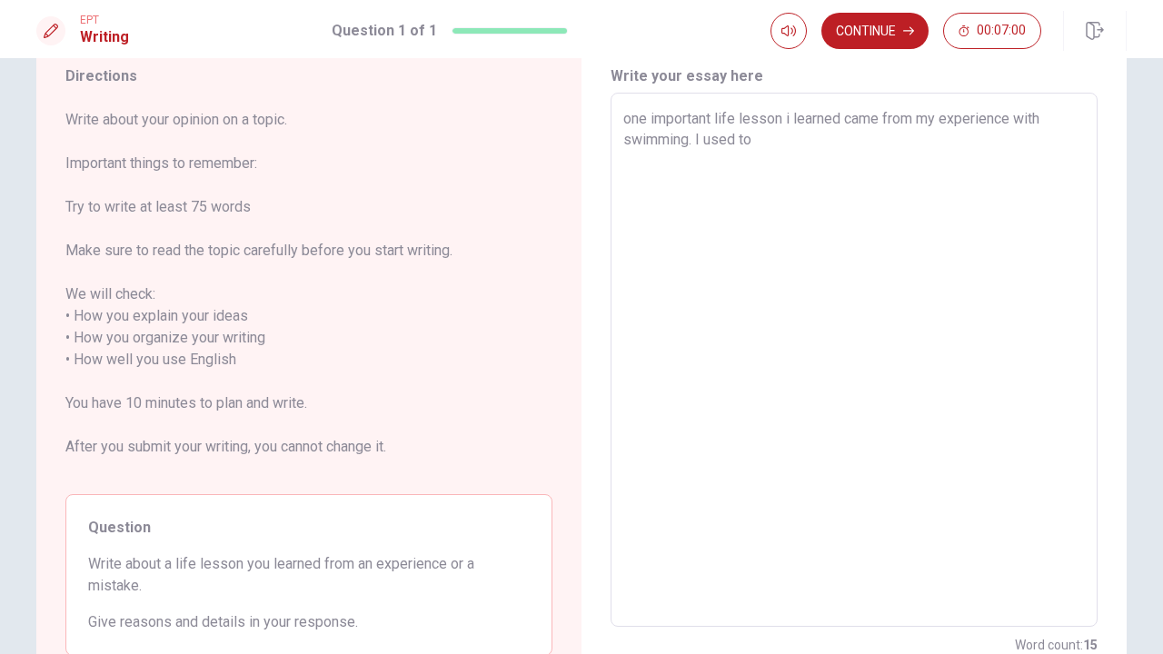
type textarea "x"
type textarea "one important life lesson i learned came from my experience with swimming. I us…"
type textarea "x"
type textarea "one important life lesson i learned came from my experience with swimming. I us…"
type textarea "x"
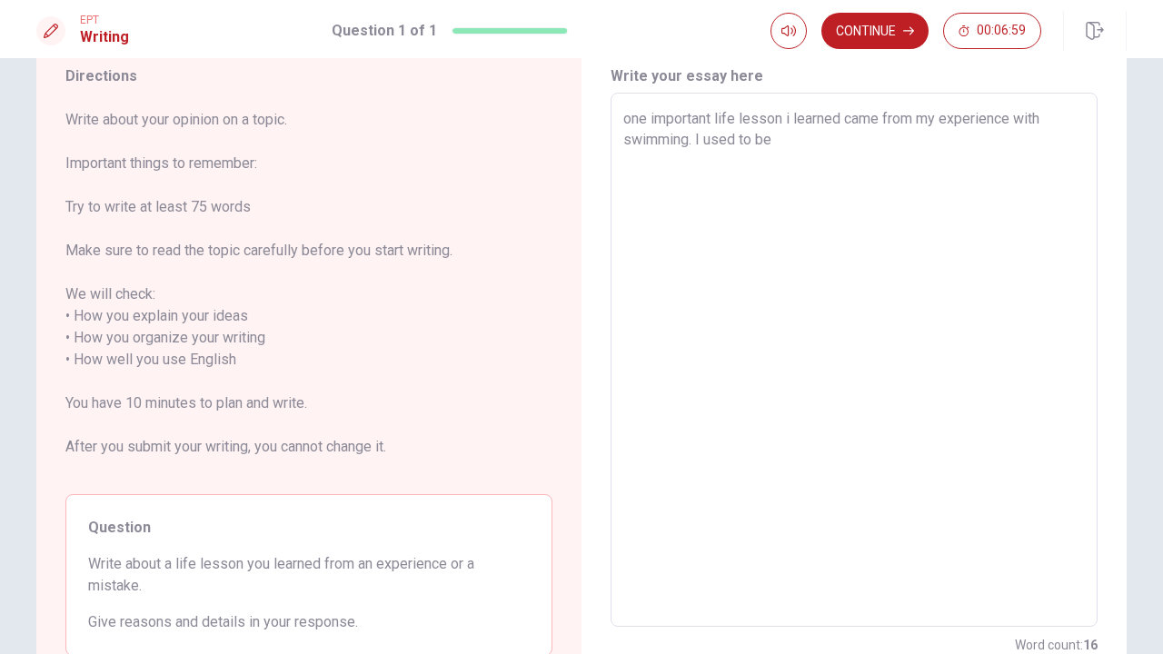
type textarea "one important life lesson i learned came from my experience with swimming. I us…"
type textarea "x"
type textarea "one important life lesson i learned came from my experience with swimming. I us…"
type textarea "x"
type textarea "one important life lesson i learned came from my experience with swimming. I us…"
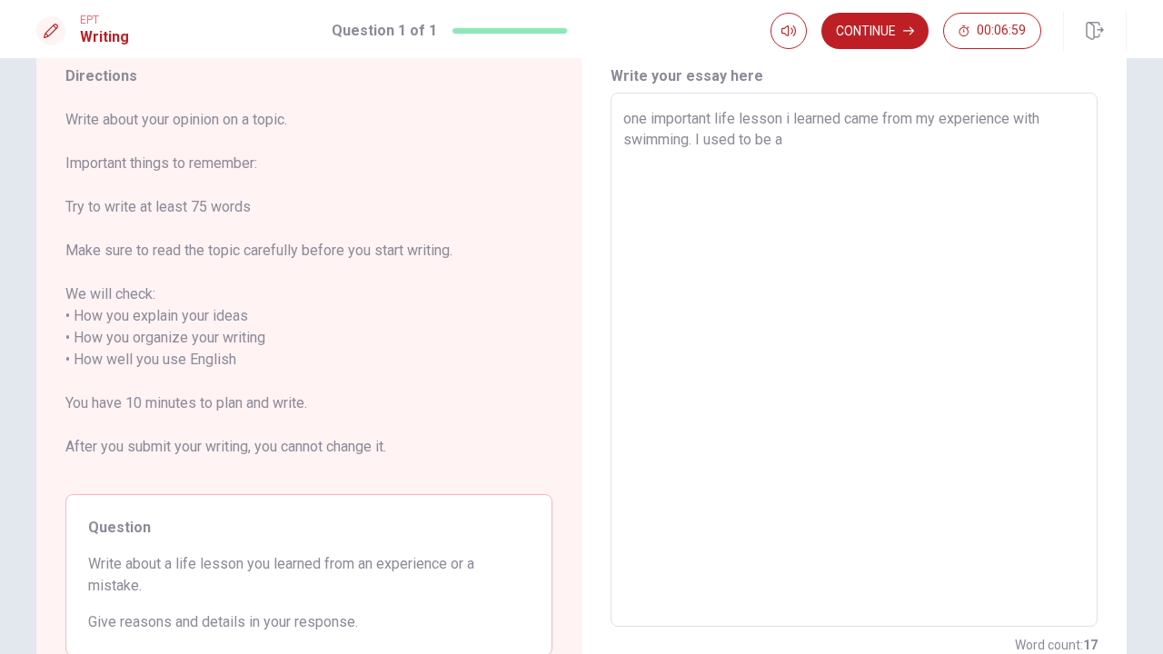
type textarea "x"
type textarea "one important life lesson i learned came from my experience with swimming. I us…"
type textarea "x"
type textarea "one important life lesson i learned came from my experience with swimming. I us…"
type textarea "x"
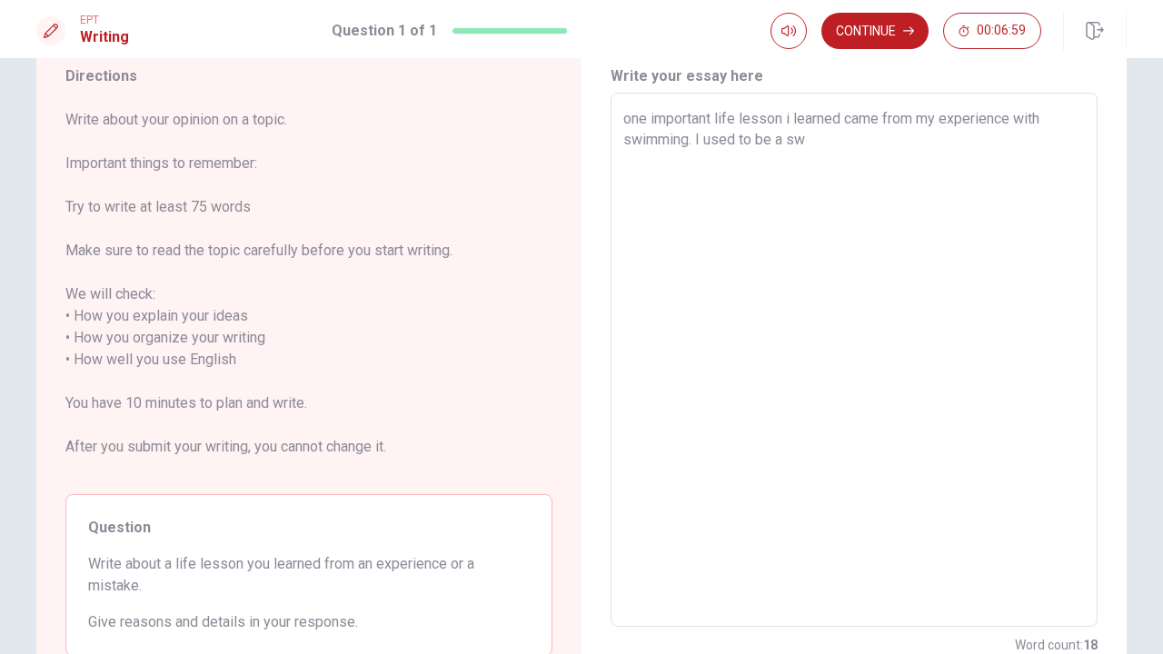
type textarea "one important life lesson i learned came from my experience with swimming. I us…"
type textarea "x"
type textarea "one important life lesson i learned came from my experience with swimming. I us…"
type textarea "x"
type textarea "one important life lesson i learned came from my experience with swimming. I us…"
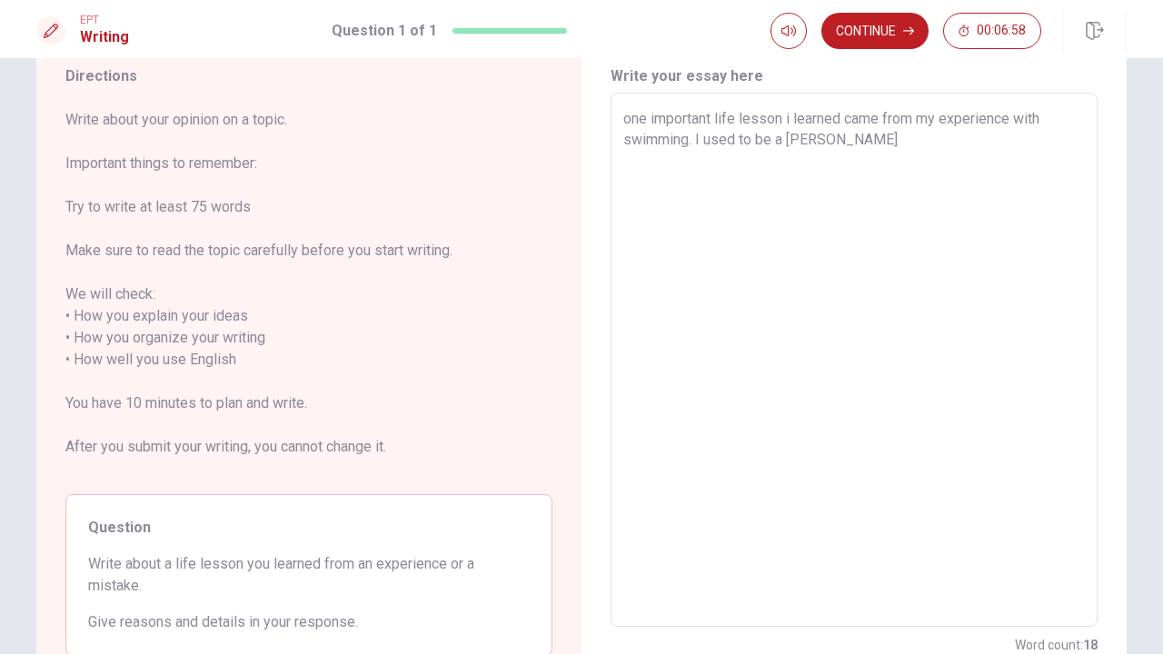
type textarea "x"
type textarea "one important life lesson i learned came from my experience with swimming. I us…"
type textarea "x"
type textarea "one important life lesson i learned came from my experience with swimming. I us…"
type textarea "x"
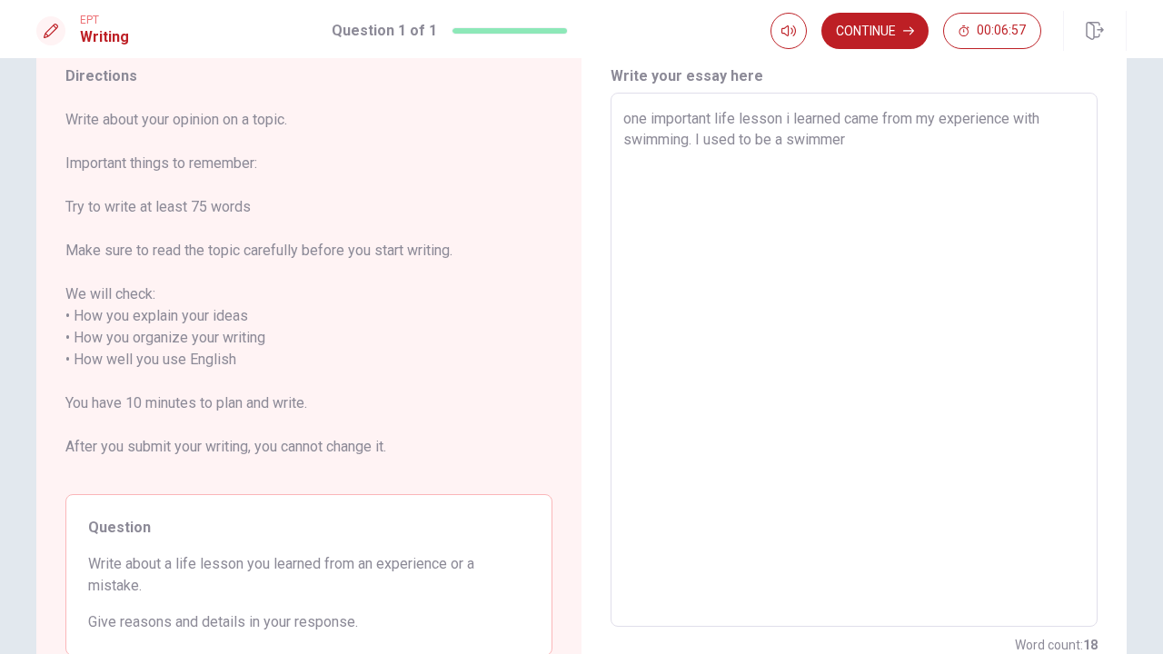
type textarea "one important life lesson i learned came from my experience with swimming. I us…"
type textarea "x"
type textarea "one important life lesson i learned came from my experience with swimming. I us…"
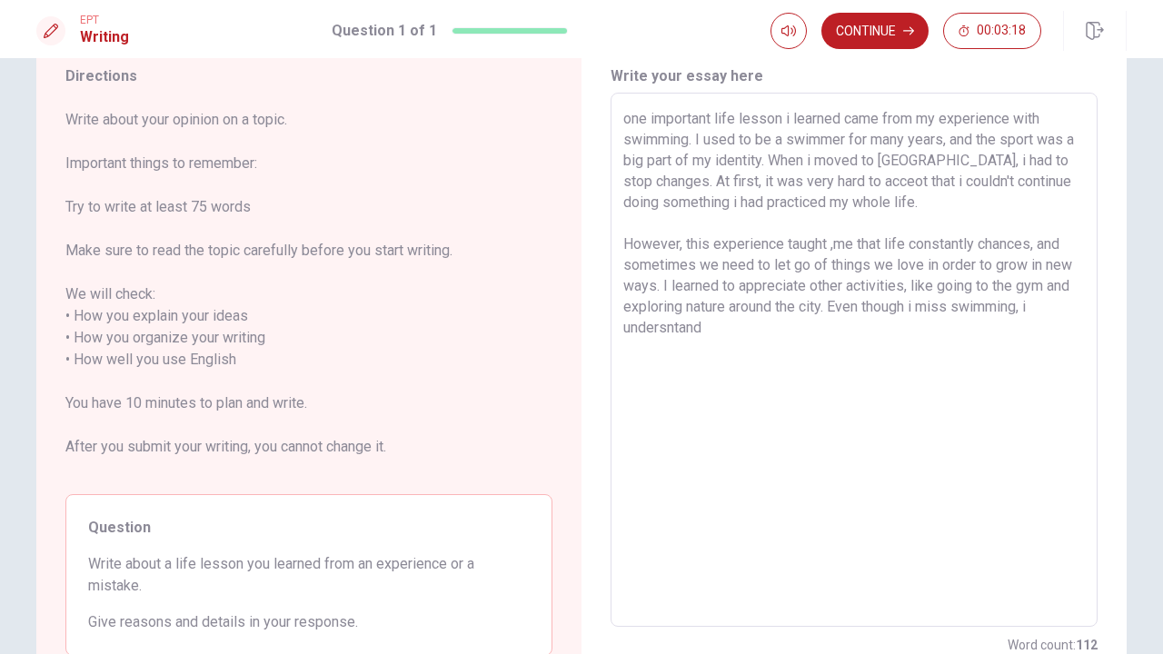
click at [671, 335] on textarea "one important life lesson i learned came from my experience with swimming. I us…" at bounding box center [854, 360] width 462 height 504
click at [711, 336] on textarea "one important life lesson i learned came from my experience with swimming. I us…" at bounding box center [854, 360] width 462 height 504
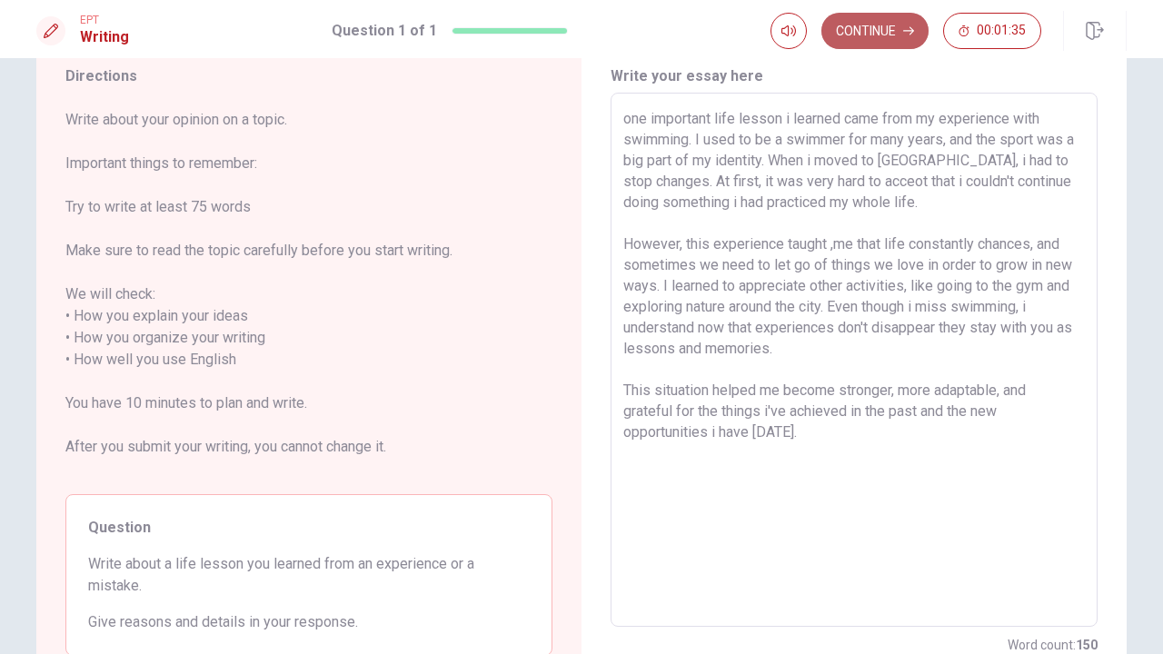
click at [904, 37] on button "Continue" at bounding box center [874, 31] width 107 height 36
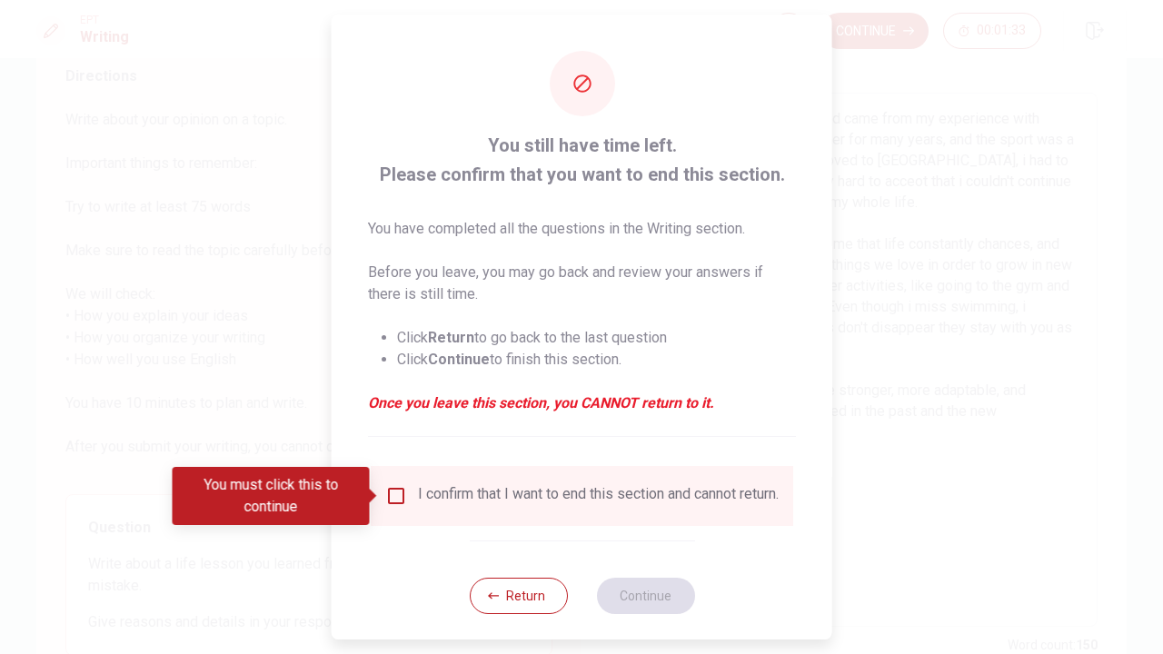
click at [405, 507] on div "I confirm that I want to end this section and cannot return." at bounding box center [581, 496] width 393 height 22
click at [403, 507] on div "I confirm that I want to end this section and cannot return." at bounding box center [581, 496] width 393 height 22
click at [396, 498] on input "You must click this to continue" at bounding box center [396, 496] width 22 height 22
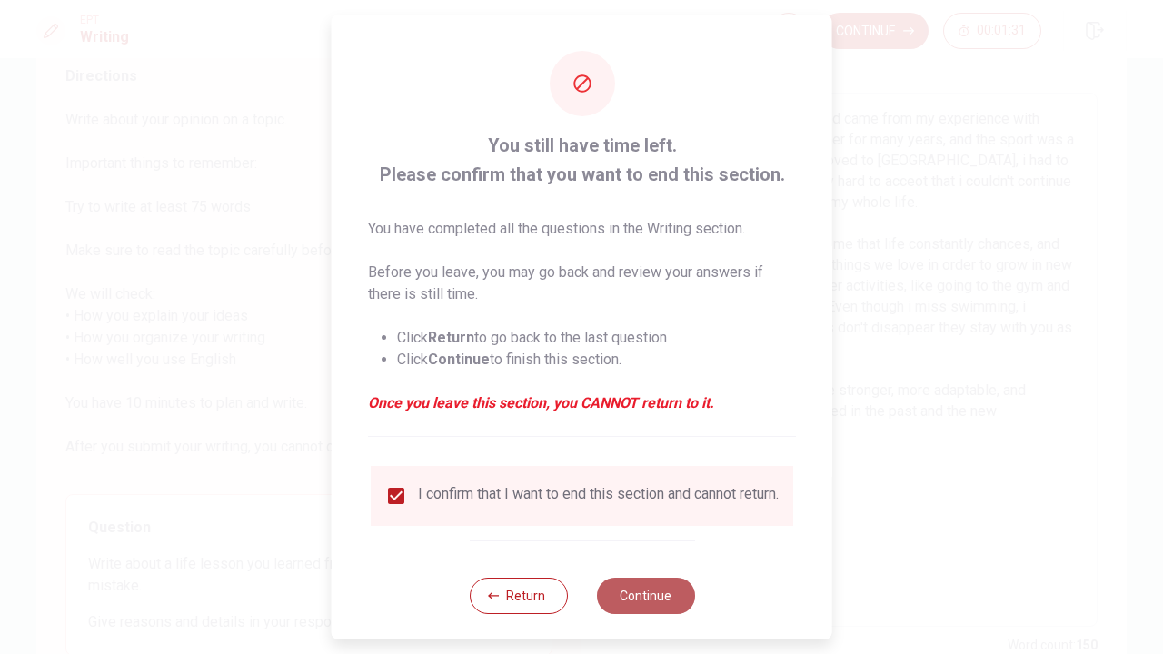
click at [624, 601] on button "Continue" at bounding box center [645, 596] width 98 height 36
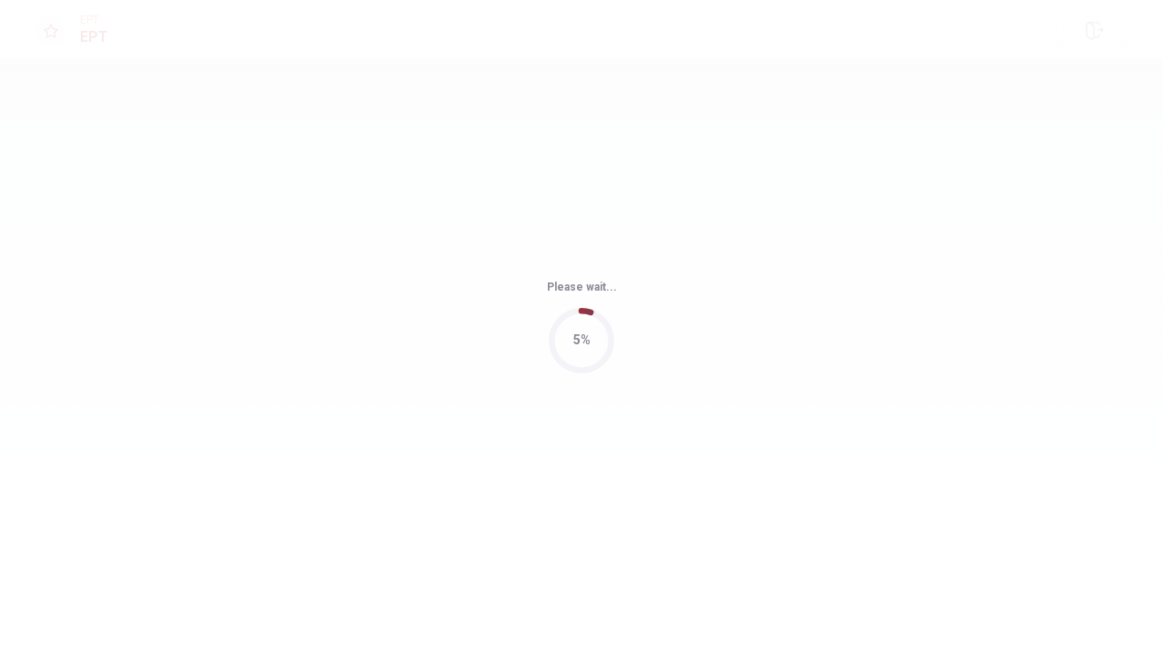
scroll to position [0, 0]
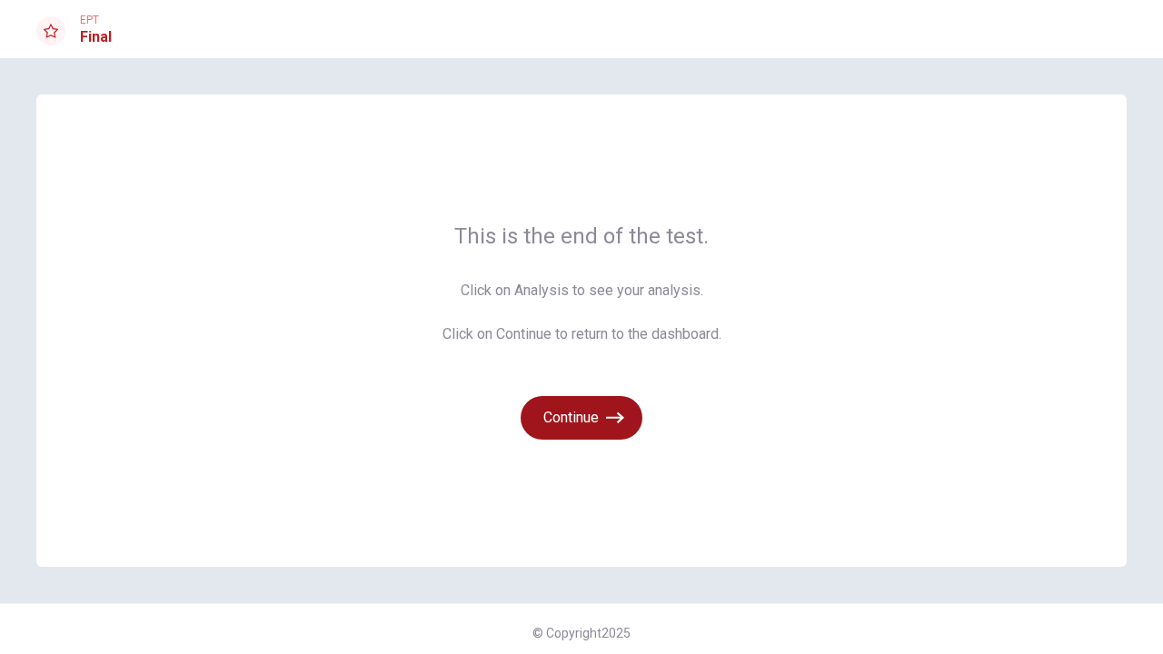
click at [563, 405] on button "Continue" at bounding box center [582, 418] width 122 height 44
